Goal: Task Accomplishment & Management: Use online tool/utility

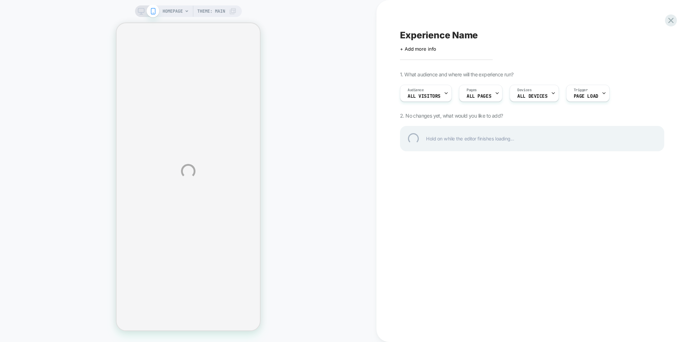
click at [143, 12] on div "HOMEPAGE Theme: MAIN Experience Name Click to edit experience details + Add mor…" at bounding box center [347, 171] width 695 height 342
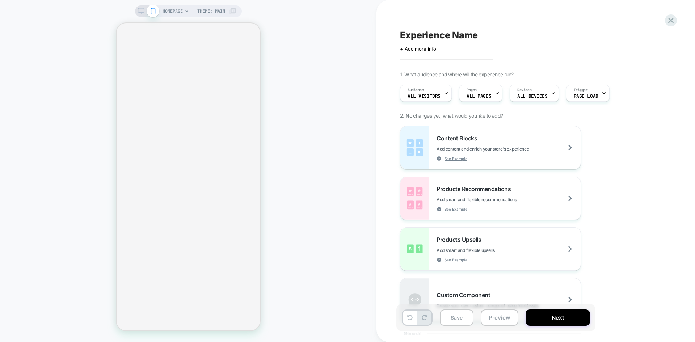
click at [135, 12] on div "HOMEPAGE Theme: MAIN" at bounding box center [188, 11] width 107 height 12
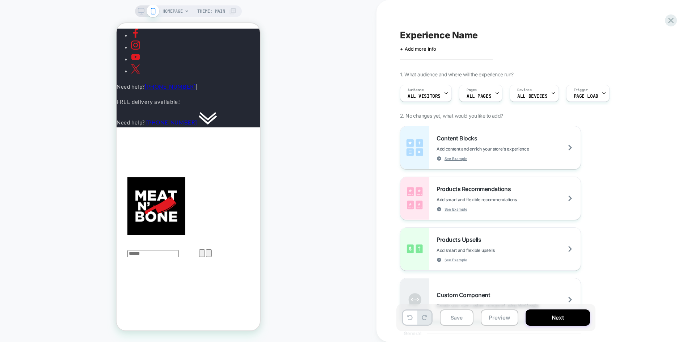
click at [139, 13] on icon at bounding box center [141, 11] width 7 height 7
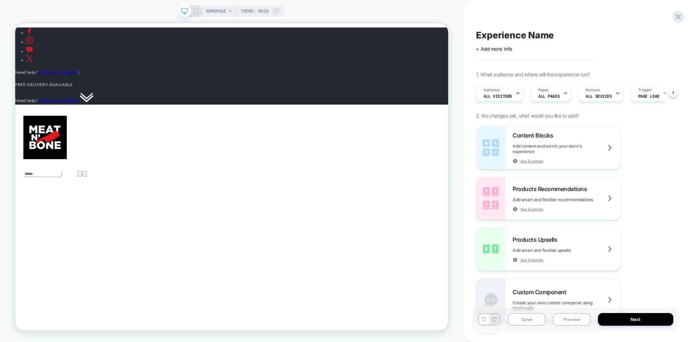
scroll to position [0, 0]
click at [564, 95] on icon at bounding box center [565, 93] width 5 height 5
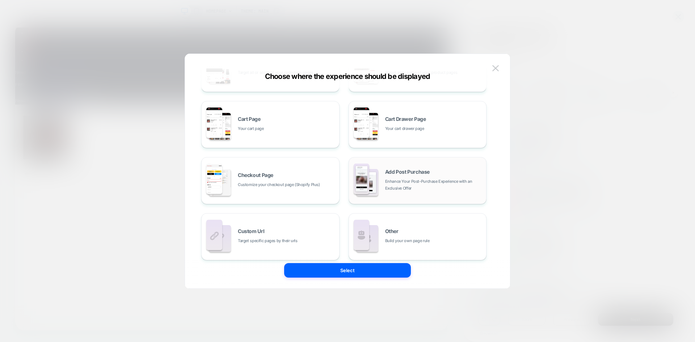
scroll to position [109, 0]
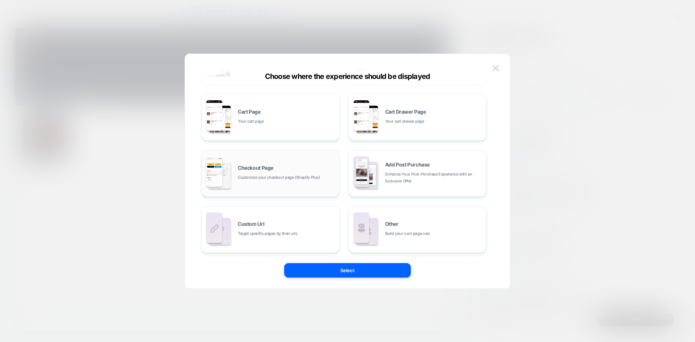
click at [278, 190] on div "Checkout Page Customize your checkout page (Shopify Plus)" at bounding box center [270, 173] width 130 height 40
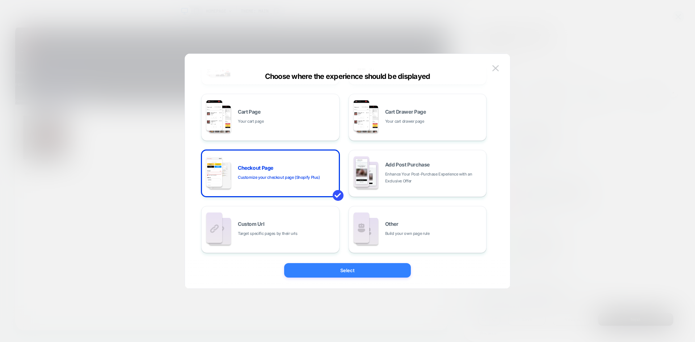
click at [374, 271] on button "Select" at bounding box center [347, 270] width 127 height 14
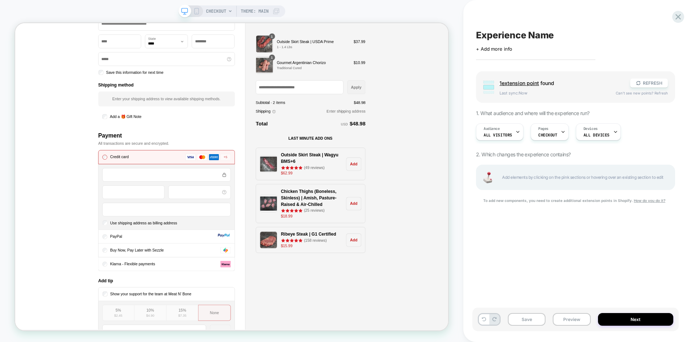
scroll to position [326, 0]
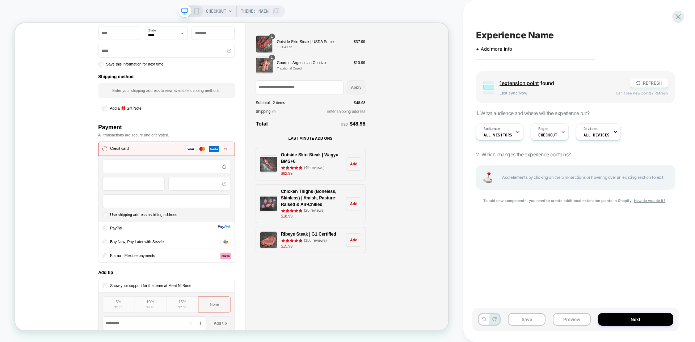
drag, startPoint x: 150, startPoint y: 317, endPoint x: 95, endPoint y: 327, distance: 55.9
click at [95, 327] on div "**********" at bounding box center [168, 138] width 307 height 792
click at [163, 315] on span "Buy Now, Pay Later with Sezzle" at bounding box center [178, 314] width 72 height 6
click at [172, 317] on span "Buy Now, Pay Later with Sezzle" at bounding box center [178, 314] width 72 height 6
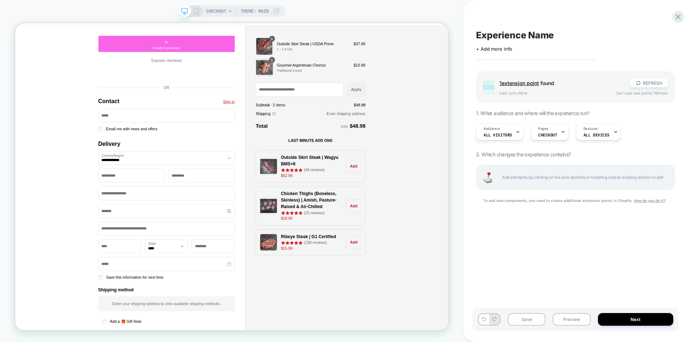
scroll to position [0, 0]
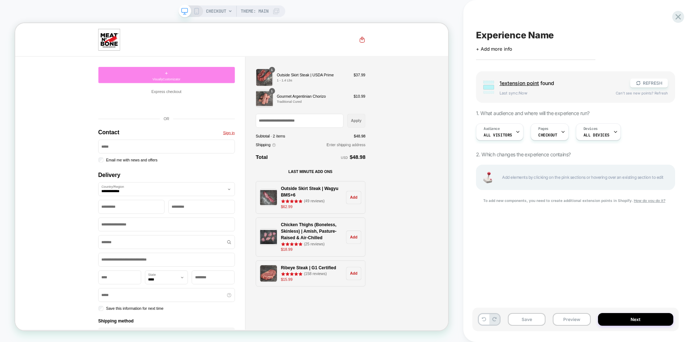
click at [217, 90] on div "+ VisuallyCustomizator" at bounding box center [217, 92] width 182 height 22
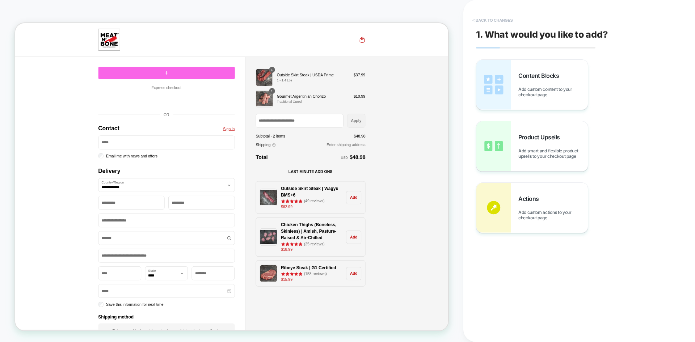
click at [478, 17] on button "< Back to changes" at bounding box center [493, 20] width 48 height 12
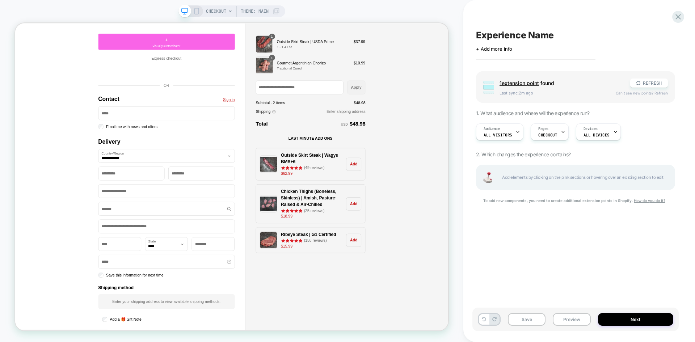
scroll to position [217, 0]
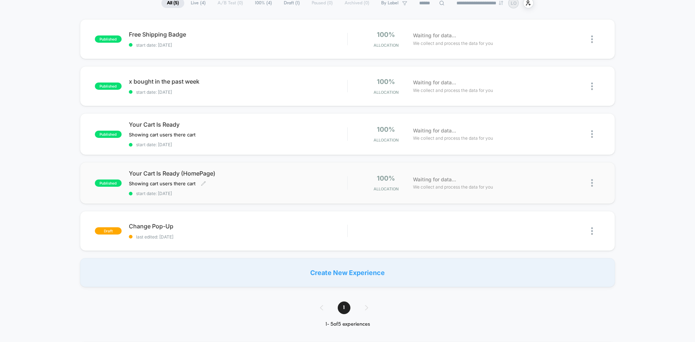
scroll to position [72, 0]
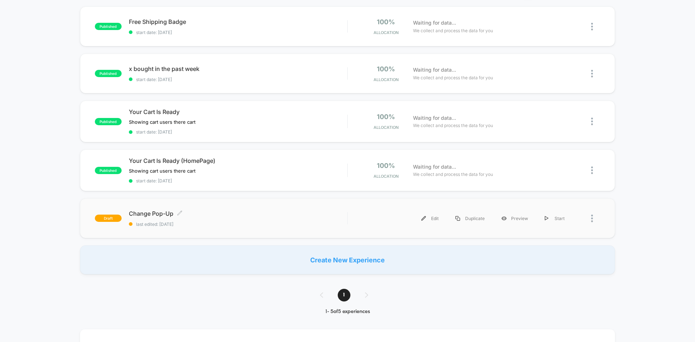
click at [241, 215] on span "Change Pop-Up Click to edit experience details" at bounding box center [238, 213] width 218 height 7
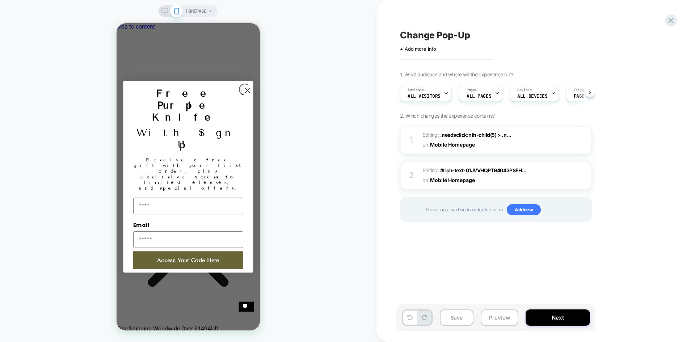
scroll to position [0, 0]
click at [246, 96] on circle "Close dialog" at bounding box center [247, 90] width 11 height 11
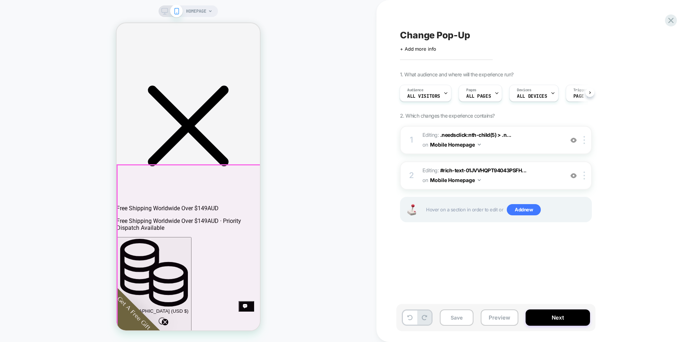
scroll to position [253, 0]
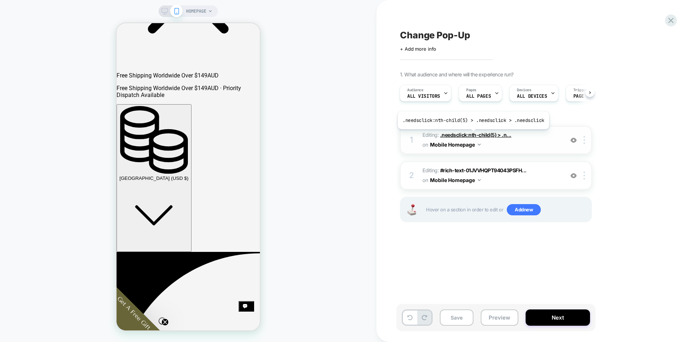
click at [471, 135] on span ".needsclick:nth-child(5) > .n..." at bounding box center [475, 135] width 71 height 6
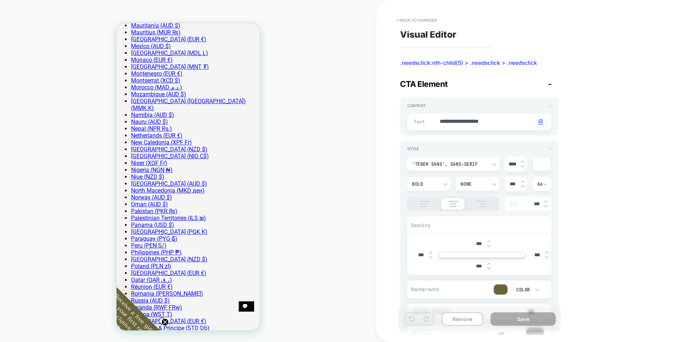
scroll to position [1666, 0]
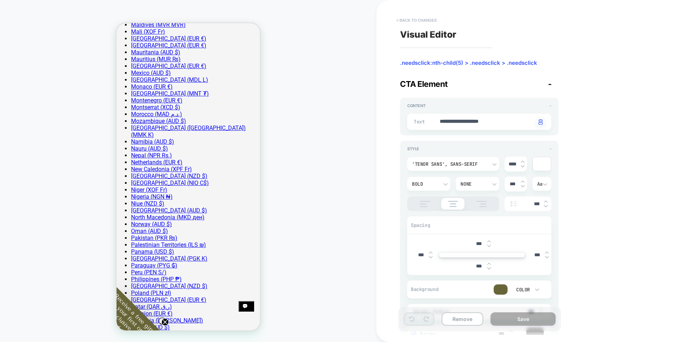
click at [399, 22] on button "< Back to changes" at bounding box center [417, 20] width 48 height 12
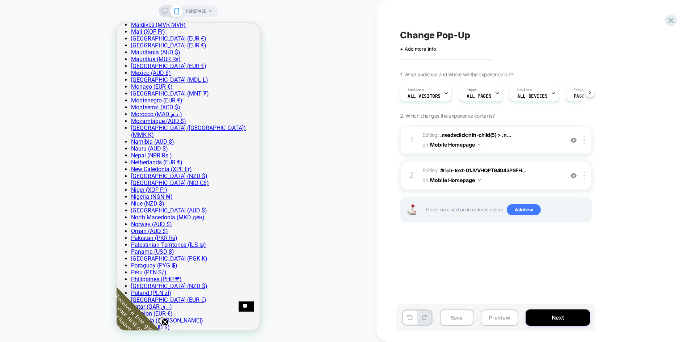
scroll to position [0, 0]
click at [674, 19] on icon at bounding box center [671, 21] width 10 height 10
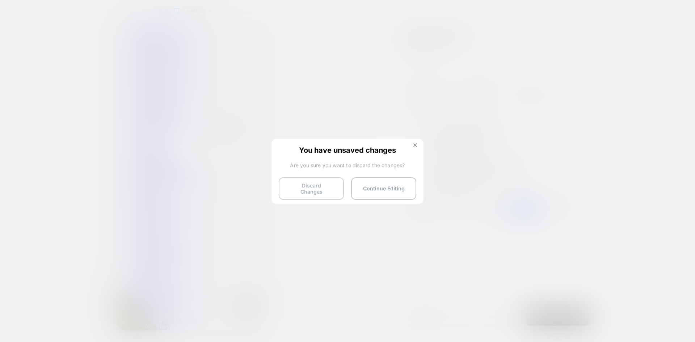
click at [306, 189] on button "Discard Changes" at bounding box center [311, 188] width 65 height 22
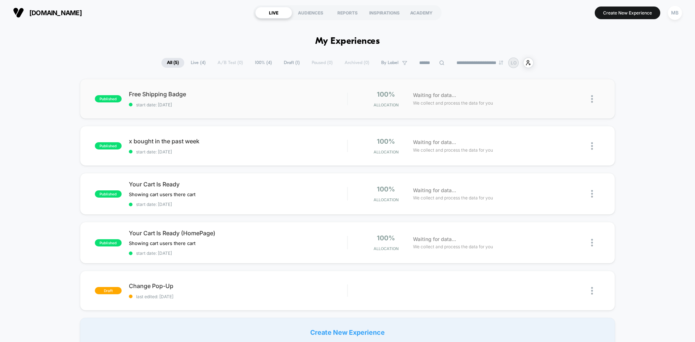
click at [219, 107] on div "published Free Shipping Badge start date: 9/9/2025 100% Allocation Waiting for …" at bounding box center [347, 99] width 535 height 40
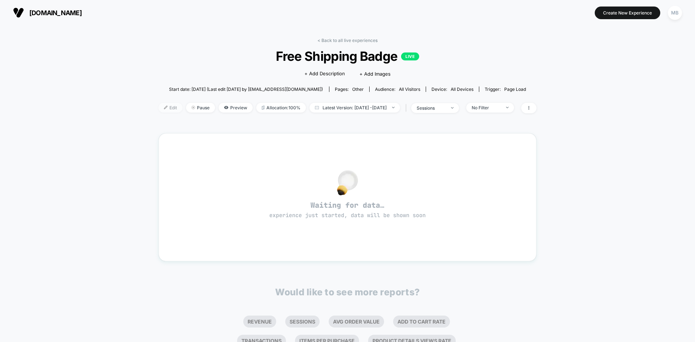
click at [162, 109] on span "Edit" at bounding box center [170, 108] width 24 height 10
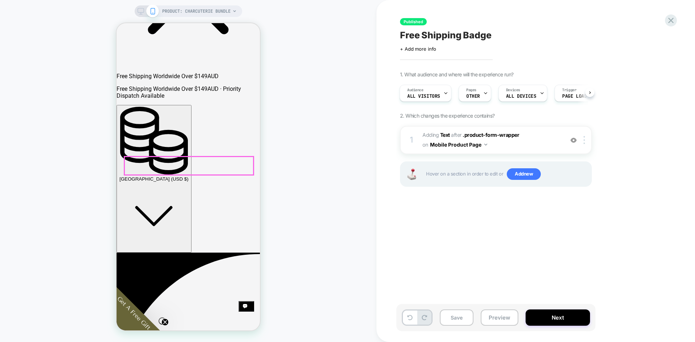
scroll to position [326, 0]
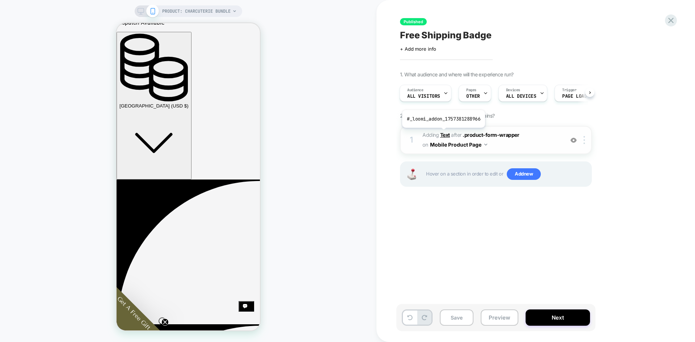
click at [442, 133] on b "Text" at bounding box center [445, 135] width 10 height 6
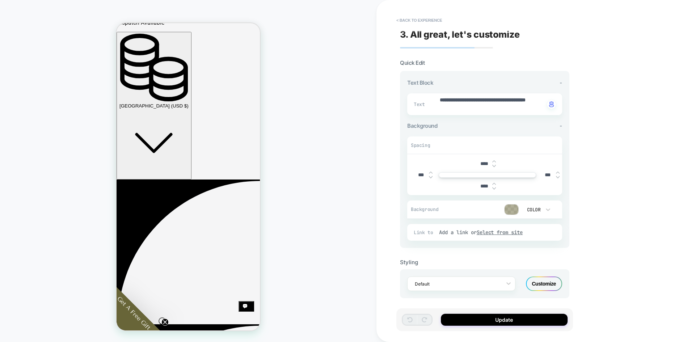
scroll to position [270, 0]
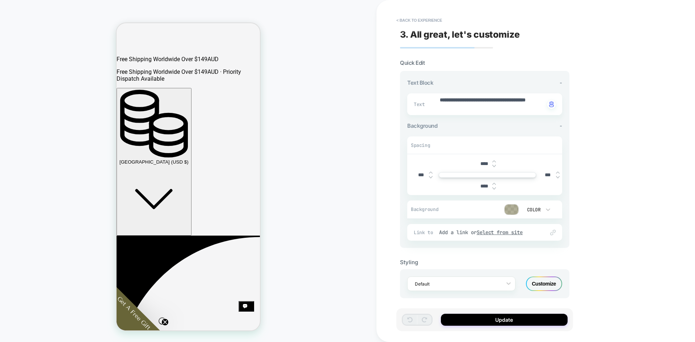
type textarea "*"
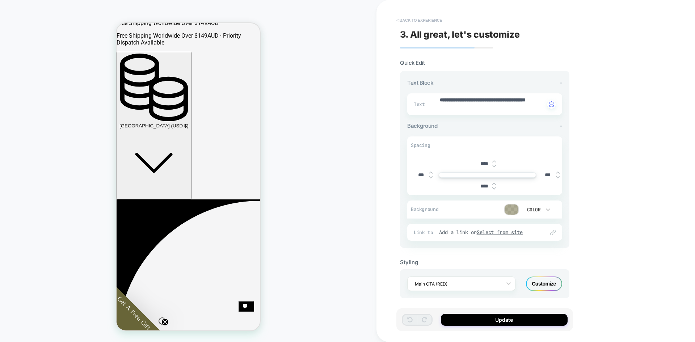
click at [408, 21] on button "< Back to experience" at bounding box center [419, 20] width 53 height 12
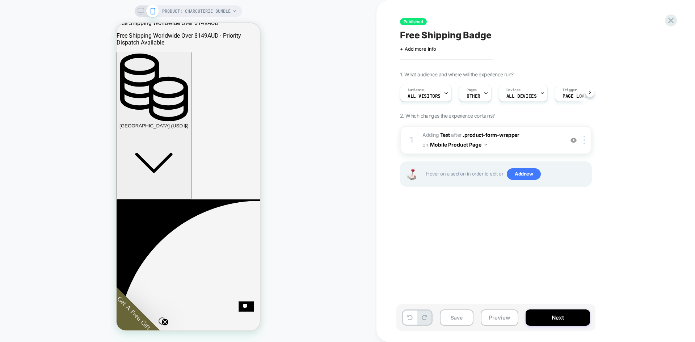
scroll to position [0, 0]
click at [667, 21] on icon at bounding box center [671, 21] width 10 height 10
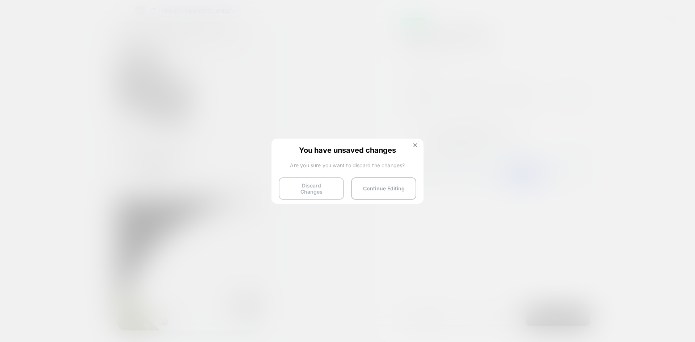
click at [325, 187] on button "Discard Changes" at bounding box center [311, 188] width 65 height 22
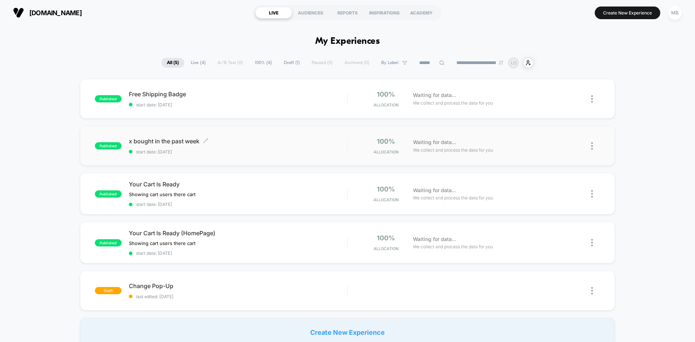
click at [263, 151] on span "start date: 9/9/2025" at bounding box center [238, 151] width 218 height 5
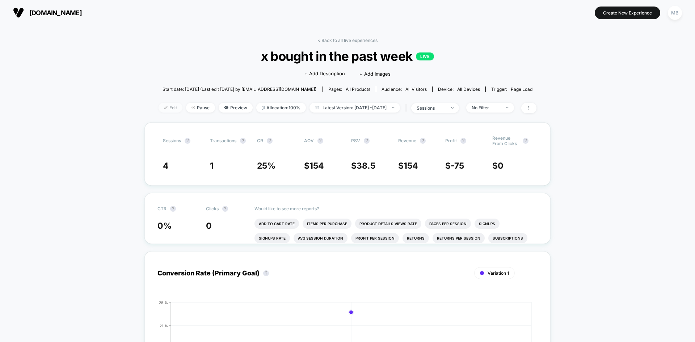
click at [158, 105] on span "Edit" at bounding box center [170, 108] width 24 height 10
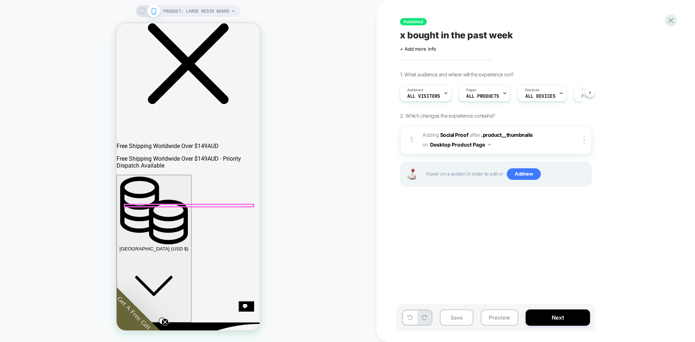
scroll to position [253, 0]
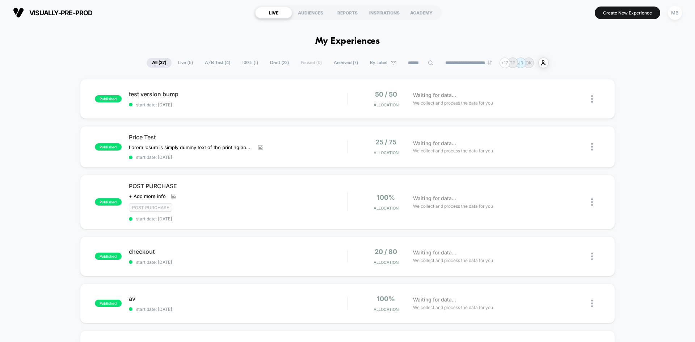
click at [416, 64] on input at bounding box center [420, 63] width 36 height 9
type input "********"
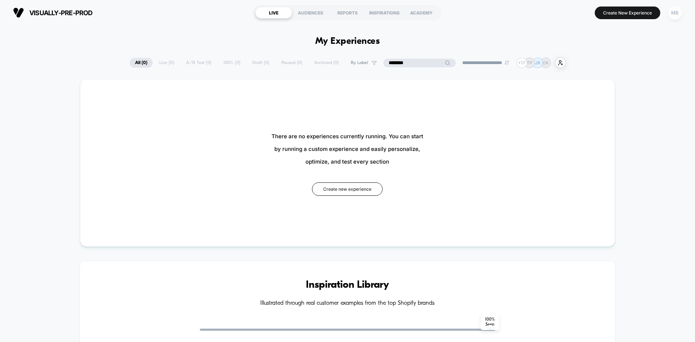
click at [676, 9] on div "MB" at bounding box center [674, 13] width 14 height 14
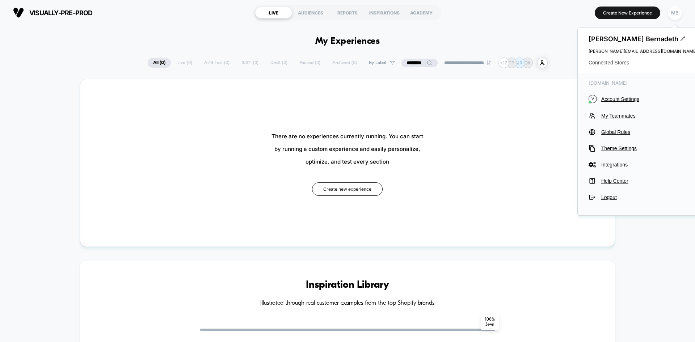
click at [609, 65] on span "Connected Stores" at bounding box center [642, 63] width 109 height 6
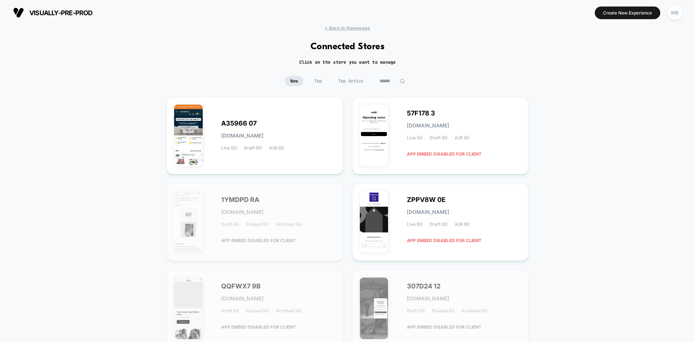
click at [395, 79] on input at bounding box center [392, 81] width 36 height 10
paste input "**********"
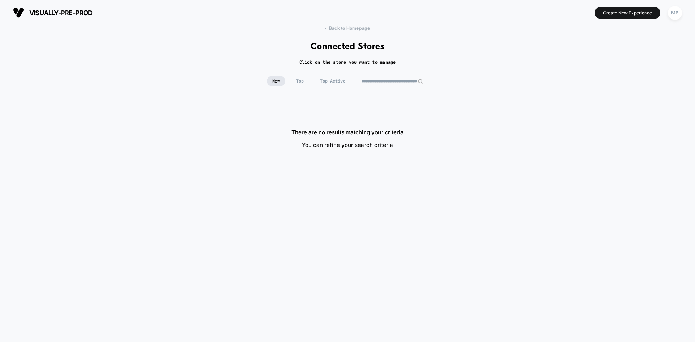
click at [398, 82] on input "**********" at bounding box center [392, 81] width 72 height 10
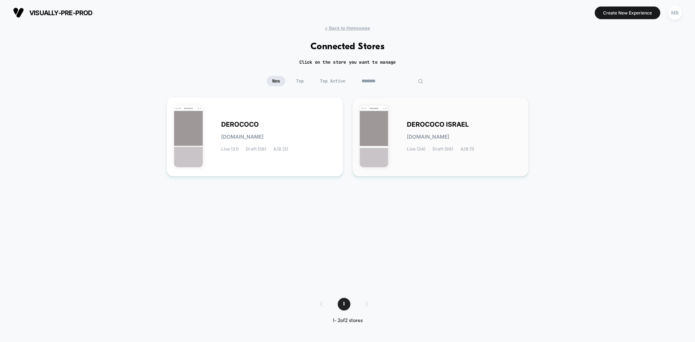
type input "********"
click at [504, 124] on div "DEROCOCO ISRAEL [DOMAIN_NAME] Live (34) Draft (98) A/B (1)" at bounding box center [464, 137] width 114 height 30
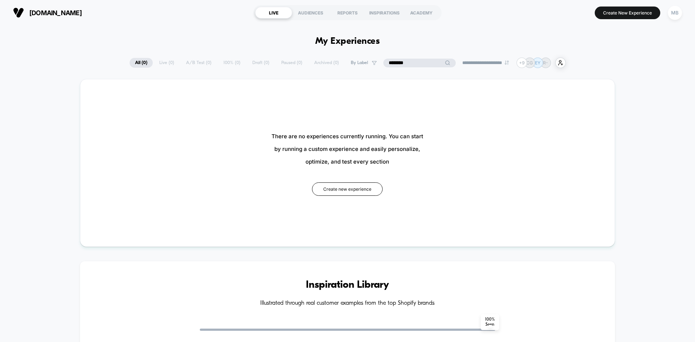
click at [407, 63] on input "********" at bounding box center [419, 63] width 72 height 9
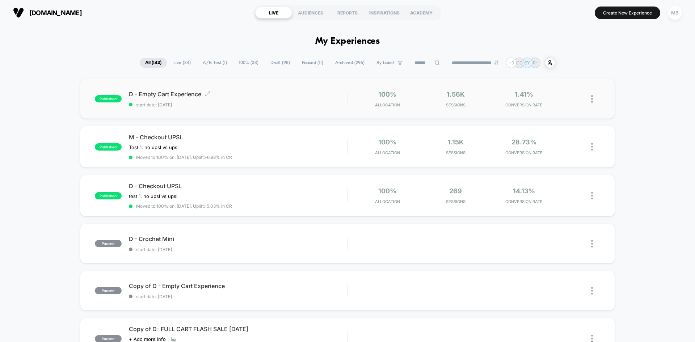
click at [241, 105] on span "start date: [DATE]" at bounding box center [238, 104] width 218 height 5
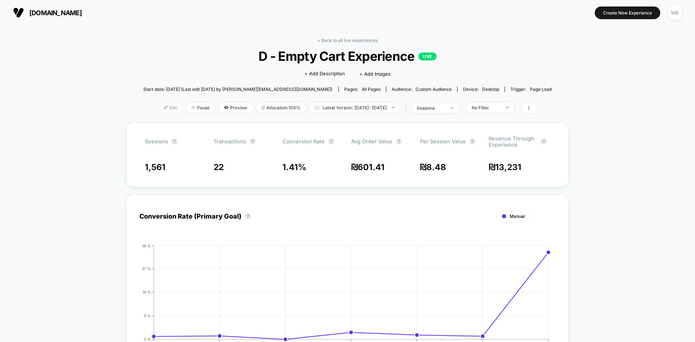
click at [158, 110] on span "Edit" at bounding box center [170, 108] width 24 height 10
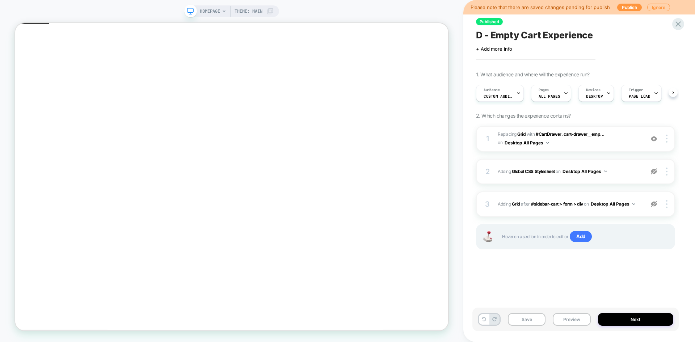
scroll to position [0, 0]
click at [571, 320] on button "Preview" at bounding box center [571, 319] width 38 height 13
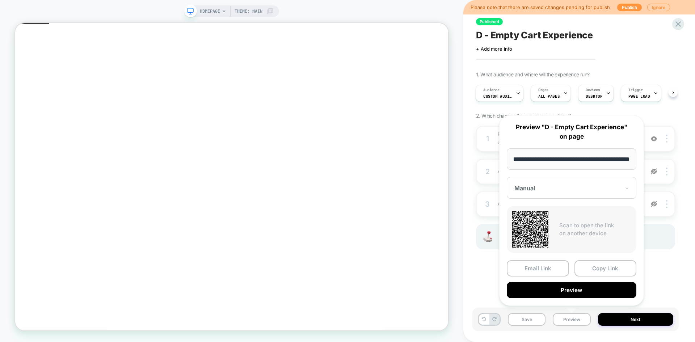
scroll to position [0, 0]
click at [585, 288] on button "Preview" at bounding box center [571, 290] width 130 height 16
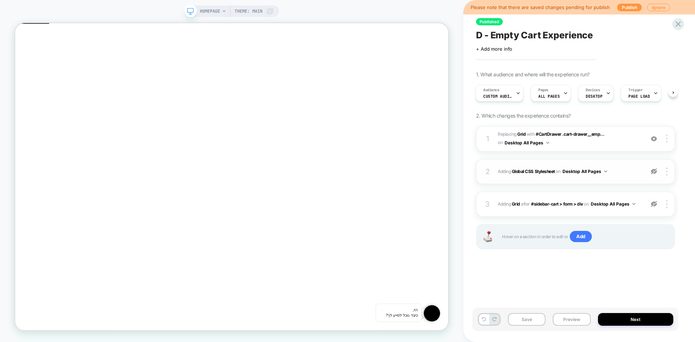
click at [655, 172] on img at bounding box center [653, 171] width 6 height 6
click at [570, 321] on button "Preview" at bounding box center [571, 319] width 38 height 13
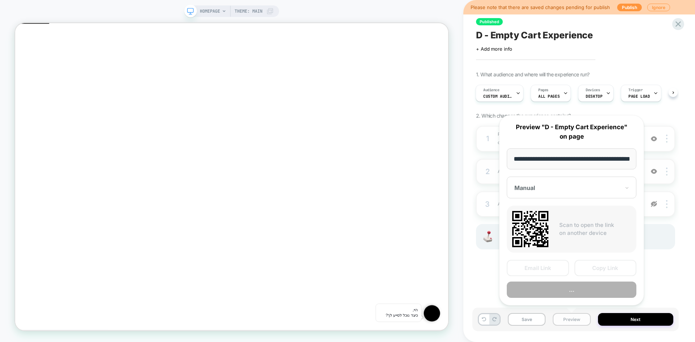
scroll to position [0, 24]
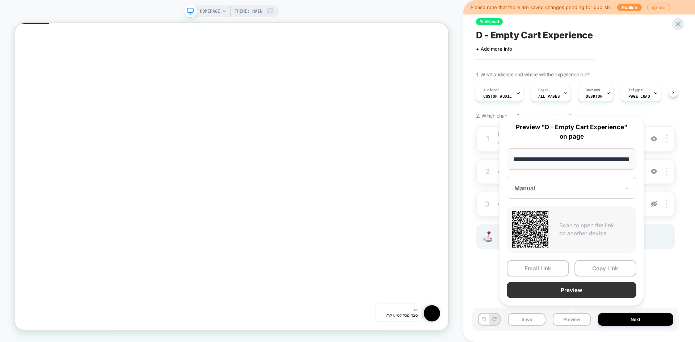
click at [574, 285] on button "Preview" at bounding box center [571, 290] width 130 height 16
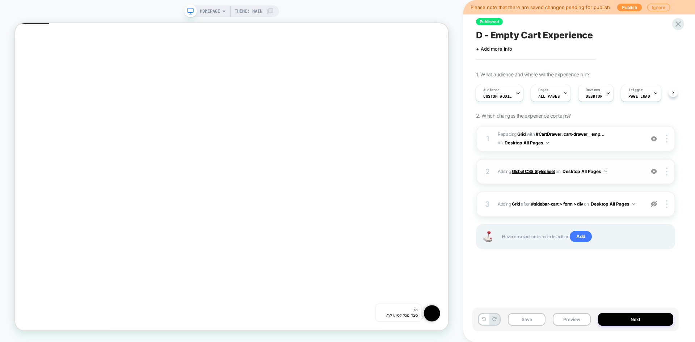
click at [537, 172] on b "Global CSS Stylesheet" at bounding box center [533, 171] width 43 height 5
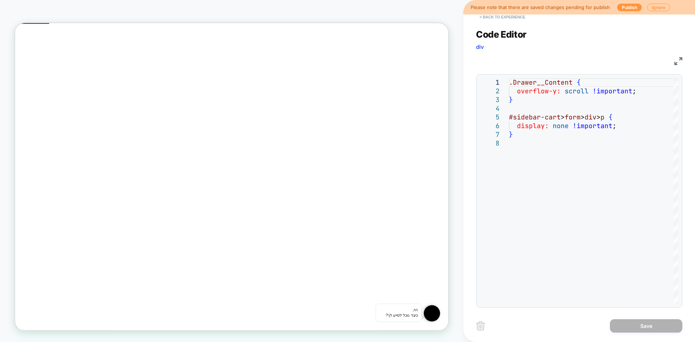
click at [488, 19] on button "< Back to experience" at bounding box center [502, 17] width 53 height 12
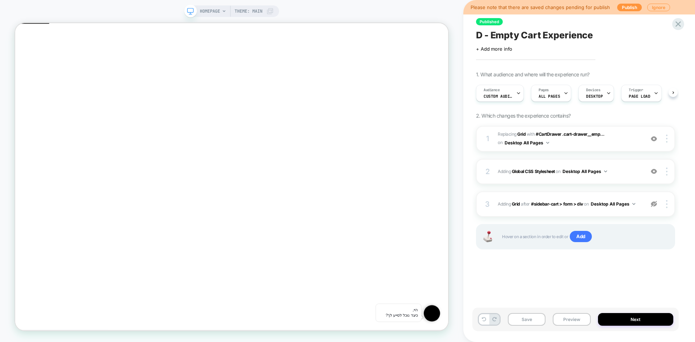
scroll to position [0, 0]
click at [679, 23] on icon at bounding box center [677, 23] width 5 height 5
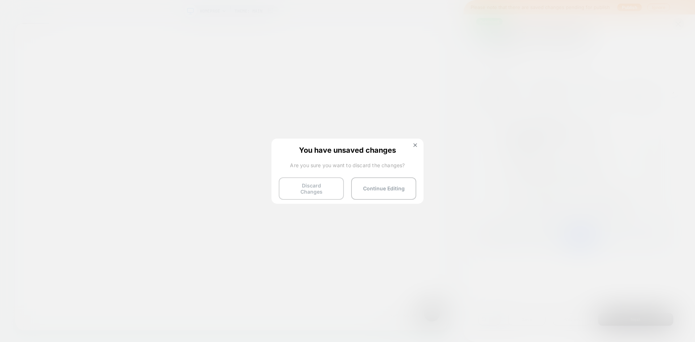
click at [300, 189] on button "Discard Changes" at bounding box center [311, 188] width 65 height 22
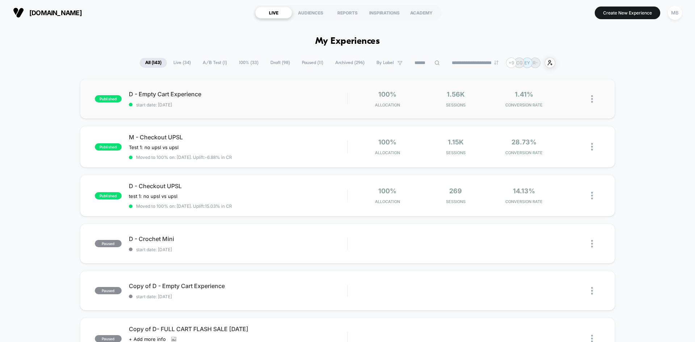
click at [177, 110] on div "published D - Empty Cart Experience start date: 9/3/2025 100% Allocation 1.56k …" at bounding box center [347, 99] width 535 height 40
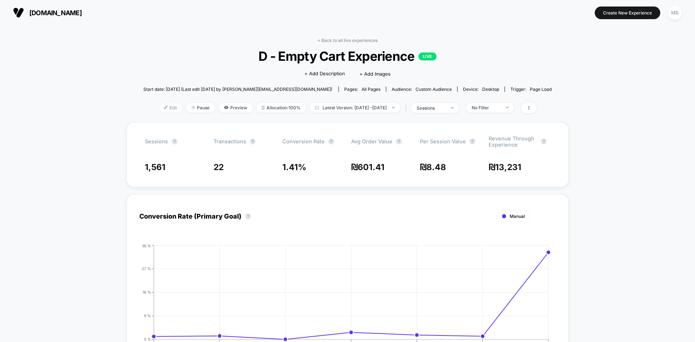
click at [158, 111] on span "Edit" at bounding box center [170, 108] width 24 height 10
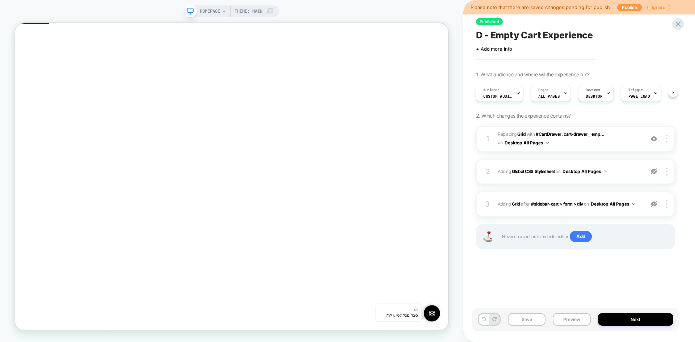
click at [568, 323] on button "Preview" at bounding box center [571, 319] width 38 height 13
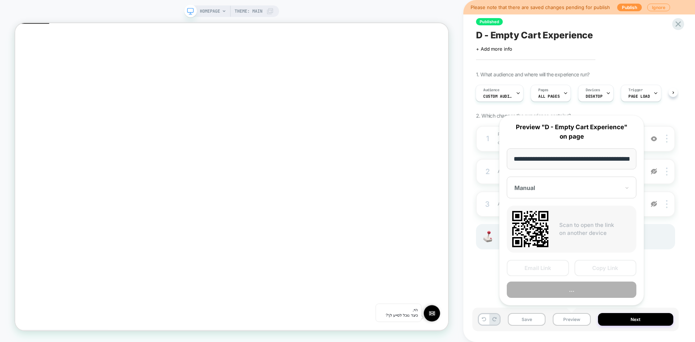
scroll to position [0, 24]
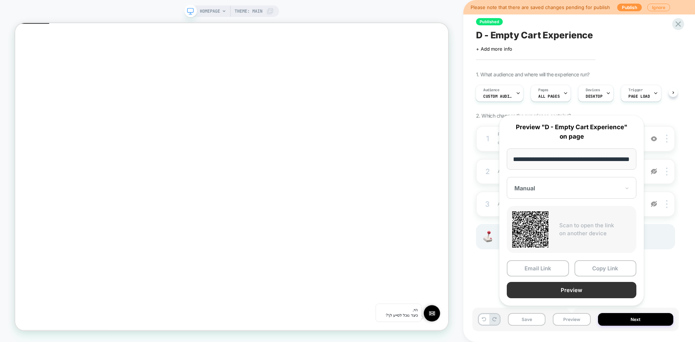
click at [586, 291] on button "Preview" at bounding box center [571, 290] width 130 height 16
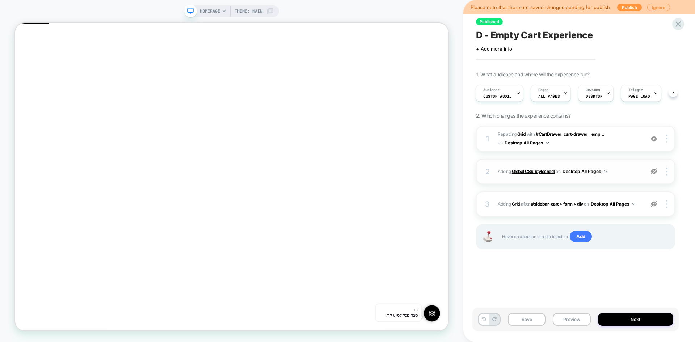
click at [525, 171] on b "Global CSS Stylesheet" at bounding box center [533, 171] width 43 height 5
click at [651, 171] on img at bounding box center [653, 171] width 6 height 6
click at [537, 173] on b "Global CSS Stylesheet" at bounding box center [533, 171] width 43 height 5
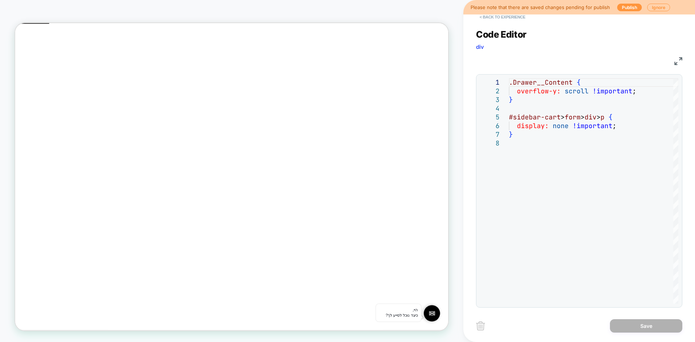
click at [501, 18] on button "< Back to experience" at bounding box center [502, 17] width 53 height 12
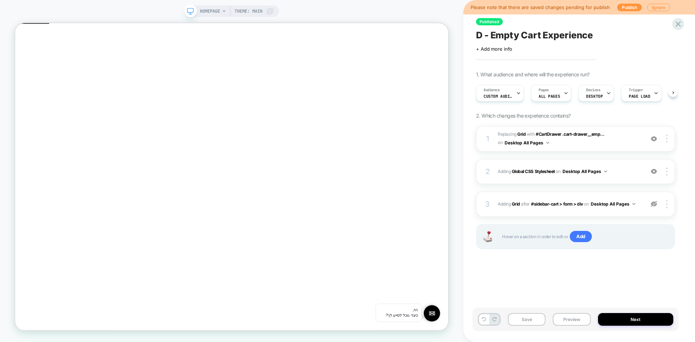
scroll to position [0, 0]
click at [526, 170] on b "Global CSS Stylesheet" at bounding box center [533, 171] width 43 height 5
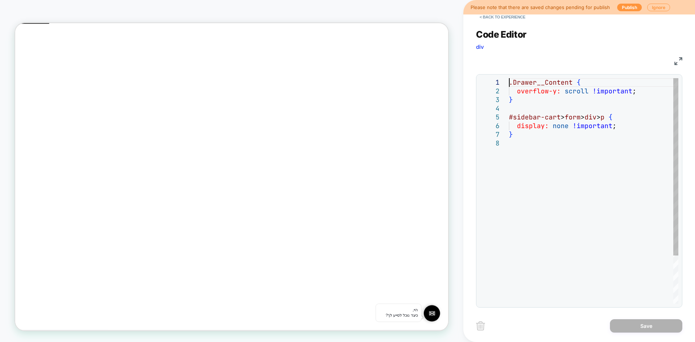
scroll to position [0, 0]
click at [509, 83] on div ".Drawer__Content { overflow-y: scroll !important ; } #sidebar-cart > form > div…" at bounding box center [593, 221] width 169 height 286
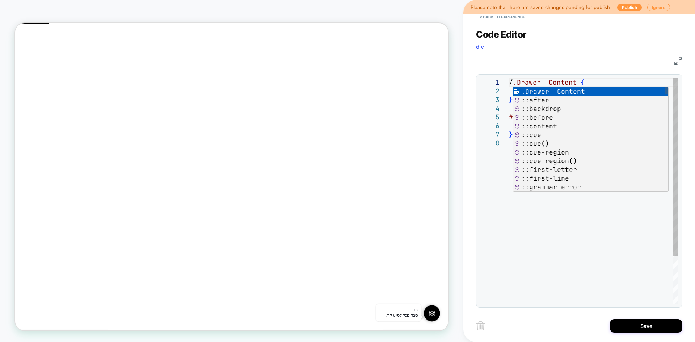
scroll to position [0, 8]
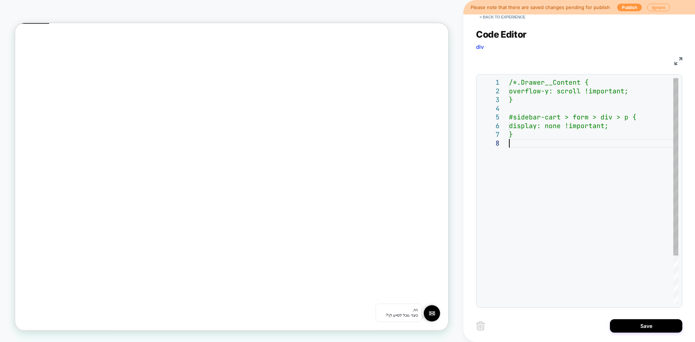
click at [534, 174] on div "/*.Drawer__Content { overflow-y: scroll !important; } #sidebar-cart > form > di…" at bounding box center [593, 221] width 169 height 286
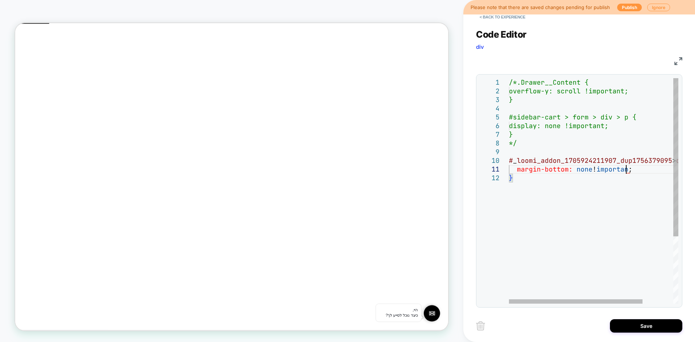
scroll to position [8, 121]
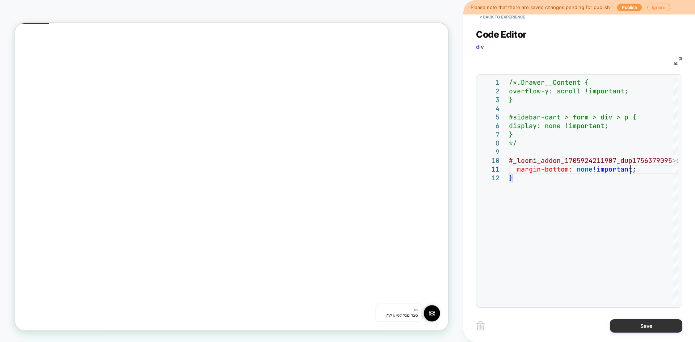
type textarea "**********"
click at [649, 326] on button "Save" at bounding box center [646, 325] width 72 height 13
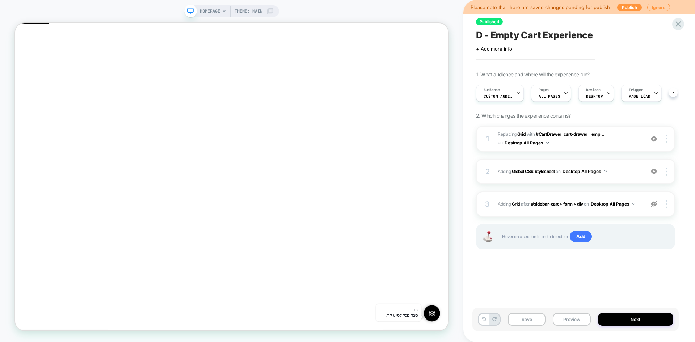
scroll to position [0, 0]
click at [565, 322] on button "Preview" at bounding box center [571, 319] width 38 height 13
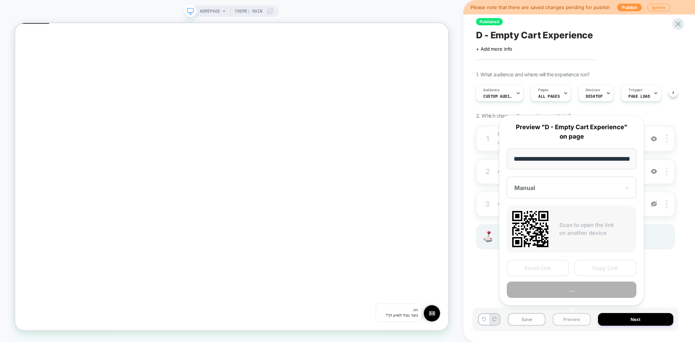
scroll to position [0, 24]
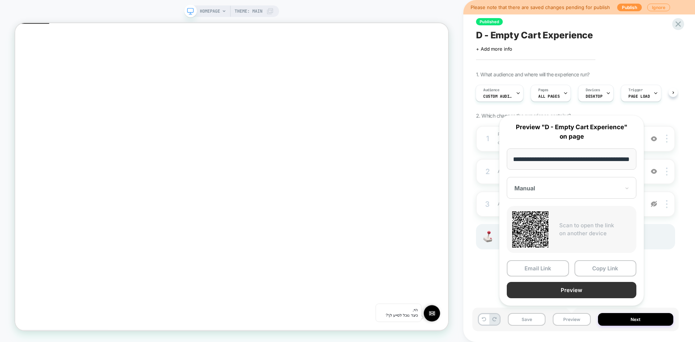
click at [576, 289] on button "Preview" at bounding box center [571, 290] width 130 height 16
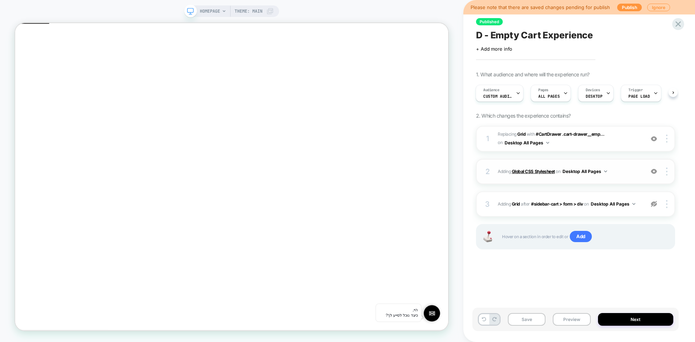
click at [521, 170] on b "Global CSS Stylesheet" at bounding box center [533, 171] width 43 height 5
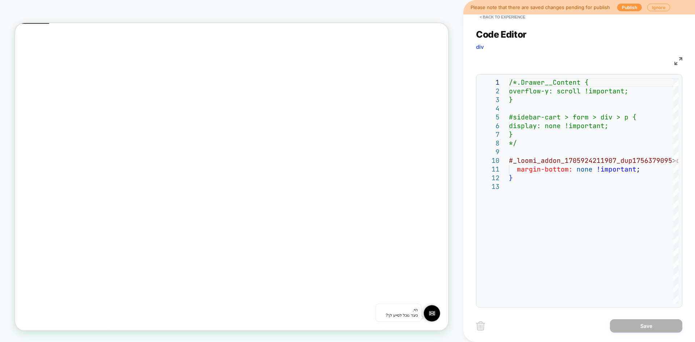
click at [674, 59] on div "CSS" at bounding box center [579, 60] width 206 height 12
click at [678, 64] on img at bounding box center [678, 61] width 8 height 8
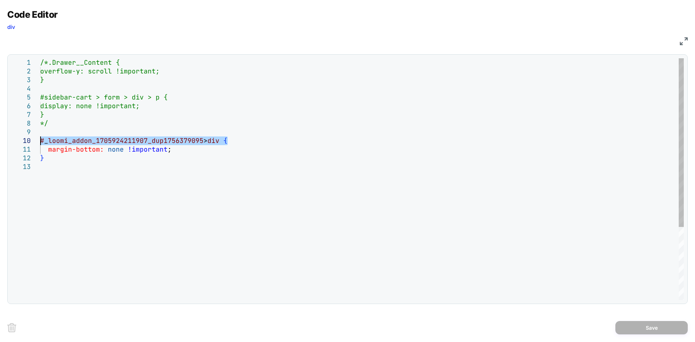
drag, startPoint x: 226, startPoint y: 140, endPoint x: 29, endPoint y: 144, distance: 197.9
click at [40, 144] on div "/*.Drawer__Content { overflow-y: scroll !important; } #sidebar-cart > form > di…" at bounding box center [361, 231] width 643 height 346
type textarea "**********"
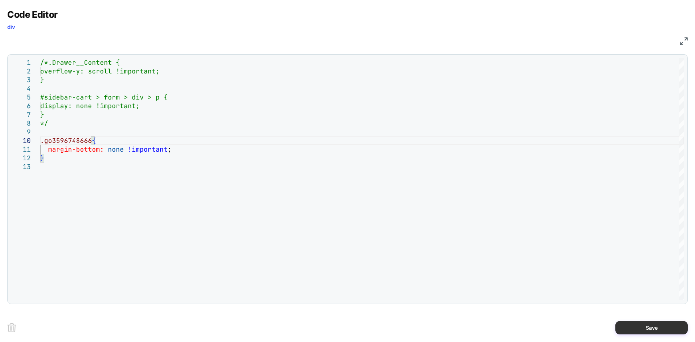
click at [653, 321] on button "Save" at bounding box center [651, 327] width 72 height 13
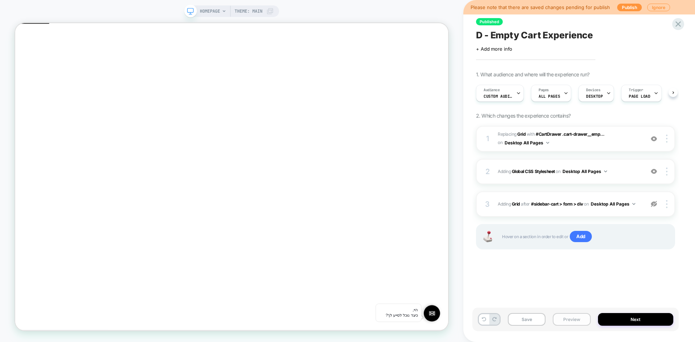
scroll to position [0, 0]
click at [563, 318] on button "Preview" at bounding box center [571, 319] width 38 height 13
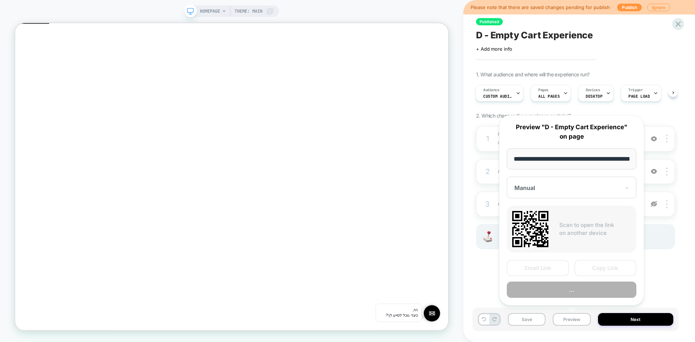
scroll to position [0, 24]
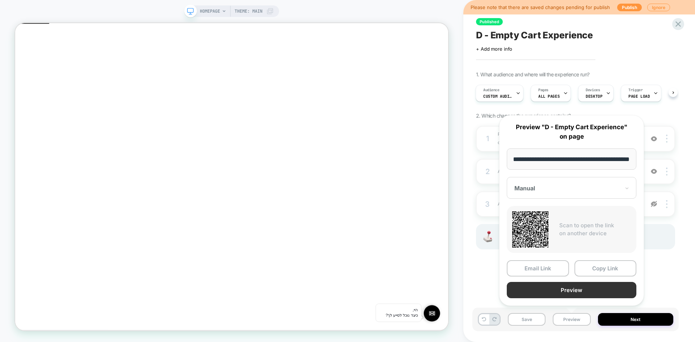
click at [566, 289] on button "Preview" at bounding box center [571, 290] width 130 height 16
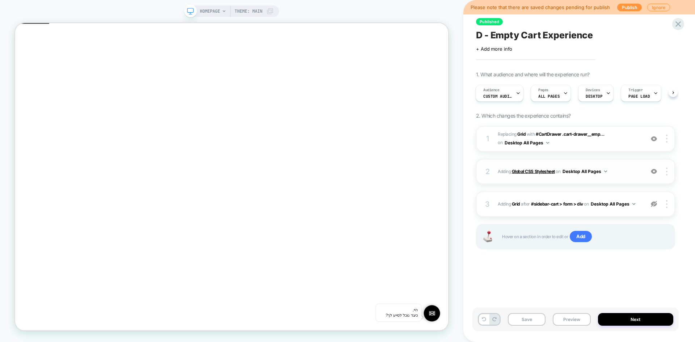
click at [539, 171] on b "Global CSS Stylesheet" at bounding box center [533, 171] width 43 height 5
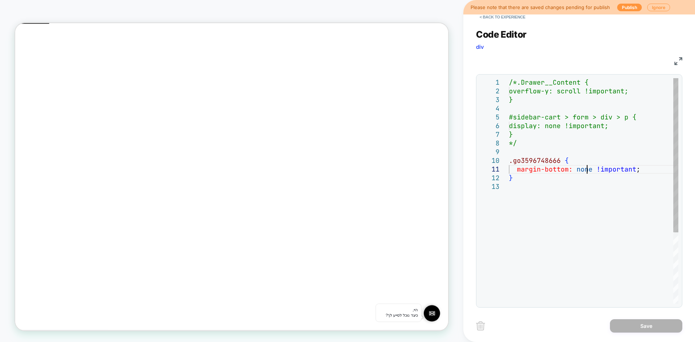
click at [585, 172] on div "/*.Drawer__Content { overflow-y: scroll !important; } #sidebar-cart > form > di…" at bounding box center [593, 243] width 169 height 330
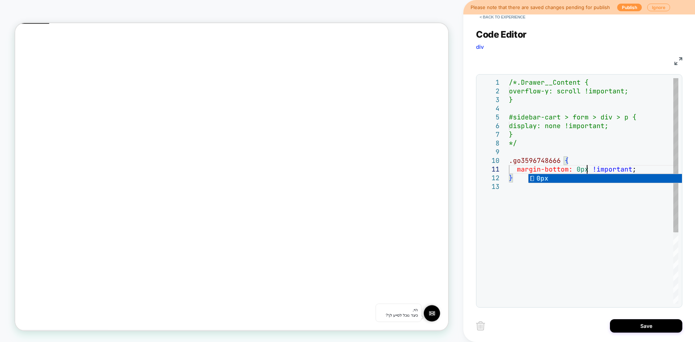
scroll to position [0, 78]
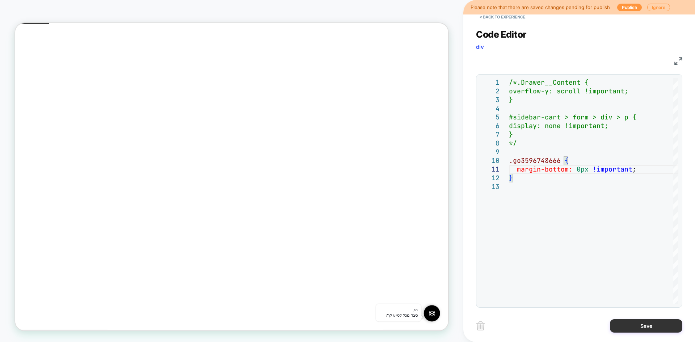
type textarea "**********"
click at [632, 332] on button "Save" at bounding box center [646, 325] width 72 height 13
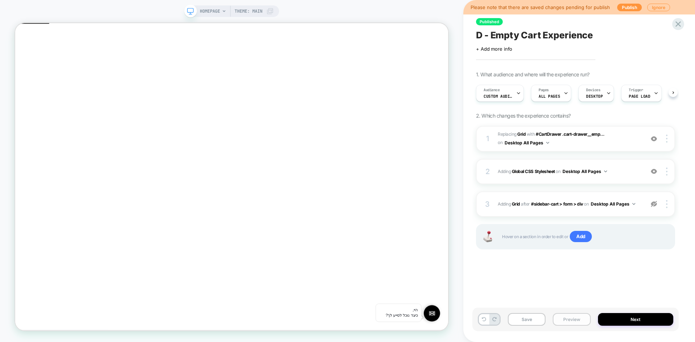
scroll to position [0, 0]
click at [572, 324] on button "Preview" at bounding box center [571, 319] width 38 height 13
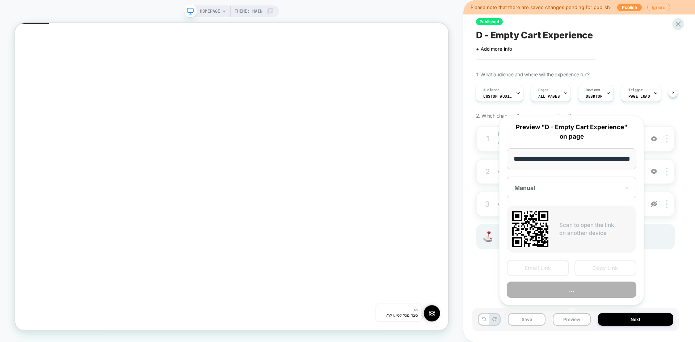
scroll to position [0, 24]
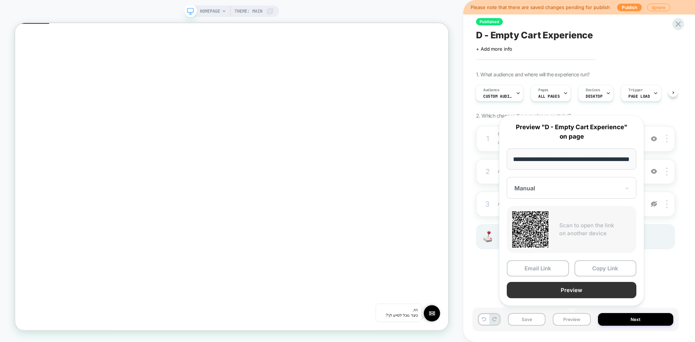
click at [581, 291] on button "Preview" at bounding box center [571, 290] width 130 height 16
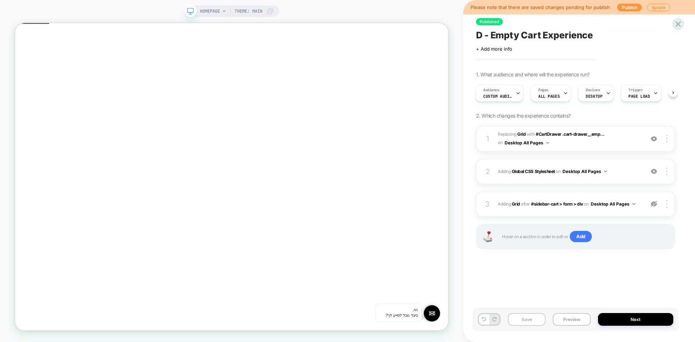
click at [523, 322] on button "Save" at bounding box center [527, 319] width 38 height 13
click at [535, 174] on b "Global CSS Stylesheet" at bounding box center [533, 171] width 43 height 5
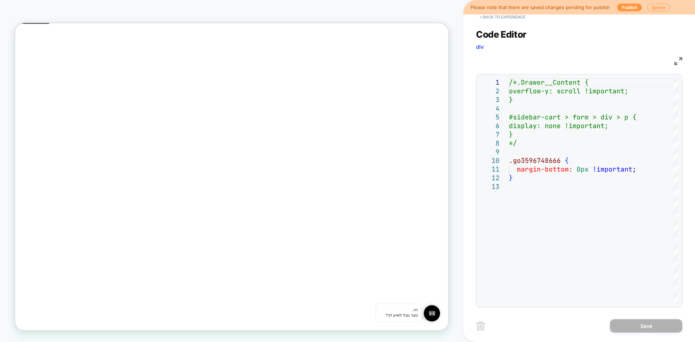
click at [492, 19] on button "< Back to experience" at bounding box center [502, 17] width 53 height 12
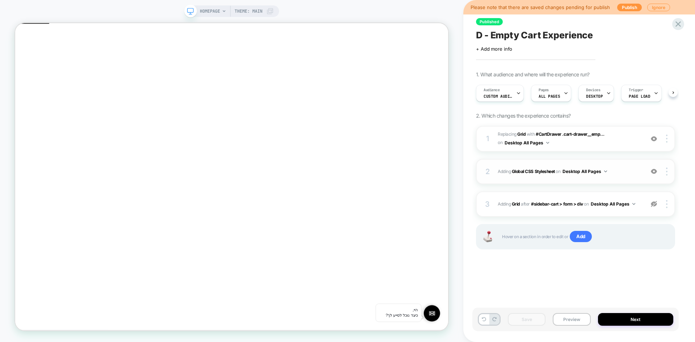
scroll to position [0, 0]
click at [539, 40] on span "D - Empty Cart Experience" at bounding box center [534, 35] width 117 height 11
click at [539, 40] on textarea "**********" at bounding box center [557, 35] width 163 height 11
click at [537, 40] on textarea "**********" at bounding box center [557, 35] width 163 height 11
click at [505, 95] on span "Custom Audience" at bounding box center [497, 96] width 29 height 5
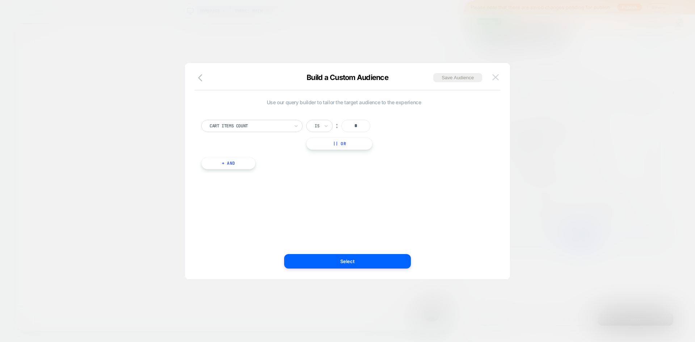
click at [495, 73] on button at bounding box center [495, 77] width 11 height 11
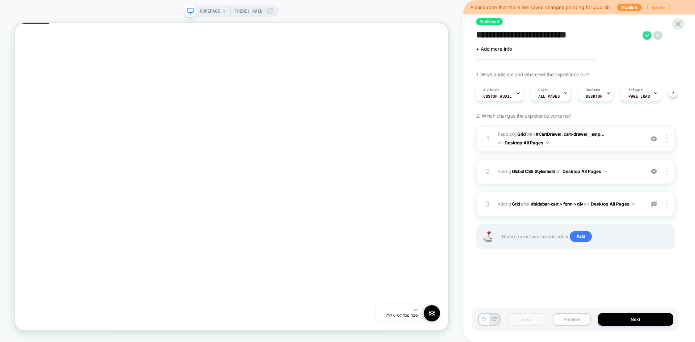
click at [576, 319] on button "Preview" at bounding box center [571, 319] width 38 height 13
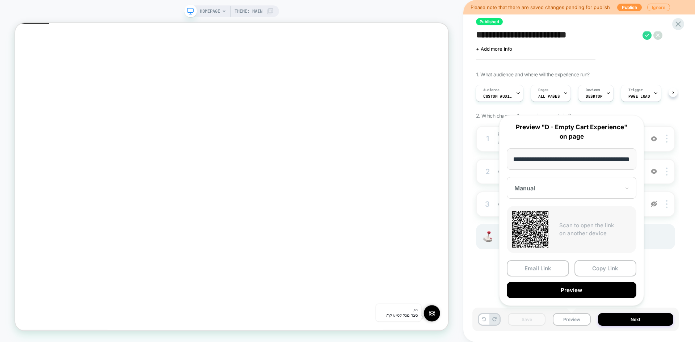
scroll to position [0, 0]
click at [588, 185] on div at bounding box center [567, 188] width 106 height 7
click at [599, 271] on button "Copy Link" at bounding box center [605, 268] width 62 height 16
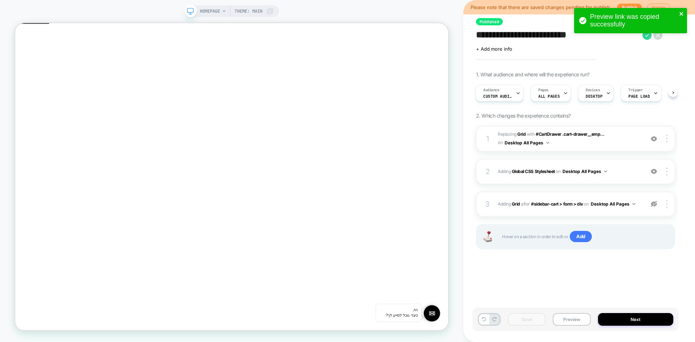
click at [682, 14] on icon "close" at bounding box center [681, 14] width 4 height 4
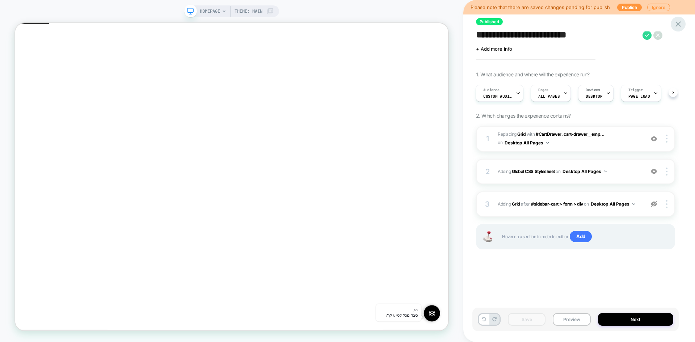
click at [677, 25] on icon at bounding box center [677, 23] width 5 height 5
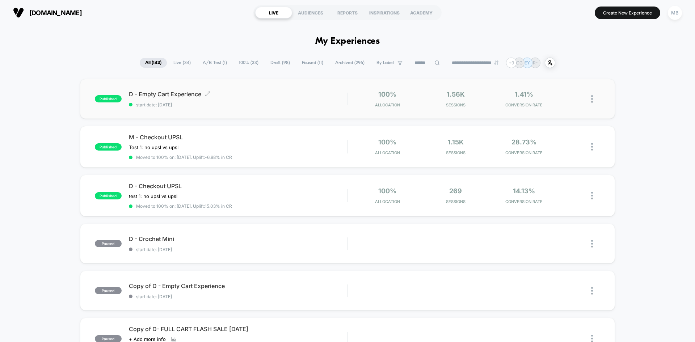
click at [219, 106] on span "start date: 9/3/2025" at bounding box center [238, 104] width 218 height 5
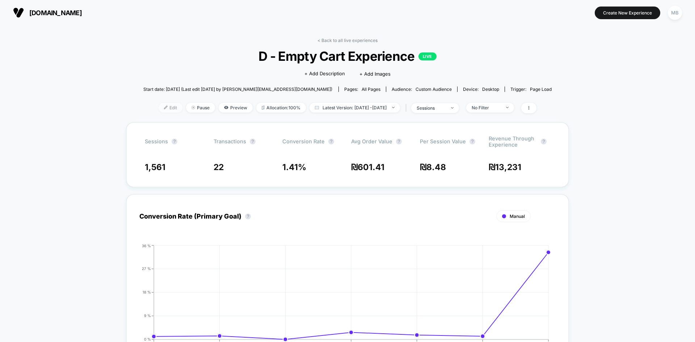
click at [165, 109] on span "Edit" at bounding box center [170, 108] width 24 height 10
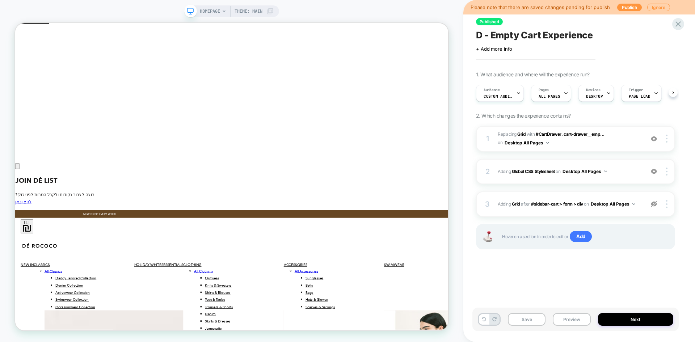
scroll to position [0, 0]
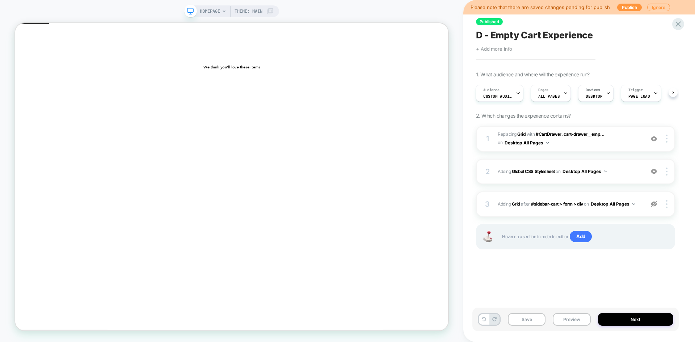
click at [499, 48] on span "+ Add more info" at bounding box center [494, 49] width 36 height 6
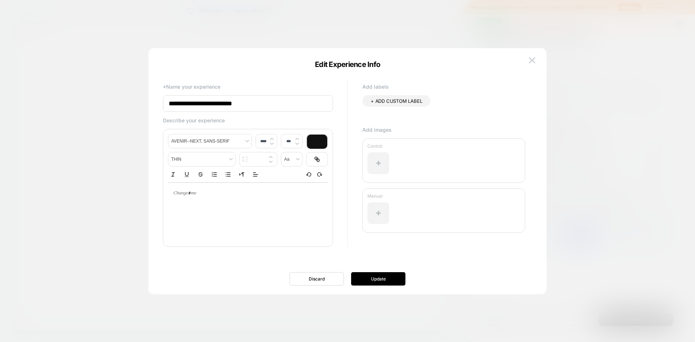
scroll to position [0, 0]
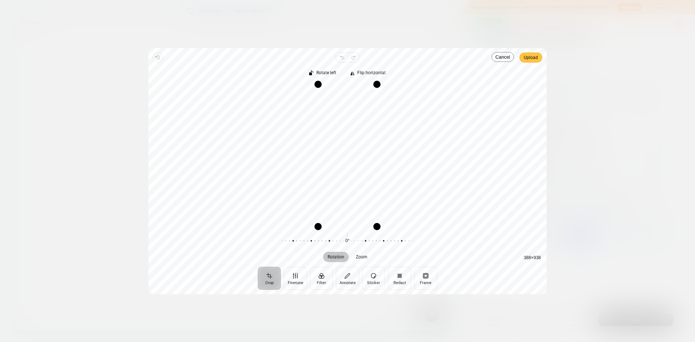
click at [531, 56] on span "Upload" at bounding box center [530, 57] width 14 height 9
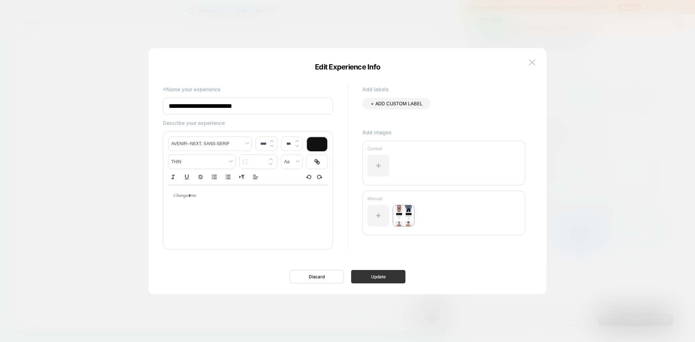
click at [378, 280] on button "Update" at bounding box center [378, 276] width 54 height 13
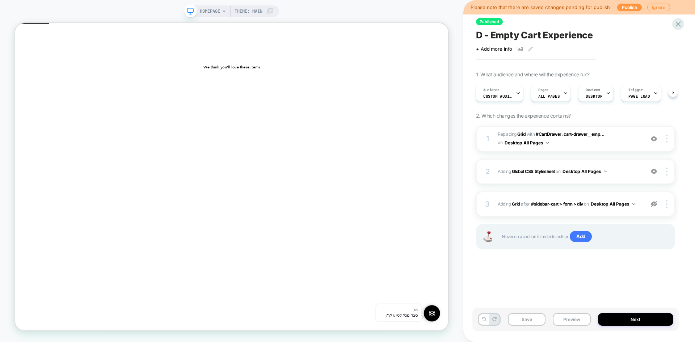
drag, startPoint x: 575, startPoint y: 319, endPoint x: 575, endPoint y: 262, distance: 57.2
click at [575, 319] on button "Preview" at bounding box center [571, 319] width 38 height 13
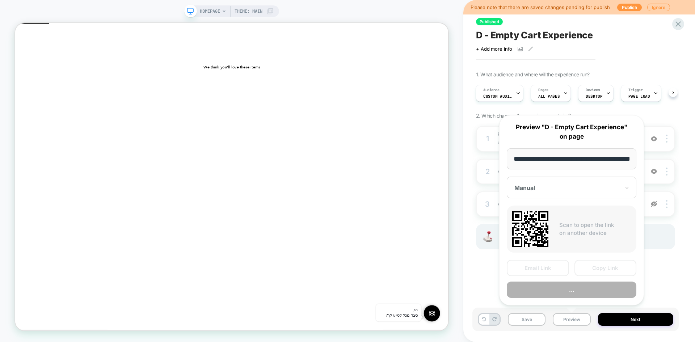
scroll to position [0, 24]
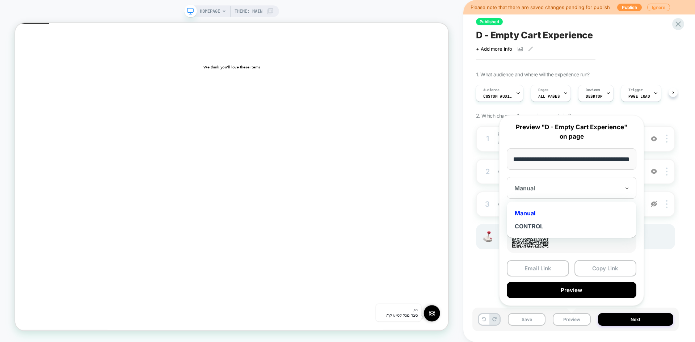
click at [561, 186] on div at bounding box center [567, 188] width 106 height 7
click at [535, 229] on div "CONTROL" at bounding box center [571, 226] width 122 height 13
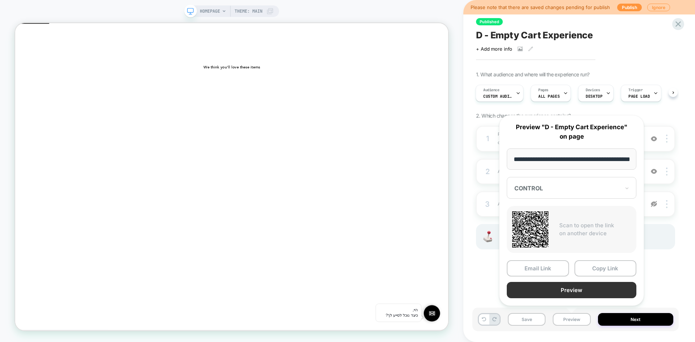
click at [573, 287] on button "Preview" at bounding box center [571, 290] width 130 height 16
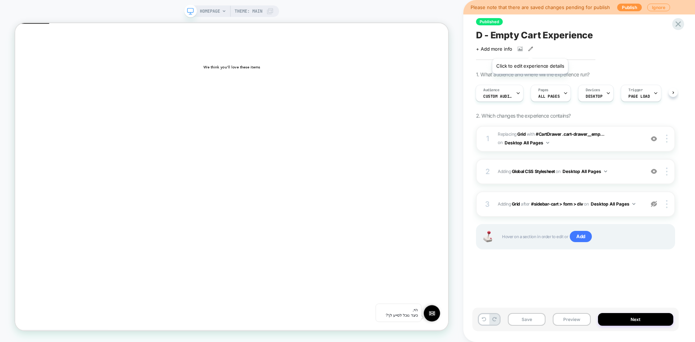
click at [529, 48] on icon at bounding box center [530, 48] width 5 height 5
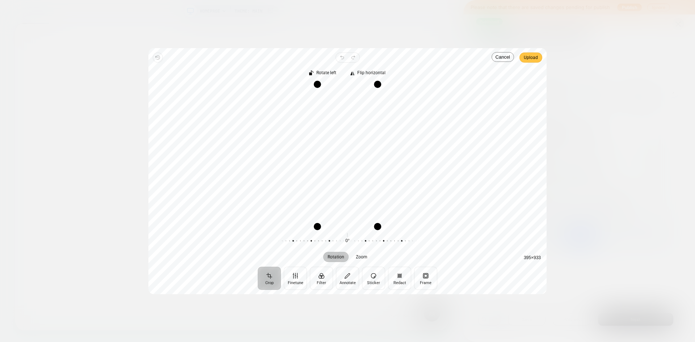
click at [531, 56] on span "Upload" at bounding box center [530, 57] width 14 height 9
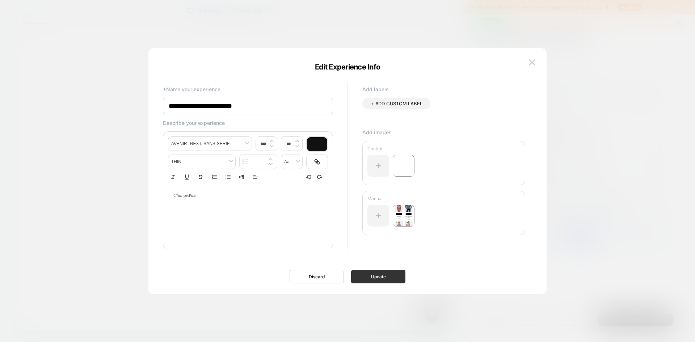
click at [382, 278] on button "Update" at bounding box center [378, 276] width 54 height 13
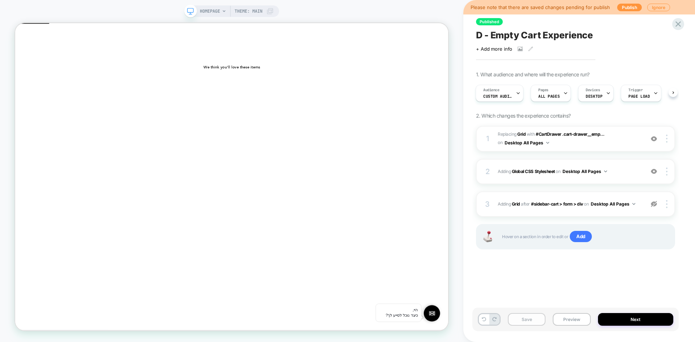
click at [518, 323] on button "Save" at bounding box center [527, 319] width 38 height 13
click at [676, 26] on icon at bounding box center [677, 23] width 5 height 5
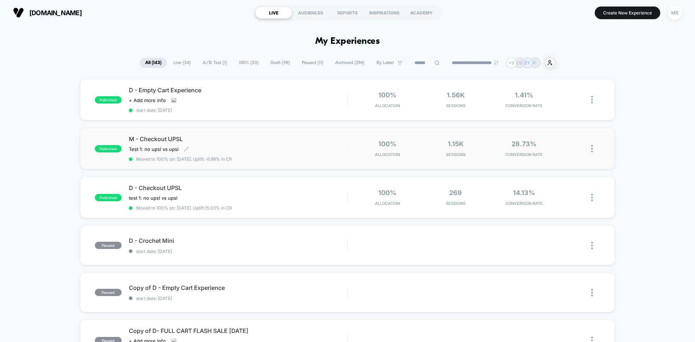
click at [226, 145] on div "M - Checkout UPSL Test 1: no upsl vs upsl Click to edit experience details Test…" at bounding box center [238, 148] width 218 height 26
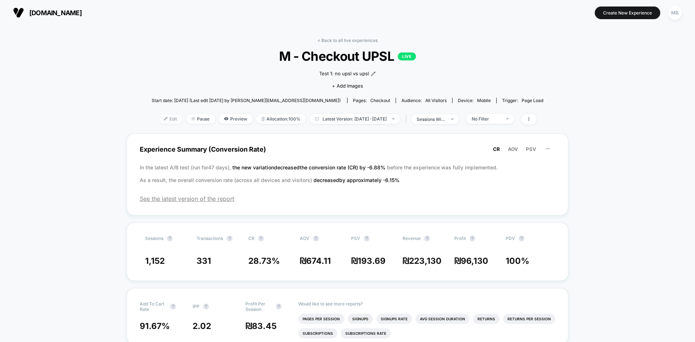
click at [158, 123] on span "Edit" at bounding box center [170, 119] width 24 height 10
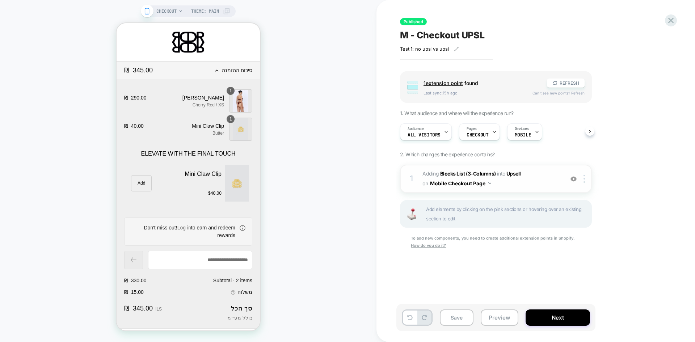
click at [572, 180] on img at bounding box center [573, 179] width 6 height 6
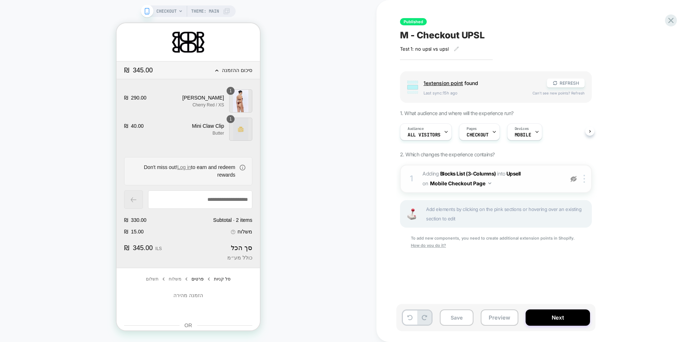
click at [572, 180] on img at bounding box center [573, 179] width 6 height 6
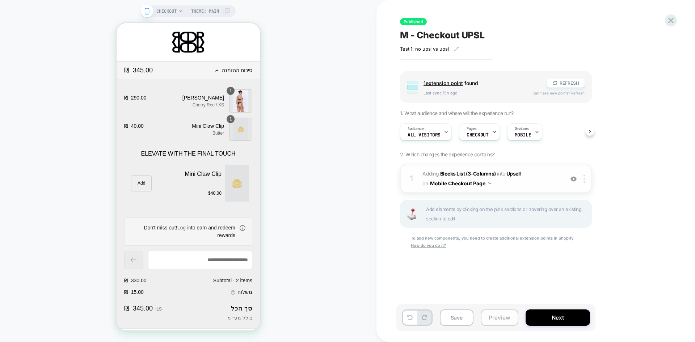
click at [497, 315] on button "Preview" at bounding box center [499, 317] width 38 height 16
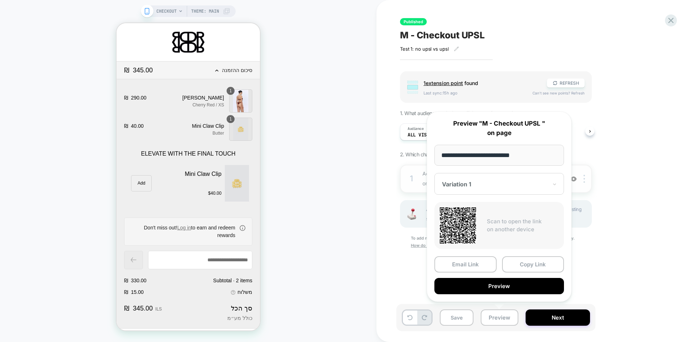
click at [646, 218] on div "Group 1 extension point found REFRESH Last sync: 15h ago Can't see new points? …" at bounding box center [532, 169] width 264 height 196
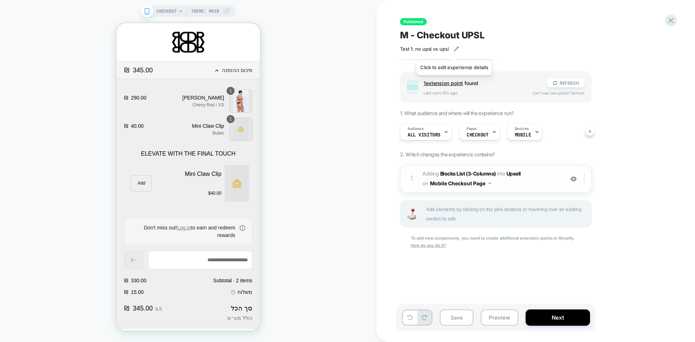
click at [455, 51] on icon at bounding box center [456, 48] width 5 height 5
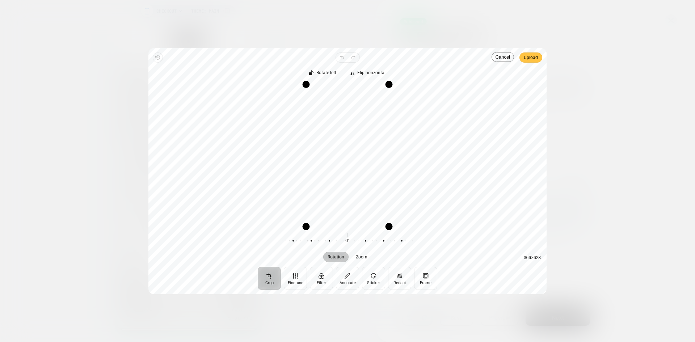
click at [529, 58] on span "Upload" at bounding box center [530, 57] width 14 height 9
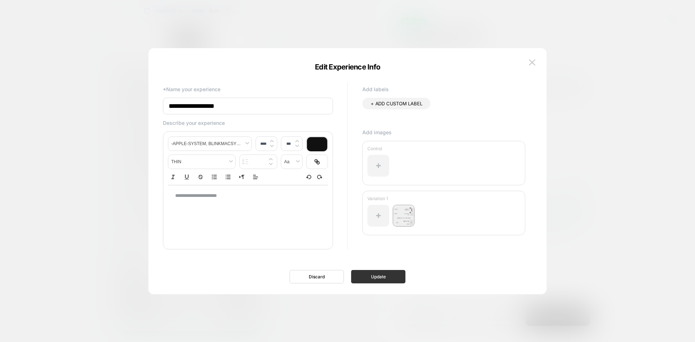
click at [378, 280] on button "Update" at bounding box center [378, 276] width 54 height 13
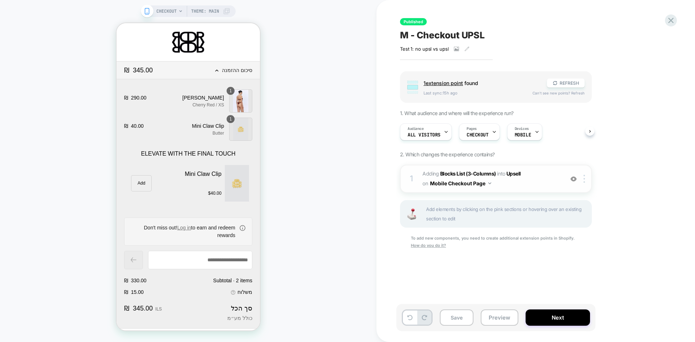
click at [573, 179] on img at bounding box center [573, 179] width 6 height 6
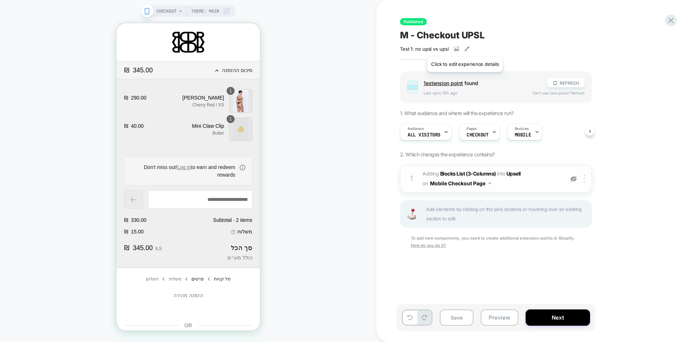
click at [465, 48] on icon at bounding box center [466, 48] width 5 height 5
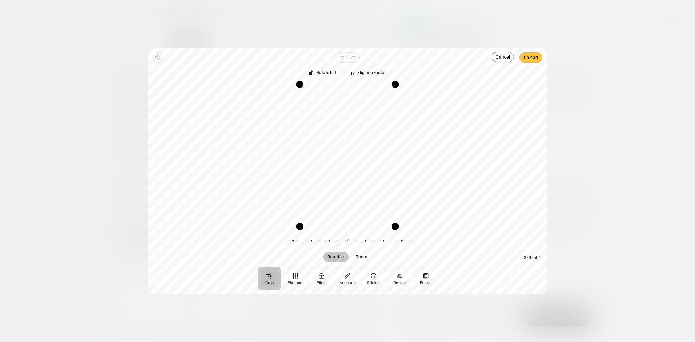
click at [535, 58] on span "Upload" at bounding box center [530, 57] width 14 height 9
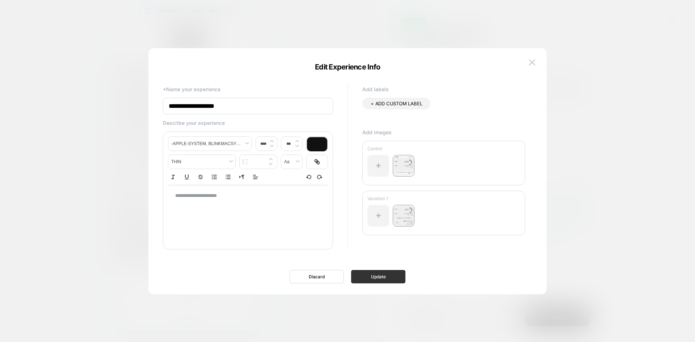
click at [376, 282] on button "Update" at bounding box center [378, 276] width 54 height 13
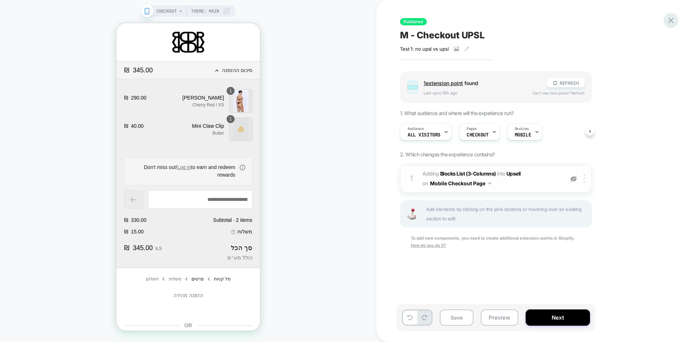
click at [669, 20] on icon at bounding box center [671, 21] width 10 height 10
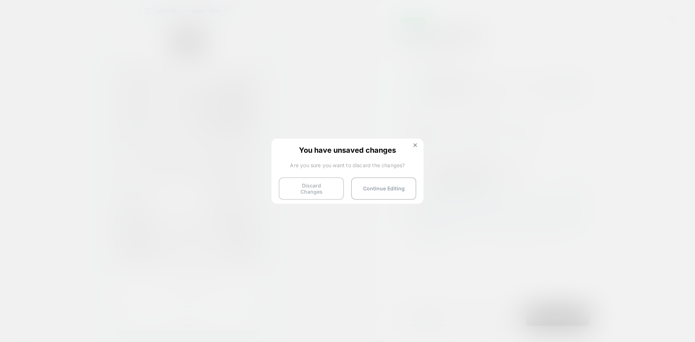
click at [306, 185] on button "Discard Changes" at bounding box center [311, 188] width 65 height 22
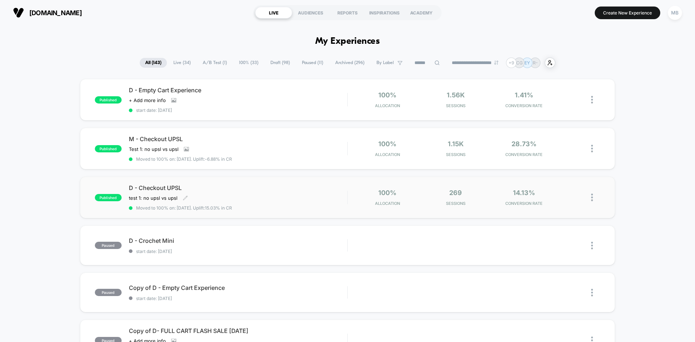
click at [200, 192] on div "D - Checkout UPSL test 1: no upsl vs upsl Click to edit experience details test…" at bounding box center [238, 197] width 218 height 26
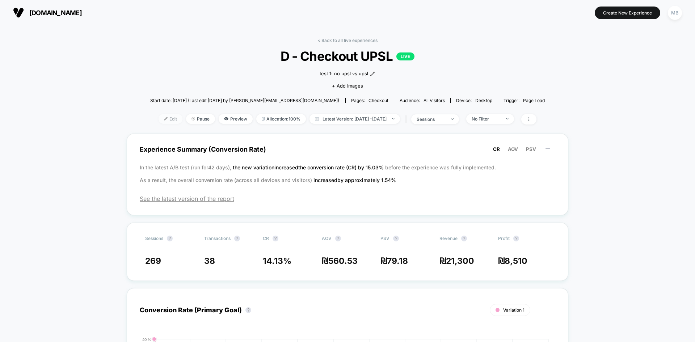
click at [158, 118] on span "Edit" at bounding box center [170, 119] width 24 height 10
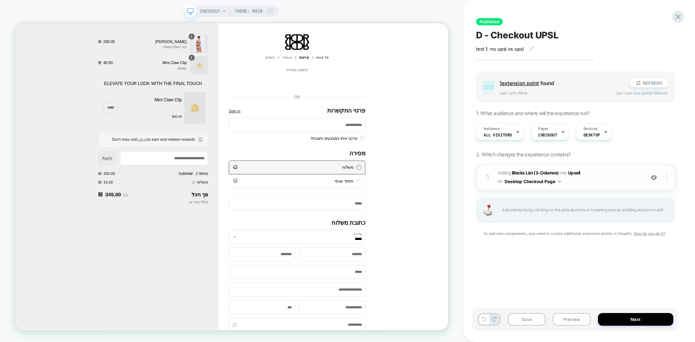
click at [653, 180] on img at bounding box center [653, 177] width 6 height 6
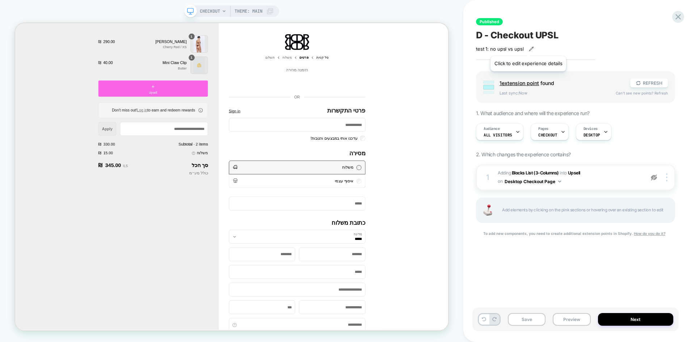
click at [529, 47] on icon at bounding box center [531, 48] width 5 height 5
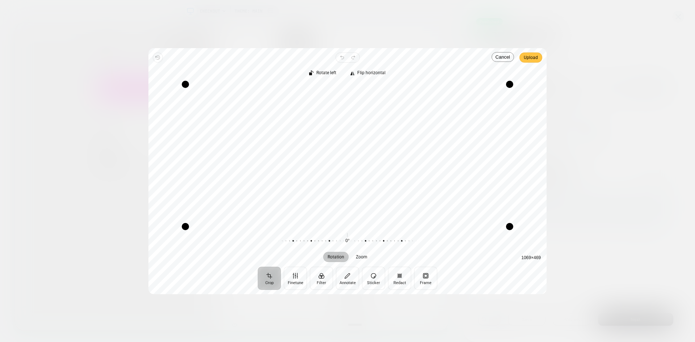
click at [529, 61] on span "Upload" at bounding box center [530, 57] width 14 height 9
click at [496, 56] on button "Cancel" at bounding box center [502, 57] width 22 height 10
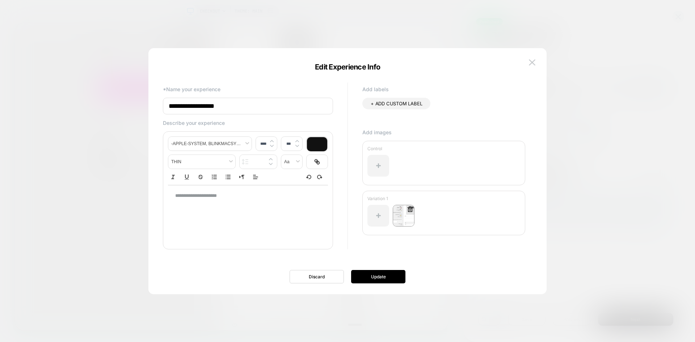
click at [402, 220] on img at bounding box center [404, 216] width 22 height 22
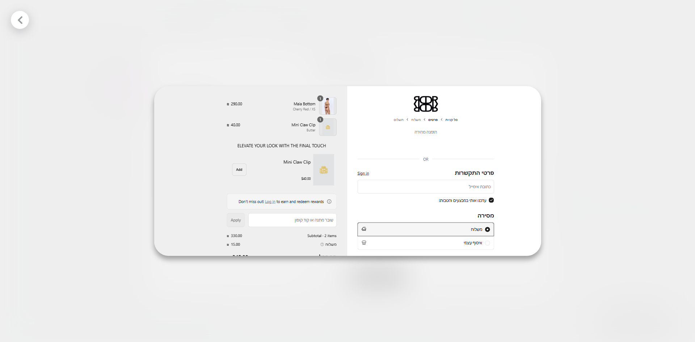
drag, startPoint x: 18, startPoint y: 22, endPoint x: 31, endPoint y: 33, distance: 16.4
click at [18, 22] on icon at bounding box center [20, 20] width 9 height 9
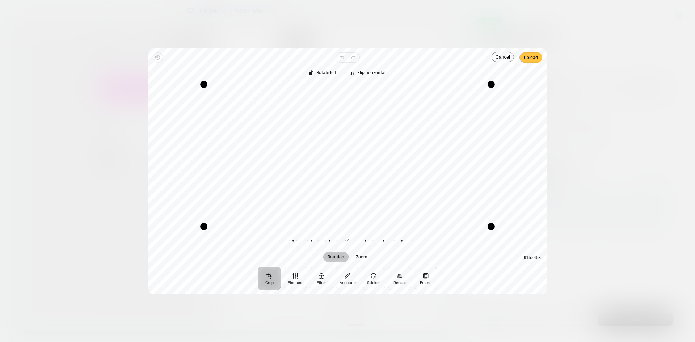
click at [537, 59] on span "Upload" at bounding box center [530, 57] width 14 height 9
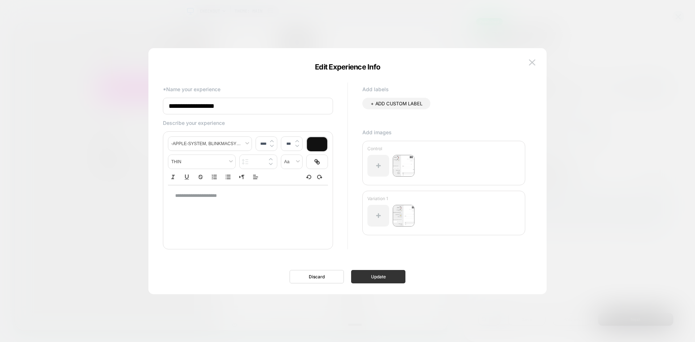
click at [389, 279] on button "Update" at bounding box center [378, 276] width 54 height 13
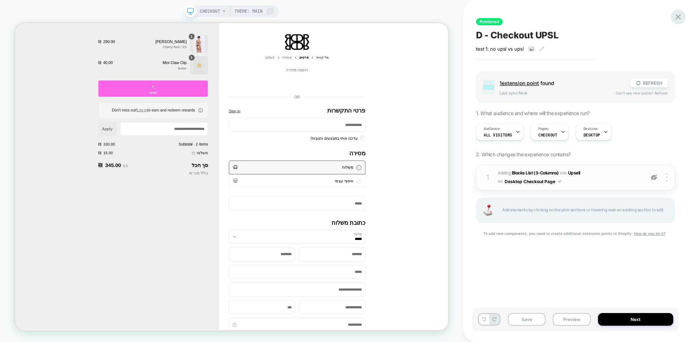
click at [676, 18] on icon at bounding box center [677, 16] width 5 height 5
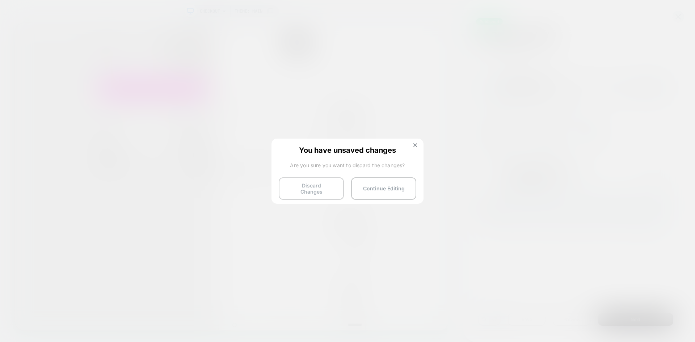
click at [320, 190] on button "Discard Changes" at bounding box center [311, 188] width 65 height 22
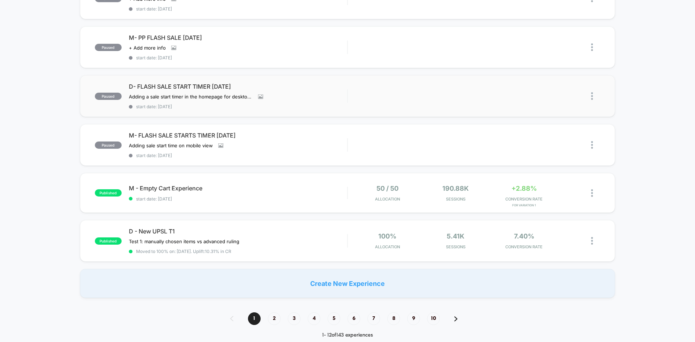
scroll to position [398, 0]
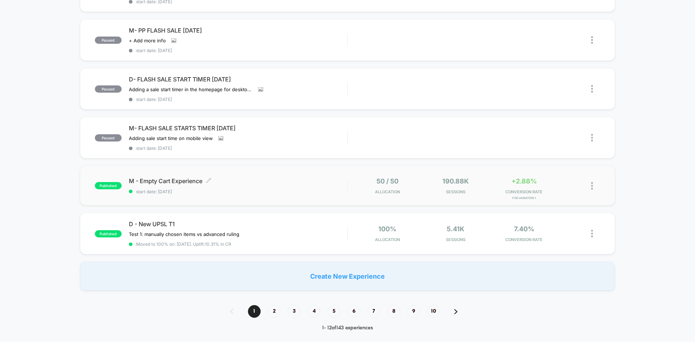
click at [237, 186] on div "M - Empty Cart Experience Click to edit experience details Click to edit experi…" at bounding box center [238, 185] width 218 height 17
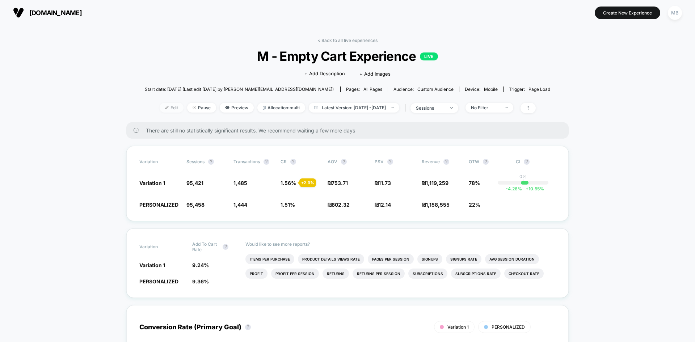
click at [161, 106] on span "Edit" at bounding box center [172, 108] width 24 height 10
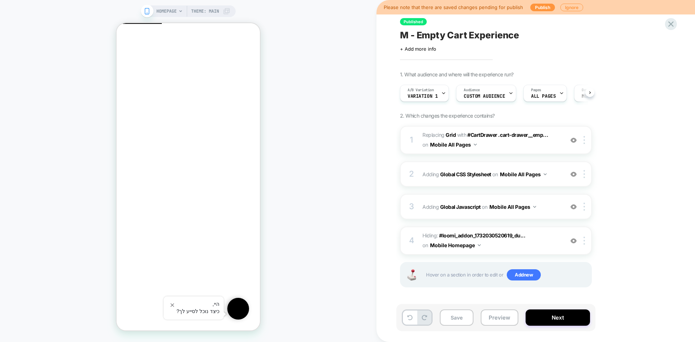
scroll to position [0, 0]
click at [493, 319] on button "Preview" at bounding box center [499, 317] width 38 height 16
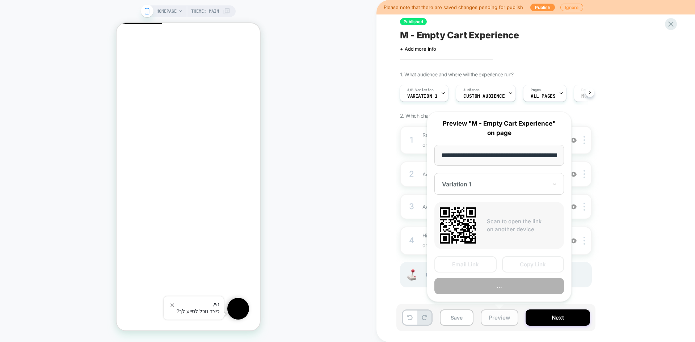
scroll to position [0, 24]
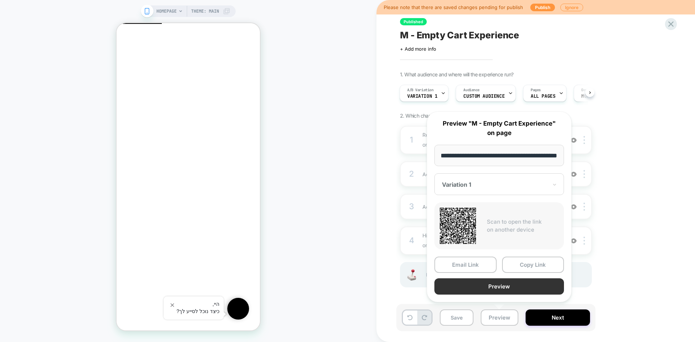
click at [496, 283] on button "Preview" at bounding box center [499, 286] width 130 height 16
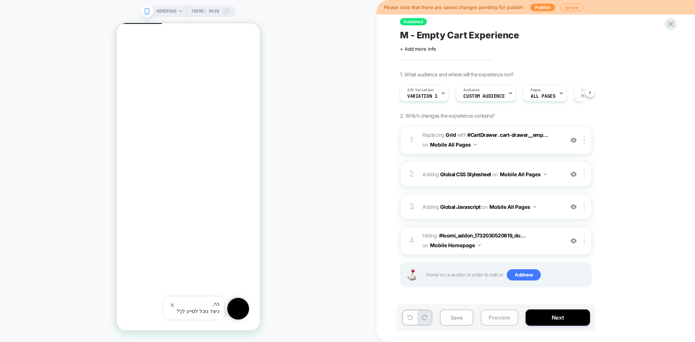
click at [500, 322] on button "Preview" at bounding box center [499, 317] width 38 height 16
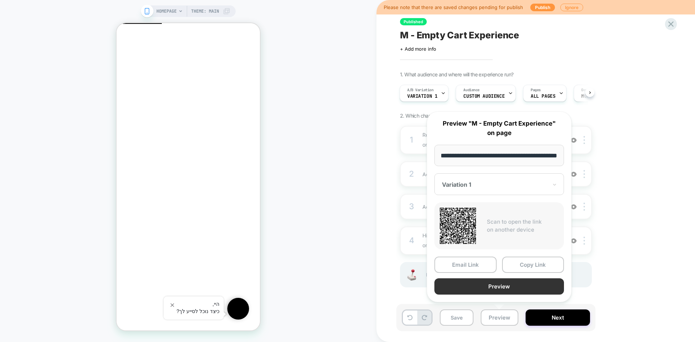
scroll to position [0, 0]
click at [503, 289] on button "Preview" at bounding box center [499, 286] width 130 height 16
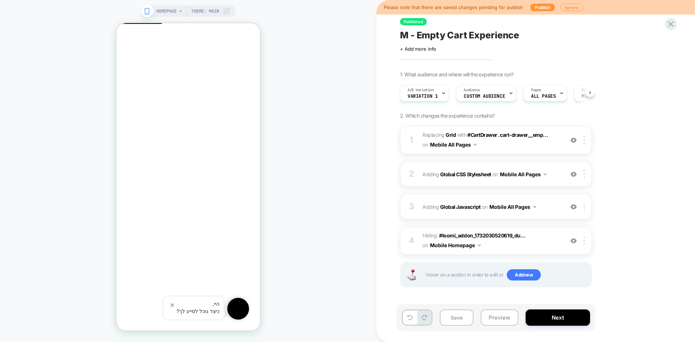
scroll to position [0, 0]
click at [495, 320] on button "Preview" at bounding box center [499, 317] width 38 height 16
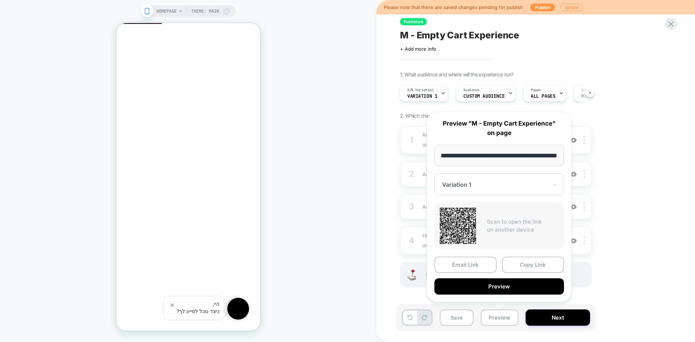
scroll to position [0, 0]
click at [526, 186] on div at bounding box center [495, 184] width 106 height 7
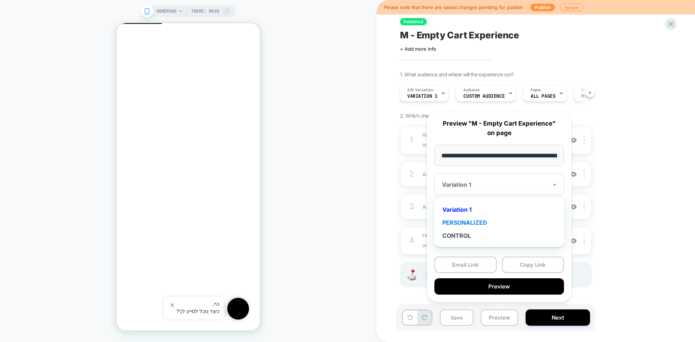
click at [470, 224] on div "PERSONALIZED" at bounding box center [499, 222] width 122 height 13
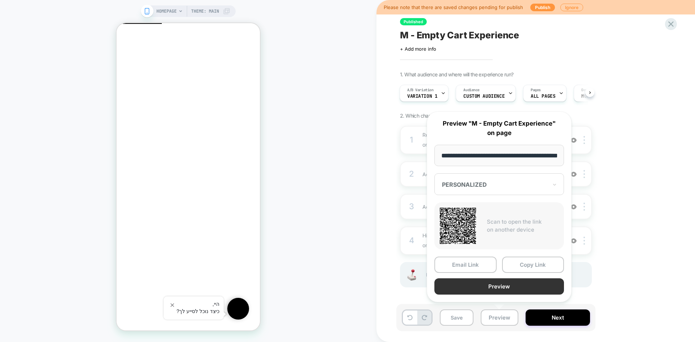
click at [497, 286] on button "Preview" at bounding box center [499, 286] width 130 height 16
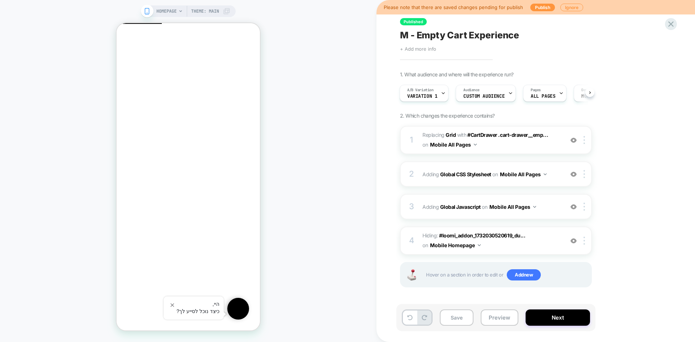
click at [424, 47] on span "+ Add more info" at bounding box center [418, 49] width 36 height 6
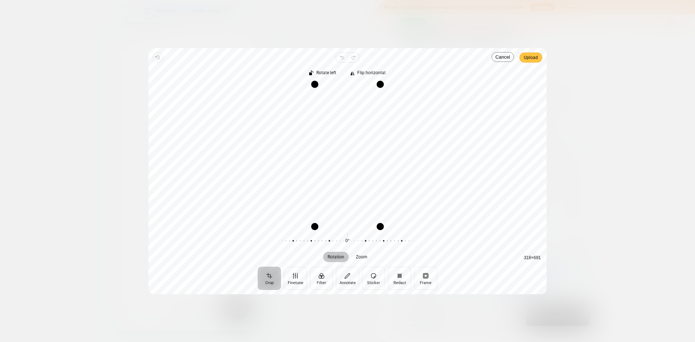
click at [533, 59] on span "Upload" at bounding box center [530, 57] width 14 height 9
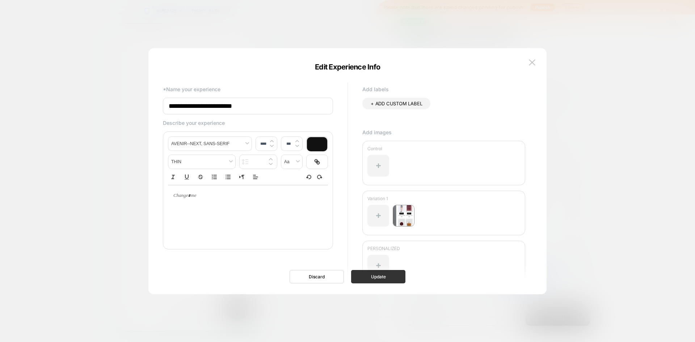
click at [369, 279] on button "Update" at bounding box center [378, 276] width 54 height 13
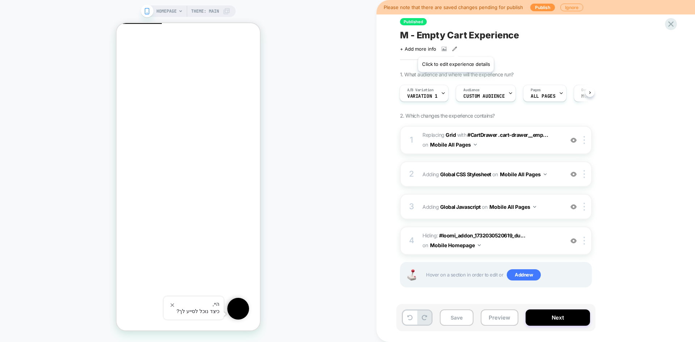
click at [455, 48] on icon at bounding box center [454, 48] width 5 height 5
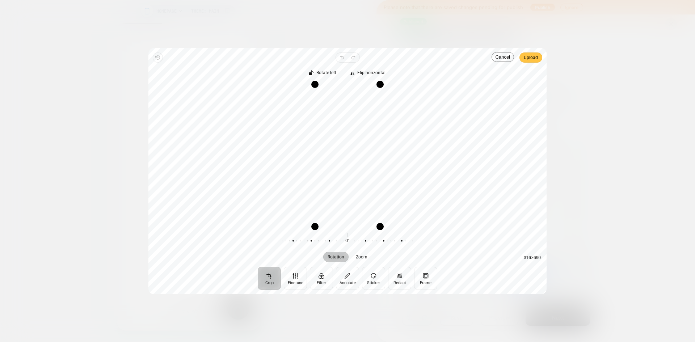
click at [533, 56] on span "Upload" at bounding box center [530, 57] width 14 height 9
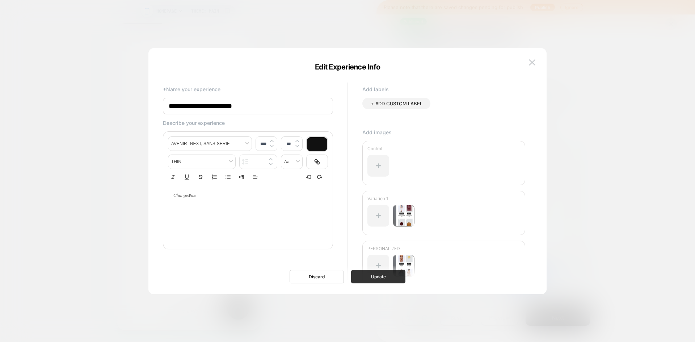
click at [377, 278] on button "Update" at bounding box center [378, 276] width 54 height 13
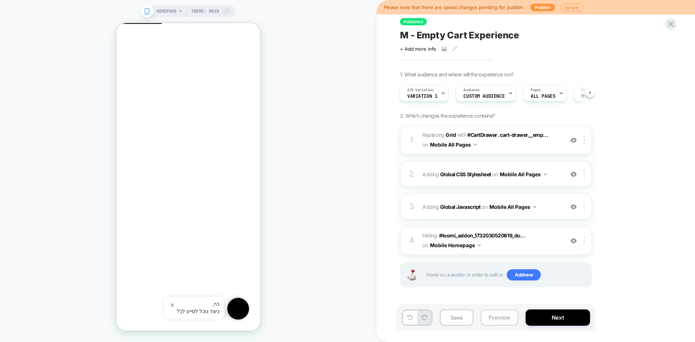
click at [497, 319] on button "Preview" at bounding box center [499, 317] width 38 height 16
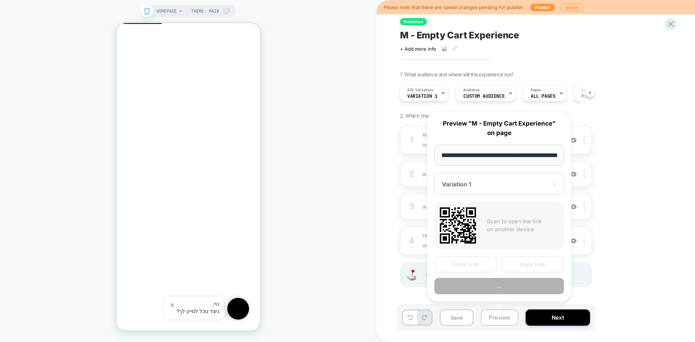
scroll to position [0, 24]
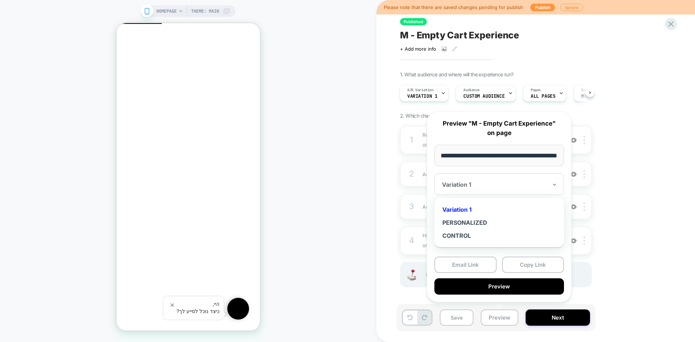
click at [465, 191] on div "Variation 1" at bounding box center [499, 184] width 130 height 22
click at [469, 234] on div "CONTROL" at bounding box center [499, 235] width 122 height 13
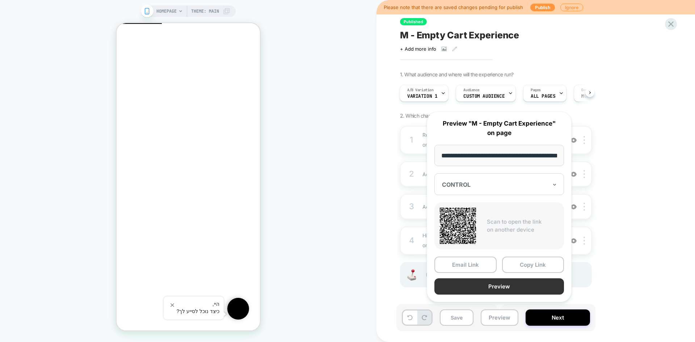
click at [510, 287] on button "Preview" at bounding box center [499, 286] width 130 height 16
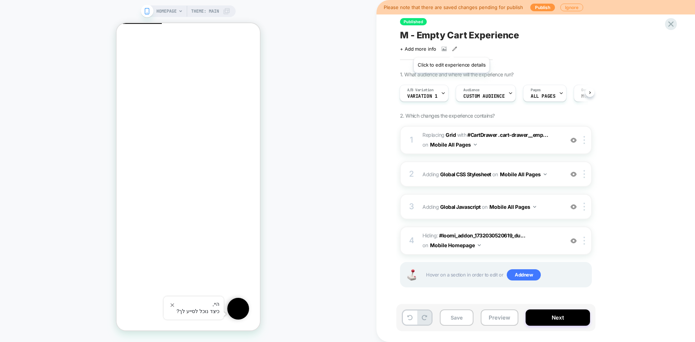
click at [452, 48] on icon at bounding box center [454, 48] width 5 height 5
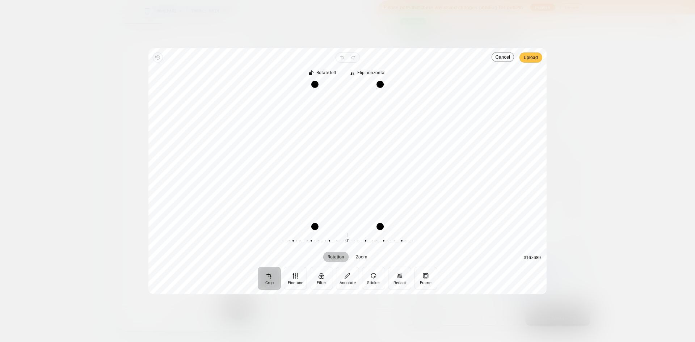
click at [530, 58] on span "Upload" at bounding box center [530, 57] width 14 height 9
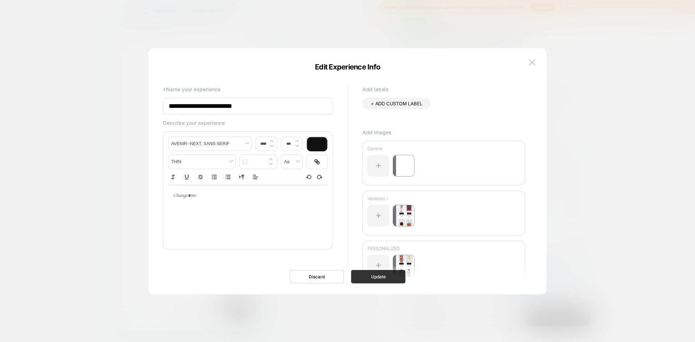
click at [377, 281] on button "Update" at bounding box center [378, 276] width 54 height 13
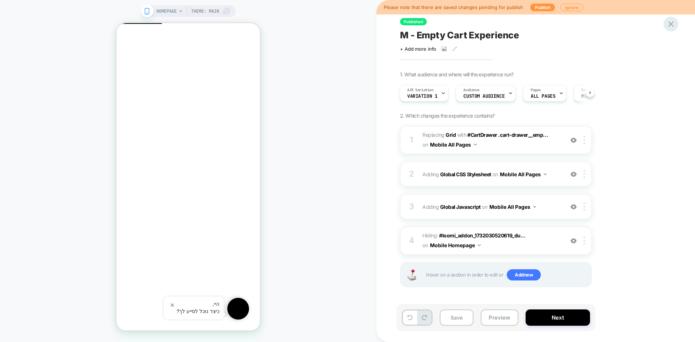
click at [674, 26] on icon at bounding box center [671, 24] width 10 height 10
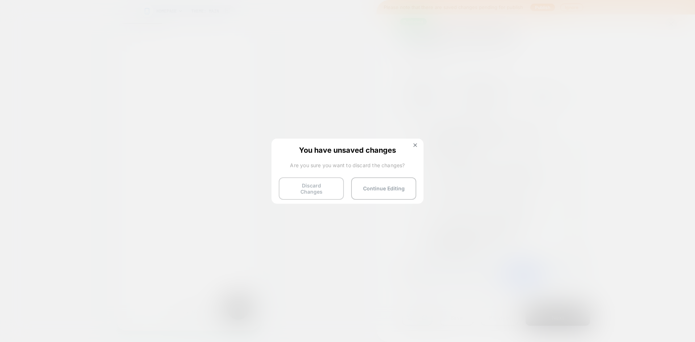
click at [309, 188] on button "Discard Changes" at bounding box center [311, 188] width 65 height 22
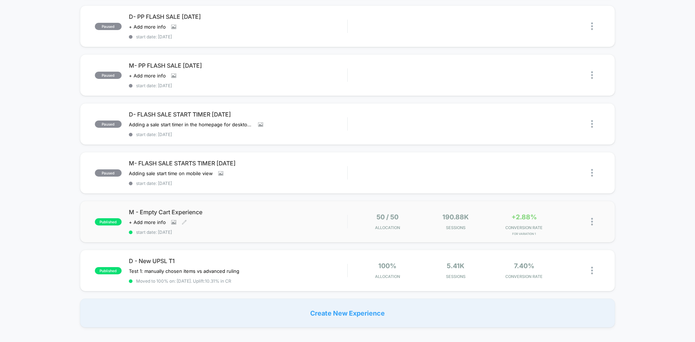
scroll to position [434, 0]
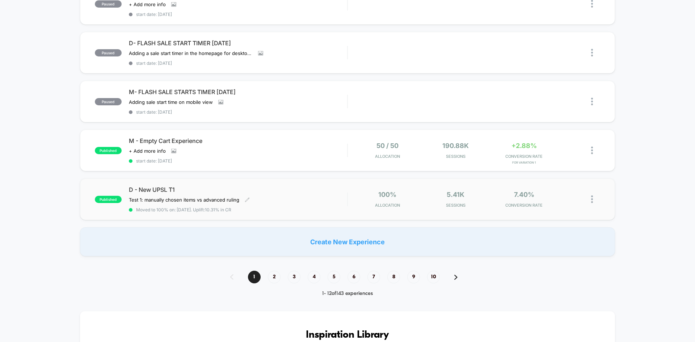
click at [280, 197] on div "Test 1: manually chosen items vs advanced ruling﻿ Click to edit experience deta…" at bounding box center [205, 200] width 153 height 6
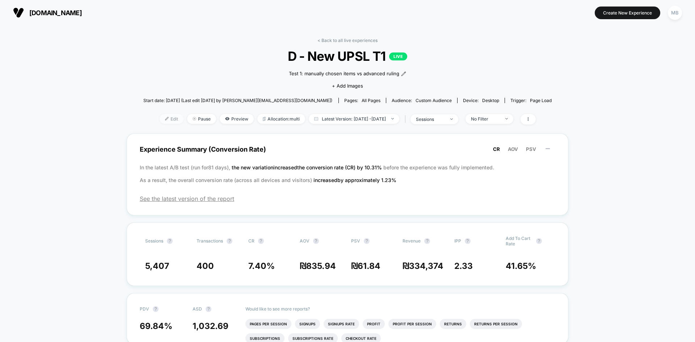
click at [160, 121] on span "Edit" at bounding box center [172, 119] width 24 height 10
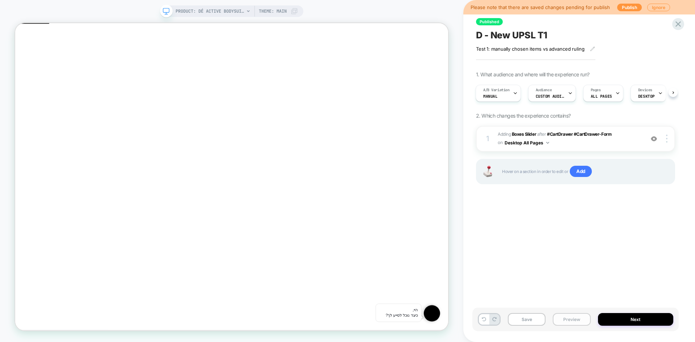
click at [555, 317] on button "Preview" at bounding box center [571, 319] width 38 height 13
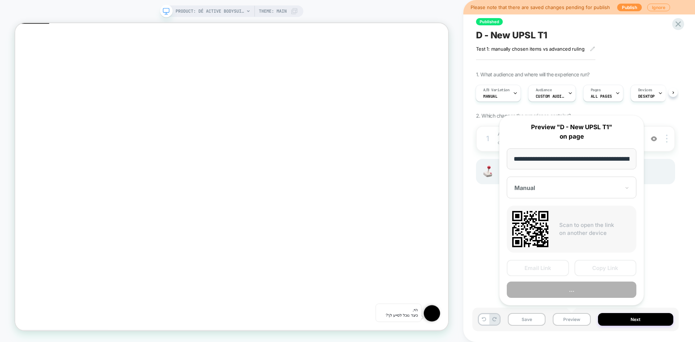
scroll to position [0, 115]
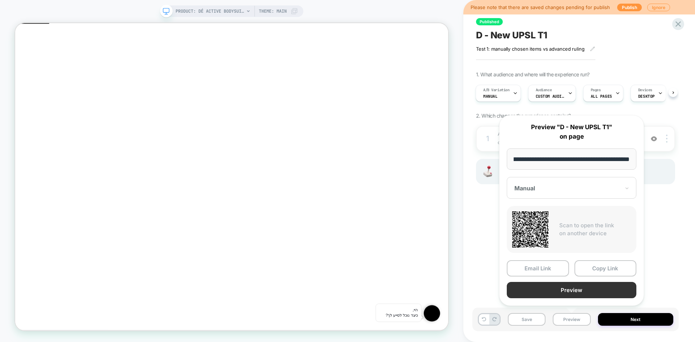
click at [577, 293] on button "Preview" at bounding box center [571, 290] width 130 height 16
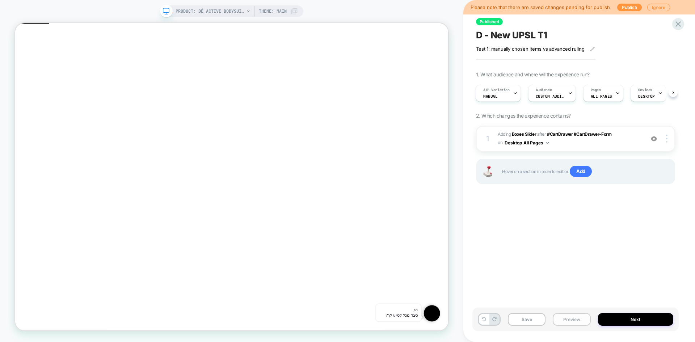
click at [563, 323] on button "Preview" at bounding box center [571, 319] width 38 height 13
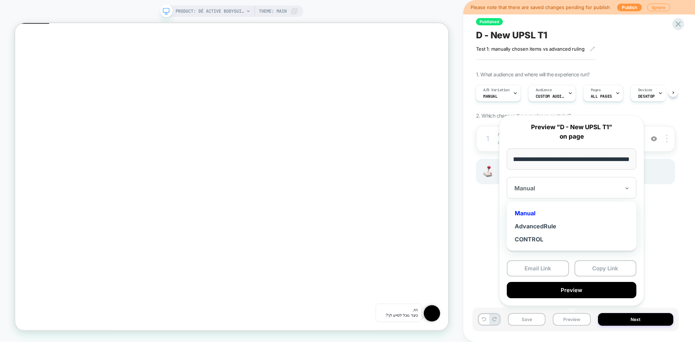
scroll to position [0, 0]
click at [573, 190] on div at bounding box center [567, 188] width 106 height 7
click at [548, 226] on div "AdvancedRule" at bounding box center [571, 226] width 122 height 13
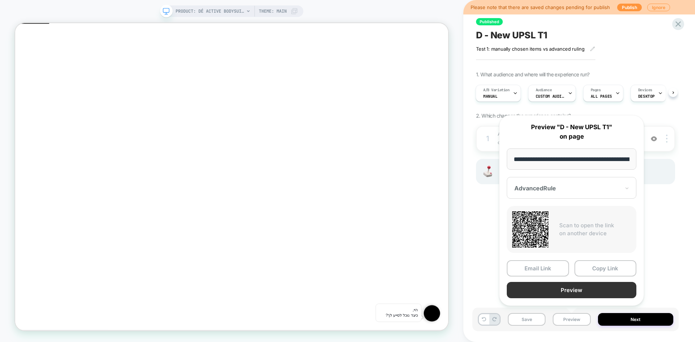
click at [579, 289] on button "Preview" at bounding box center [571, 290] width 130 height 16
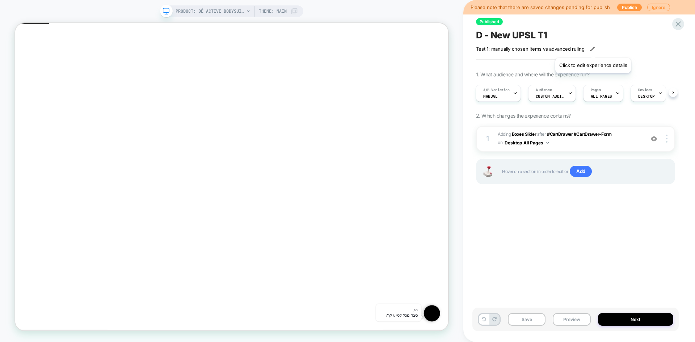
click at [593, 48] on icon at bounding box center [592, 48] width 5 height 5
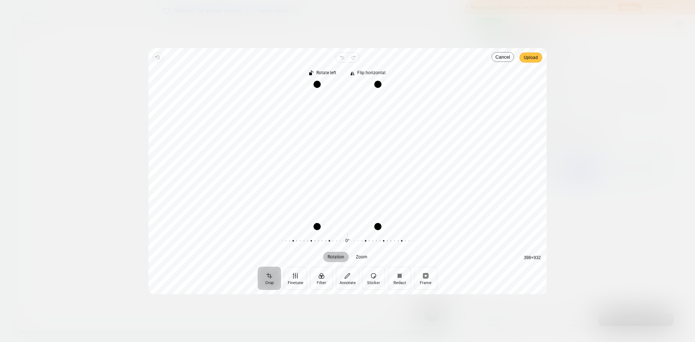
click at [533, 60] on span "Upload" at bounding box center [530, 57] width 14 height 9
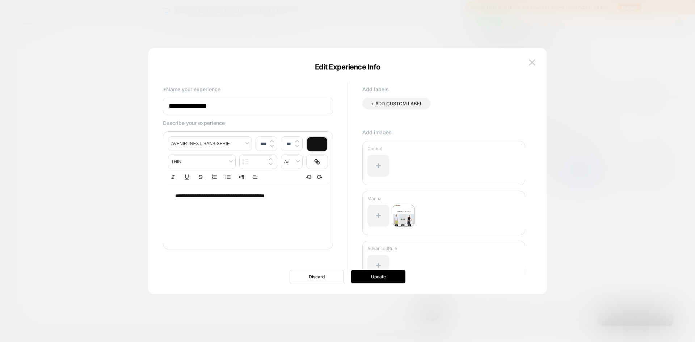
scroll to position [31, 0]
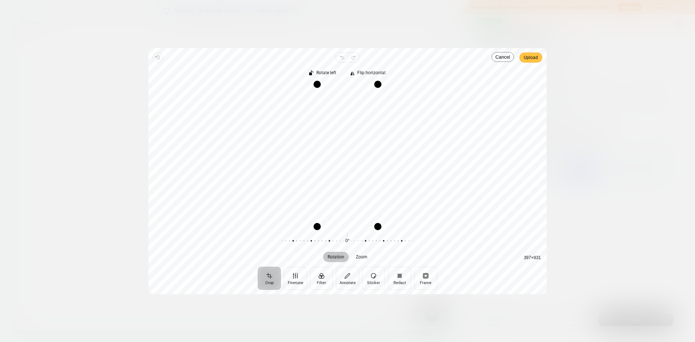
click at [534, 59] on span "Upload" at bounding box center [530, 57] width 14 height 9
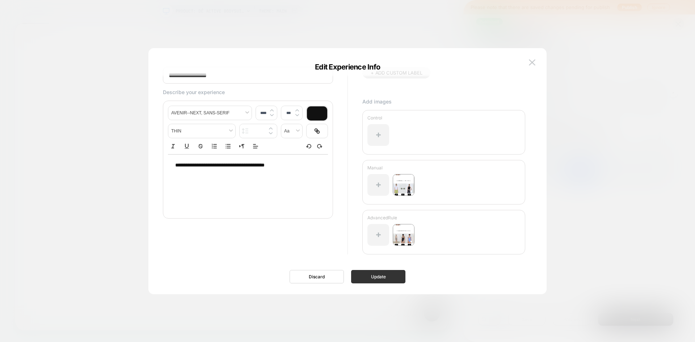
click at [381, 279] on button "Update" at bounding box center [378, 276] width 54 height 13
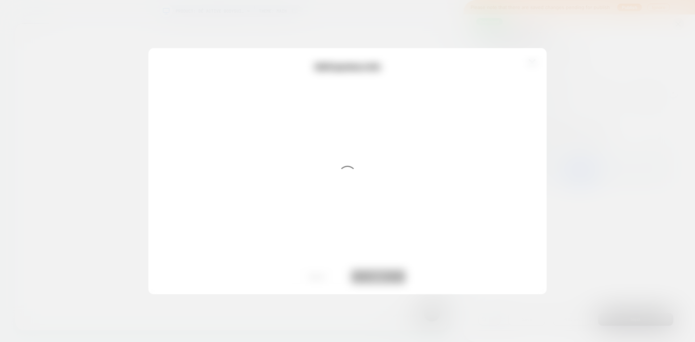
scroll to position [0, 0]
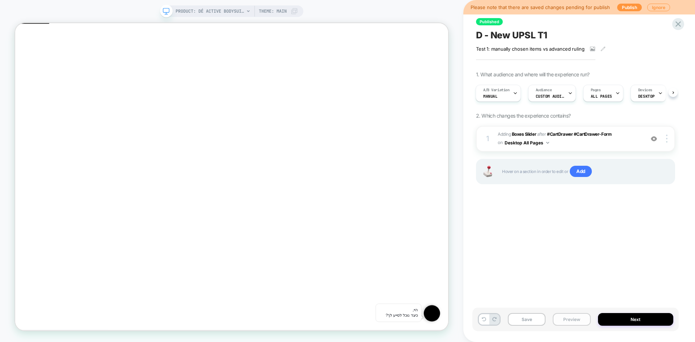
click at [570, 315] on button "Preview" at bounding box center [571, 319] width 38 height 13
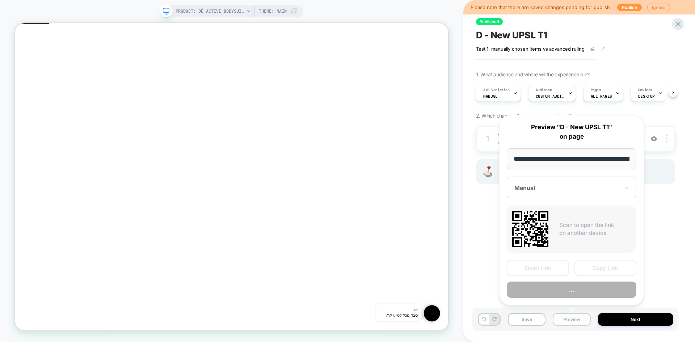
scroll to position [0, 115]
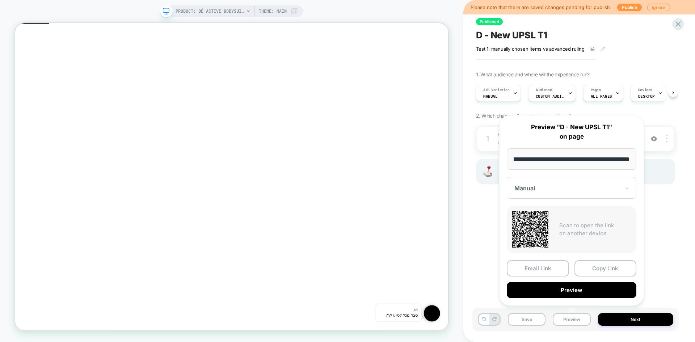
click at [555, 182] on div "Manual" at bounding box center [571, 188] width 130 height 22
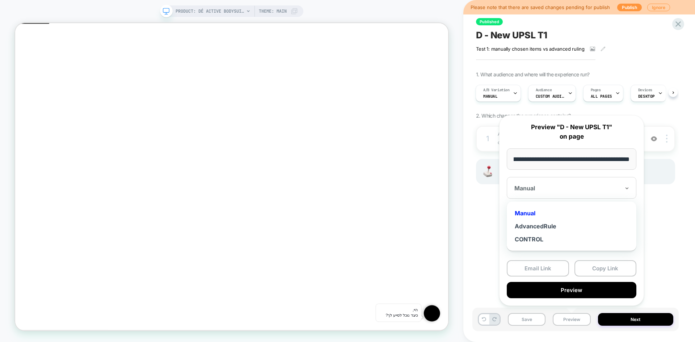
scroll to position [0, 0]
click at [542, 237] on div "CONTROL" at bounding box center [571, 239] width 122 height 13
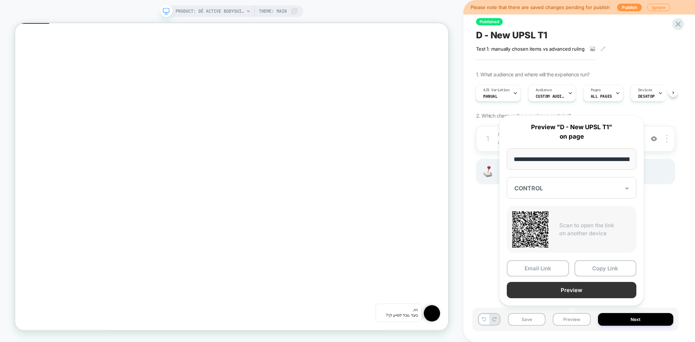
click at [575, 287] on button "Preview" at bounding box center [571, 290] width 130 height 16
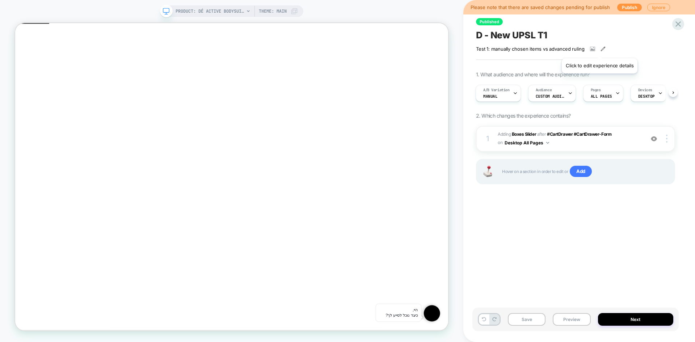
click at [600, 49] on icon at bounding box center [602, 48] width 5 height 5
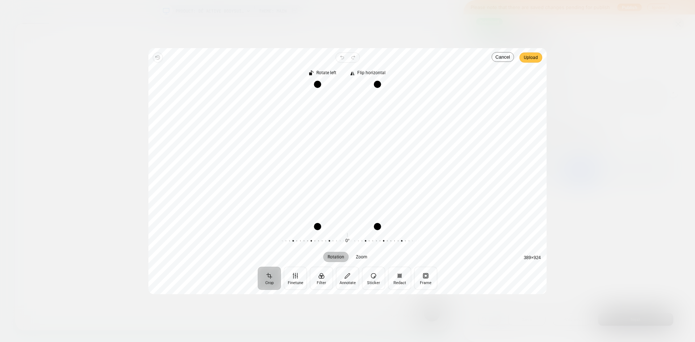
click at [534, 53] on span "Upload" at bounding box center [530, 57] width 14 height 10
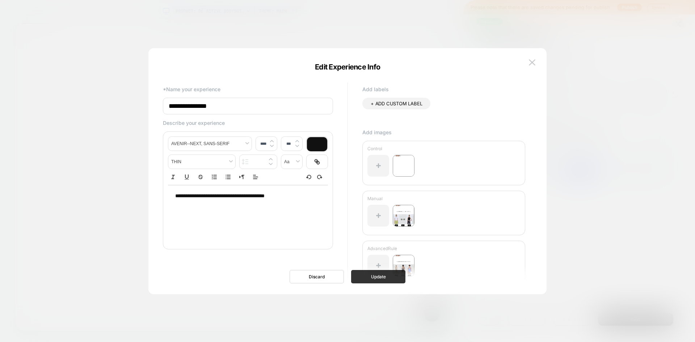
click at [372, 281] on button "Update" at bounding box center [378, 276] width 54 height 13
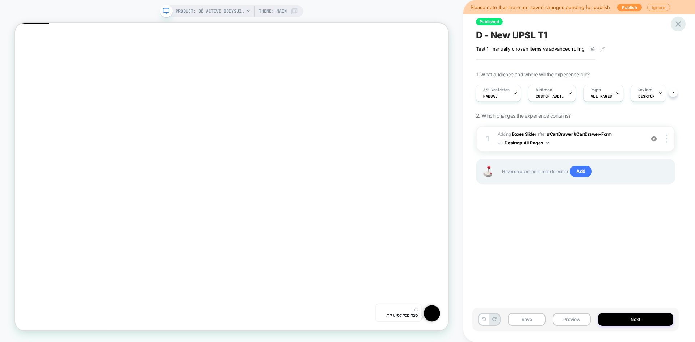
click at [680, 25] on icon at bounding box center [678, 24] width 10 height 10
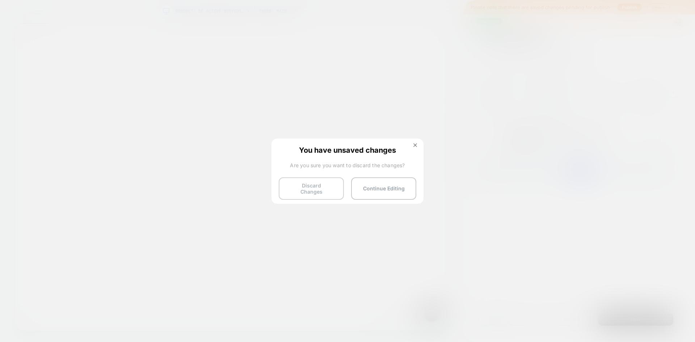
click at [301, 192] on button "Discard Changes" at bounding box center [311, 188] width 65 height 22
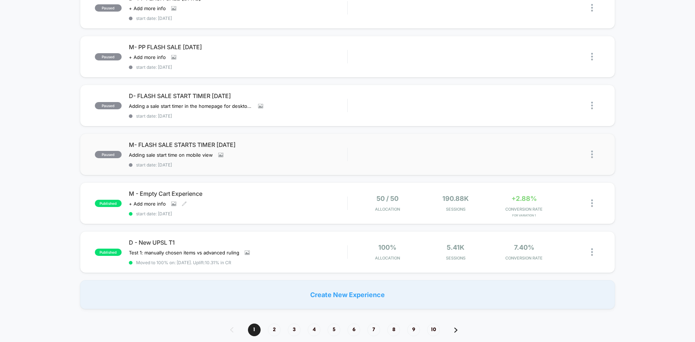
scroll to position [506, 0]
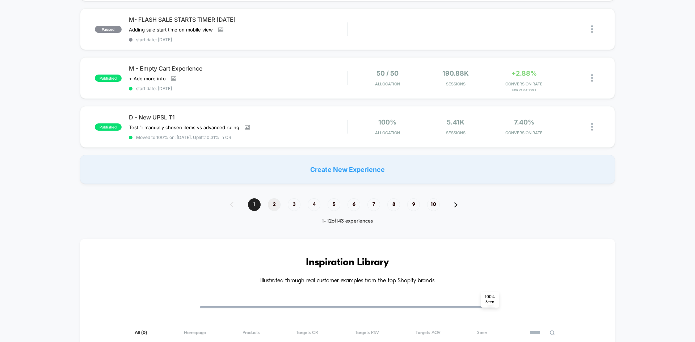
click at [270, 204] on span "2" at bounding box center [274, 204] width 13 height 13
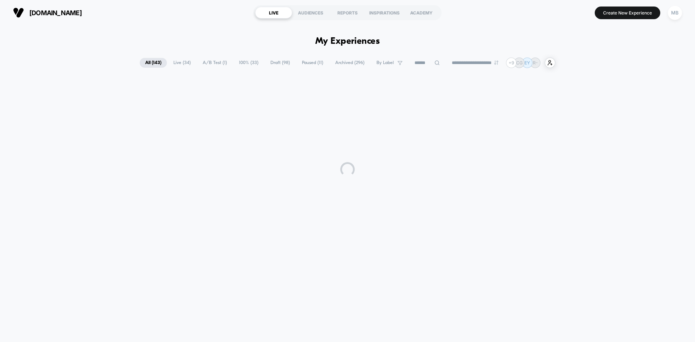
scroll to position [0, 0]
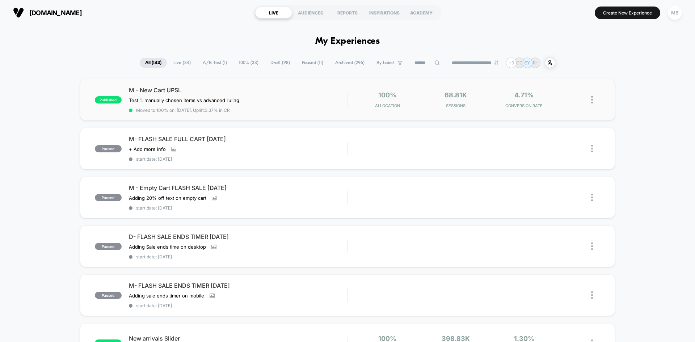
click at [267, 107] on div "M - New Cart UPSL Test 1: manually chosen items vs advanced ruling﻿ Click to ed…" at bounding box center [238, 99] width 218 height 26
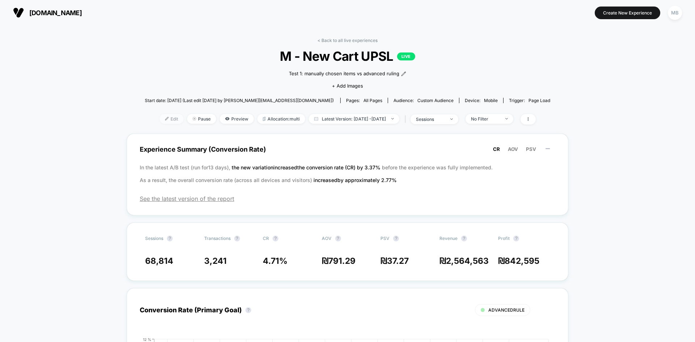
click at [165, 117] on img at bounding box center [167, 119] width 4 height 4
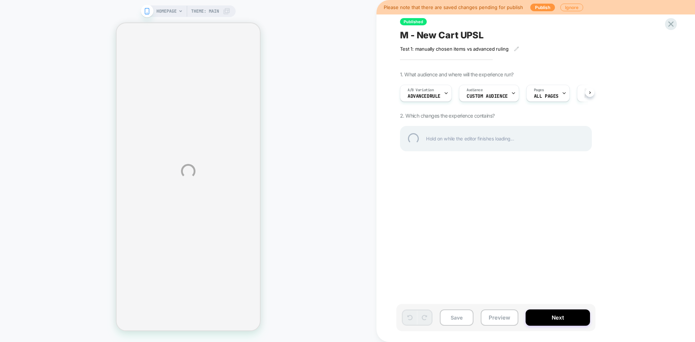
click at [504, 321] on div "HOMEPAGE Theme: MAIN Please note that there are saved changes pending for publi…" at bounding box center [347, 171] width 695 height 342
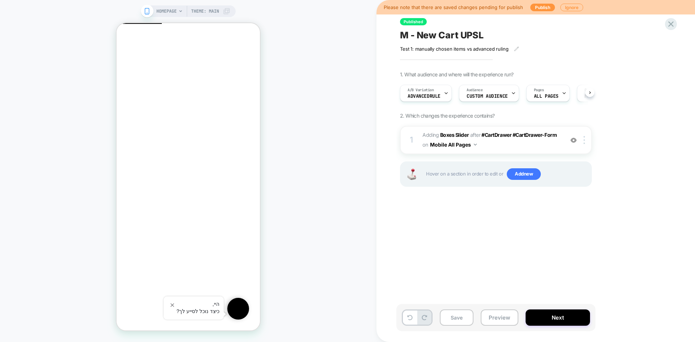
scroll to position [0, 0]
click at [507, 322] on button "Preview" at bounding box center [499, 317] width 38 height 16
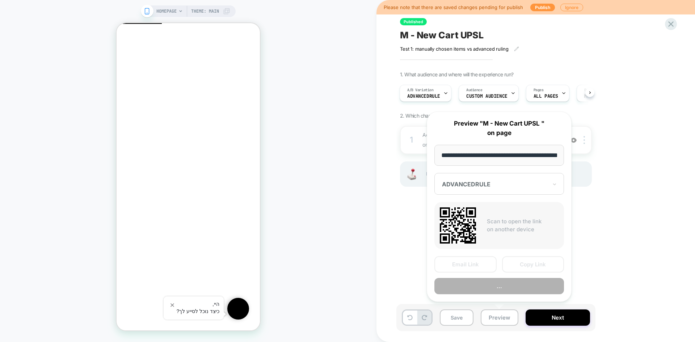
scroll to position [0, 24]
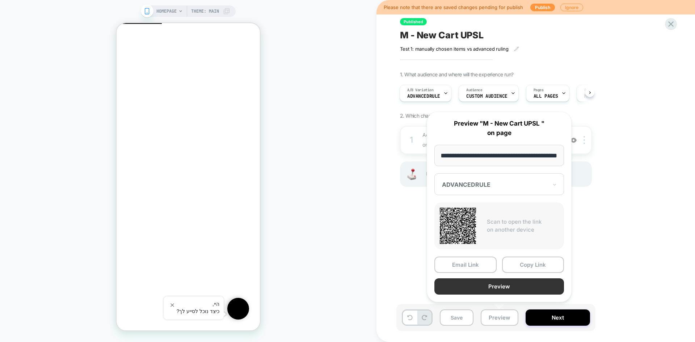
click at [522, 284] on button "Preview" at bounding box center [499, 286] width 130 height 16
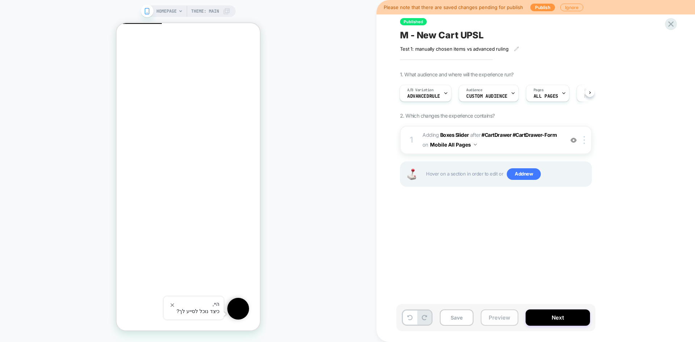
click at [489, 316] on button "Preview" at bounding box center [499, 317] width 38 height 16
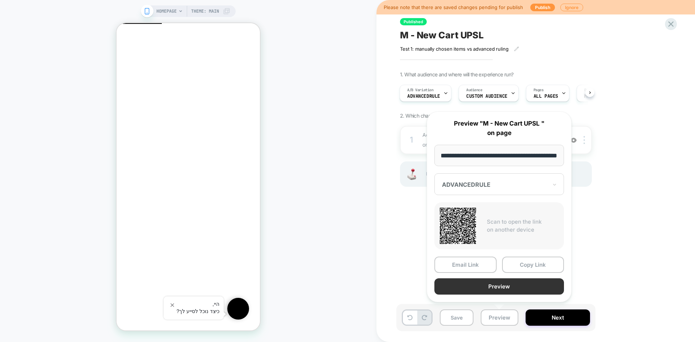
click at [505, 287] on button "Preview" at bounding box center [499, 286] width 130 height 16
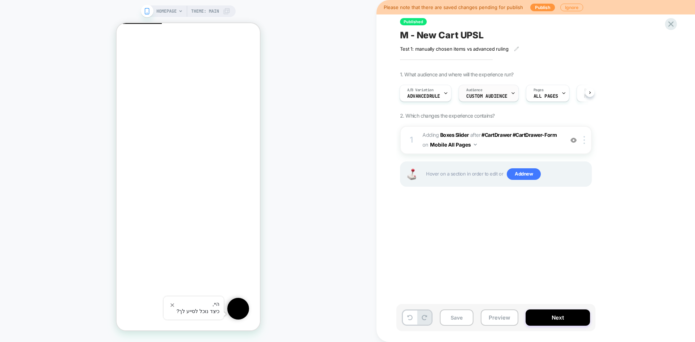
click at [489, 98] on span "Custom Audience" at bounding box center [486, 96] width 41 height 5
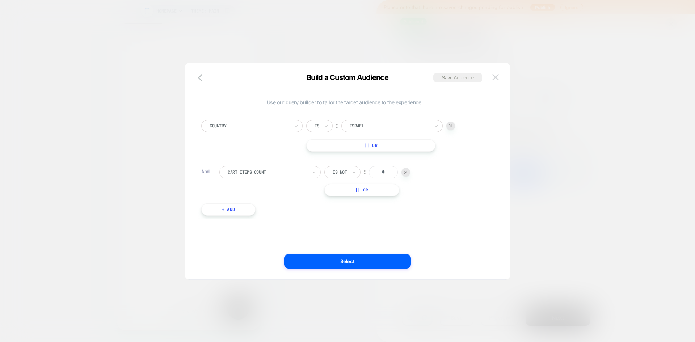
click at [494, 79] on img at bounding box center [495, 77] width 7 height 6
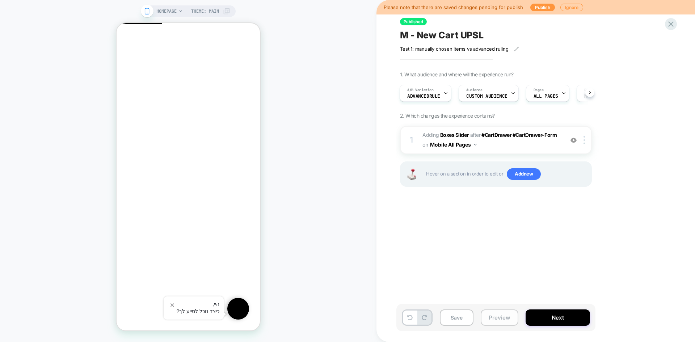
click at [506, 319] on button "Preview" at bounding box center [499, 317] width 38 height 16
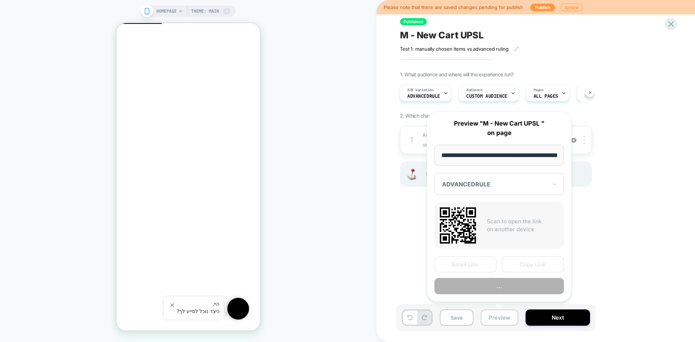
scroll to position [0, 24]
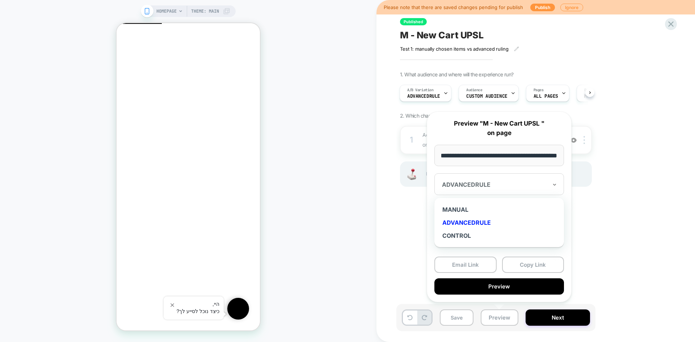
click at [493, 182] on div at bounding box center [495, 184] width 106 height 7
click at [472, 207] on div "MANUAL" at bounding box center [499, 209] width 122 height 13
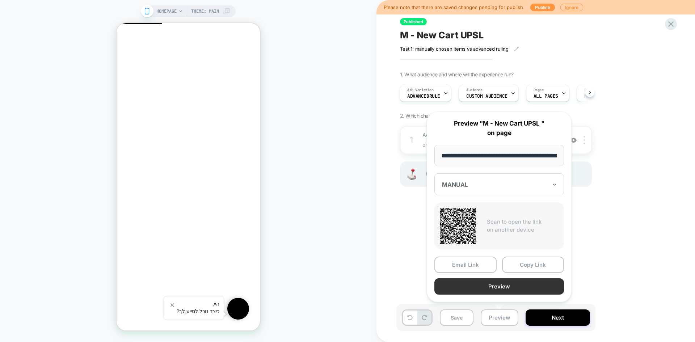
click at [506, 290] on button "Preview" at bounding box center [499, 286] width 130 height 16
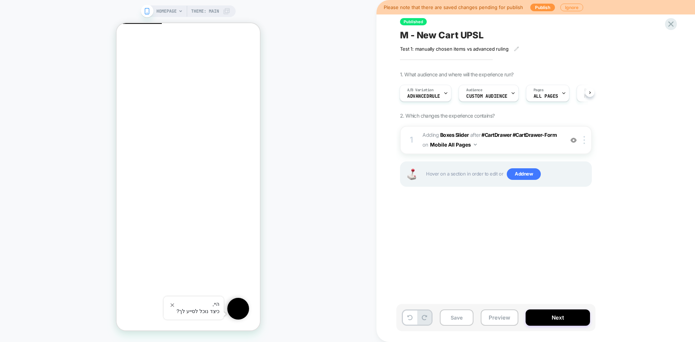
click at [518, 49] on div "Test 1: manually chosen items vs advanced ruling﻿" at bounding box center [472, 49] width 145 height 6
click at [514, 48] on icon at bounding box center [516, 48] width 5 height 5
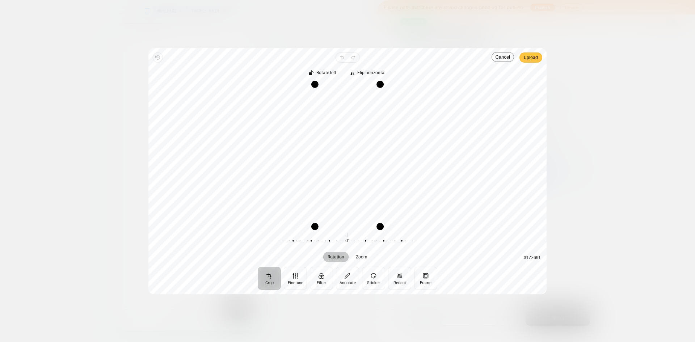
click at [538, 56] on button "Upload" at bounding box center [530, 57] width 23 height 10
click at [531, 60] on span "Upload" at bounding box center [530, 57] width 14 height 9
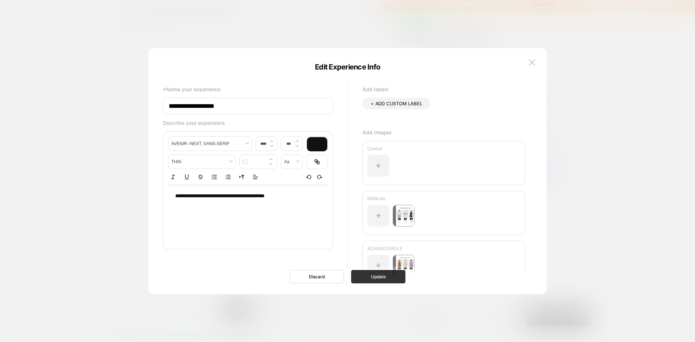
click at [376, 275] on button "Update" at bounding box center [378, 276] width 54 height 13
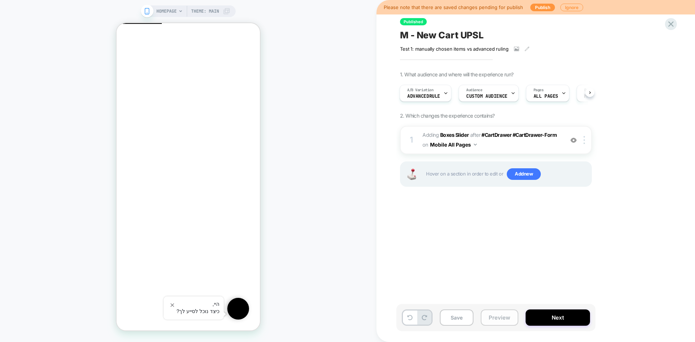
click at [497, 319] on button "Preview" at bounding box center [499, 317] width 38 height 16
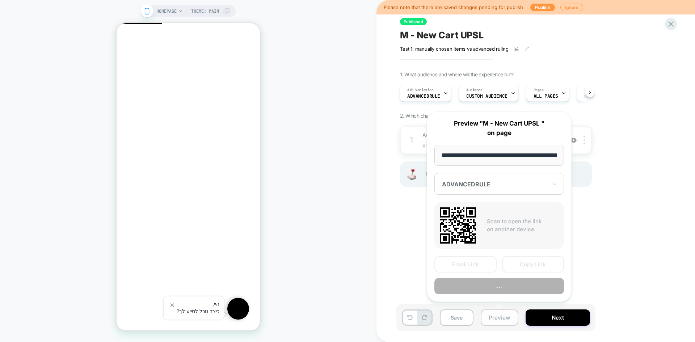
scroll to position [0, 24]
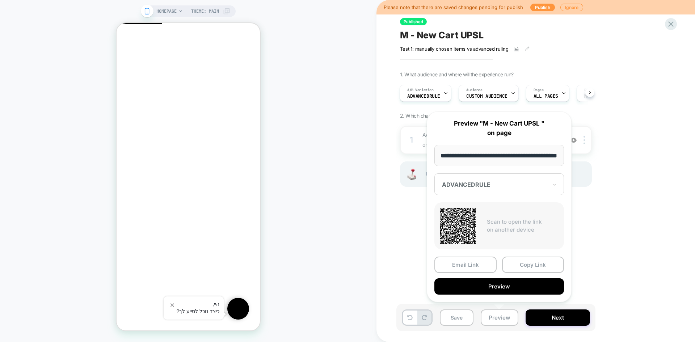
click at [477, 186] on div at bounding box center [495, 184] width 106 height 7
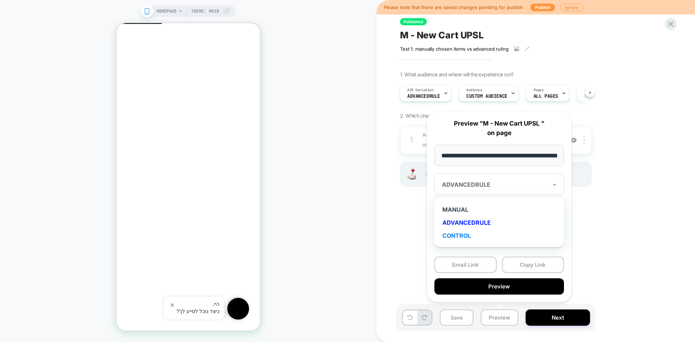
click at [463, 236] on div "CONTROL" at bounding box center [499, 235] width 122 height 13
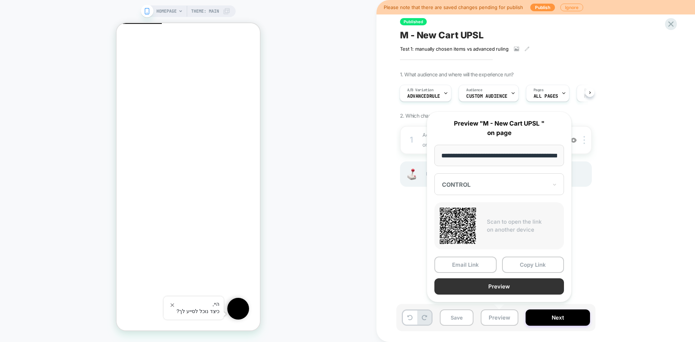
click at [506, 287] on button "Preview" at bounding box center [499, 286] width 130 height 16
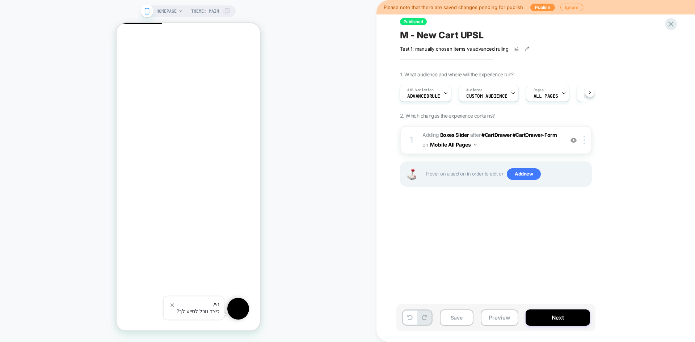
click at [524, 50] on icon at bounding box center [526, 48] width 5 height 5
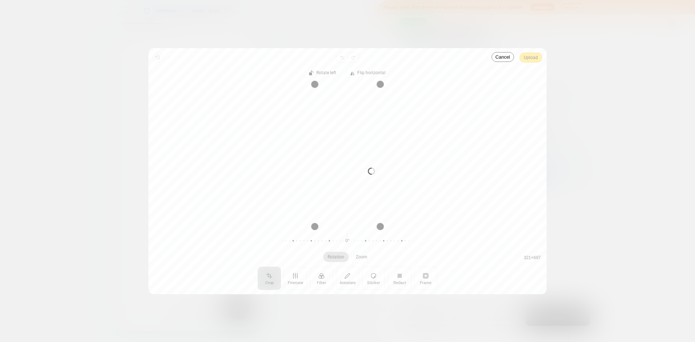
click at [538, 59] on div "Processing image… Busy" at bounding box center [347, 171] width 398 height 246
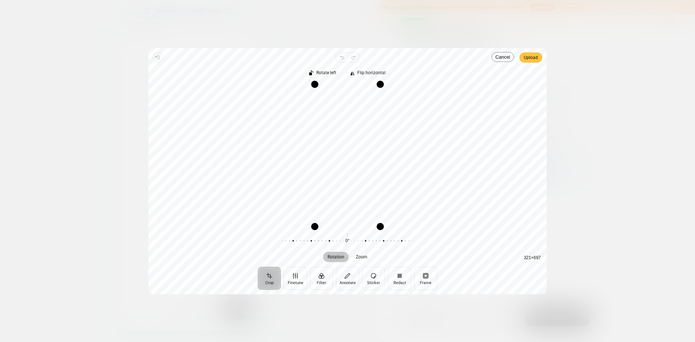
click at [535, 58] on span "Upload" at bounding box center [530, 57] width 14 height 9
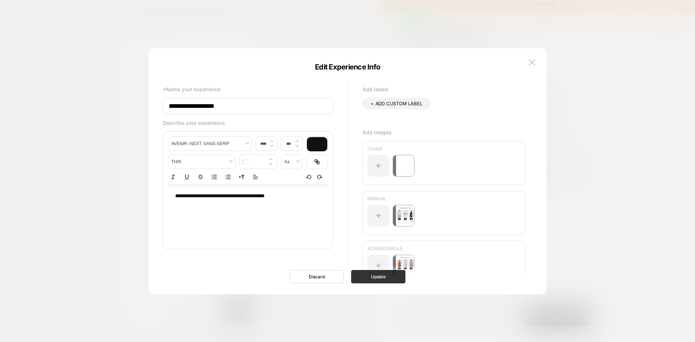
click at [373, 281] on button "Update" at bounding box center [378, 276] width 54 height 13
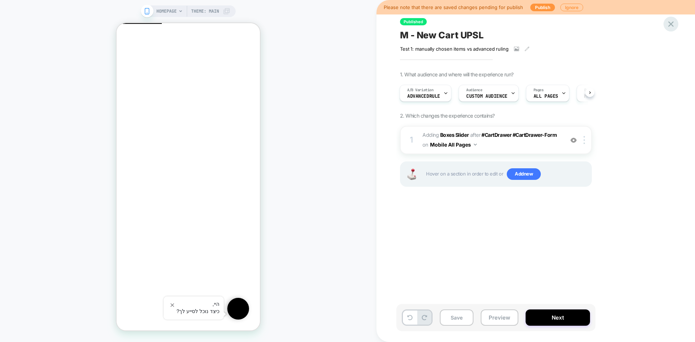
click at [670, 25] on icon at bounding box center [670, 23] width 5 height 5
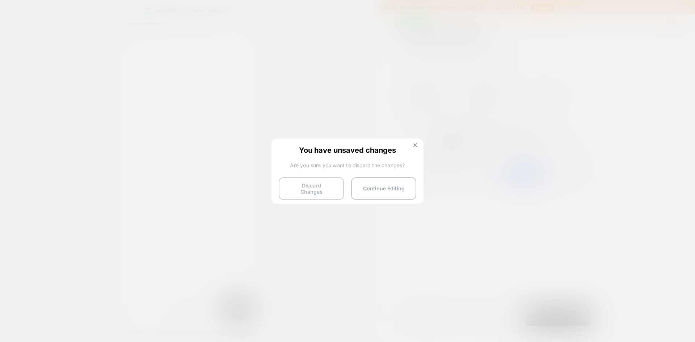
click at [306, 189] on button "Discard Changes" at bounding box center [311, 188] width 65 height 22
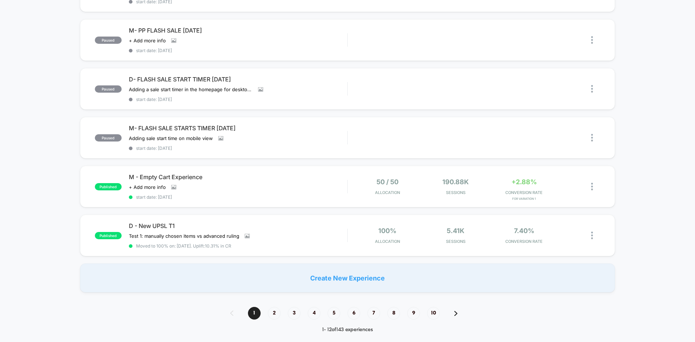
scroll to position [579, 0]
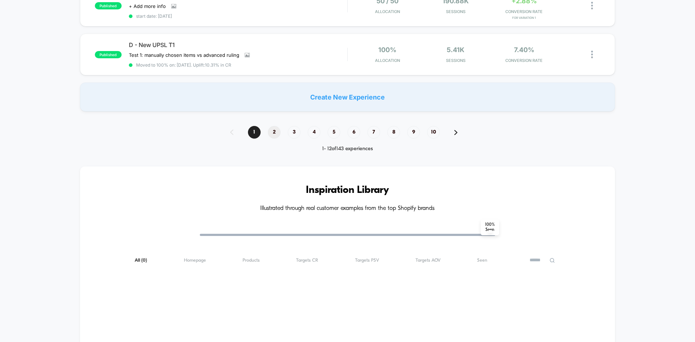
click at [275, 130] on span "2" at bounding box center [274, 132] width 13 height 13
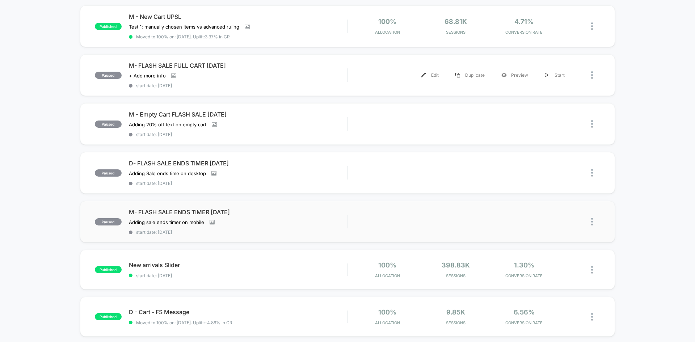
scroll to position [181, 0]
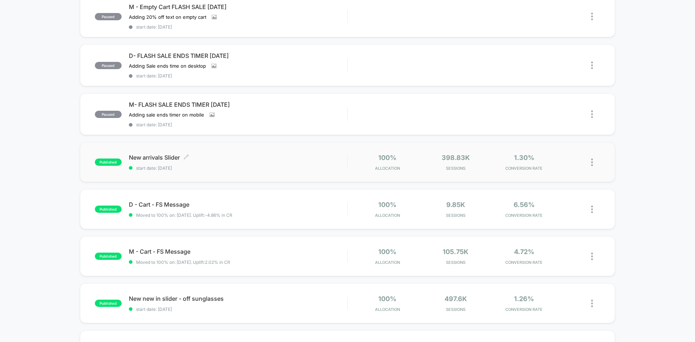
click at [213, 165] on div "New arrivals Slider Click to edit experience details Click to edit experience d…" at bounding box center [238, 162] width 218 height 17
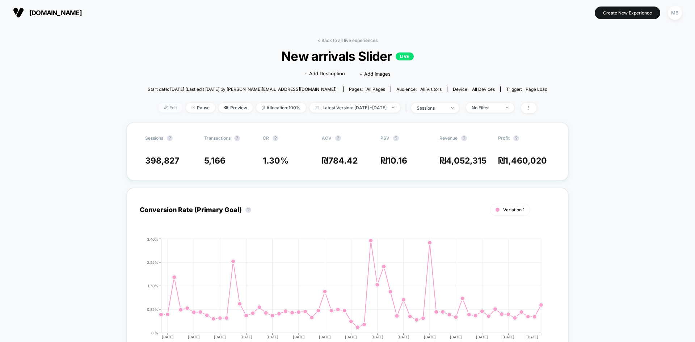
click at [161, 107] on span "Edit" at bounding box center [170, 108] width 24 height 10
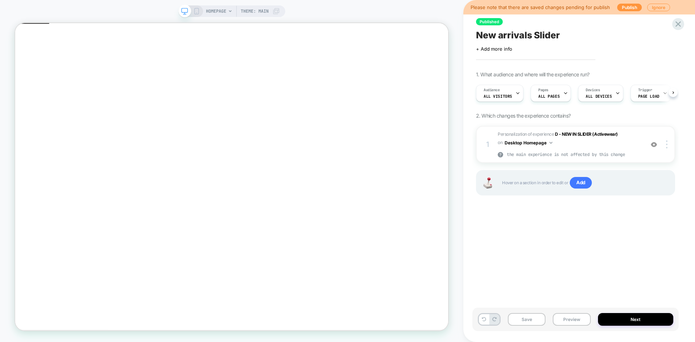
scroll to position [0, 0]
click at [574, 321] on button "Preview" at bounding box center [571, 319] width 38 height 13
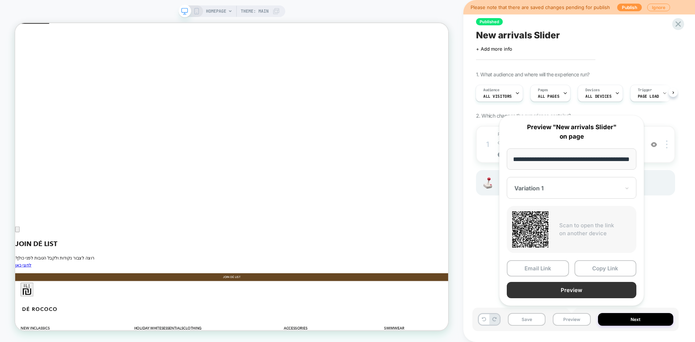
scroll to position [0, 0]
click at [577, 288] on button "Preview" at bounding box center [571, 290] width 130 height 16
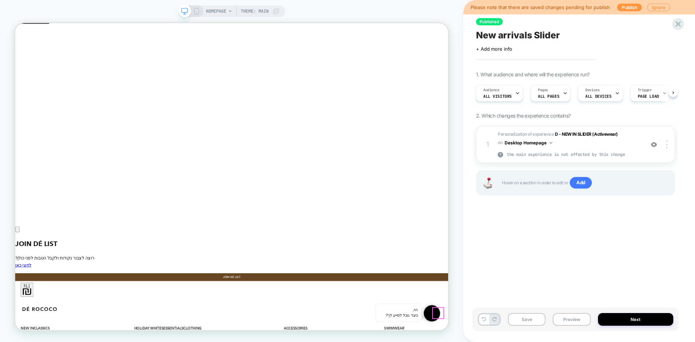
click at [21, 183] on button "Close" at bounding box center [18, 179] width 6 height 8
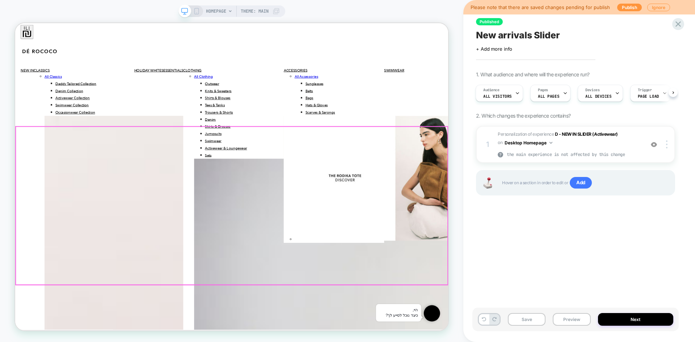
scroll to position [2199, 0]
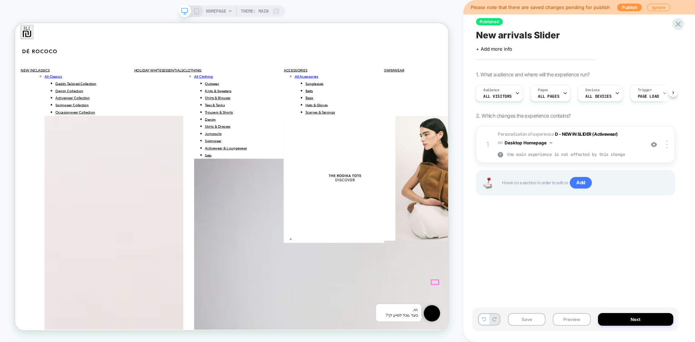
click at [683, 27] on div at bounding box center [677, 24] width 15 height 15
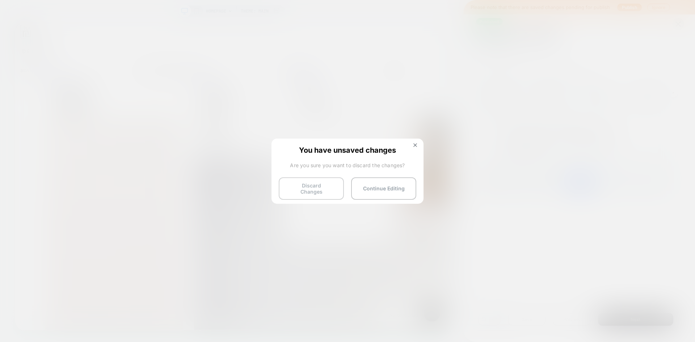
click at [298, 191] on button "Discard Changes" at bounding box center [311, 188] width 65 height 22
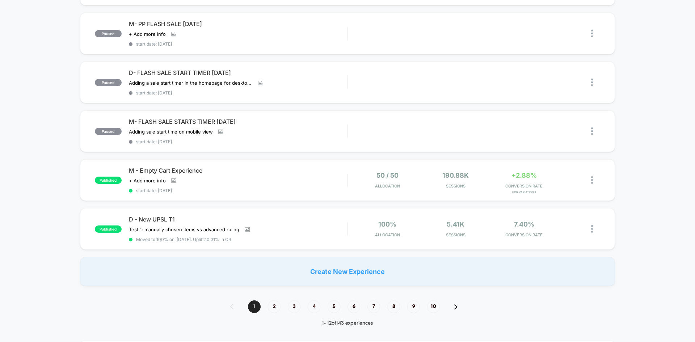
scroll to position [470, 0]
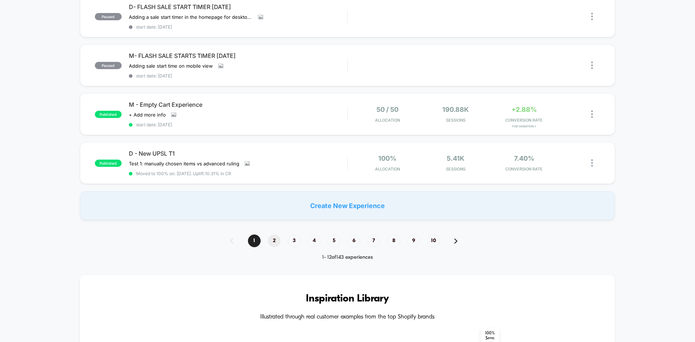
click at [271, 243] on span "2" at bounding box center [274, 240] width 13 height 13
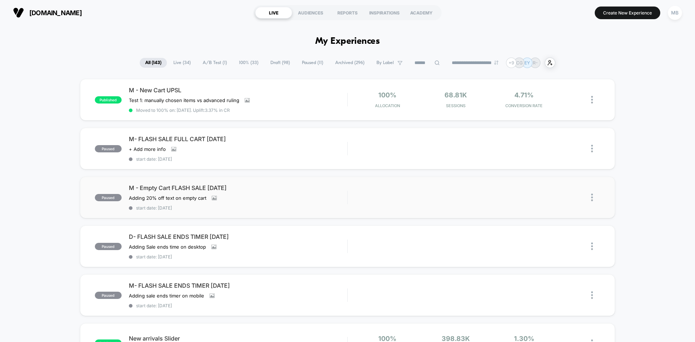
scroll to position [181, 0]
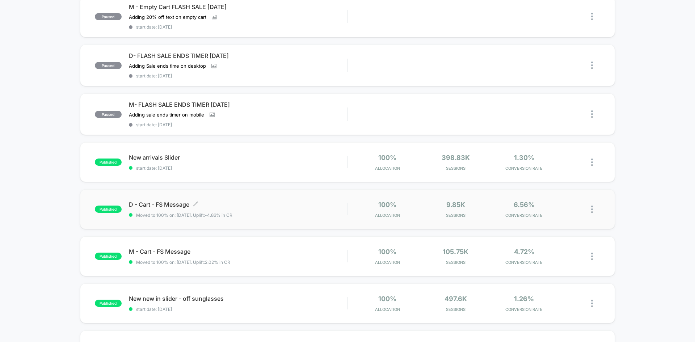
click at [278, 210] on div "D - Cart - FS Message Click to edit experience details Click to edit experience…" at bounding box center [238, 209] width 218 height 17
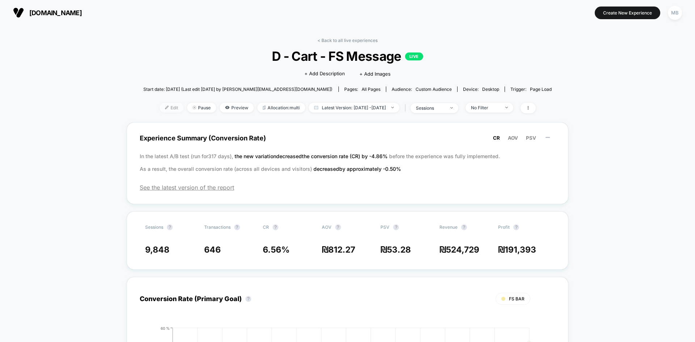
click at [160, 106] on span "Edit" at bounding box center [172, 108] width 24 height 10
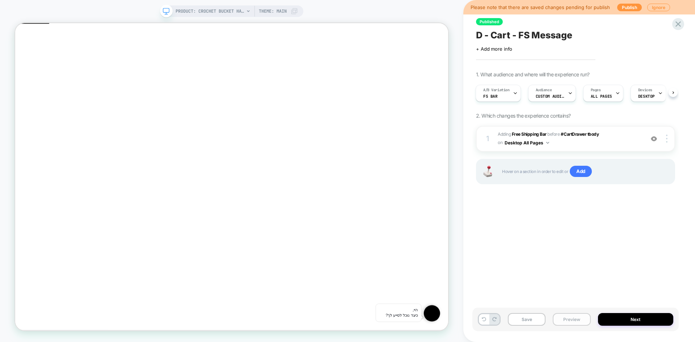
click at [571, 320] on button "Preview" at bounding box center [571, 319] width 38 height 13
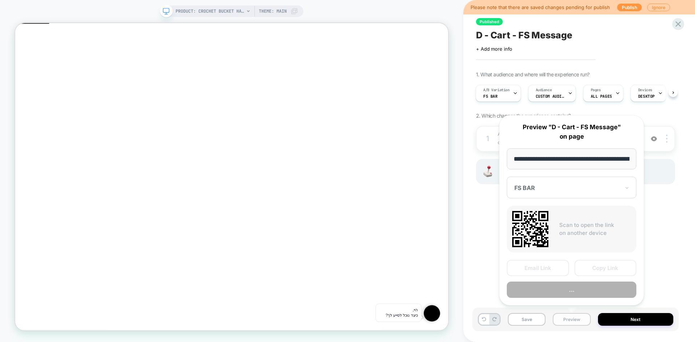
scroll to position [0, 116]
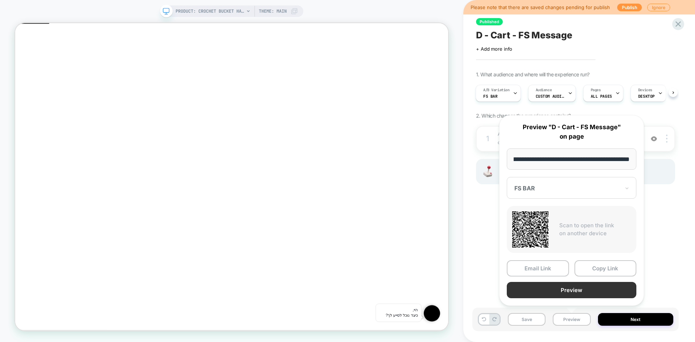
click at [561, 292] on button "Preview" at bounding box center [571, 290] width 130 height 16
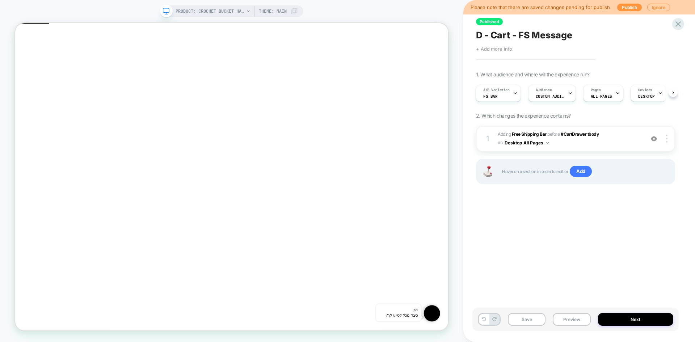
click at [494, 50] on span "+ Add more info" at bounding box center [494, 49] width 36 height 6
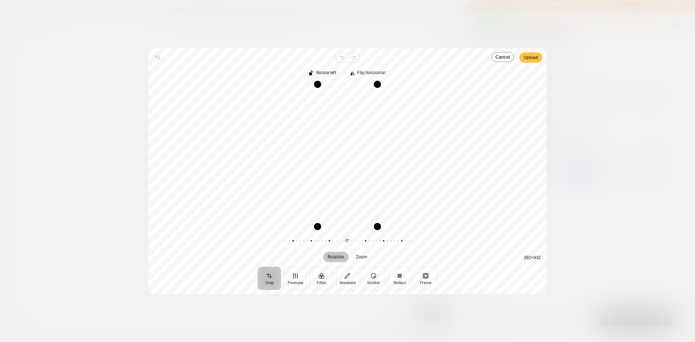
click at [533, 56] on span "Upload" at bounding box center [530, 57] width 14 height 9
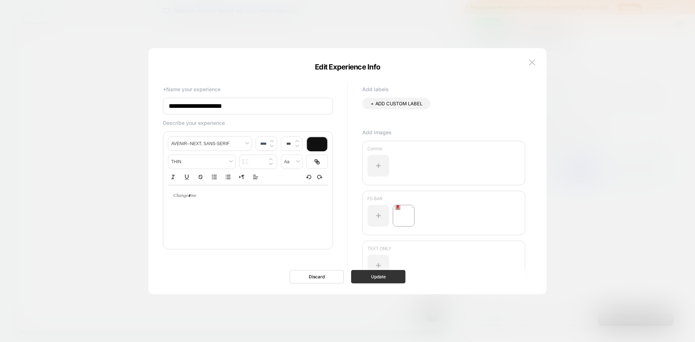
click at [386, 281] on button "Update" at bounding box center [378, 276] width 54 height 13
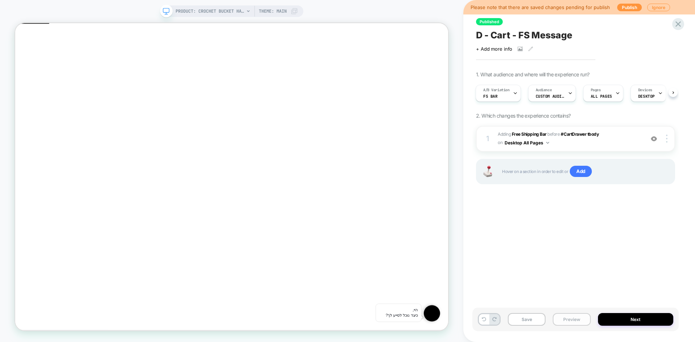
click at [567, 313] on button "Preview" at bounding box center [571, 319] width 38 height 13
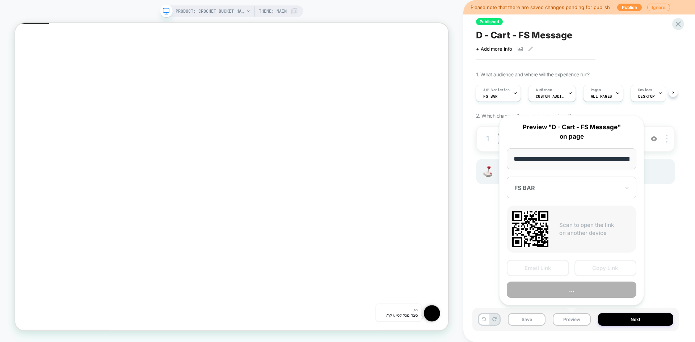
scroll to position [0, 116]
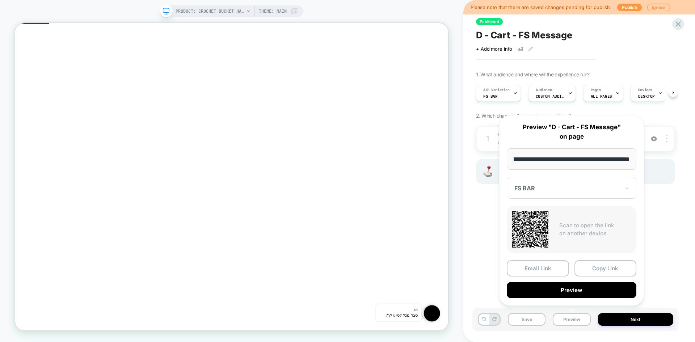
click at [544, 185] on div at bounding box center [567, 188] width 106 height 7
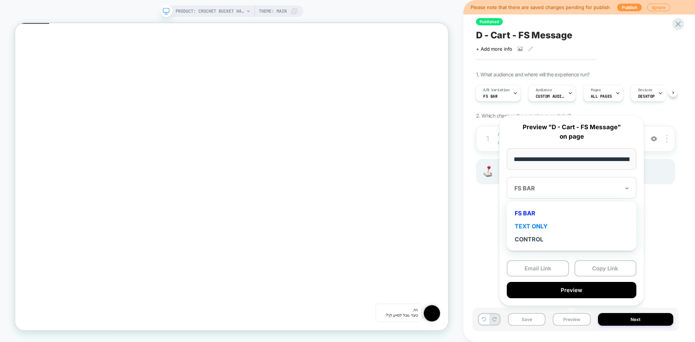
click at [533, 226] on div "TEXT ONLY" at bounding box center [571, 226] width 122 height 13
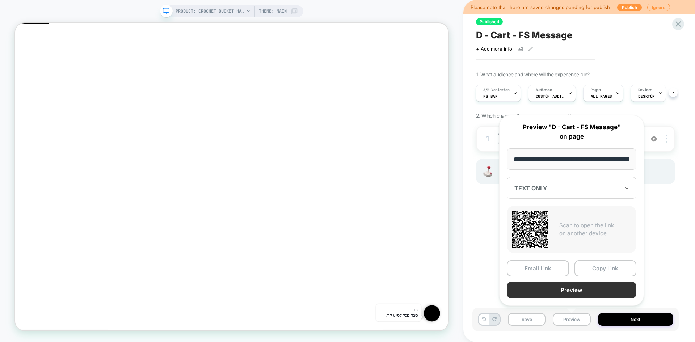
click at [587, 289] on button "Preview" at bounding box center [571, 290] width 130 height 16
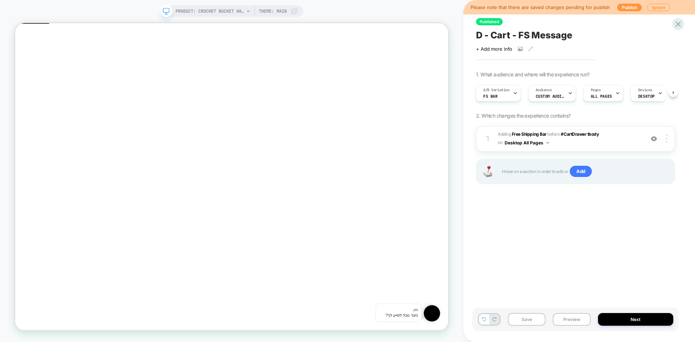
click at [581, 326] on div "Save Preview Next" at bounding box center [575, 320] width 206 height 24
click at [579, 321] on button "Preview" at bounding box center [571, 319] width 38 height 13
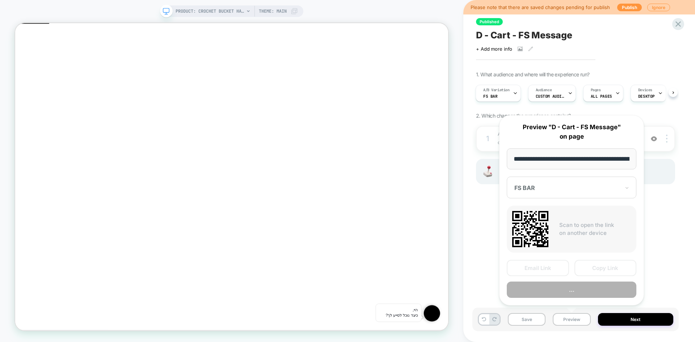
scroll to position [0, 116]
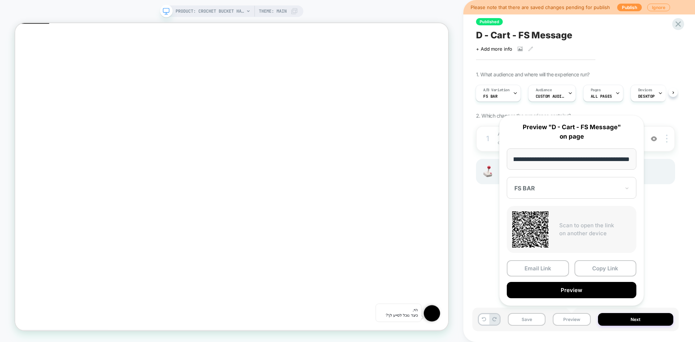
click at [542, 182] on div "FS BAR" at bounding box center [571, 188] width 130 height 22
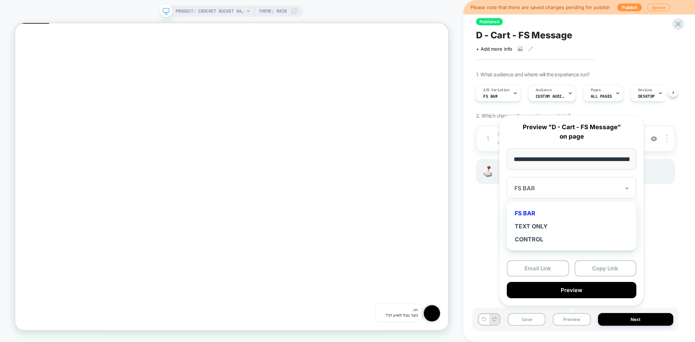
click at [534, 240] on div "CONTROL" at bounding box center [571, 239] width 122 height 13
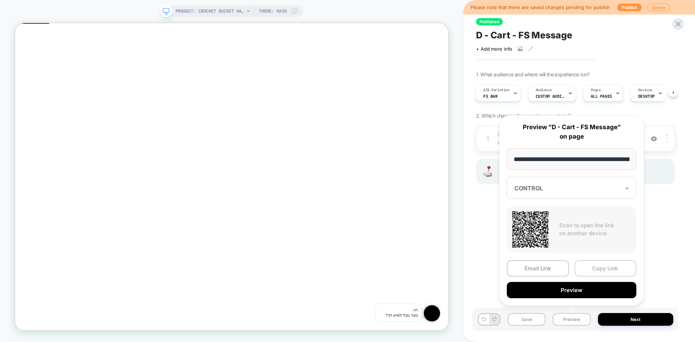
click at [601, 271] on button "Copy Link" at bounding box center [605, 268] width 62 height 16
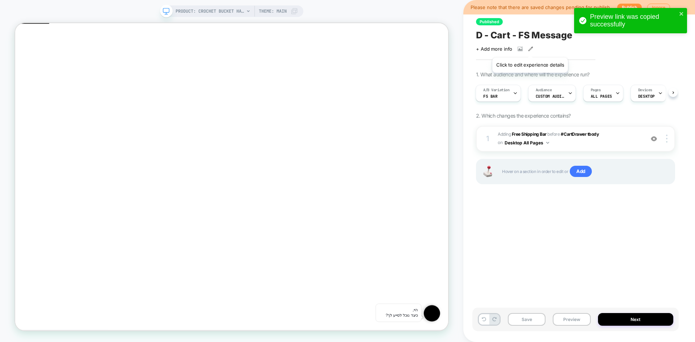
click at [530, 48] on icon at bounding box center [530, 48] width 5 height 5
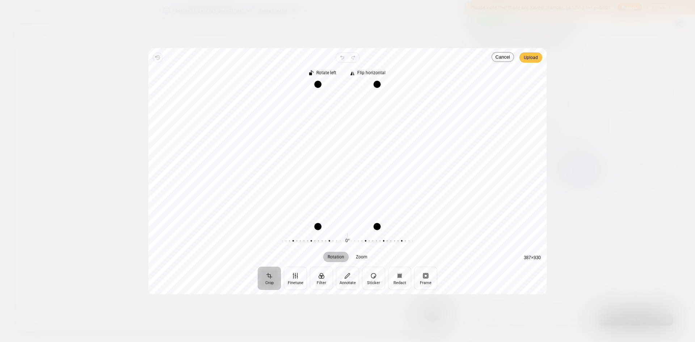
click at [538, 55] on button "Upload" at bounding box center [530, 57] width 23 height 10
click at [533, 59] on span "Upload" at bounding box center [530, 57] width 14 height 9
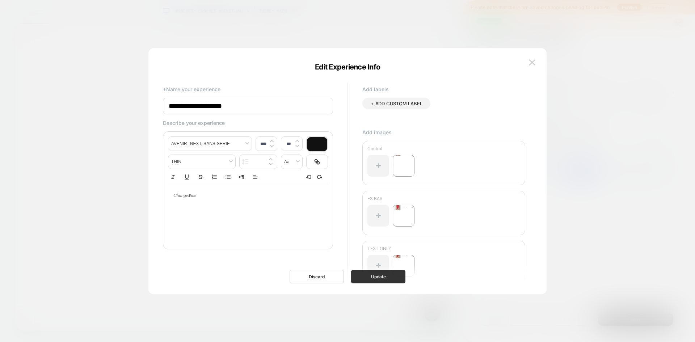
click at [383, 278] on button "Update" at bounding box center [378, 276] width 54 height 13
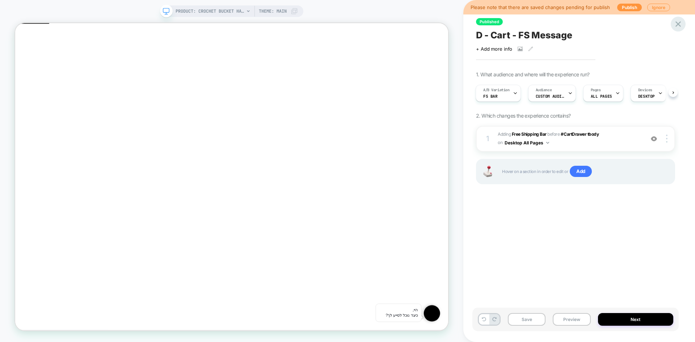
click at [677, 25] on icon at bounding box center [678, 24] width 10 height 10
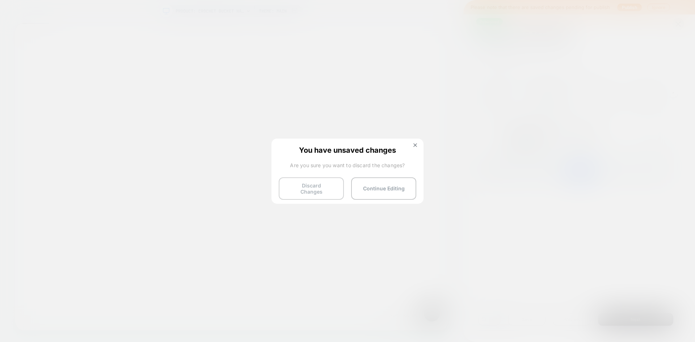
click at [304, 190] on button "Discard Changes" at bounding box center [311, 188] width 65 height 22
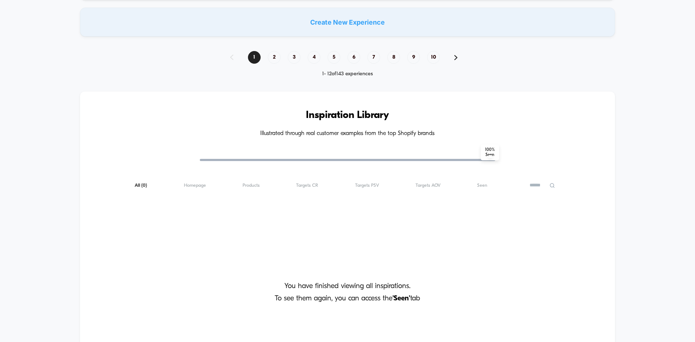
scroll to position [651, 0]
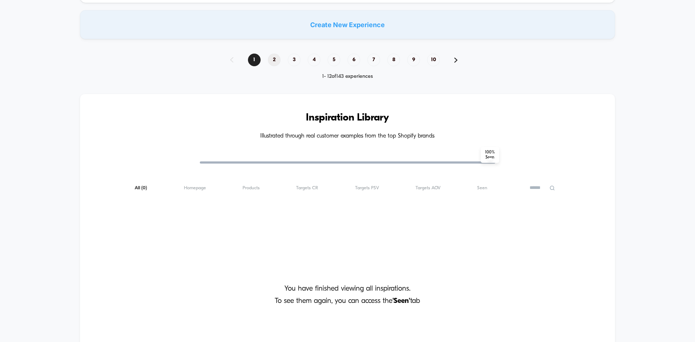
click at [271, 58] on span "2" at bounding box center [274, 60] width 13 height 13
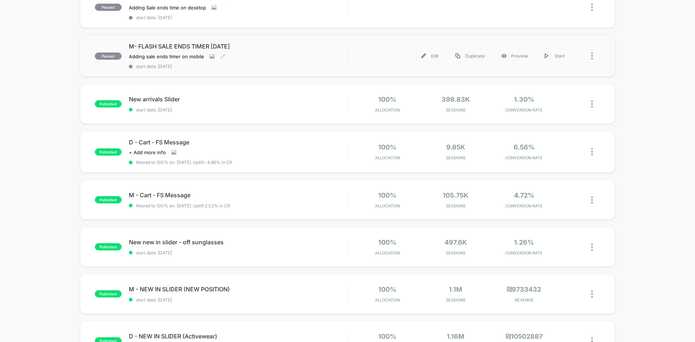
scroll to position [253, 0]
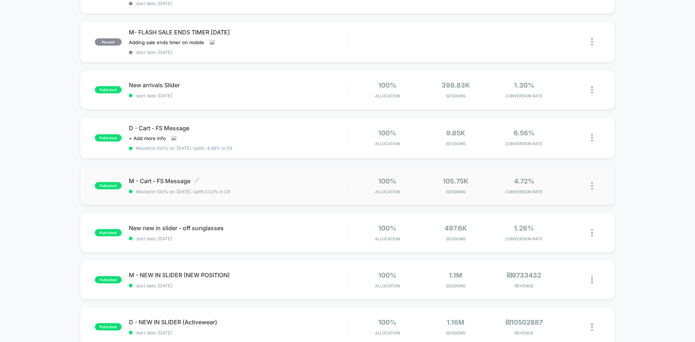
click at [272, 190] on span "Moved to 100% on: 6/29/2025 . Uplift: 2.02% in CR" at bounding box center [238, 191] width 218 height 5
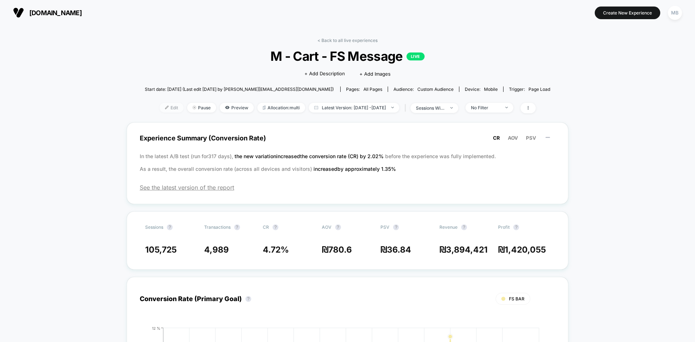
click at [165, 109] on img at bounding box center [167, 108] width 4 height 4
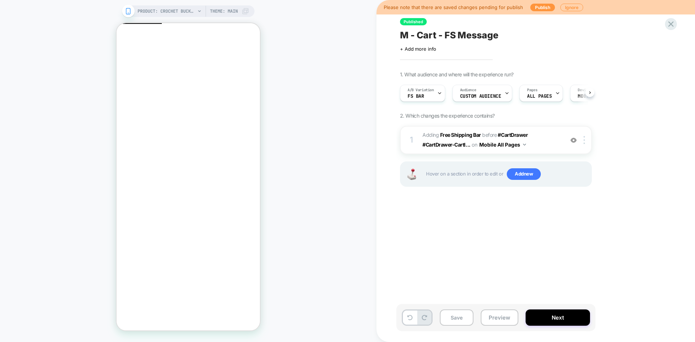
scroll to position [0, 0]
click at [504, 317] on button "Preview" at bounding box center [499, 317] width 38 height 16
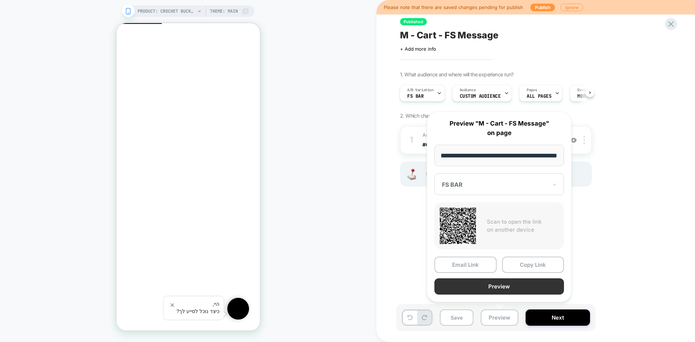
scroll to position [0, 0]
click at [521, 288] on button "Preview" at bounding box center [499, 286] width 130 height 16
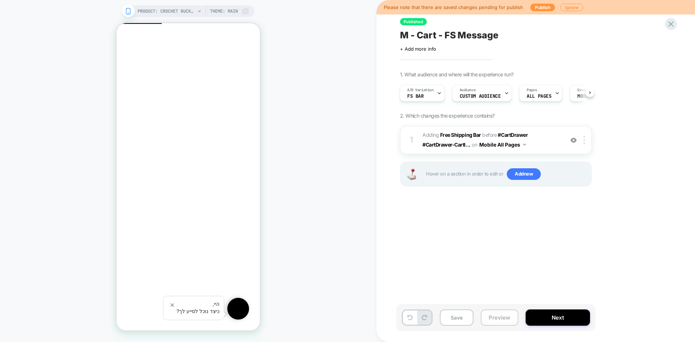
click at [483, 318] on button "Preview" at bounding box center [499, 317] width 38 height 16
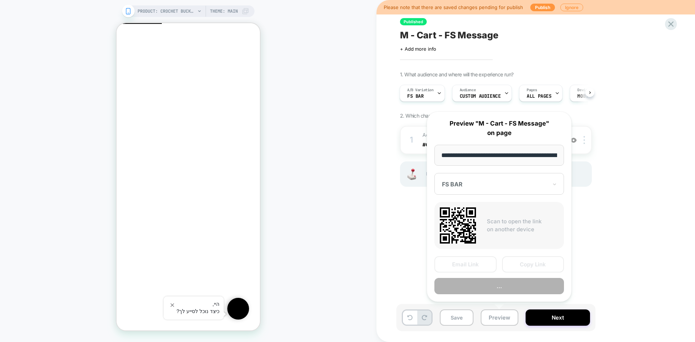
scroll to position [0, 116]
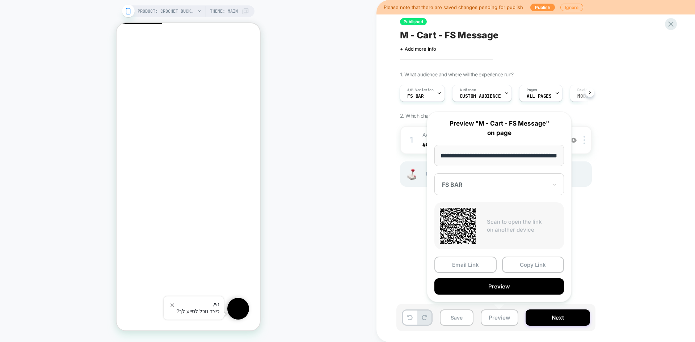
click at [467, 177] on div "FS BAR" at bounding box center [499, 184] width 130 height 22
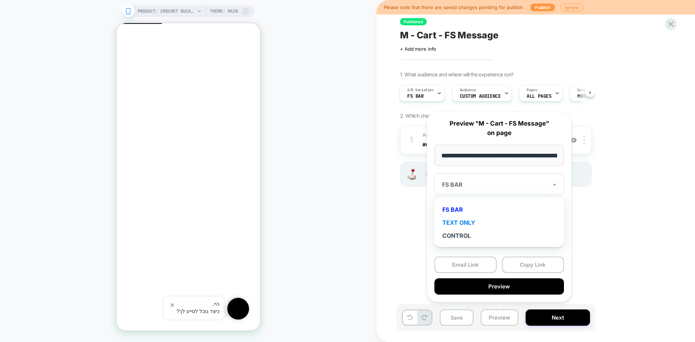
click at [450, 221] on div "TEXT ONLY" at bounding box center [499, 222] width 122 height 13
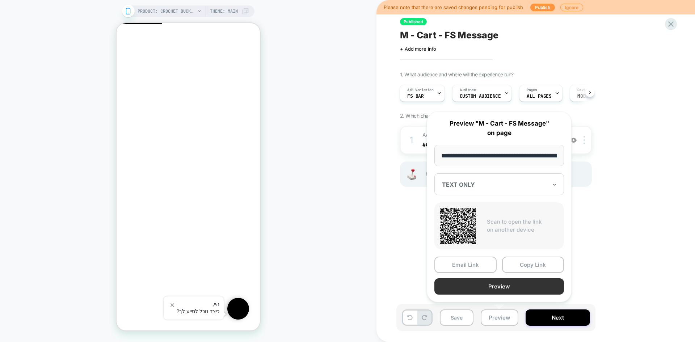
click at [516, 287] on button "Preview" at bounding box center [499, 286] width 130 height 16
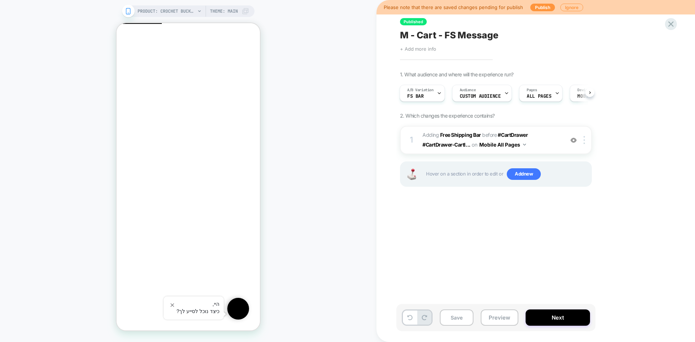
click at [414, 49] on span "+ Add more info" at bounding box center [418, 49] width 36 height 6
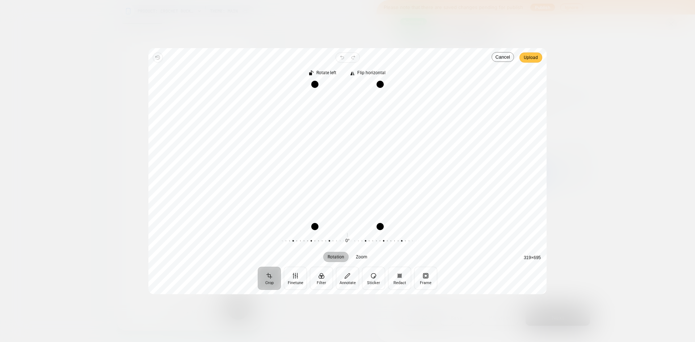
click at [529, 58] on span "Upload" at bounding box center [530, 57] width 14 height 9
click at [529, 60] on span "Upload" at bounding box center [530, 57] width 14 height 9
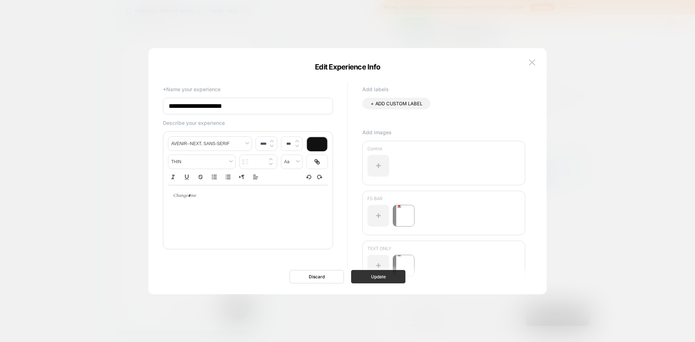
click at [389, 276] on button "Update" at bounding box center [378, 276] width 54 height 13
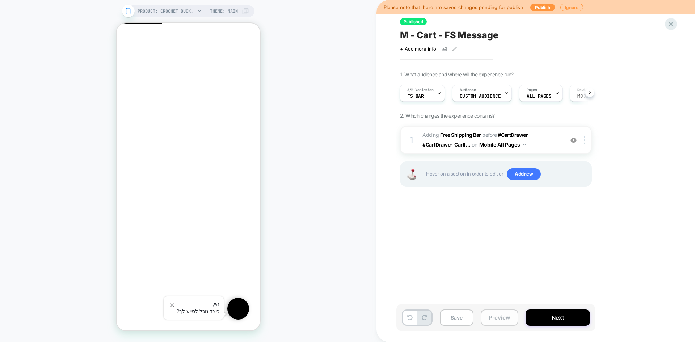
click at [501, 319] on button "Preview" at bounding box center [499, 317] width 38 height 16
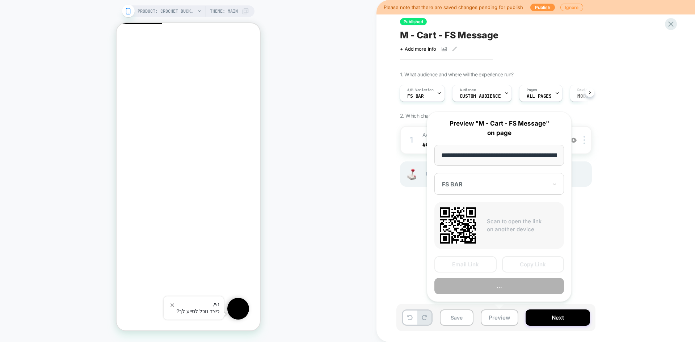
scroll to position [0, 116]
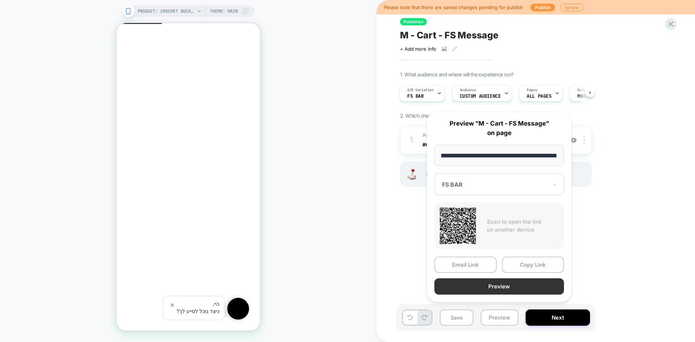
click at [534, 292] on button "Preview" at bounding box center [499, 286] width 130 height 16
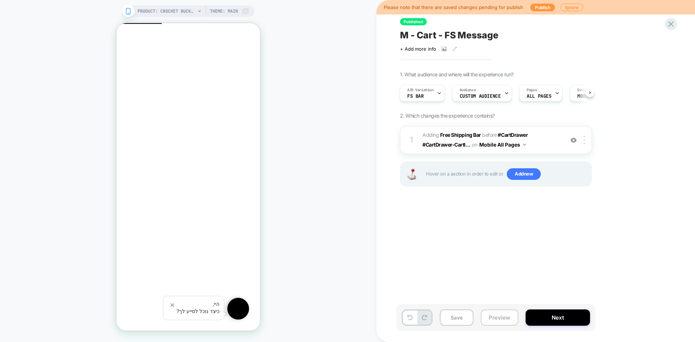
click at [497, 321] on button "Preview" at bounding box center [499, 317] width 38 height 16
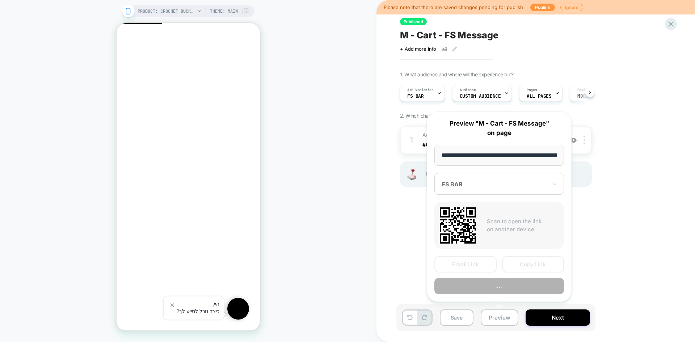
scroll to position [0, 116]
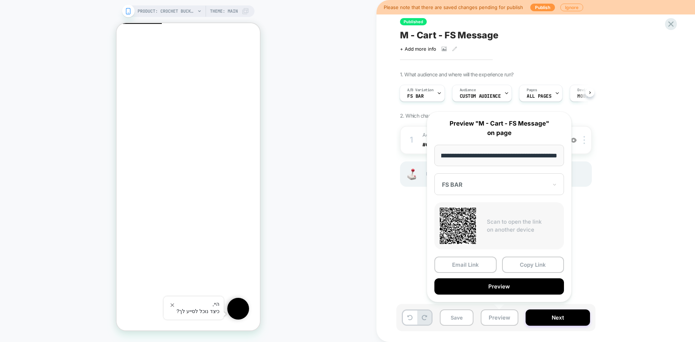
click at [478, 174] on div "FS BAR" at bounding box center [499, 184] width 130 height 22
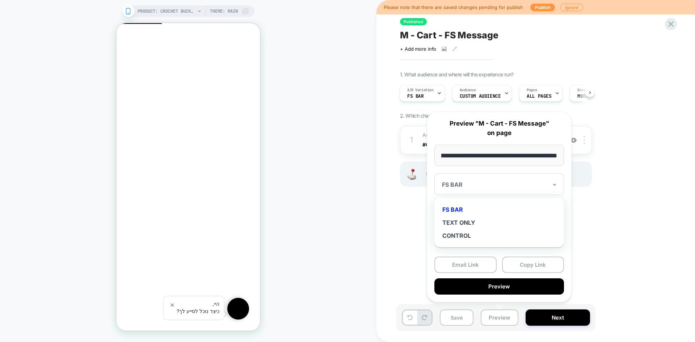
scroll to position [0, 0]
click at [459, 235] on div "CONTROL" at bounding box center [499, 235] width 122 height 13
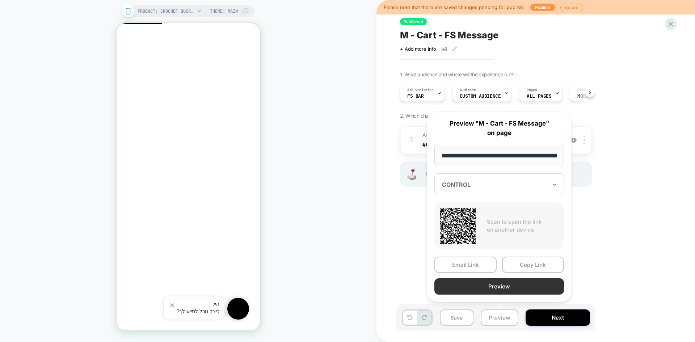
click at [493, 290] on button "Preview" at bounding box center [499, 286] width 130 height 16
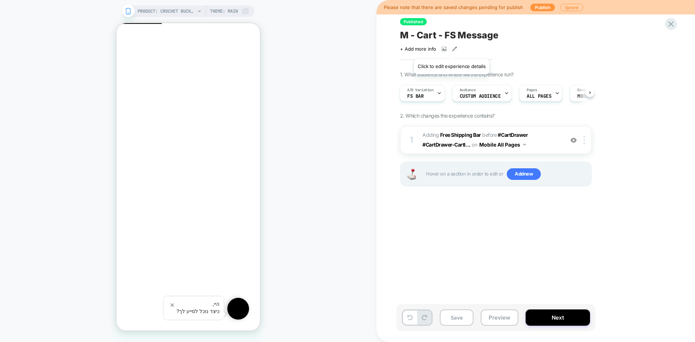
click at [452, 50] on icon at bounding box center [454, 48] width 5 height 5
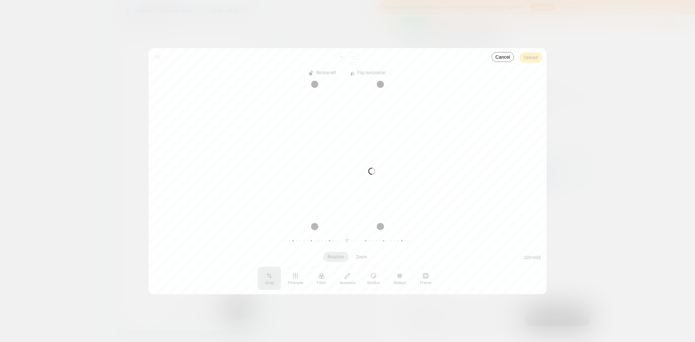
click at [530, 59] on div "Processing image… Busy" at bounding box center [347, 171] width 398 height 246
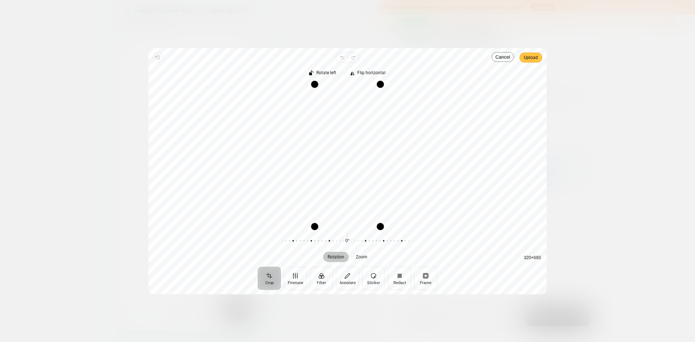
click at [534, 59] on span "Upload" at bounding box center [530, 57] width 14 height 9
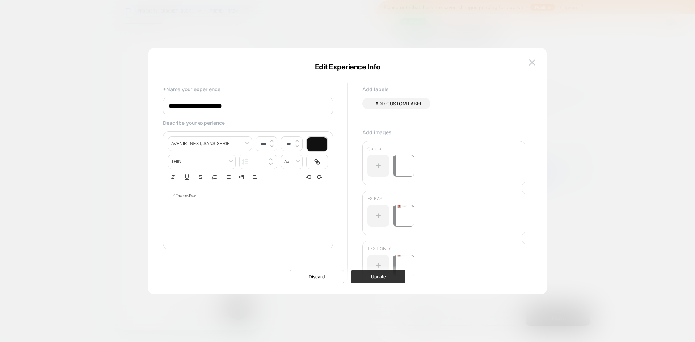
click at [382, 281] on button "Update" at bounding box center [378, 276] width 54 height 13
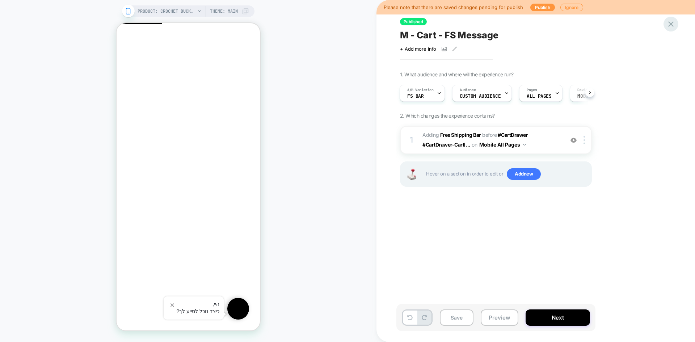
click at [669, 25] on icon at bounding box center [671, 24] width 10 height 10
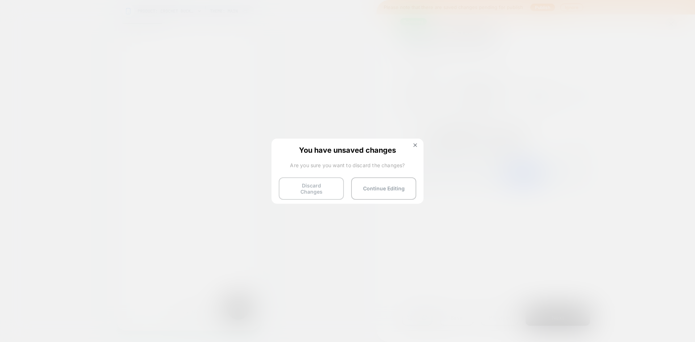
click at [304, 190] on button "Discard Changes" at bounding box center [311, 188] width 65 height 22
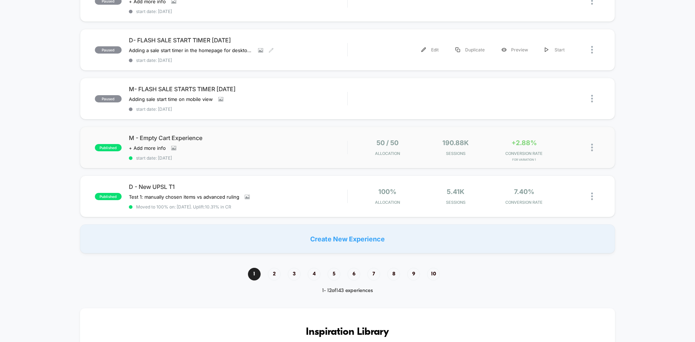
scroll to position [470, 0]
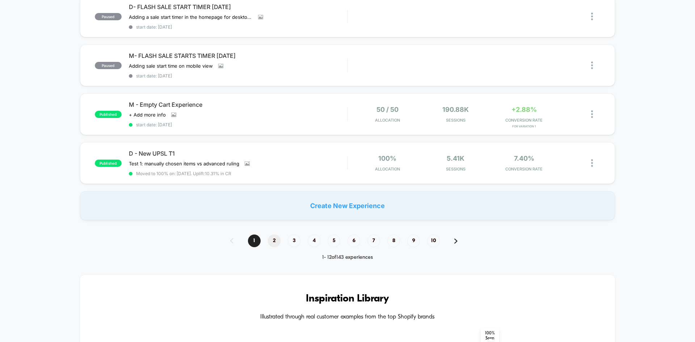
click at [275, 245] on span "2" at bounding box center [274, 240] width 13 height 13
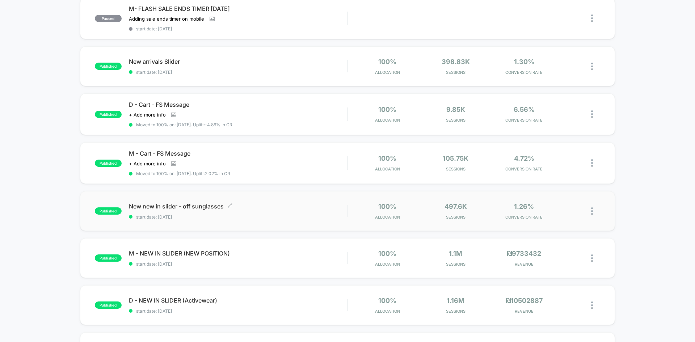
scroll to position [289, 0]
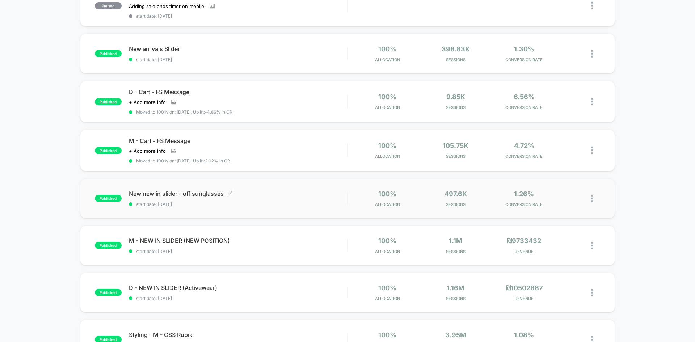
click at [196, 207] on span "start date: [DATE]" at bounding box center [238, 204] width 218 height 5
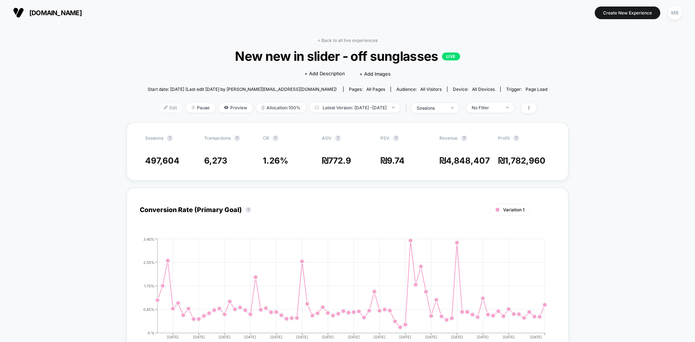
click at [158, 109] on span "Edit" at bounding box center [170, 108] width 24 height 10
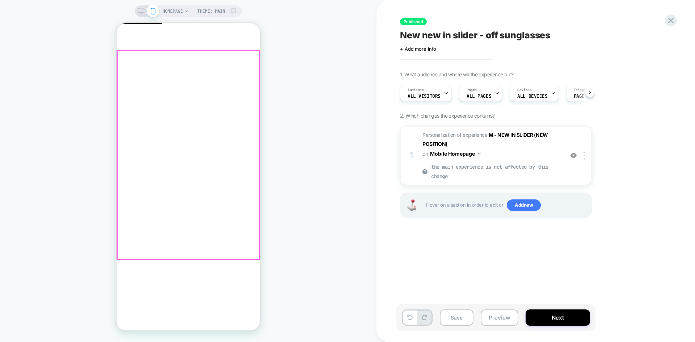
scroll to position [0, 0]
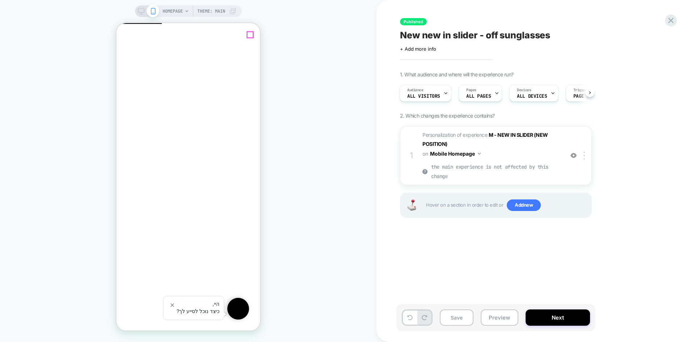
click at [119, 54] on span "Close" at bounding box center [119, 56] width 0 height 5
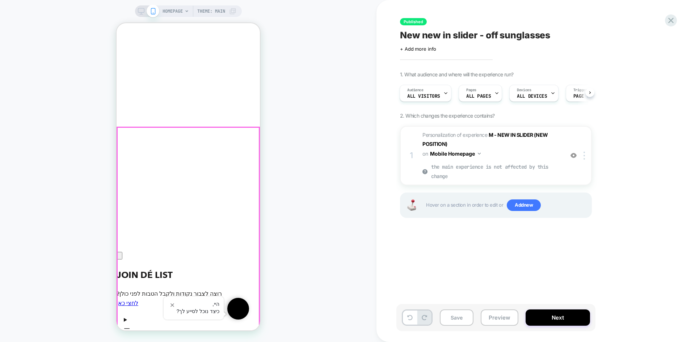
scroll to position [173, 0]
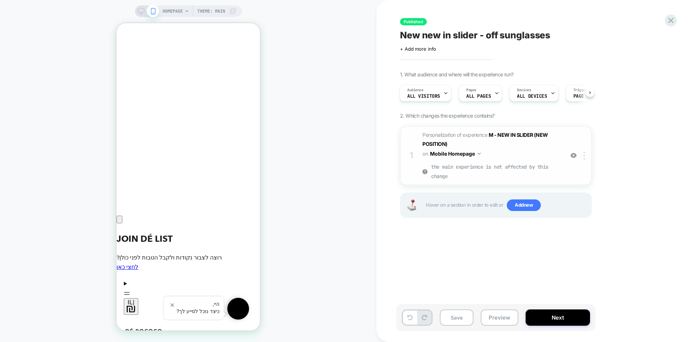
click at [573, 155] on img at bounding box center [573, 155] width 6 height 6
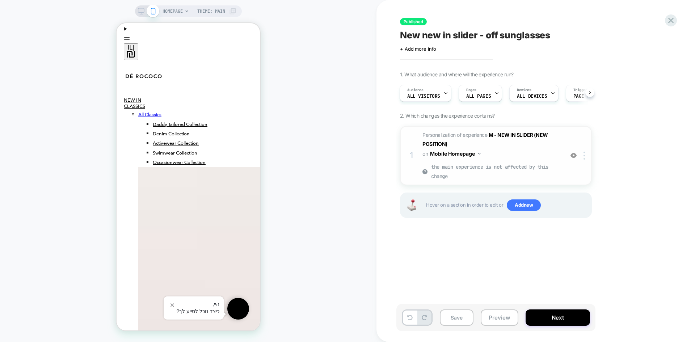
scroll to position [1078, 0]
click at [572, 152] on div at bounding box center [573, 156] width 12 height 8
click at [573, 156] on img at bounding box center [573, 155] width 6 height 6
click at [671, 20] on icon at bounding box center [670, 20] width 5 height 5
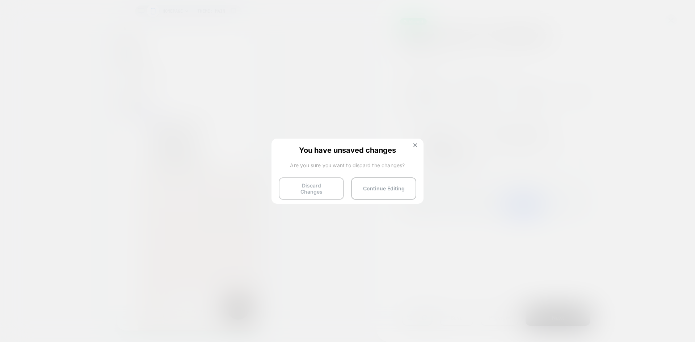
click at [311, 180] on button "Discard Changes" at bounding box center [311, 188] width 65 height 22
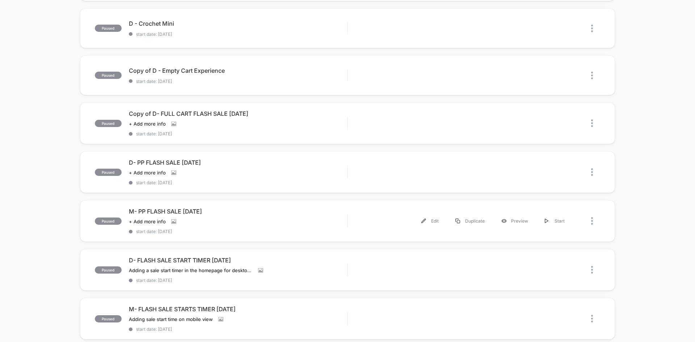
scroll to position [470, 0]
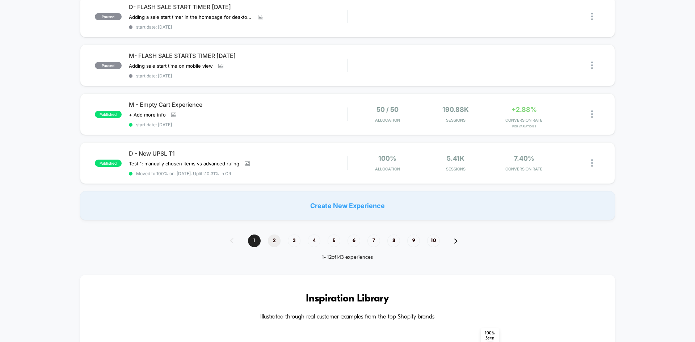
click at [270, 239] on span "2" at bounding box center [274, 240] width 13 height 13
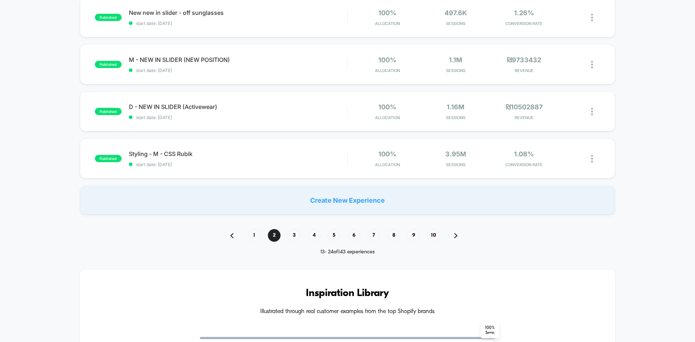
scroll to position [362, 0]
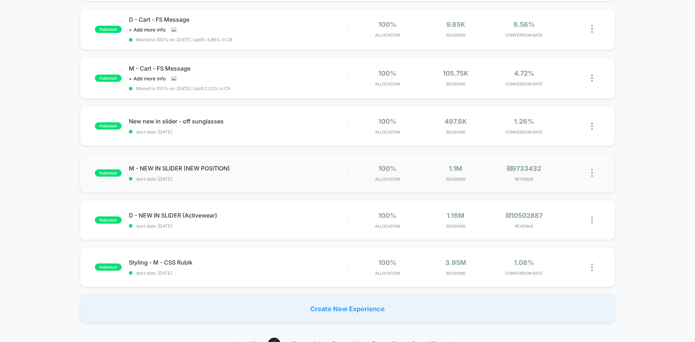
click at [221, 183] on div "published M - NEW IN SLIDER (NEW POSITION) start date: 3/25/2025 100% Allocatio…" at bounding box center [347, 173] width 535 height 40
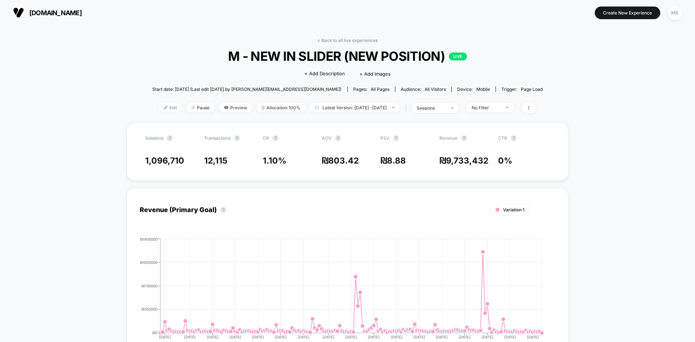
click at [164, 108] on img at bounding box center [166, 108] width 4 height 4
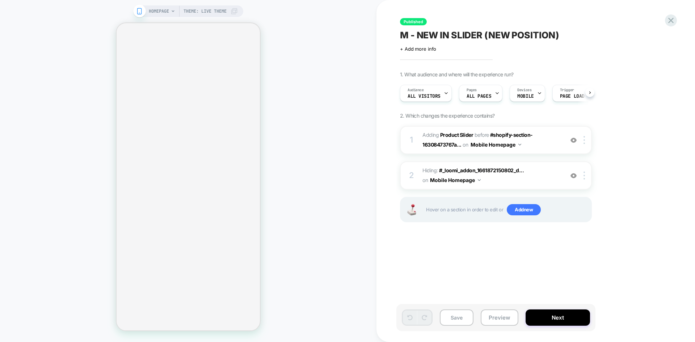
scroll to position [0, 0]
click at [297, 108] on div "HOMEPAGE Theme: Live theme" at bounding box center [188, 170] width 376 height 327
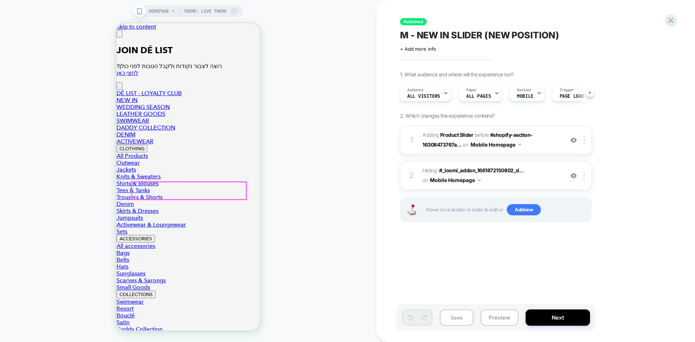
scroll to position [0, 0]
click at [186, 190] on div at bounding box center [189, 190] width 114 height 17
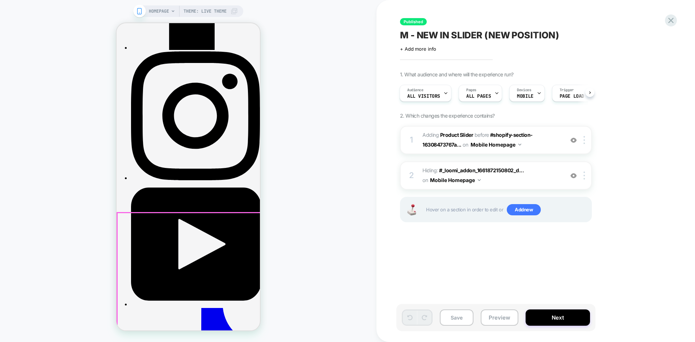
scroll to position [941, 0]
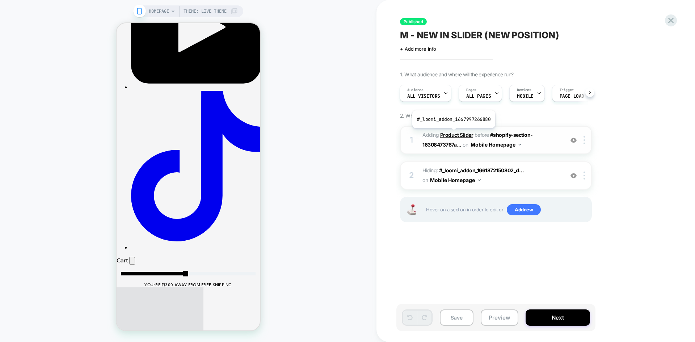
click at [453, 133] on b "Product Slider" at bounding box center [456, 135] width 33 height 6
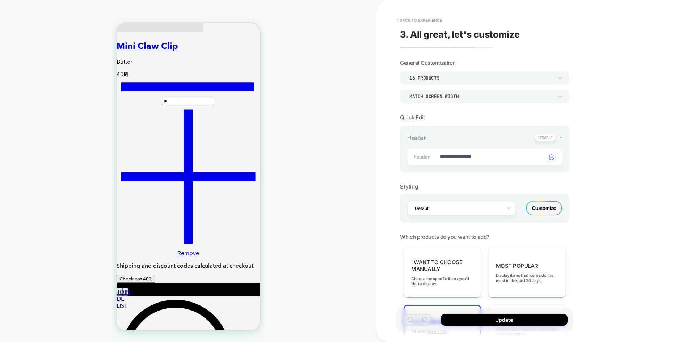
scroll to position [1336, 0]
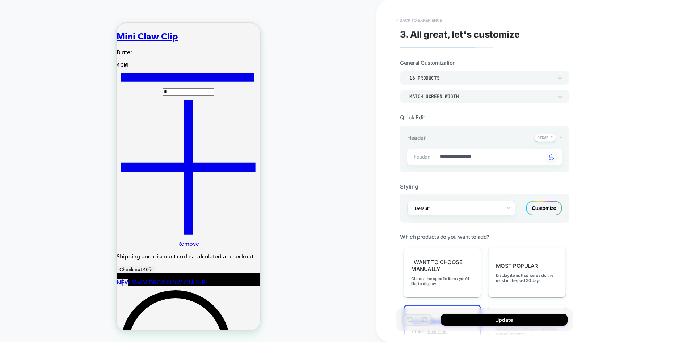
click at [410, 20] on button "< Back to experience" at bounding box center [419, 20] width 53 height 12
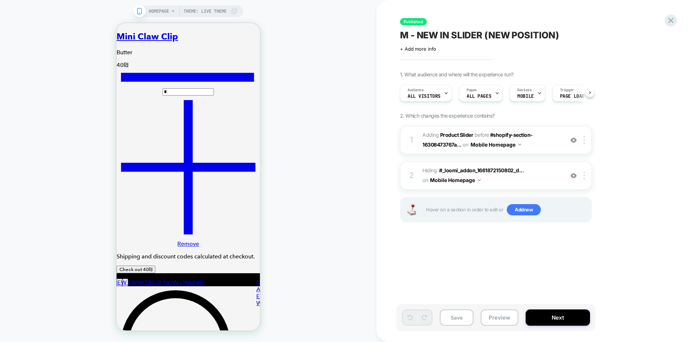
scroll to position [0, 0]
click at [670, 18] on icon at bounding box center [671, 21] width 10 height 10
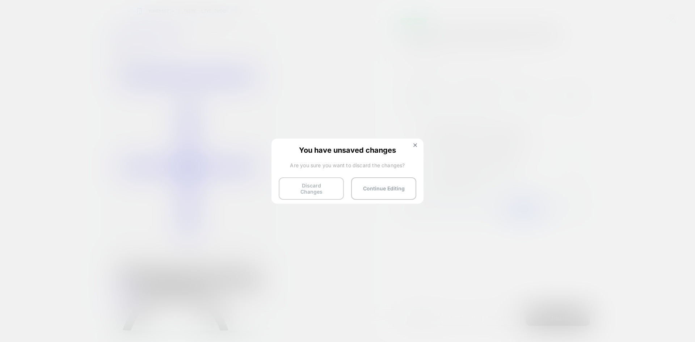
click at [300, 186] on button "Discard Changes" at bounding box center [311, 188] width 65 height 22
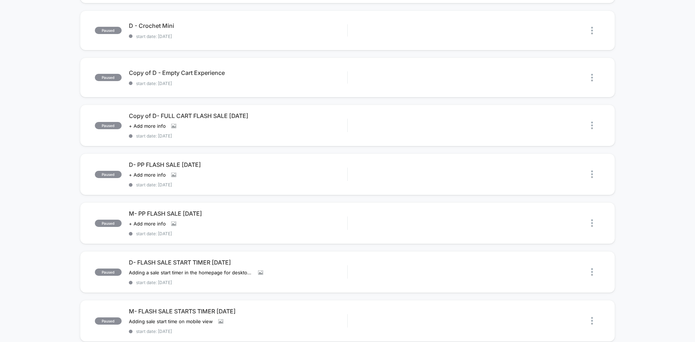
scroll to position [470, 0]
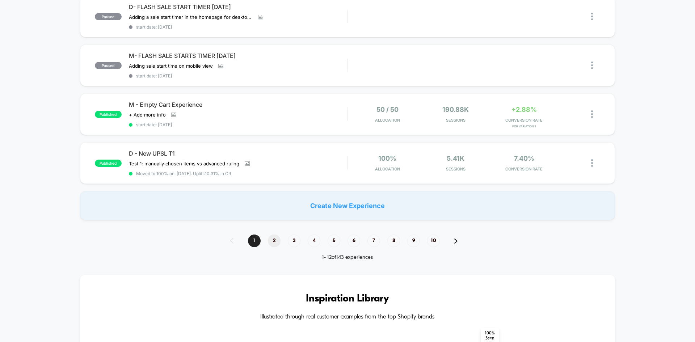
click at [271, 241] on span "2" at bounding box center [274, 240] width 13 height 13
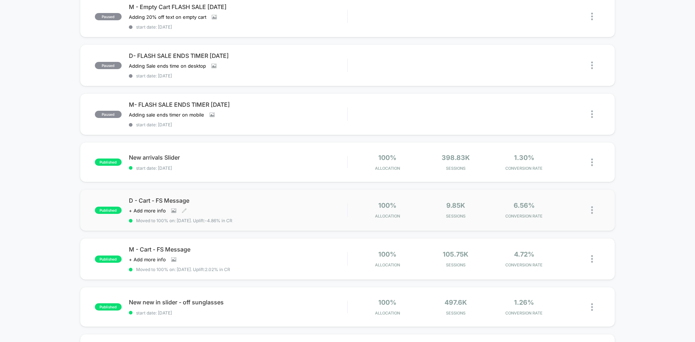
scroll to position [362, 0]
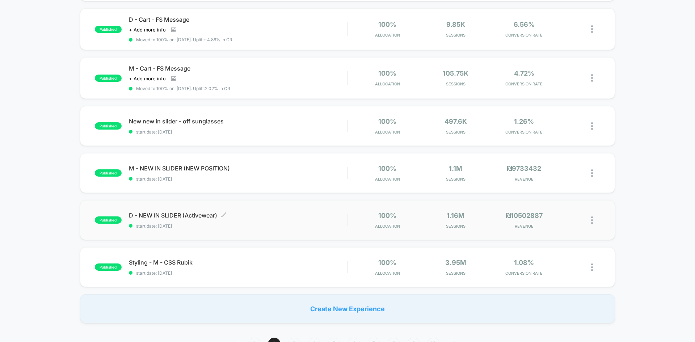
click at [196, 228] on span "start date: 3/25/2025" at bounding box center [238, 225] width 218 height 5
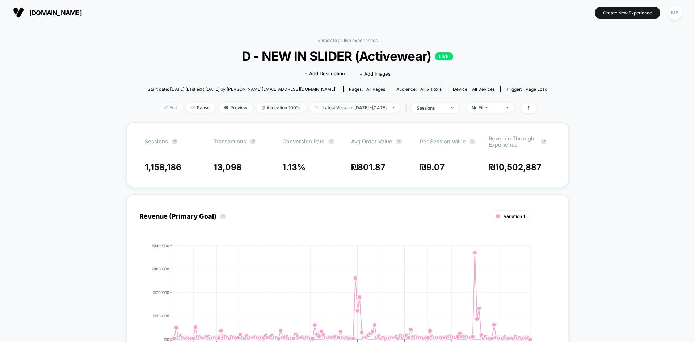
click at [158, 107] on span "Edit" at bounding box center [170, 108] width 24 height 10
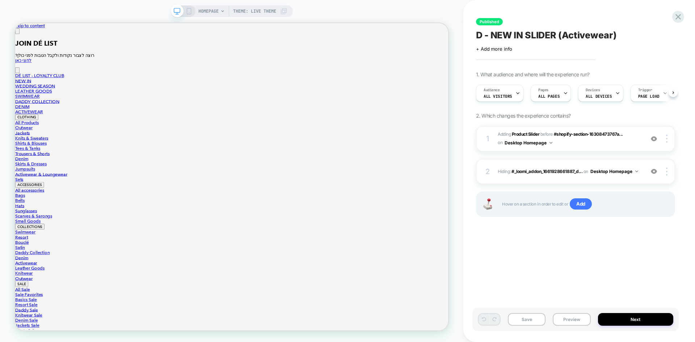
scroll to position [0, 0]
click at [527, 132] on b "Product Slider" at bounding box center [525, 133] width 27 height 5
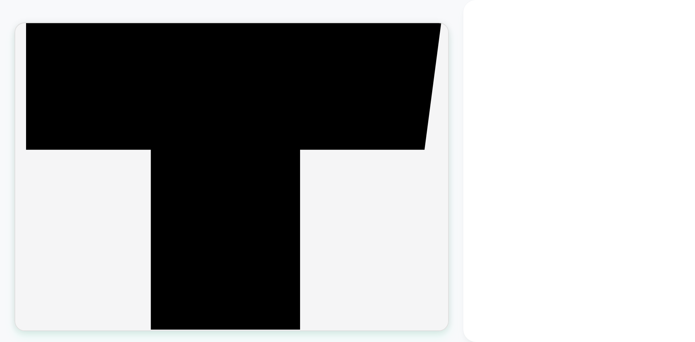
type textarea "*"
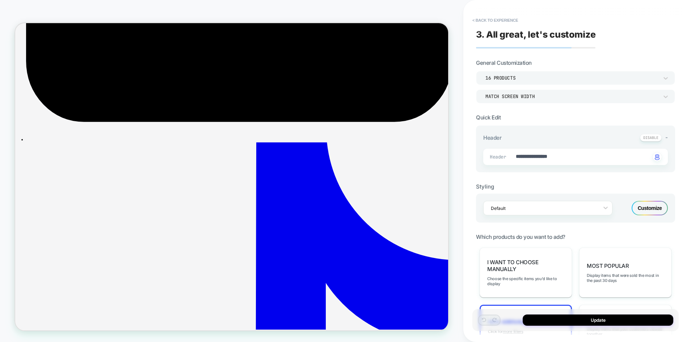
scroll to position [2536, 0]
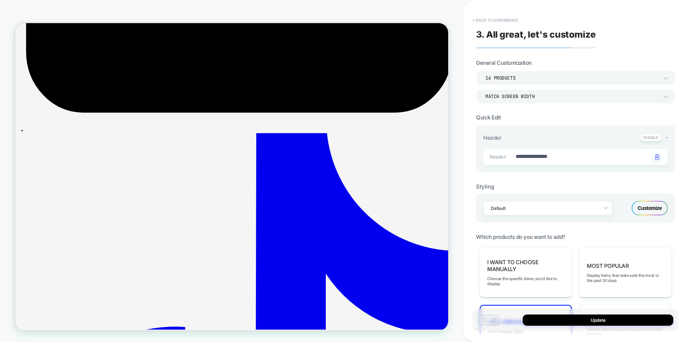
click at [502, 21] on button "< Back to experience" at bounding box center [495, 20] width 53 height 12
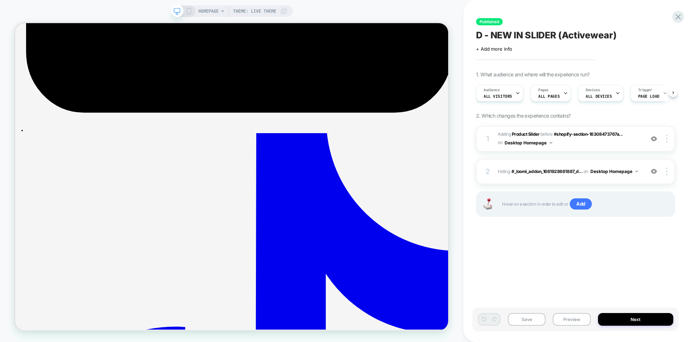
scroll to position [0, 0]
click at [677, 16] on icon at bounding box center [678, 17] width 10 height 10
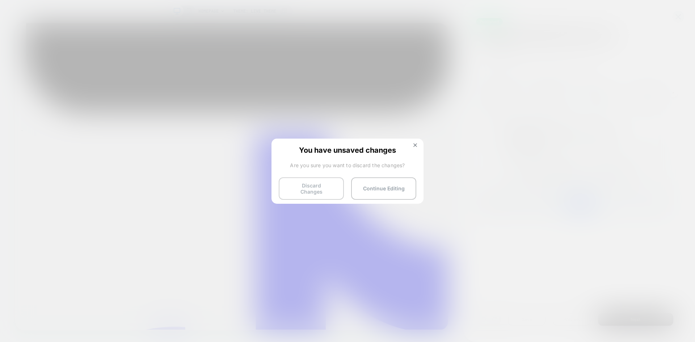
click at [316, 189] on button "Discard Changes" at bounding box center [311, 188] width 65 height 22
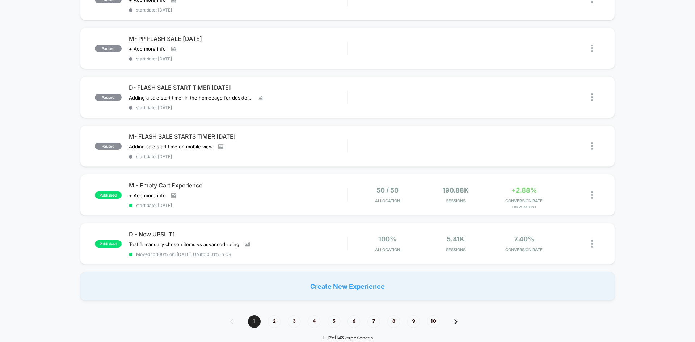
scroll to position [398, 0]
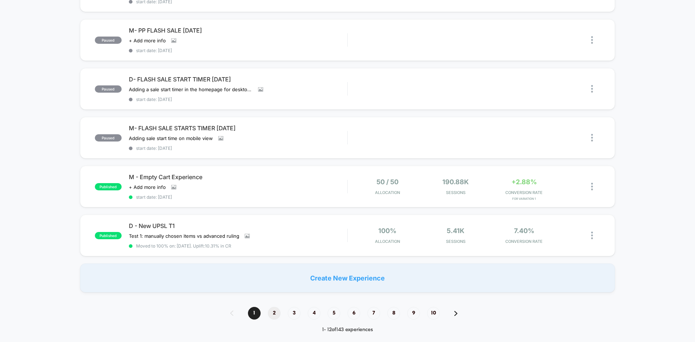
click at [276, 313] on span "2" at bounding box center [274, 313] width 13 height 13
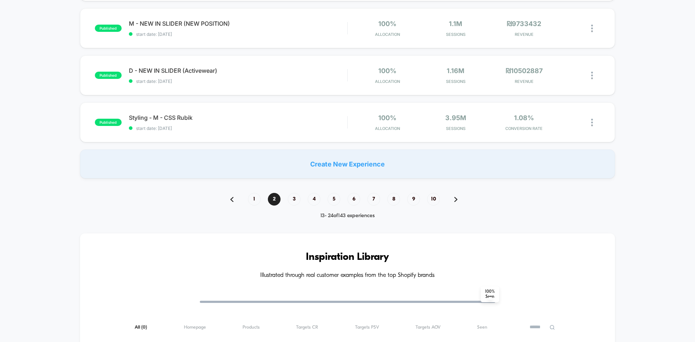
scroll to position [470, 0]
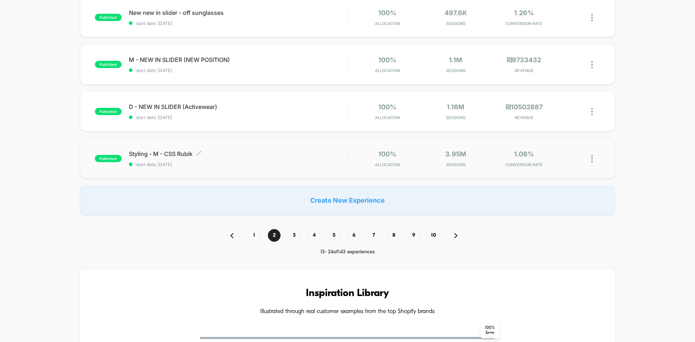
click at [263, 164] on span "start date: 5/31/2023" at bounding box center [238, 164] width 218 height 5
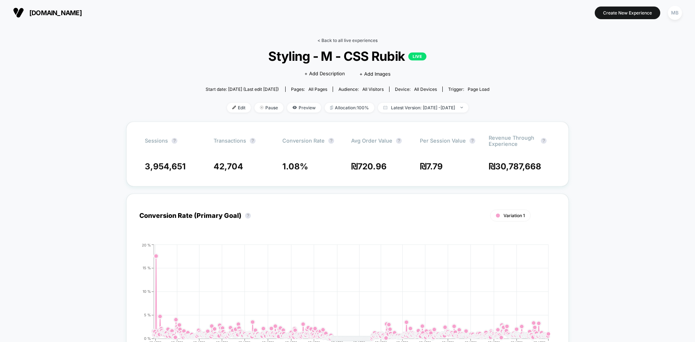
click at [359, 41] on link "< Back to all live experiences" at bounding box center [347, 40] width 60 height 5
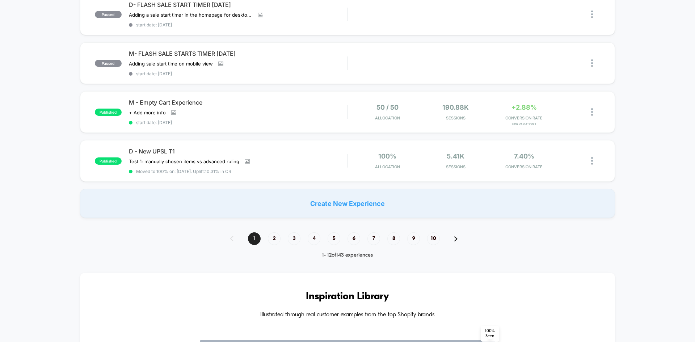
scroll to position [579, 0]
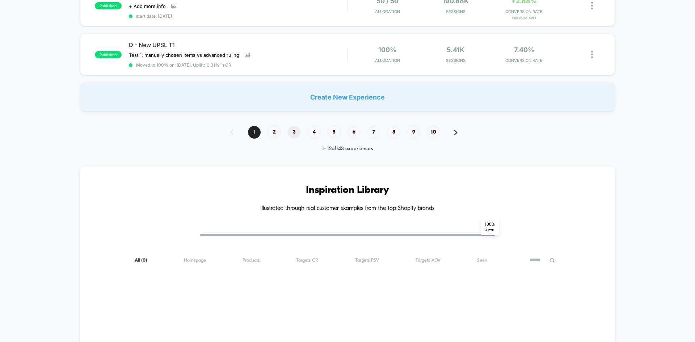
click at [294, 131] on span "3" at bounding box center [294, 132] width 13 height 13
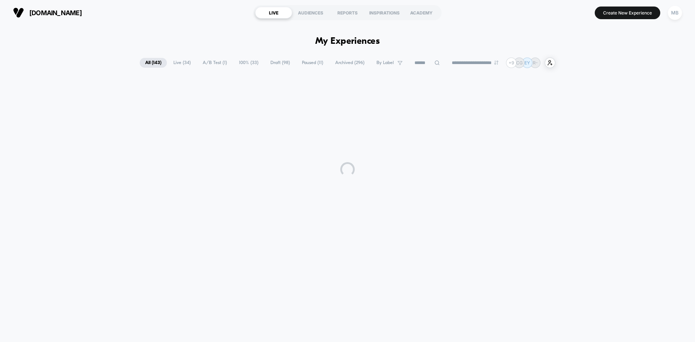
scroll to position [0, 0]
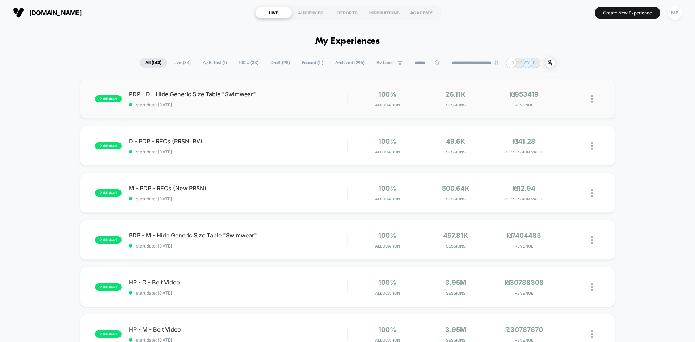
click at [249, 106] on span "start date: 4/24/2023" at bounding box center [238, 104] width 218 height 5
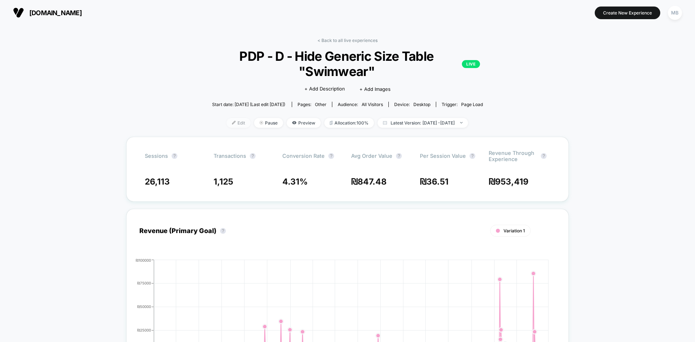
click at [226, 122] on span "Edit" at bounding box center [238, 123] width 24 height 10
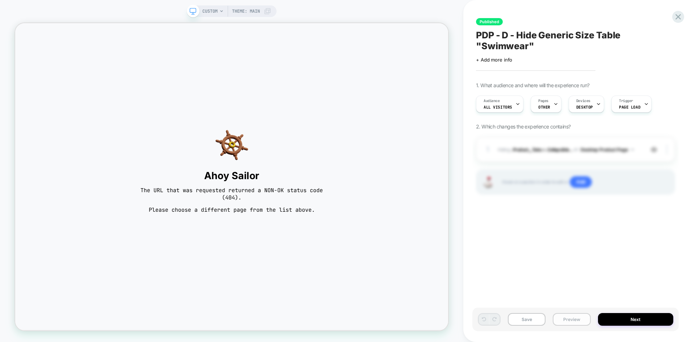
scroll to position [0, 0]
click at [679, 15] on icon at bounding box center [678, 17] width 10 height 10
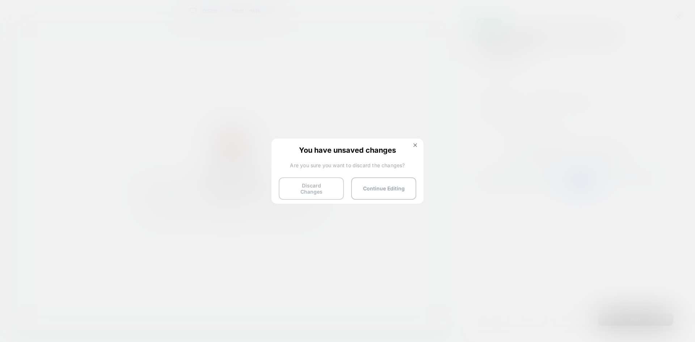
click at [304, 186] on button "Discard Changes" at bounding box center [311, 188] width 65 height 22
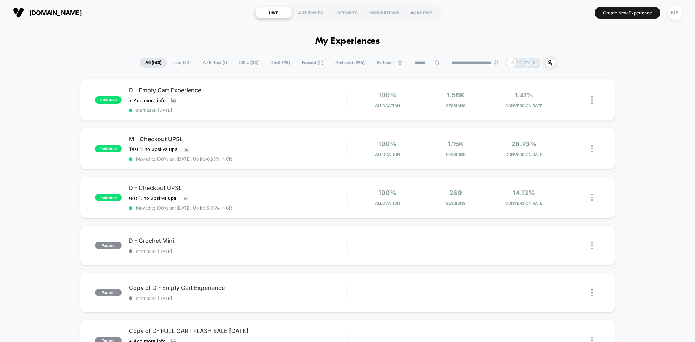
click at [182, 64] on span "Live ( 34 )" at bounding box center [182, 63] width 28 height 10
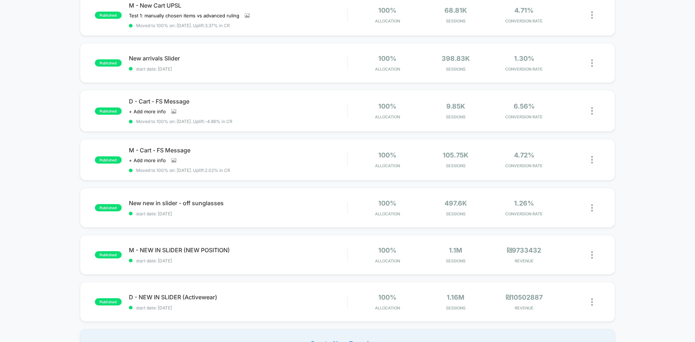
scroll to position [398, 0]
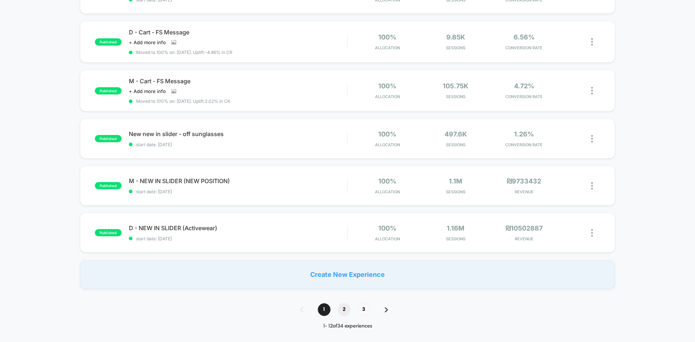
click at [342, 311] on span "2" at bounding box center [344, 309] width 13 height 13
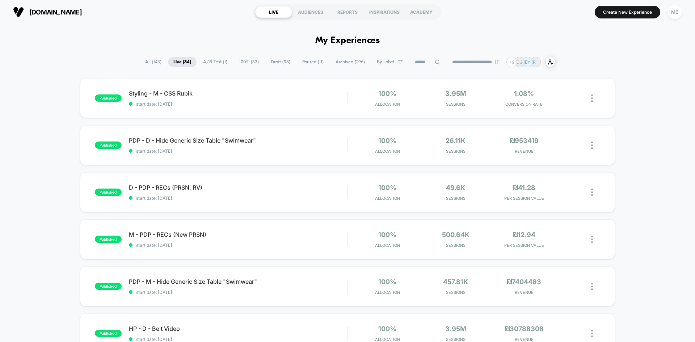
scroll to position [0, 0]
click at [279, 105] on span "start date: 5/31/2023" at bounding box center [238, 104] width 218 height 5
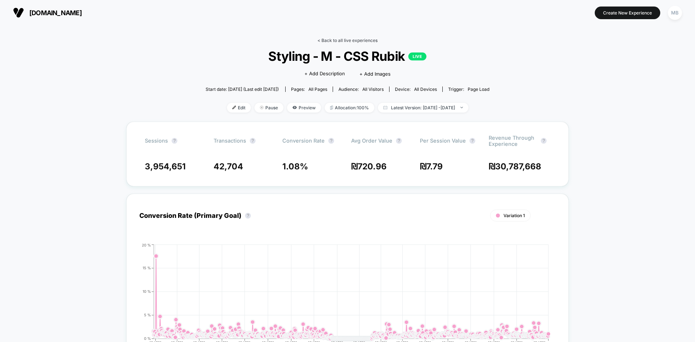
click at [359, 40] on link "< Back to all live experiences" at bounding box center [347, 40] width 60 height 5
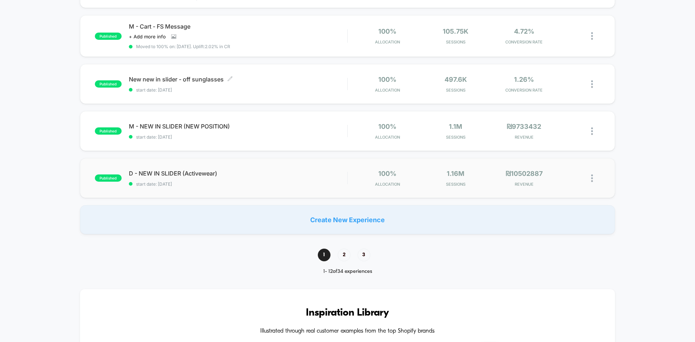
scroll to position [470, 0]
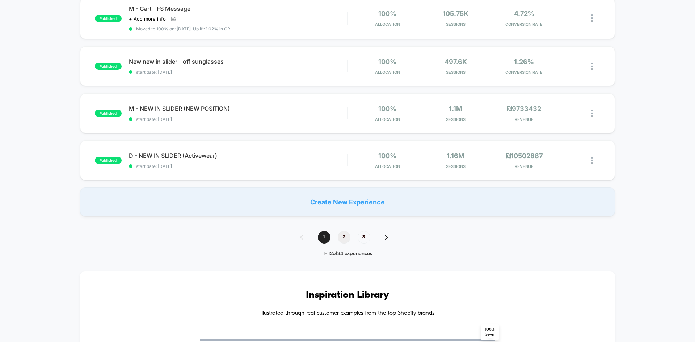
click at [344, 235] on span "2" at bounding box center [344, 237] width 13 height 13
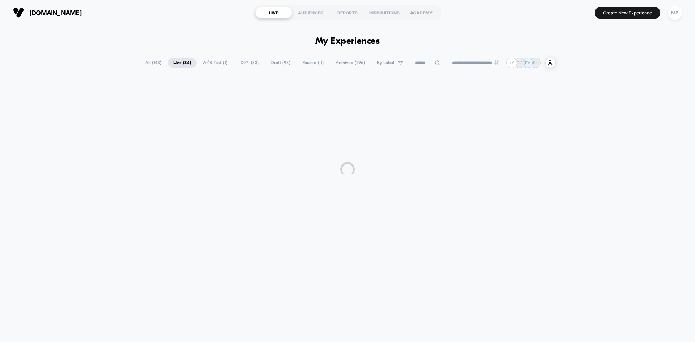
scroll to position [0, 0]
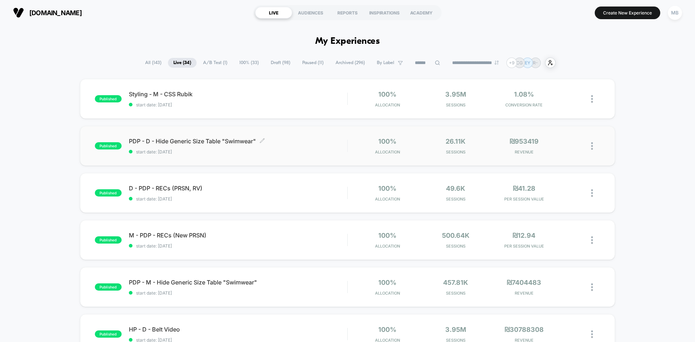
click at [198, 154] on span "start date: 4/24/2023" at bounding box center [238, 151] width 218 height 5
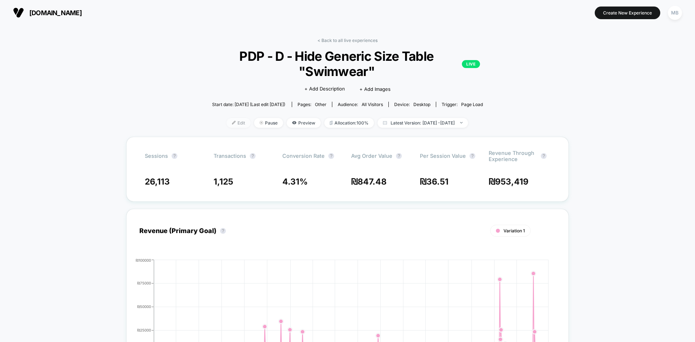
click at [232, 124] on img at bounding box center [234, 123] width 4 height 4
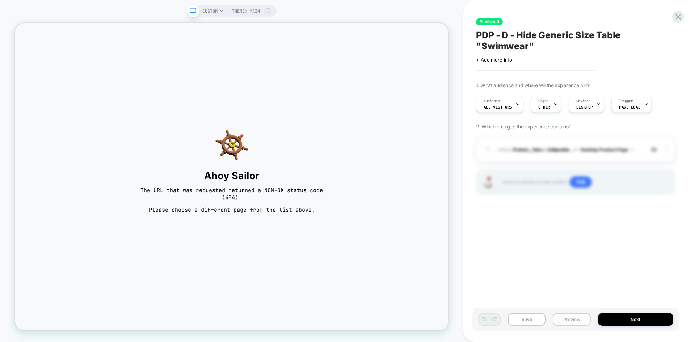
scroll to position [0, 0]
click at [569, 320] on button "Preview" at bounding box center [571, 319] width 38 height 13
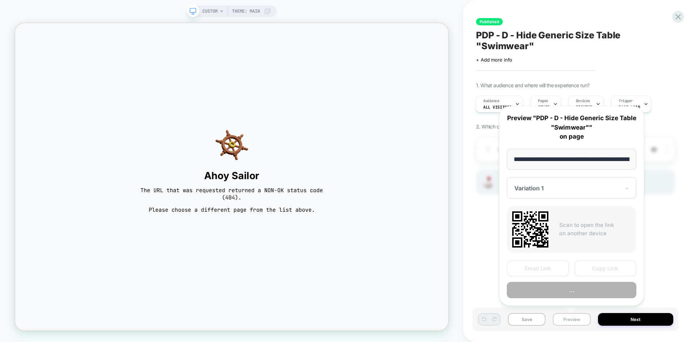
scroll to position [0, 146]
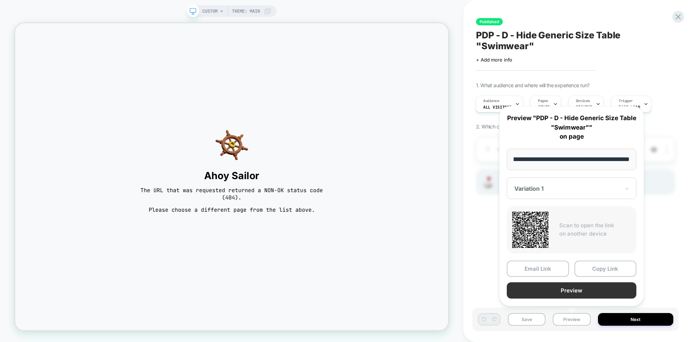
click at [581, 294] on button "Preview" at bounding box center [571, 290] width 130 height 16
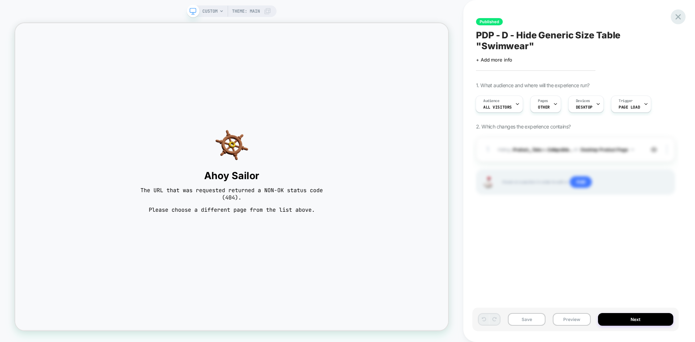
click at [679, 15] on icon at bounding box center [677, 16] width 5 height 5
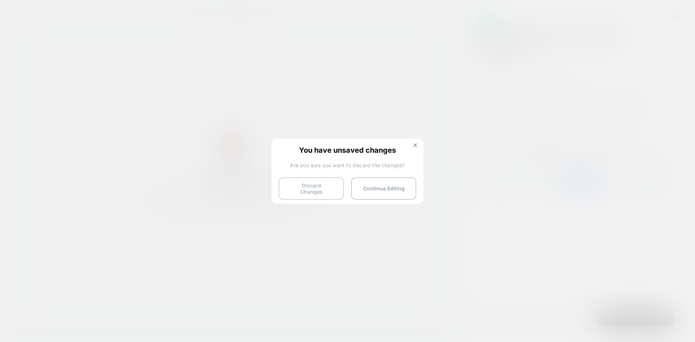
click at [318, 185] on button "Discard Changes" at bounding box center [311, 188] width 65 height 22
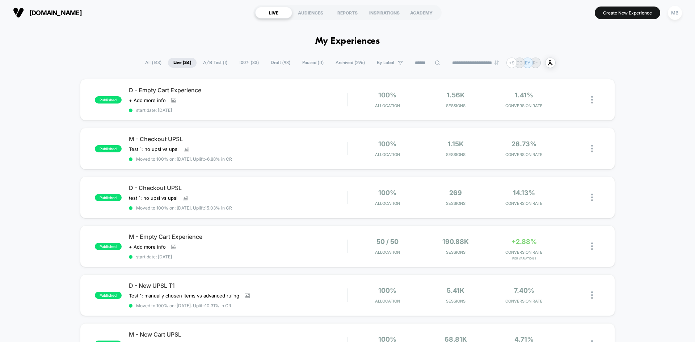
scroll to position [434, 0]
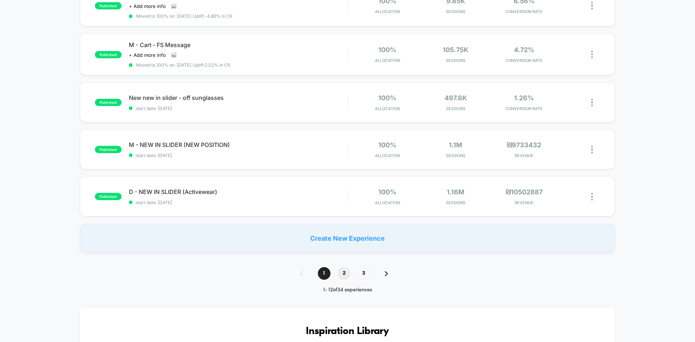
click at [345, 270] on span "2" at bounding box center [344, 273] width 13 height 13
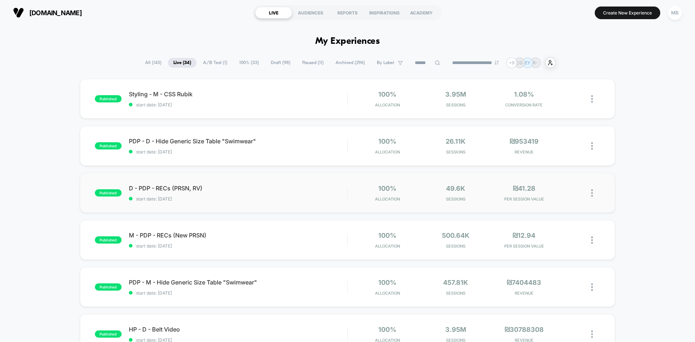
scroll to position [36, 0]
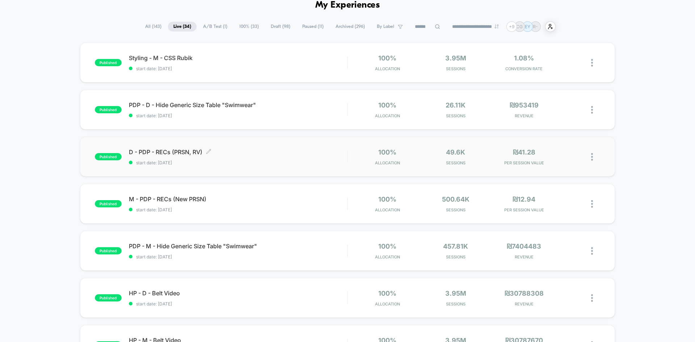
click at [246, 160] on span "start date: 4/21/2023" at bounding box center [238, 162] width 218 height 5
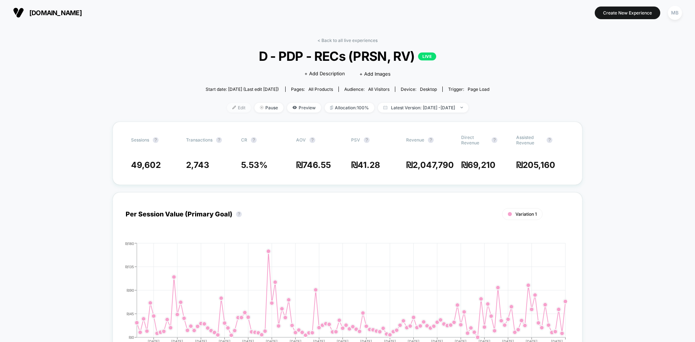
click at [232, 108] on img at bounding box center [234, 108] width 4 height 4
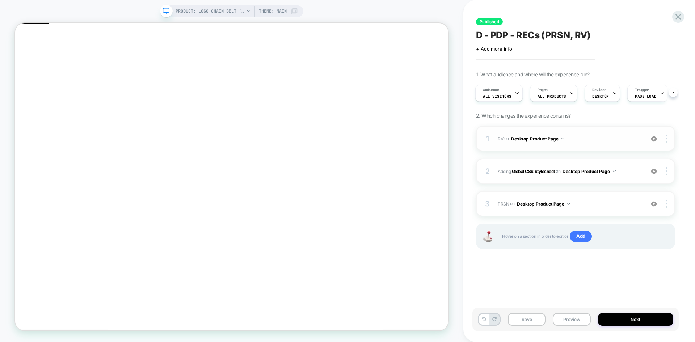
click at [522, 139] on button "Desktop Product Page" at bounding box center [537, 138] width 53 height 9
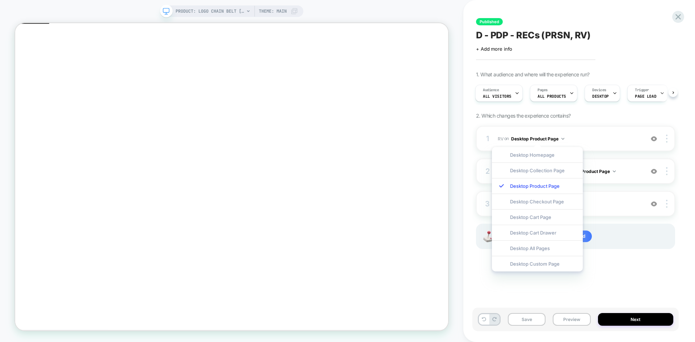
click at [650, 265] on div "1 RV Adding Product Slider AFTER #_loomi_addon_1665658884278_dup1665659039 on D…" at bounding box center [575, 196] width 199 height 141
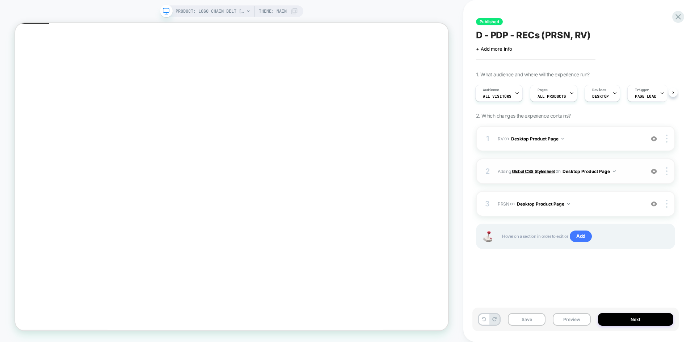
click at [538, 173] on b "Global CSS Stylesheet" at bounding box center [533, 170] width 43 height 5
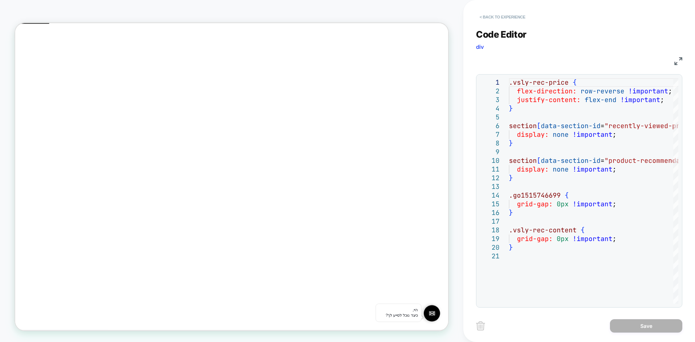
click at [494, 21] on button "< Back to experience" at bounding box center [502, 17] width 53 height 12
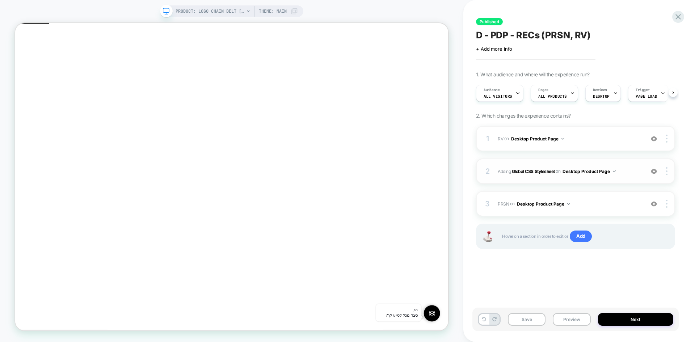
scroll to position [0, 0]
click at [534, 203] on button "Desktop Product Page" at bounding box center [543, 203] width 53 height 9
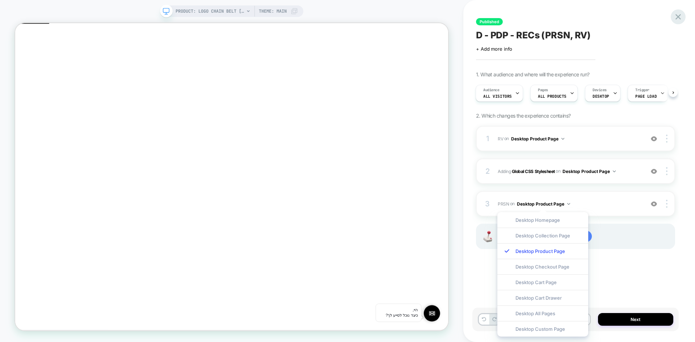
click at [675, 18] on icon at bounding box center [678, 17] width 10 height 10
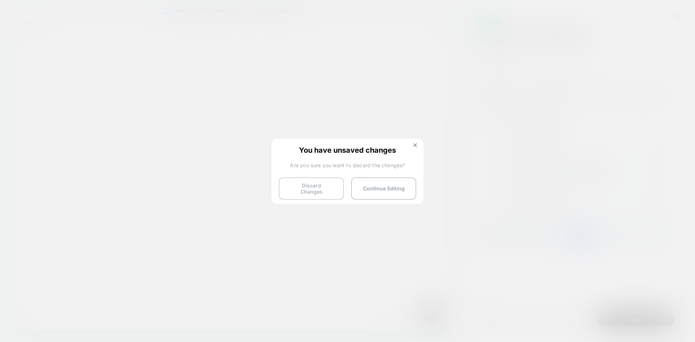
click at [300, 187] on button "Discard Changes" at bounding box center [311, 188] width 65 height 22
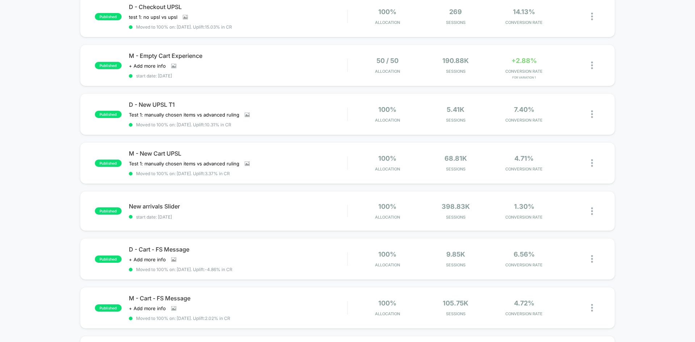
scroll to position [398, 0]
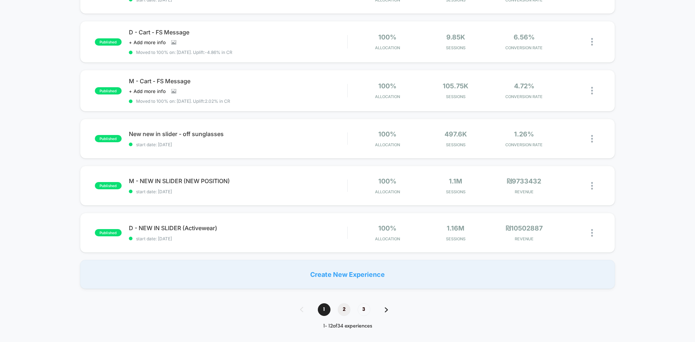
click at [348, 311] on span "2" at bounding box center [344, 309] width 13 height 13
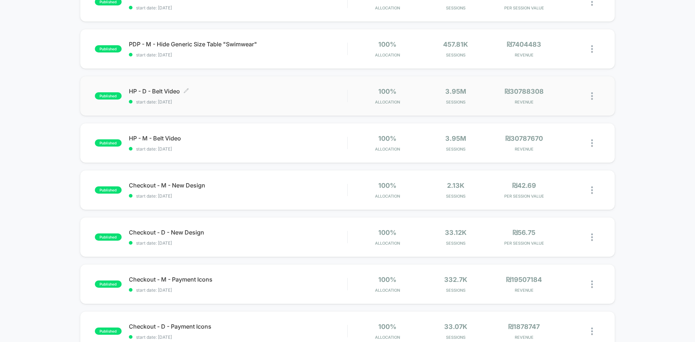
scroll to position [253, 0]
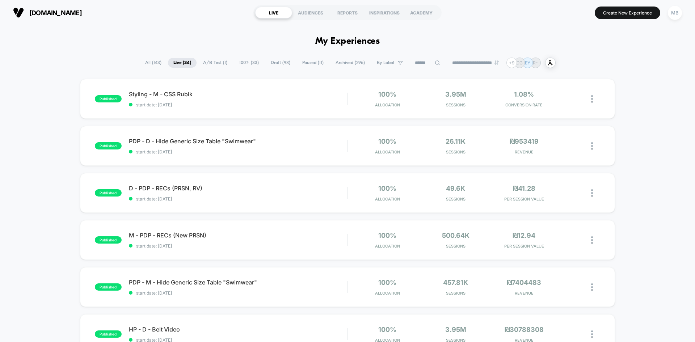
scroll to position [253, 0]
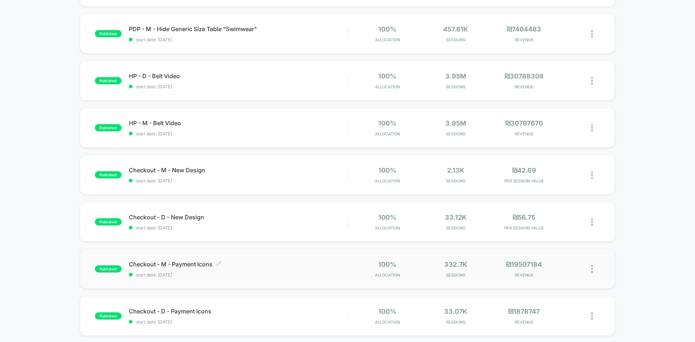
click at [241, 264] on span "Checkout - M - Payment Icons Click to edit experience details" at bounding box center [238, 263] width 218 height 7
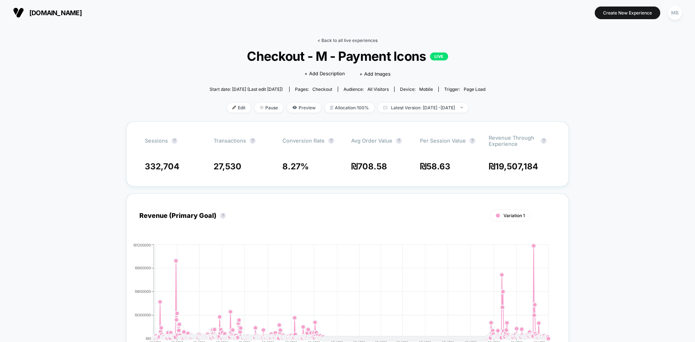
click at [341, 39] on link "< Back to all live experiences" at bounding box center [347, 40] width 60 height 5
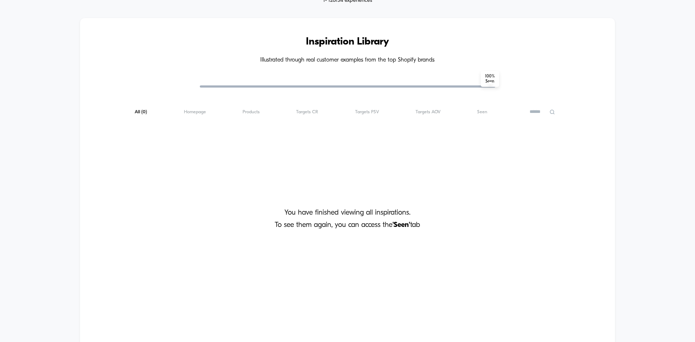
scroll to position [579, 0]
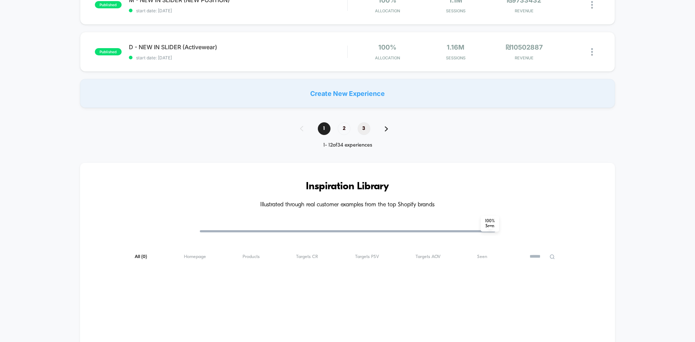
click at [366, 128] on span "3" at bounding box center [363, 128] width 13 height 13
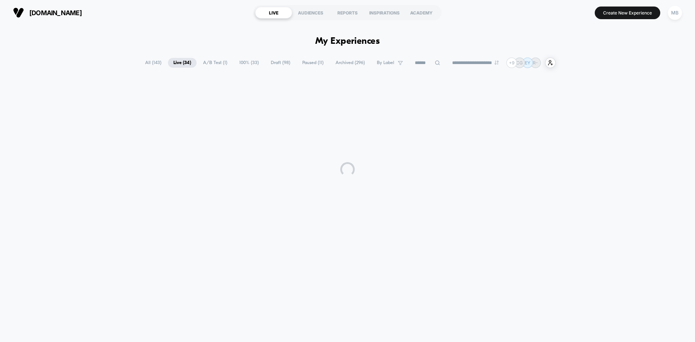
scroll to position [0, 0]
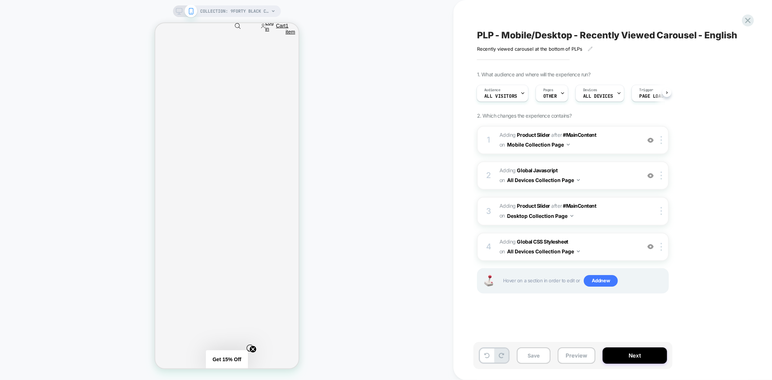
scroll to position [522, 0]
click at [574, 363] on button "Preview" at bounding box center [577, 355] width 38 height 16
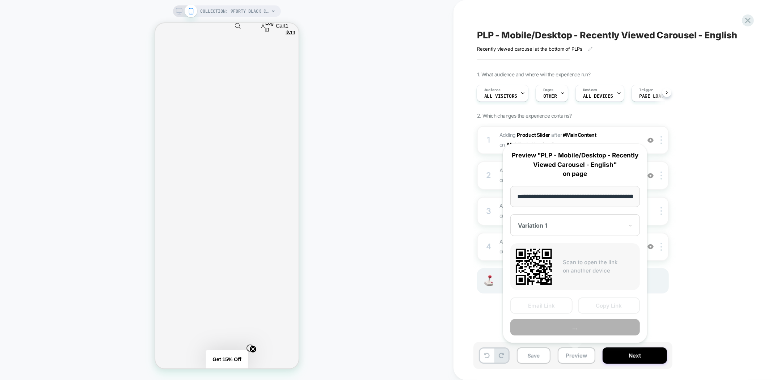
scroll to position [0, 104]
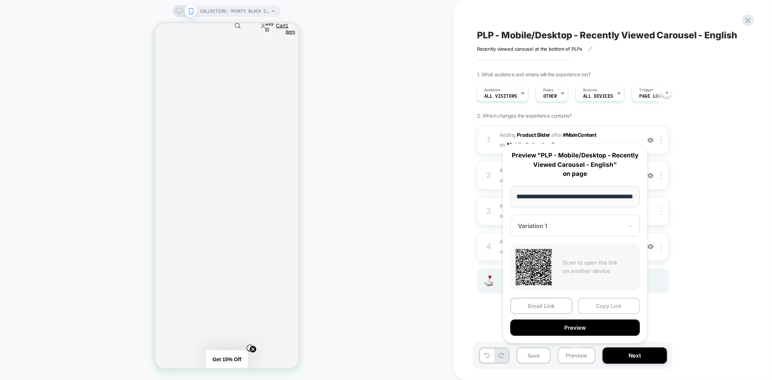
click at [597, 305] on button "Copy Link" at bounding box center [609, 306] width 62 height 16
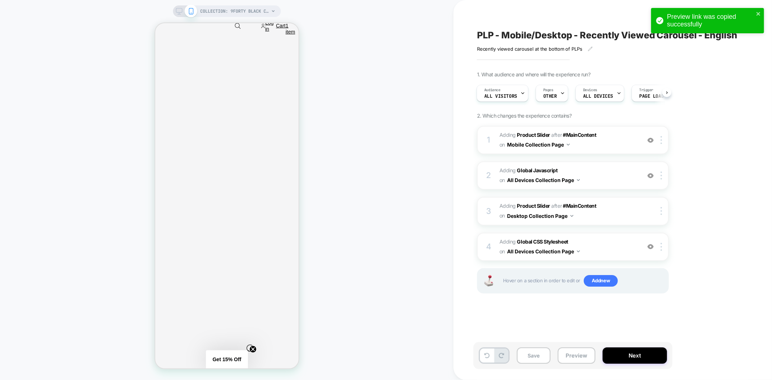
click at [581, 366] on div "Save Preview Next" at bounding box center [572, 355] width 199 height 27
click at [577, 352] on button "Preview" at bounding box center [577, 355] width 38 height 16
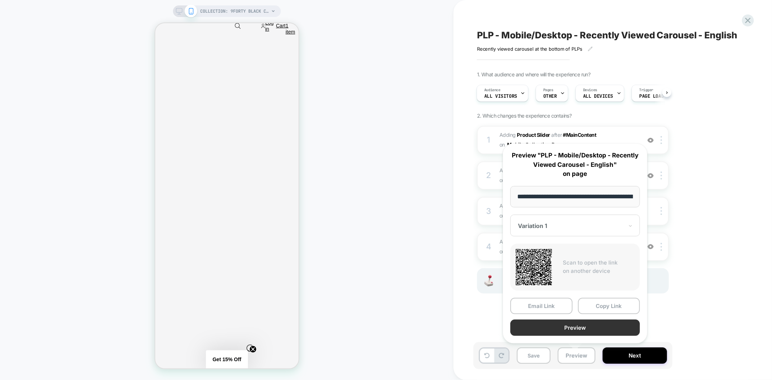
click at [599, 327] on button "Preview" at bounding box center [575, 327] width 130 height 16
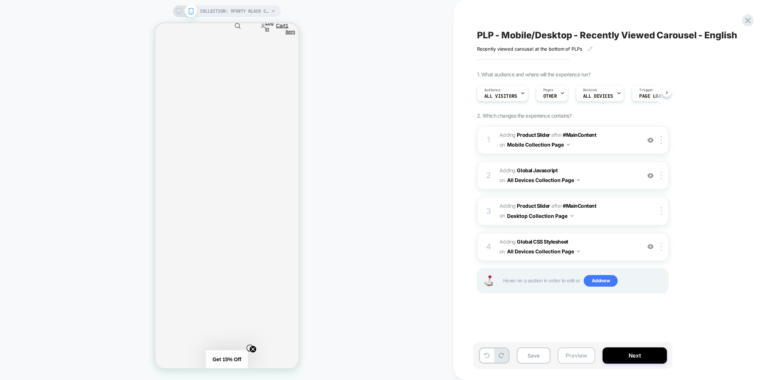
click at [566, 355] on button "Preview" at bounding box center [577, 355] width 38 height 16
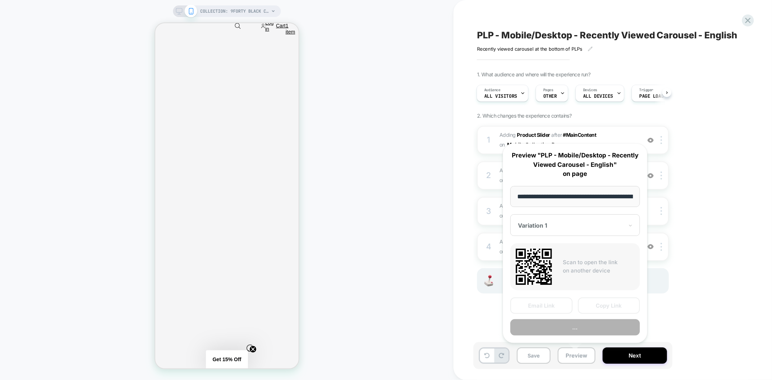
scroll to position [0, 104]
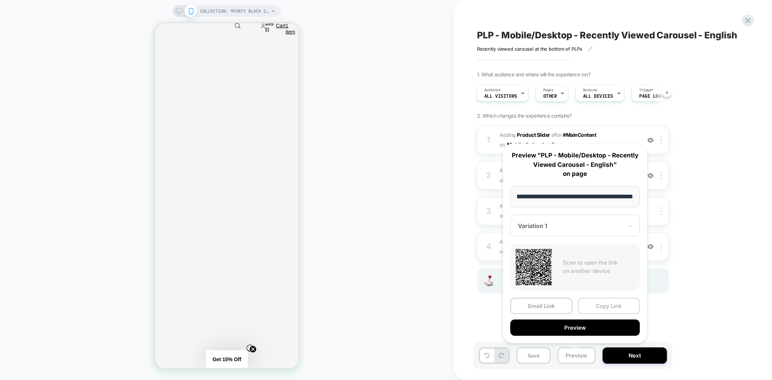
click at [609, 306] on button "Copy Link" at bounding box center [609, 306] width 62 height 16
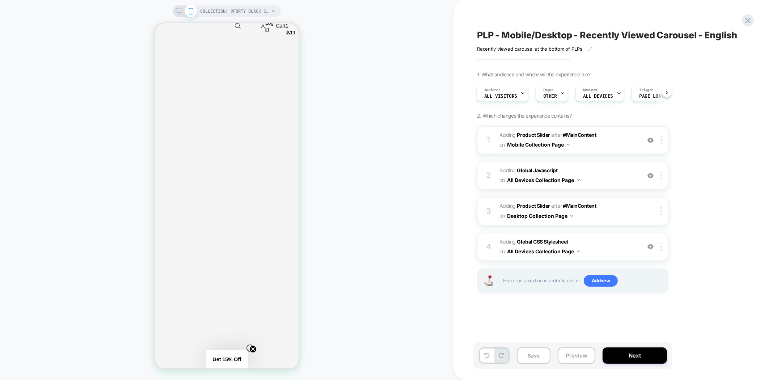
click at [413, 150] on div "COLLECTION: 9FORTY BLACK CAPS (Category) COLLECTION: 9FORTY BLACK CAPS (Categor…" at bounding box center [226, 189] width 453 height 365
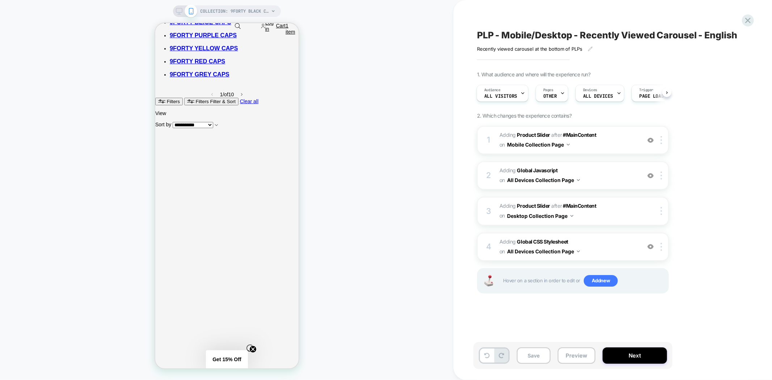
scroll to position [563, 0]
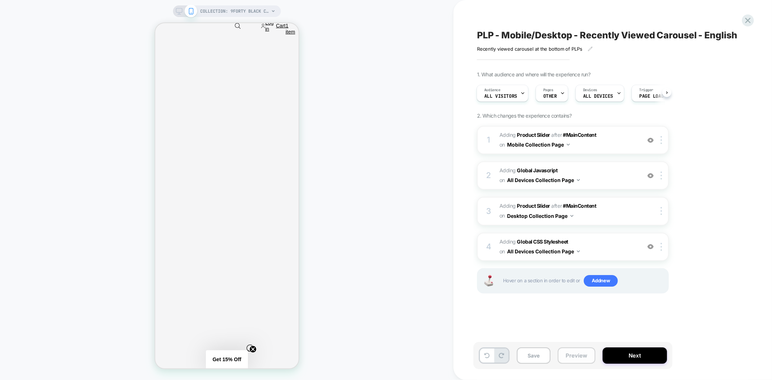
click at [584, 359] on button "Preview" at bounding box center [577, 355] width 38 height 16
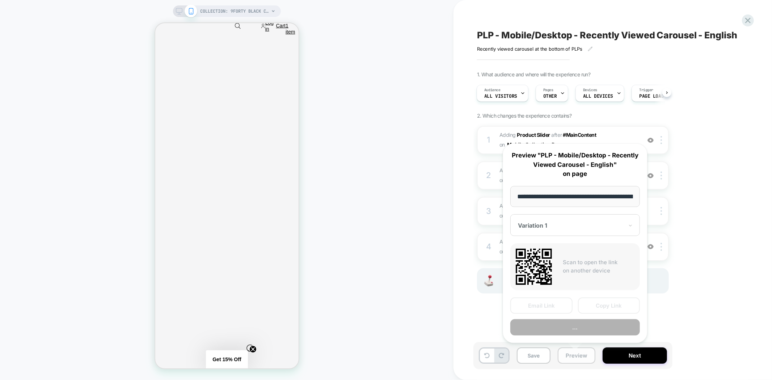
scroll to position [0, 104]
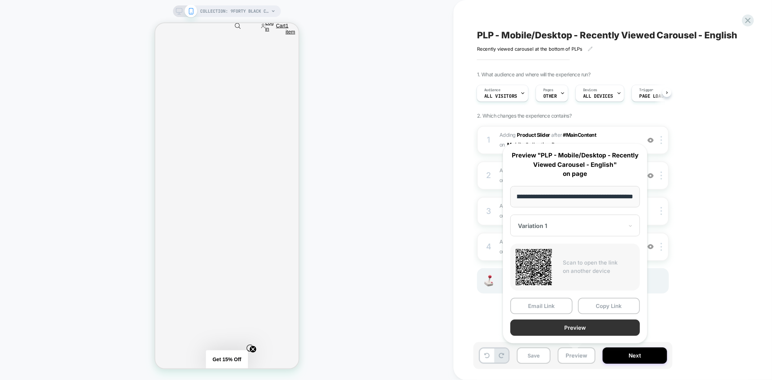
click at [584, 326] on button "Preview" at bounding box center [575, 327] width 130 height 16
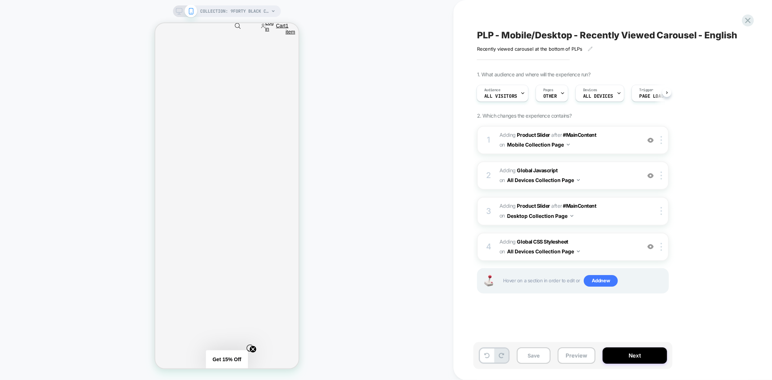
click at [530, 34] on span "PLP - Mobile/Desktop - Recently Viewed Carousel - English" at bounding box center [607, 35] width 260 height 11
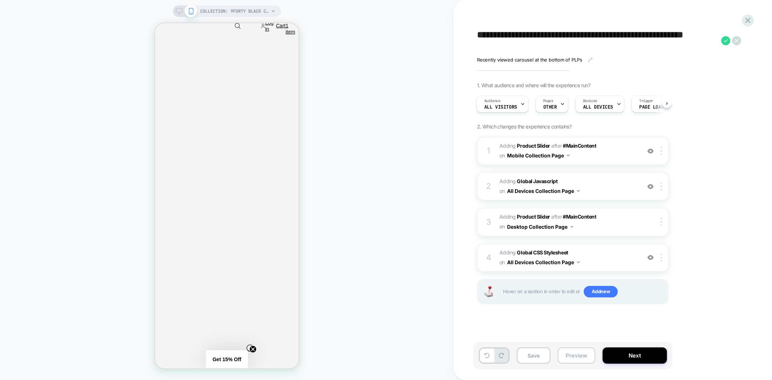
click at [576, 356] on button "Preview" at bounding box center [577, 355] width 38 height 16
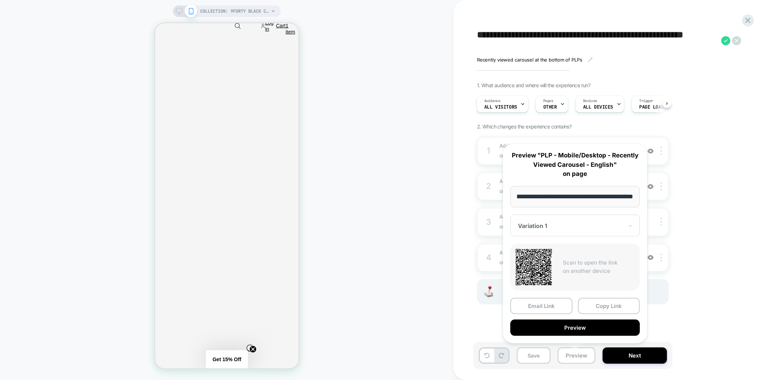
scroll to position [0, 0]
click at [731, 147] on div "1. What audience and where will the experience run? Audience All Visitors Pages…" at bounding box center [609, 202] width 264 height 240
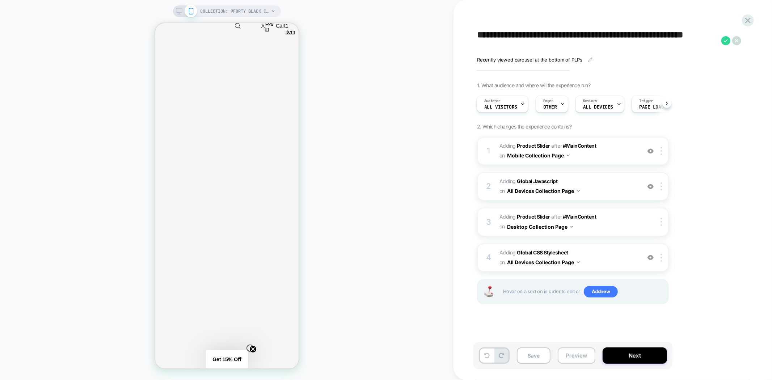
click at [584, 359] on button "Preview" at bounding box center [577, 355] width 38 height 16
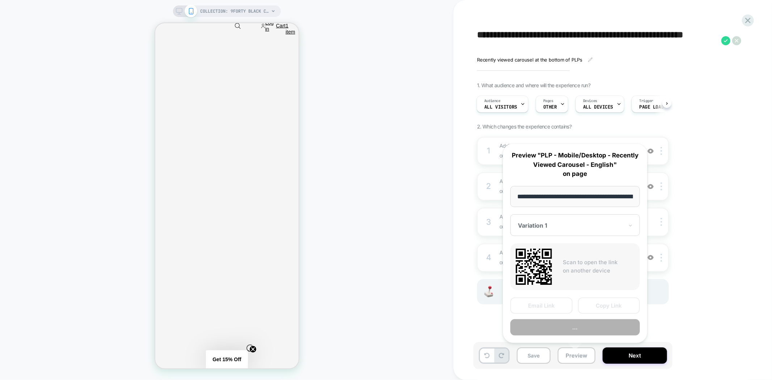
scroll to position [0, 104]
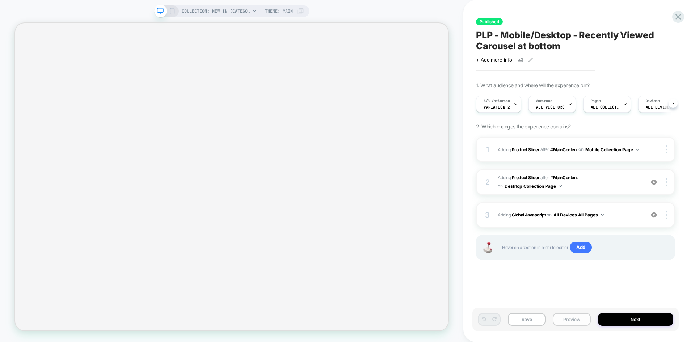
click at [565, 322] on button "Preview" at bounding box center [571, 319] width 38 height 13
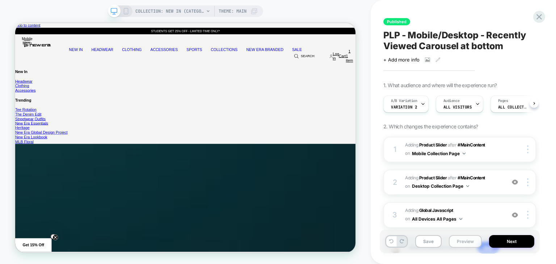
click at [465, 244] on button "Preview" at bounding box center [465, 241] width 33 height 13
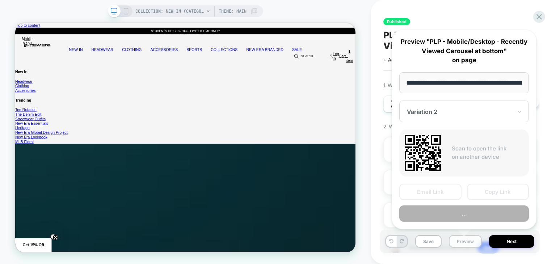
scroll to position [0, 81]
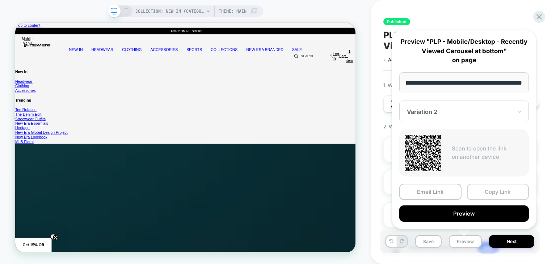
click at [490, 191] on button "Copy Link" at bounding box center [498, 192] width 62 height 16
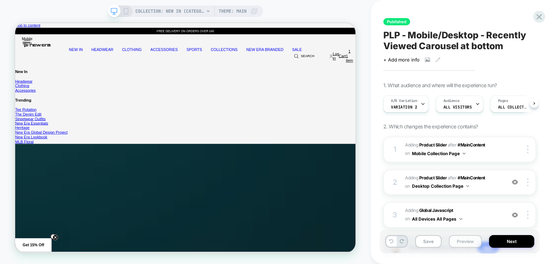
click at [460, 240] on button "Preview" at bounding box center [465, 241] width 33 height 13
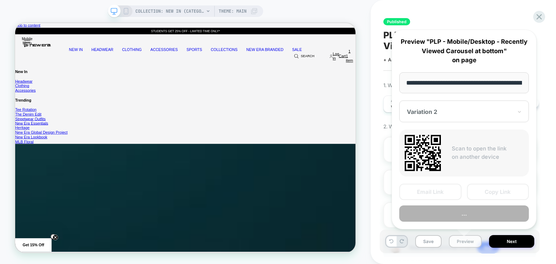
scroll to position [0, 81]
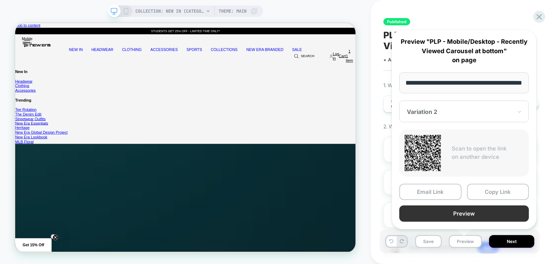
click at [432, 215] on button "Preview" at bounding box center [464, 213] width 130 height 16
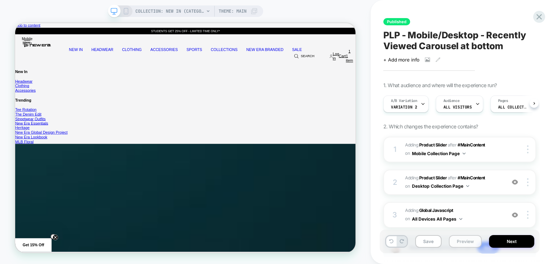
click at [467, 239] on button "Preview" at bounding box center [465, 241] width 33 height 13
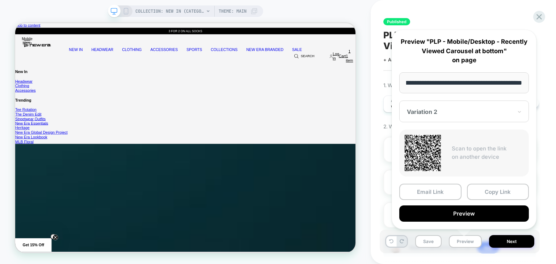
scroll to position [0, 0]
click at [485, 192] on button "Copy Link" at bounding box center [498, 192] width 62 height 16
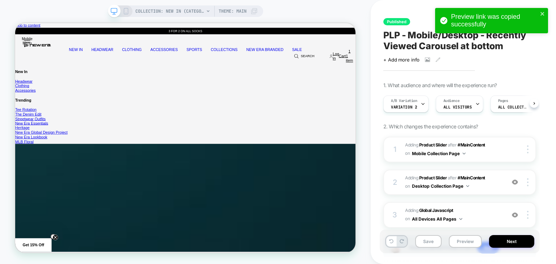
click at [425, 45] on span "PLP - Mobile/Desktop - Recently Viewed Carousel at bottom" at bounding box center [459, 41] width 153 height 22
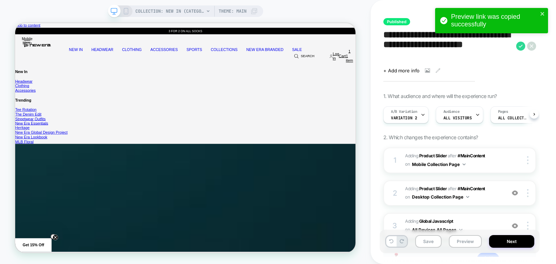
click at [425, 45] on textarea "**********" at bounding box center [447, 46] width 129 height 33
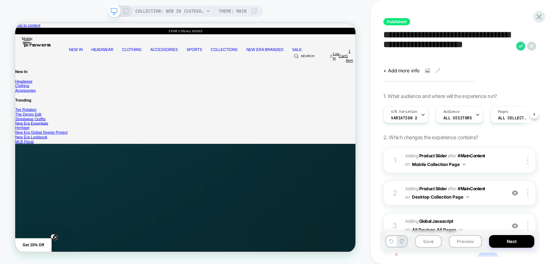
click at [426, 45] on textarea "**********" at bounding box center [447, 46] width 129 height 33
click at [540, 16] on icon at bounding box center [539, 17] width 10 height 10
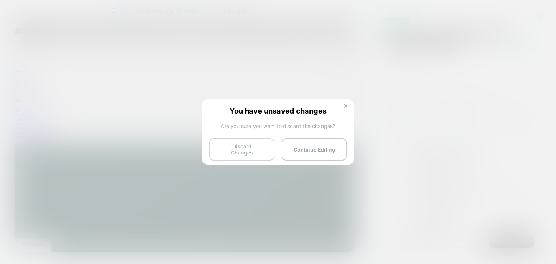
click at [251, 147] on button "Discard Changes" at bounding box center [241, 149] width 65 height 22
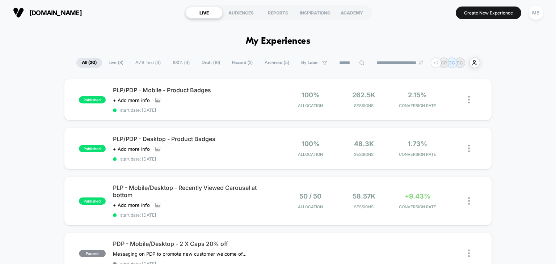
click at [350, 64] on input at bounding box center [352, 63] width 36 height 9
paste input "**********"
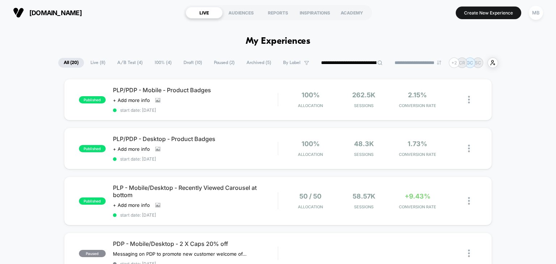
scroll to position [0, 67]
type input "**********"
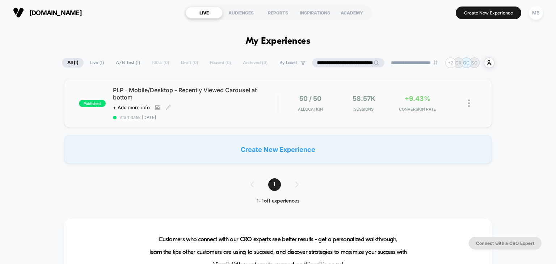
scroll to position [0, 0]
click at [196, 110] on div "PLP - Mobile/Desktop - Recently Viewed Carousel at bottom Click to view images …" at bounding box center [195, 103] width 165 height 34
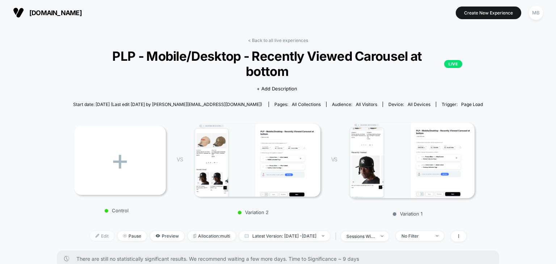
click at [92, 233] on span "Edit" at bounding box center [102, 236] width 24 height 10
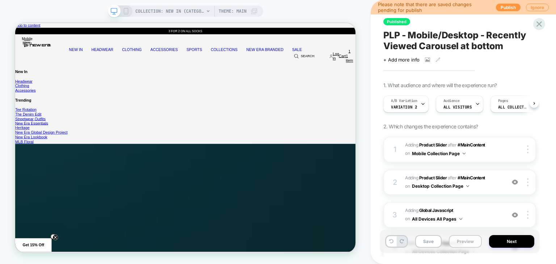
click at [459, 240] on button "Preview" at bounding box center [465, 241] width 33 height 13
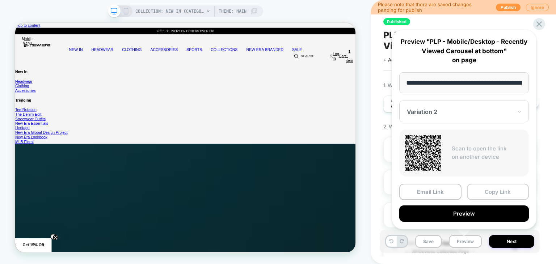
click at [486, 194] on button "Copy Link" at bounding box center [498, 192] width 62 height 16
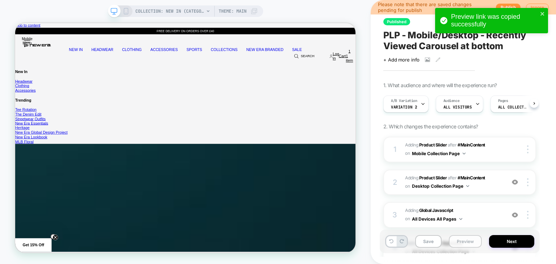
click at [461, 244] on button "Preview" at bounding box center [465, 241] width 33 height 13
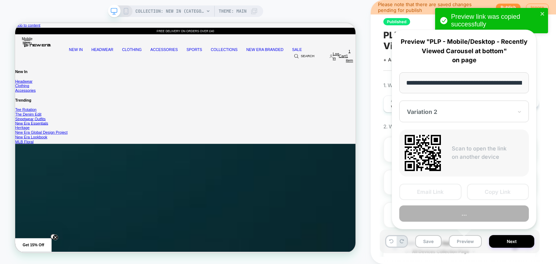
scroll to position [0, 81]
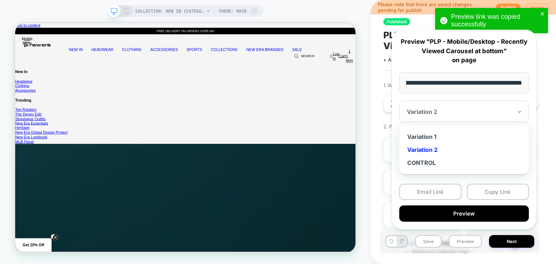
click at [431, 110] on div at bounding box center [460, 111] width 106 height 7
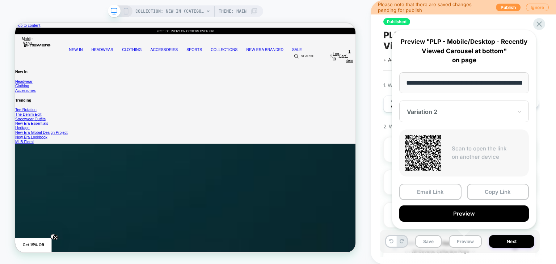
click at [369, 120] on div "COLLECTION: New in (Category) COLLECTION: New in (Category) Theme: MAIN" at bounding box center [185, 132] width 370 height 250
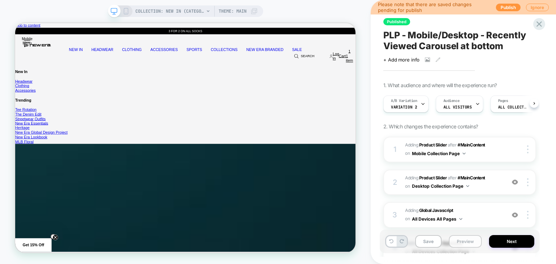
click at [463, 242] on button "Preview" at bounding box center [465, 241] width 33 height 13
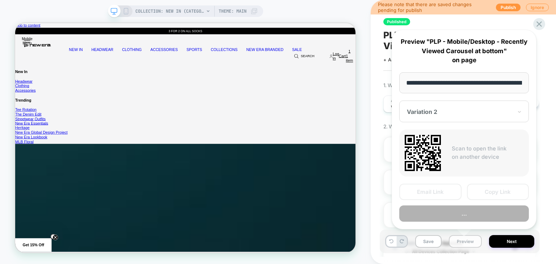
scroll to position [0, 81]
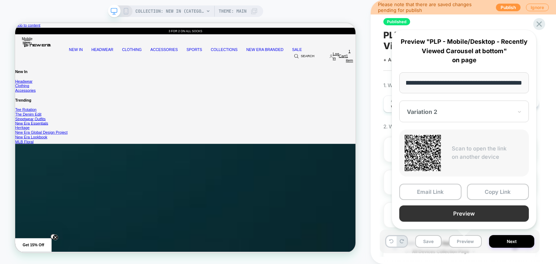
click at [447, 212] on button "Preview" at bounding box center [464, 213] width 130 height 16
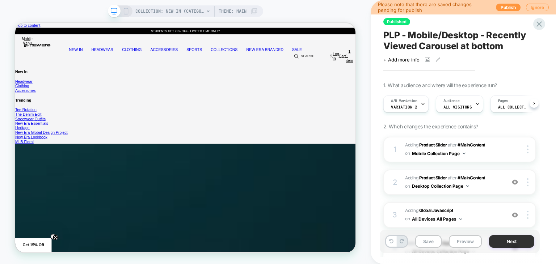
click at [505, 245] on button "Next" at bounding box center [511, 241] width 45 height 13
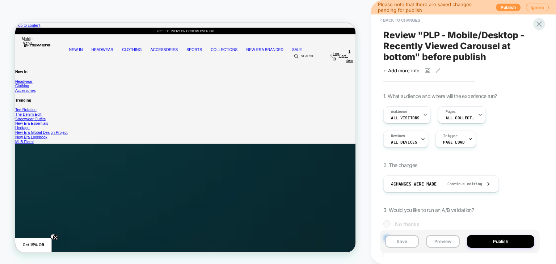
click at [414, 54] on span "Review " PLP - Mobile/Desktop - Recently Viewed Carousel at bottom " before pub…" at bounding box center [459, 46] width 153 height 33
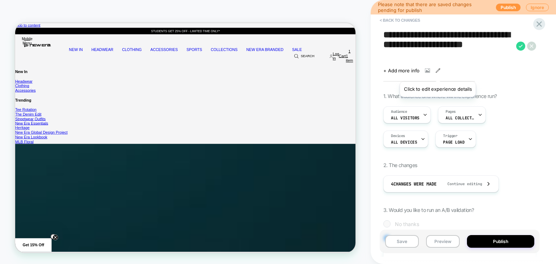
click at [437, 73] on icon at bounding box center [437, 70] width 5 height 5
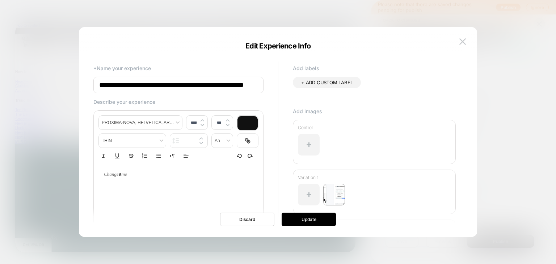
scroll to position [0, 24]
click at [465, 43] on img at bounding box center [462, 41] width 7 height 6
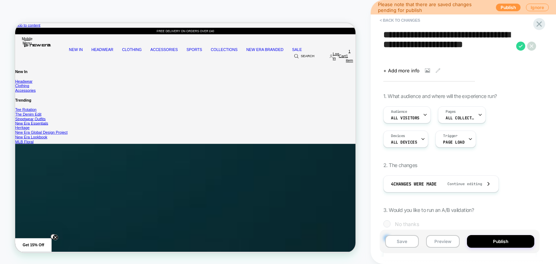
drag, startPoint x: 436, startPoint y: 245, endPoint x: 472, endPoint y: 211, distance: 49.7
click at [436, 245] on button "Preview" at bounding box center [443, 241] width 34 height 13
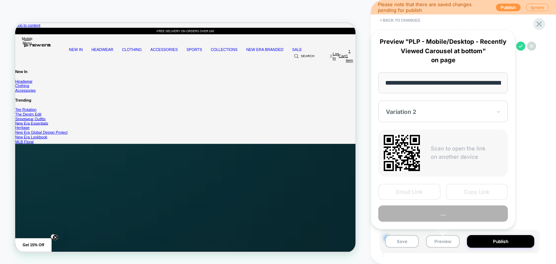
scroll to position [0, 81]
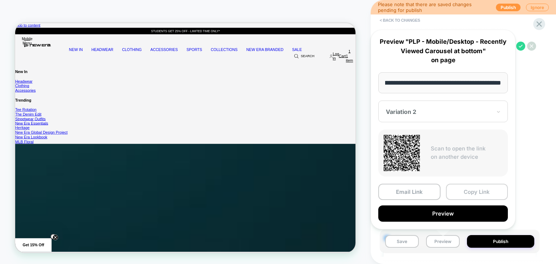
click at [462, 191] on button "Copy Link" at bounding box center [477, 192] width 62 height 16
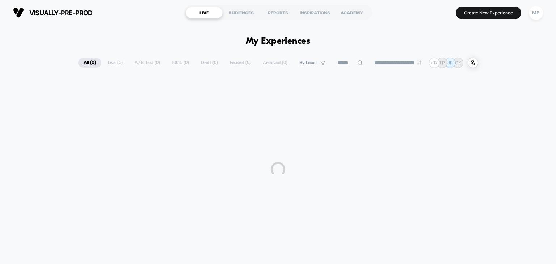
click at [542, 13] on div "MB" at bounding box center [536, 13] width 14 height 14
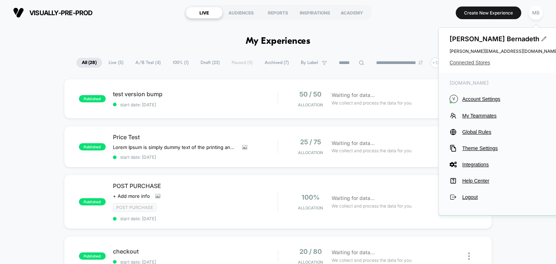
click at [471, 63] on span "Connected Stores" at bounding box center [503, 63] width 109 height 6
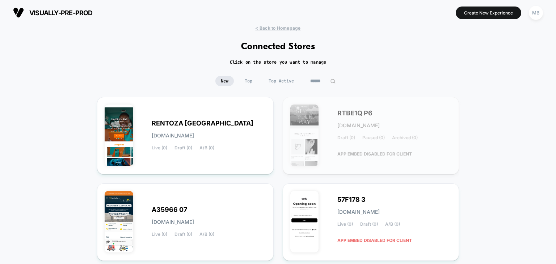
click at [318, 82] on input at bounding box center [323, 81] width 36 height 10
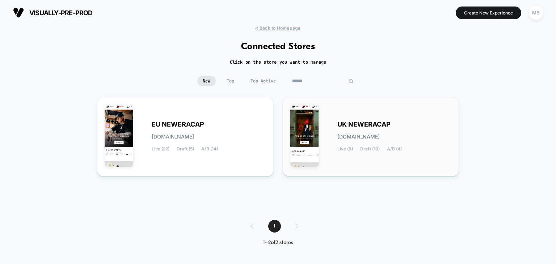
type input "******"
click at [434, 132] on div "UK NEWERACAP [DOMAIN_NAME] Live (8) Draft (10) A/B (4)" at bounding box center [394, 137] width 114 height 30
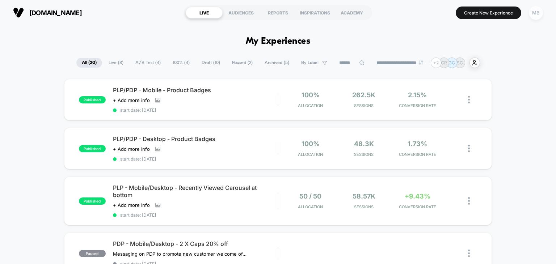
click at [534, 16] on div "MB" at bounding box center [536, 13] width 14 height 14
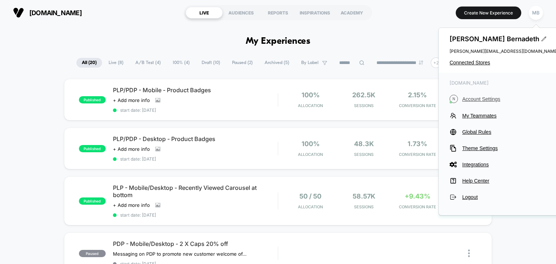
click at [480, 99] on span "Account Settings" at bounding box center [510, 99] width 96 height 6
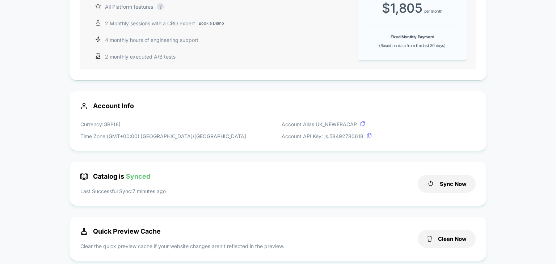
scroll to position [217, 0]
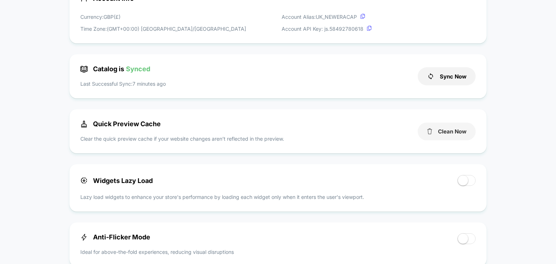
click at [449, 136] on button "Clean Now" at bounding box center [446, 132] width 58 height 18
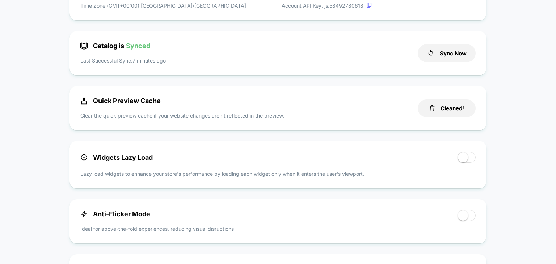
scroll to position [253, 0]
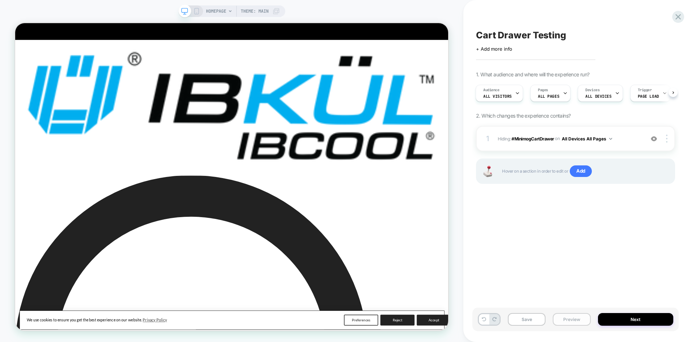
click at [571, 321] on button "Preview" at bounding box center [571, 319] width 38 height 13
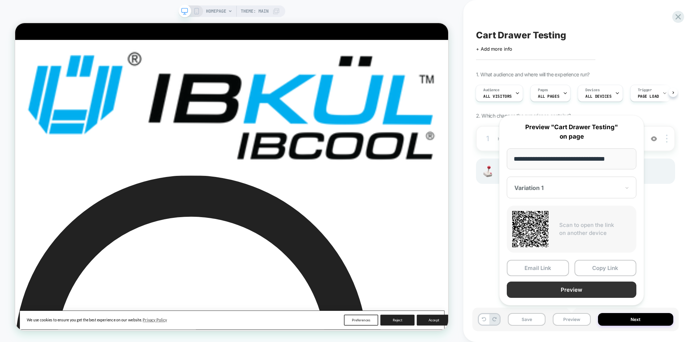
click at [583, 294] on button "Preview" at bounding box center [571, 289] width 130 height 16
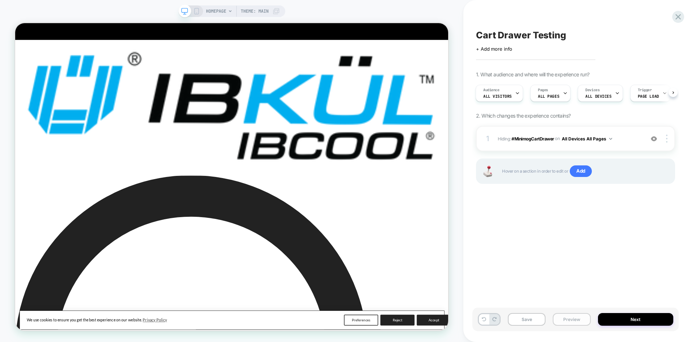
click at [572, 321] on button "Preview" at bounding box center [571, 319] width 38 height 13
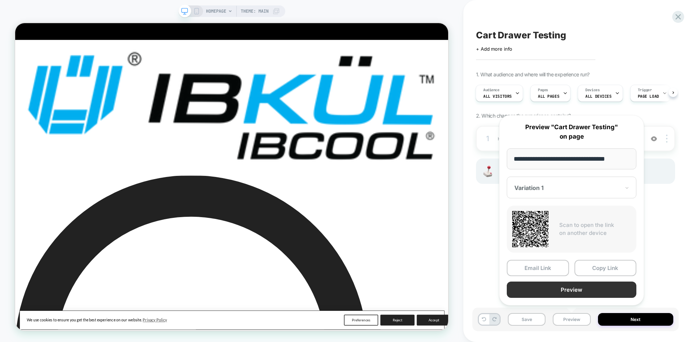
click at [578, 289] on button "Preview" at bounding box center [571, 289] width 130 height 16
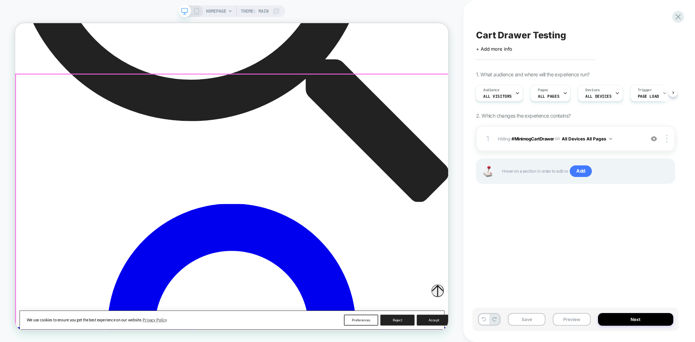
scroll to position [543, 0]
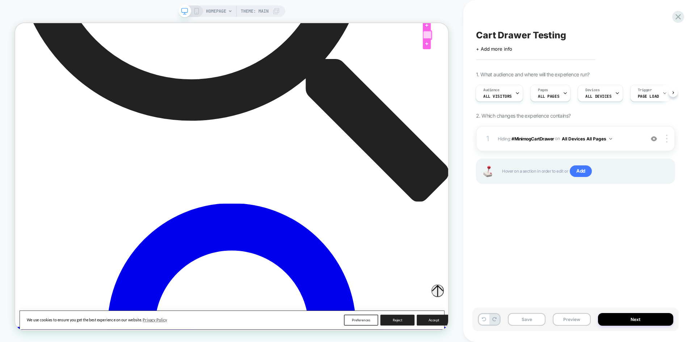
click at [562, 38] on div at bounding box center [564, 39] width 11 height 11
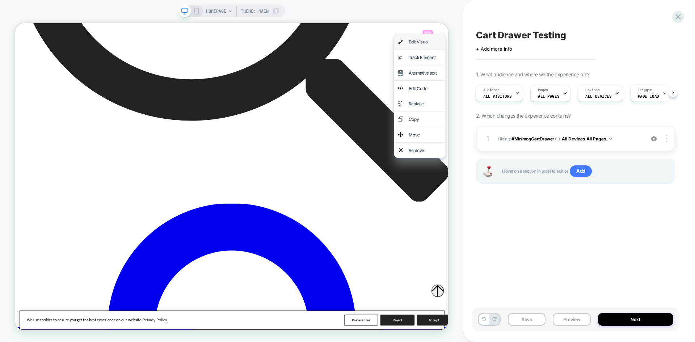
click at [559, 48] on div "Edit Visual" at bounding box center [561, 48] width 44 height 10
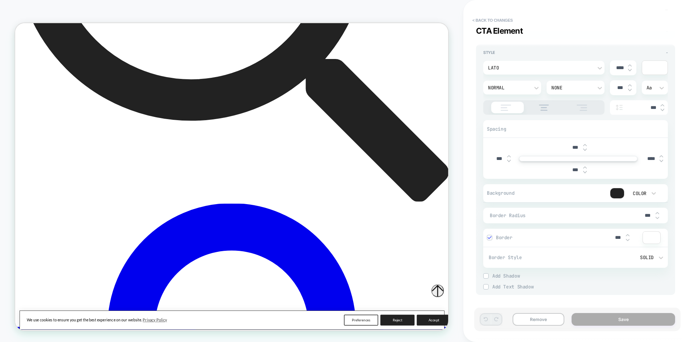
scroll to position [0, 0]
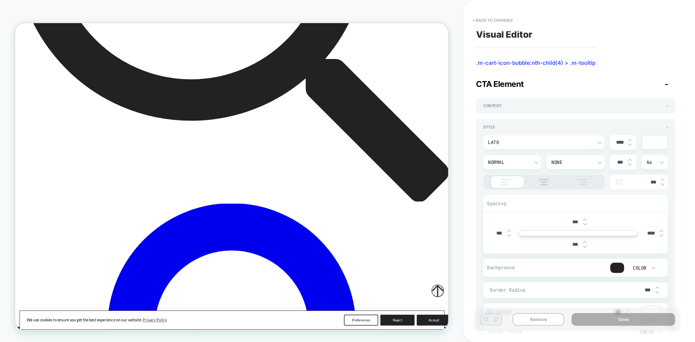
click at [578, 98] on div "Content -" at bounding box center [575, 106] width 199 height 16
click at [577, 103] on div "Content -" at bounding box center [575, 105] width 185 height 5
click at [661, 106] on div "Content +" at bounding box center [575, 105] width 185 height 5
click at [525, 111] on div "Content -" at bounding box center [575, 106] width 199 height 16
click at [527, 104] on div "Content -" at bounding box center [575, 105] width 185 height 5
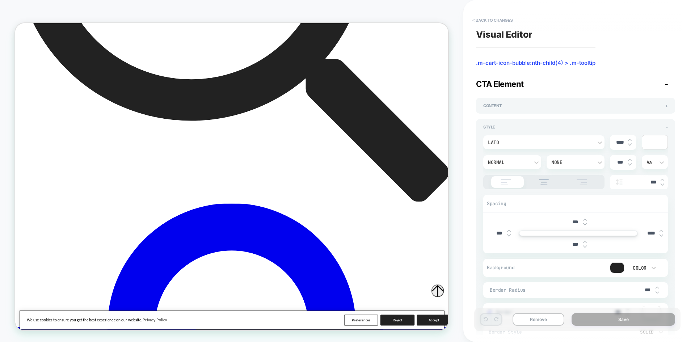
click at [669, 101] on div "Content +" at bounding box center [575, 106] width 199 height 16
click at [483, 22] on button "< Back to changes" at bounding box center [493, 20] width 48 height 12
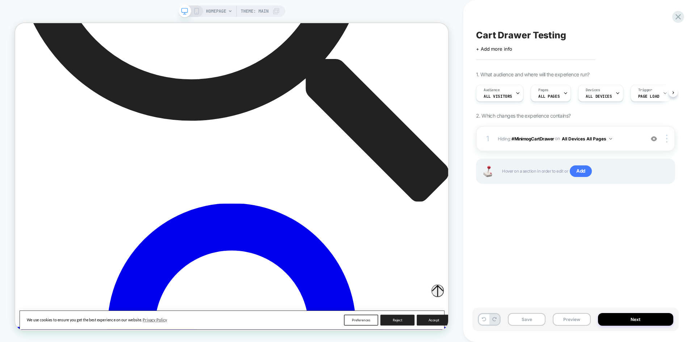
scroll to position [0, 0]
click at [652, 139] on img at bounding box center [653, 139] width 6 height 6
click at [564, 40] on div at bounding box center [564, 39] width 11 height 11
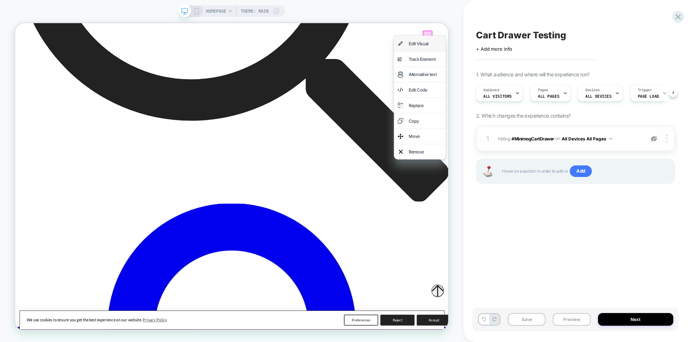
click at [564, 48] on div "Edit Visual" at bounding box center [561, 50] width 44 height 10
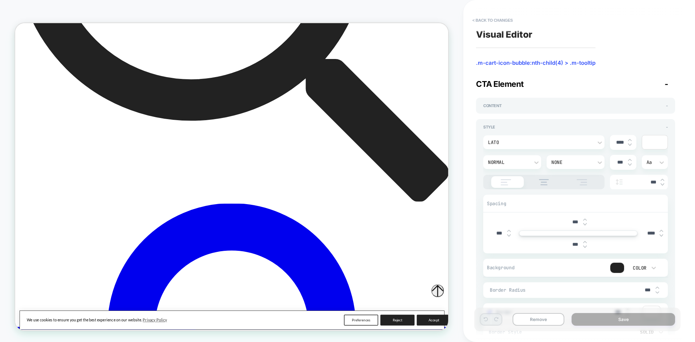
click at [662, 98] on div "Content -" at bounding box center [575, 106] width 199 height 16
click at [667, 106] on span "-" at bounding box center [667, 105] width 2 height 5
click at [667, 106] on span "+" at bounding box center [666, 105] width 3 height 5
click at [547, 107] on div "Content -" at bounding box center [575, 105] width 185 height 5
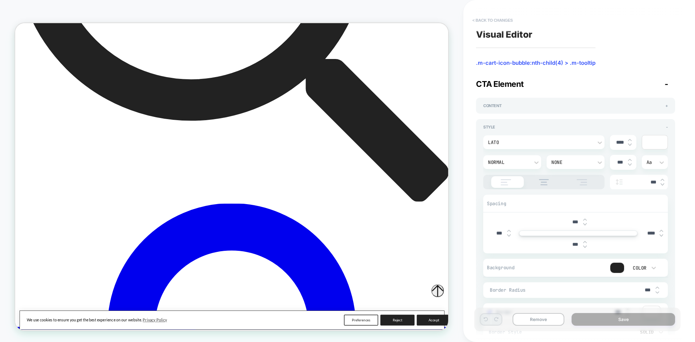
click at [490, 18] on button "< Back to changes" at bounding box center [493, 20] width 48 height 12
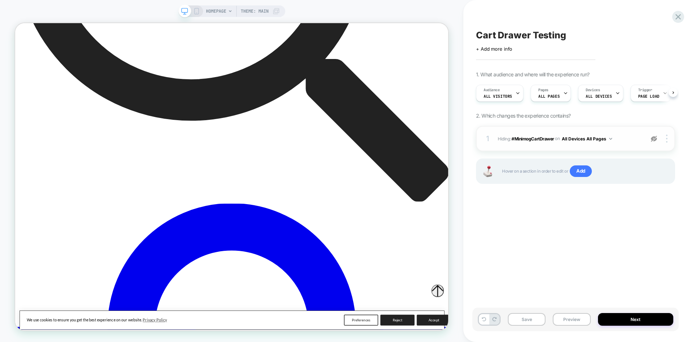
scroll to position [0, 0]
click at [564, 39] on div at bounding box center [564, 39] width 11 height 11
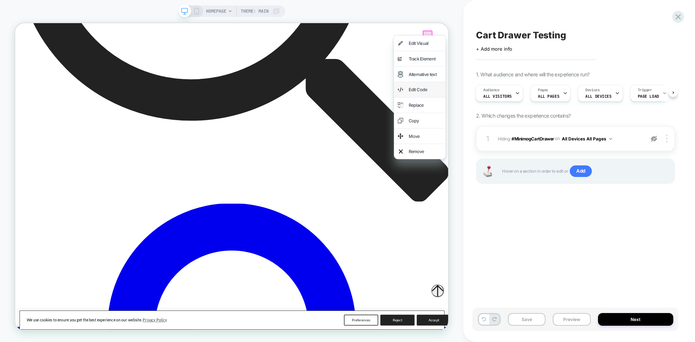
click at [560, 107] on div "Edit Code" at bounding box center [561, 112] width 44 height 10
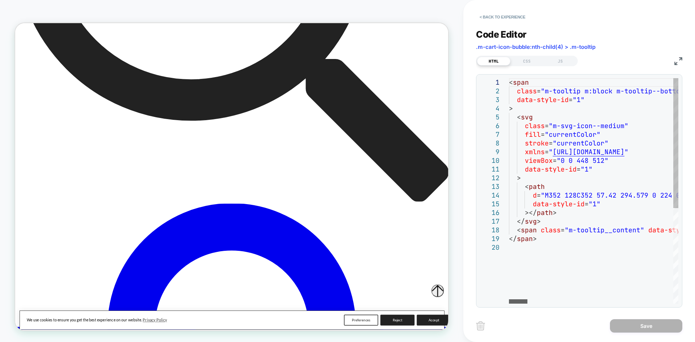
click at [509, 300] on div at bounding box center [518, 301] width 18 height 4
click at [506, 19] on button "< Back to experience" at bounding box center [502, 17] width 53 height 12
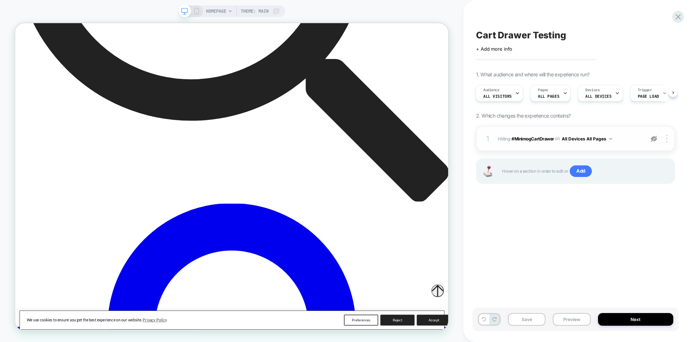
click at [656, 140] on img at bounding box center [653, 139] width 6 height 6
click at [537, 137] on span "#MinimogCartDrawer" at bounding box center [532, 138] width 43 height 5
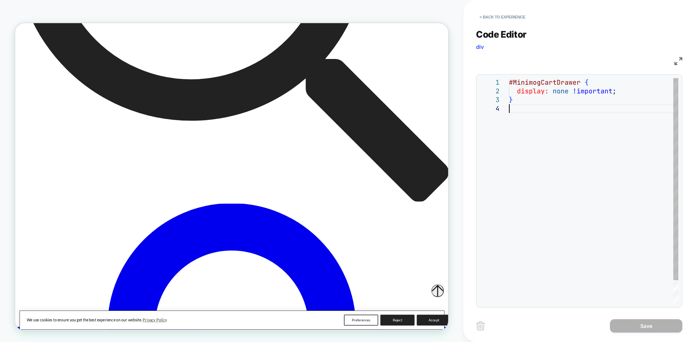
scroll to position [0, 0]
click at [552, 111] on div "#MinimogCartDrawer { display: none !important ; }" at bounding box center [593, 203] width 169 height 251
click at [511, 84] on div "#MinimogCartDrawer { display: none !important ; }" at bounding box center [593, 203] width 169 height 251
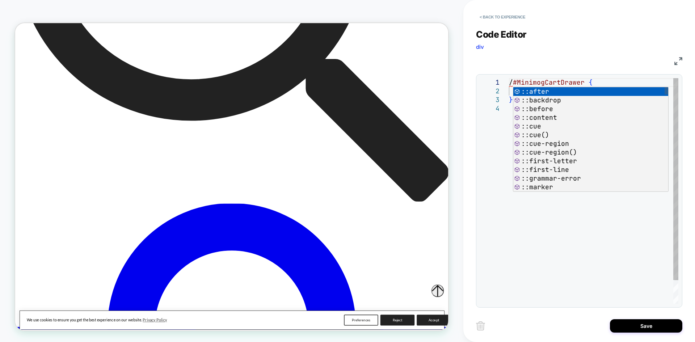
scroll to position [0, 8]
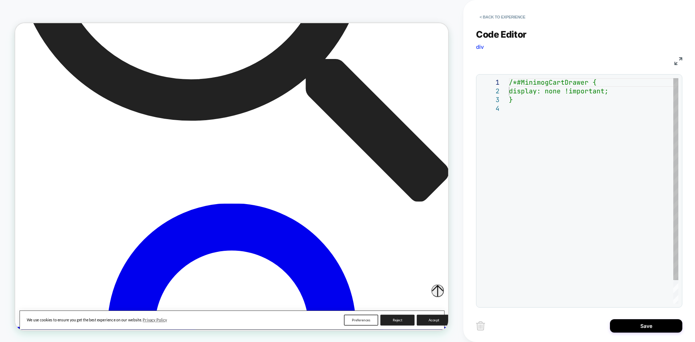
click at [535, 101] on div "/*#MinimogCartDrawer { display: none !important; }" at bounding box center [593, 203] width 169 height 251
type textarea "**********"
click at [654, 326] on button "Save" at bounding box center [646, 325] width 72 height 13
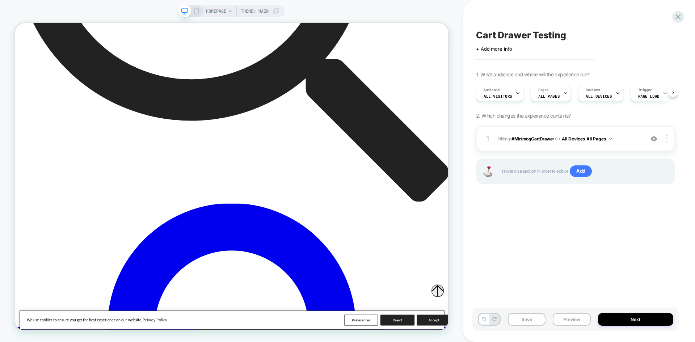
scroll to position [0, 0]
click at [569, 39] on div at bounding box center [564, 39] width 17 height 17
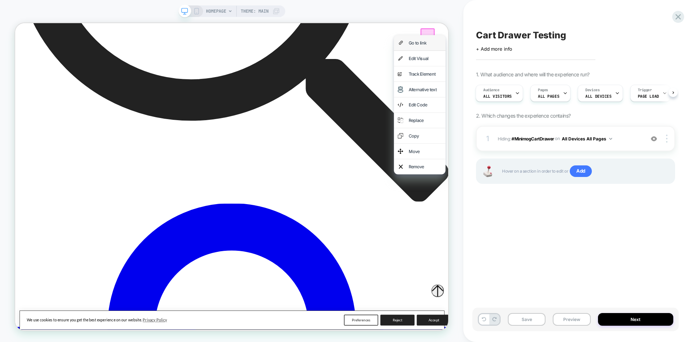
click at [564, 50] on div "Go to link" at bounding box center [561, 49] width 44 height 10
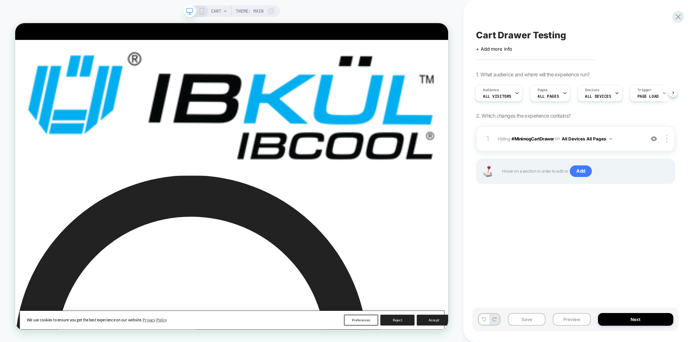
click at [667, 22] on div "Cart Drawer Testing Click to edit experience details + Add more info 1. What au…" at bounding box center [575, 170] width 206 height 327
click at [674, 17] on icon at bounding box center [678, 17] width 10 height 10
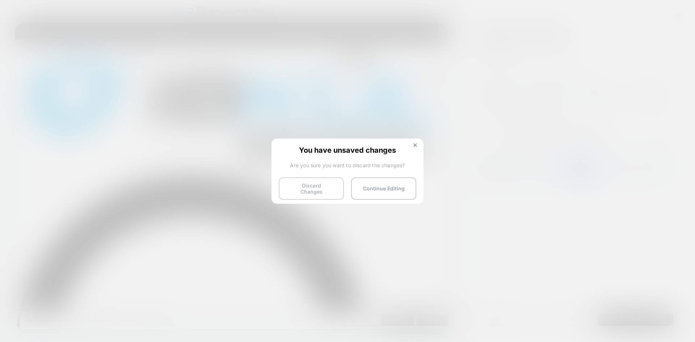
click at [305, 186] on button "Discard Changes" at bounding box center [311, 188] width 65 height 22
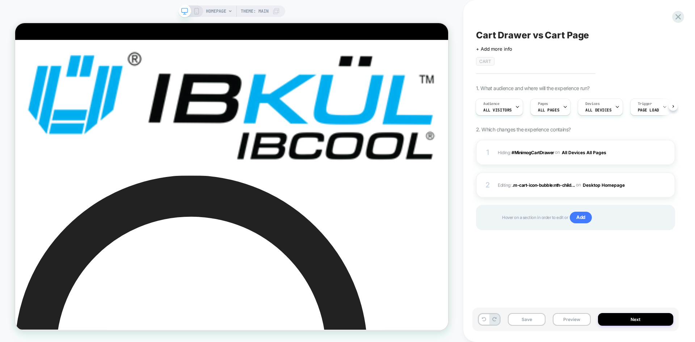
scroll to position [0, 1]
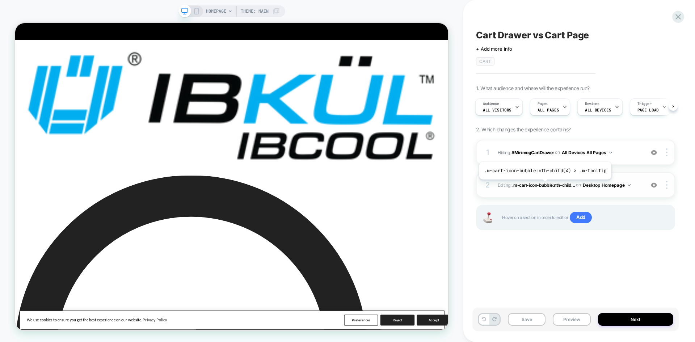
click at [543, 185] on span ".m-cart-icon-bubble:nth-child..." at bounding box center [543, 184] width 63 height 5
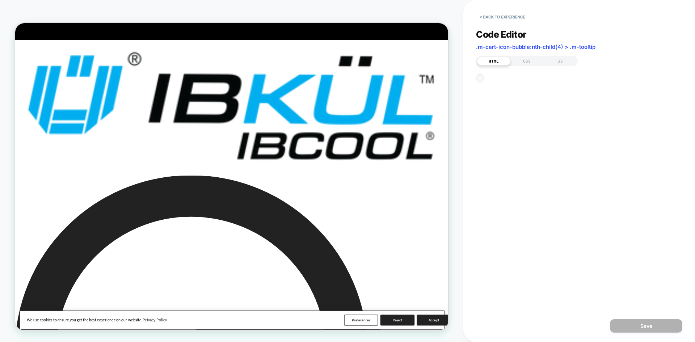
scroll to position [0, 0]
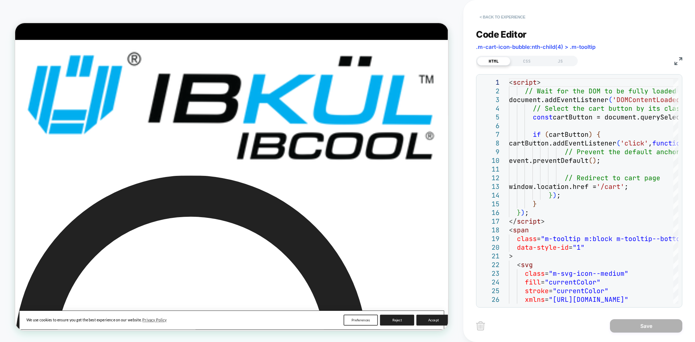
click at [499, 21] on button "< Back to experience" at bounding box center [502, 17] width 53 height 12
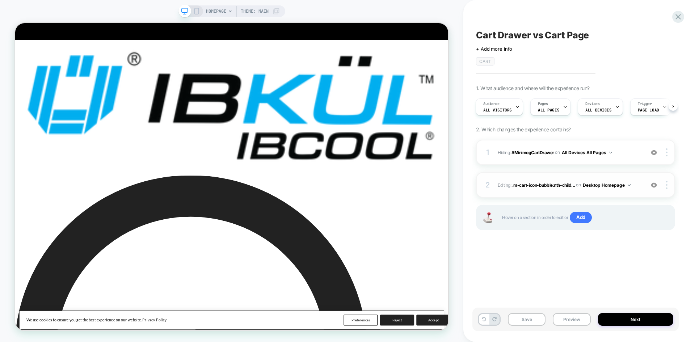
click at [653, 184] on img at bounding box center [653, 185] width 6 height 6
click at [653, 150] on img at bounding box center [653, 152] width 6 height 6
click at [559, 317] on button "Preview" at bounding box center [571, 319] width 38 height 13
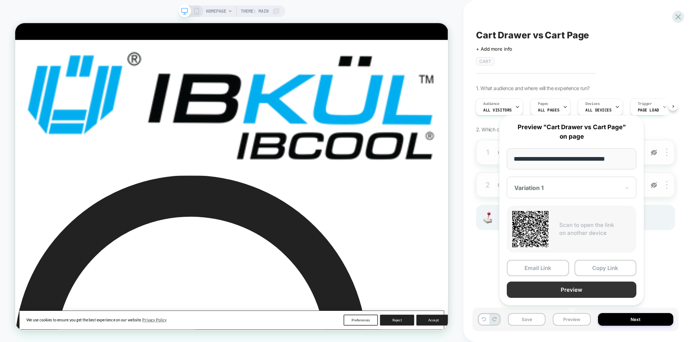
click at [558, 288] on button "Preview" at bounding box center [571, 289] width 130 height 16
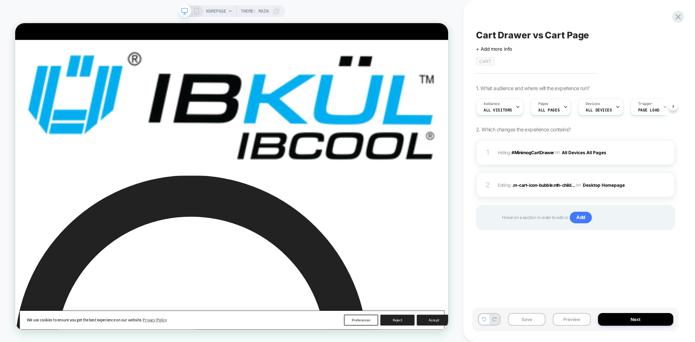
scroll to position [0, 0]
click at [571, 57] on div at bounding box center [564, 53] width 17 height 17
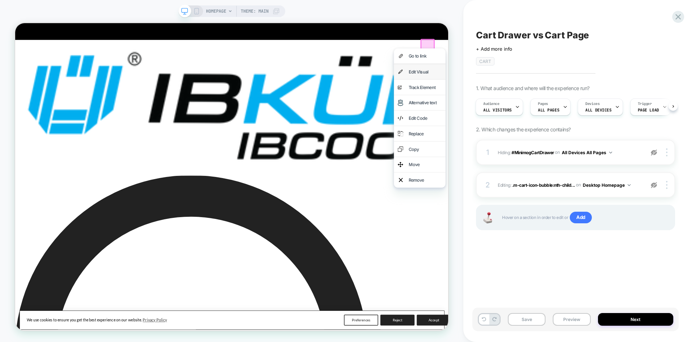
click at [562, 88] on div "Edit Visual" at bounding box center [561, 88] width 44 height 10
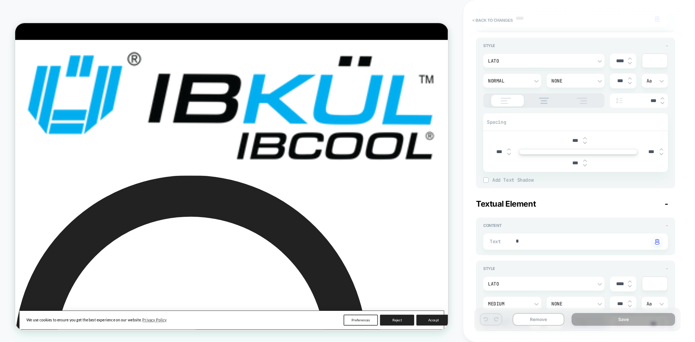
scroll to position [0, 0]
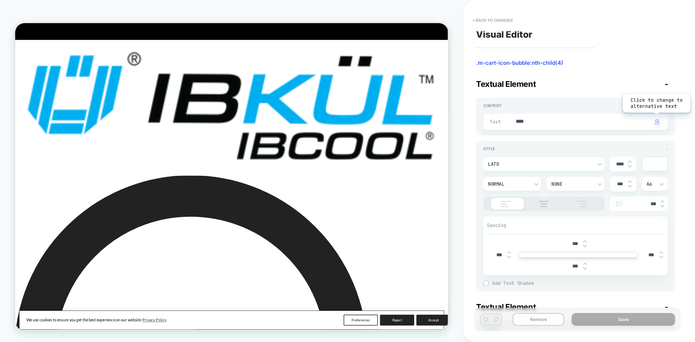
click at [658, 124] on img "button" at bounding box center [656, 122] width 5 height 6
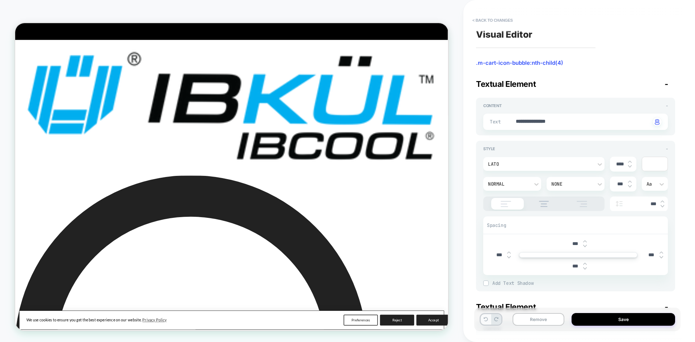
click at [483, 317] on icon at bounding box center [485, 319] width 4 height 4
click at [665, 85] on span "-" at bounding box center [666, 83] width 4 height 9
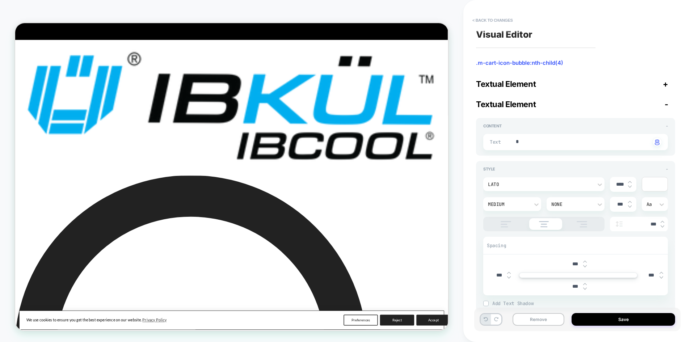
click at [666, 105] on span "-" at bounding box center [666, 103] width 4 height 9
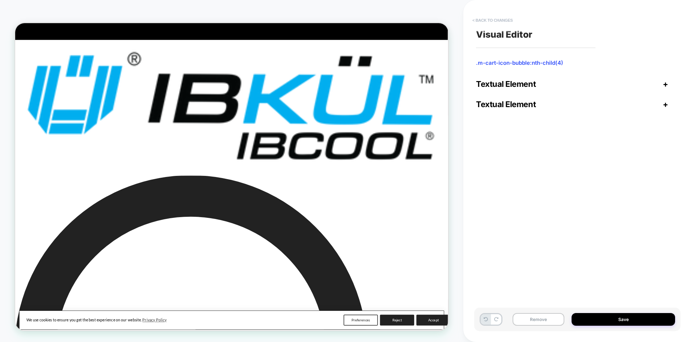
click at [484, 19] on button "< Back to changes" at bounding box center [493, 20] width 48 height 12
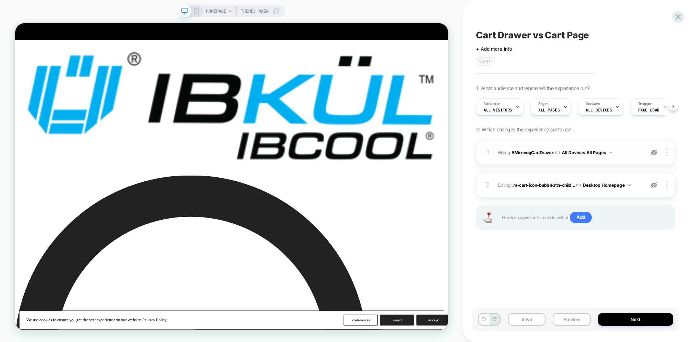
scroll to position [0, 0]
click at [564, 54] on div at bounding box center [564, 53] width 11 height 11
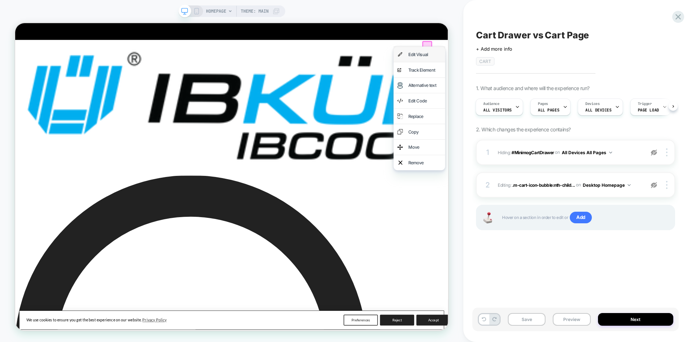
click at [559, 62] on div "Edit Visual" at bounding box center [561, 65] width 44 height 10
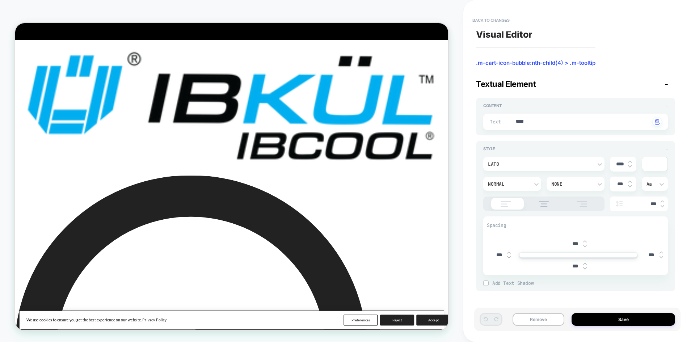
click at [674, 85] on div "Textual Element -" at bounding box center [575, 83] width 199 height 9
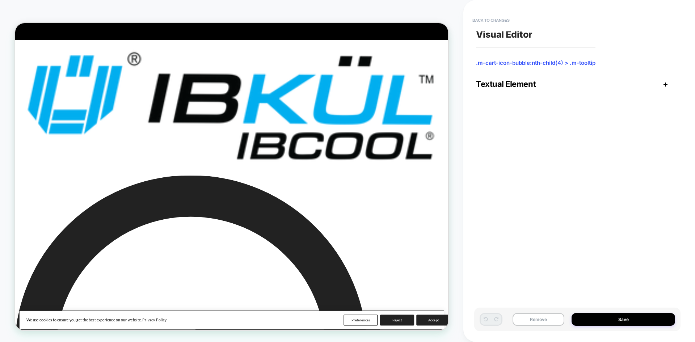
click at [659, 85] on div "Textual Element +" at bounding box center [575, 83] width 199 height 9
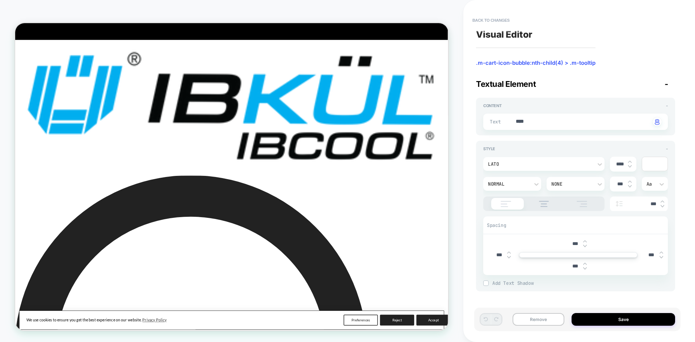
click at [664, 86] on span "-" at bounding box center [666, 83] width 4 height 9
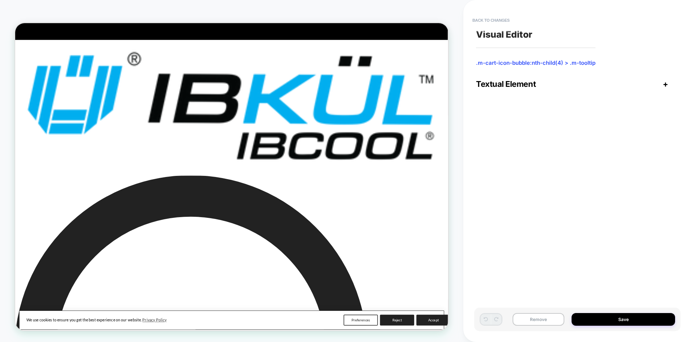
click at [483, 23] on button "Back to changes" at bounding box center [491, 20] width 44 height 12
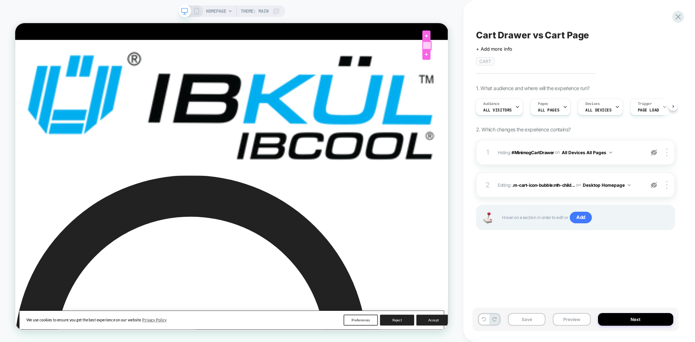
click at [566, 54] on div at bounding box center [564, 53] width 11 height 11
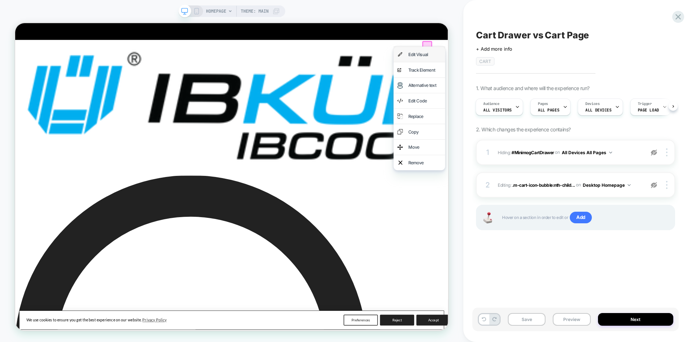
click at [564, 67] on div "Edit Visual" at bounding box center [561, 65] width 44 height 10
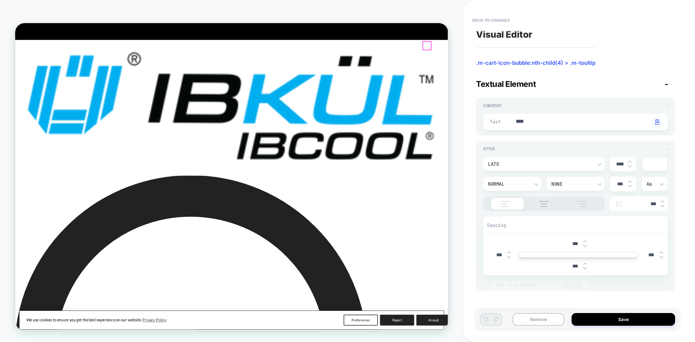
type textarea "*"
click at [489, 21] on button "Back to changes" at bounding box center [491, 20] width 44 height 12
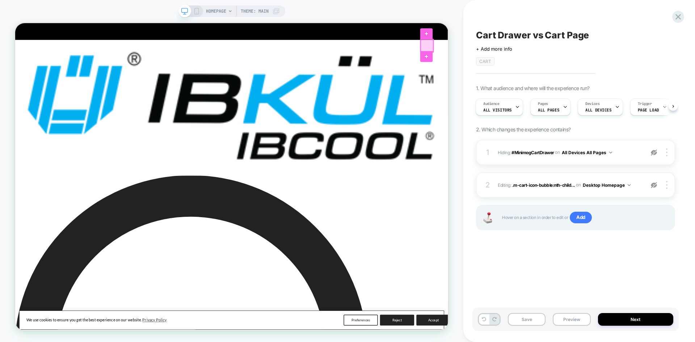
click at [570, 56] on div at bounding box center [564, 53] width 17 height 17
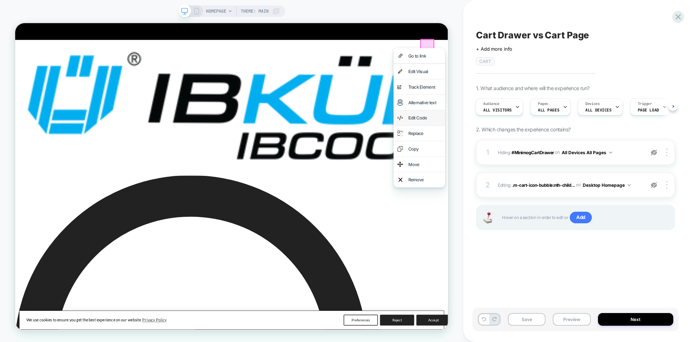
click at [555, 146] on div "Edit Code" at bounding box center [561, 149] width 44 height 10
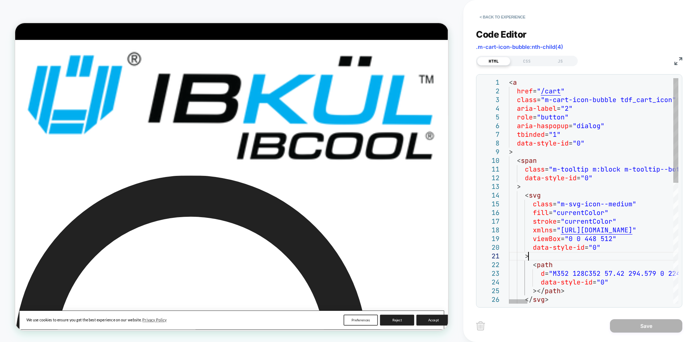
scroll to position [0, 0]
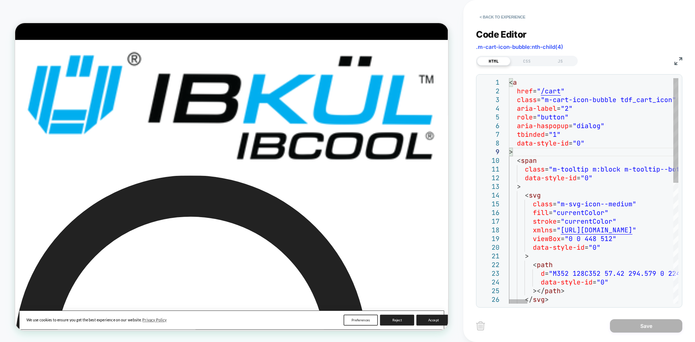
type textarea "**********"
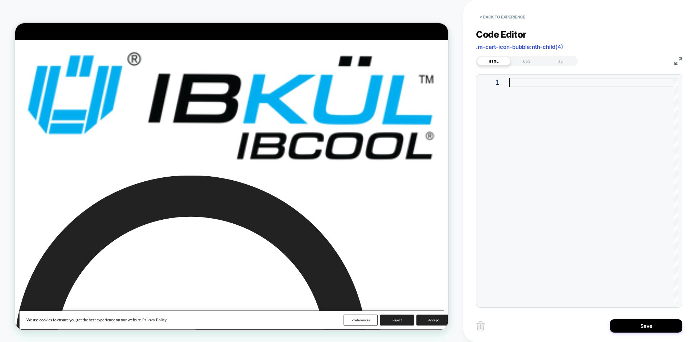
type textarea "****"
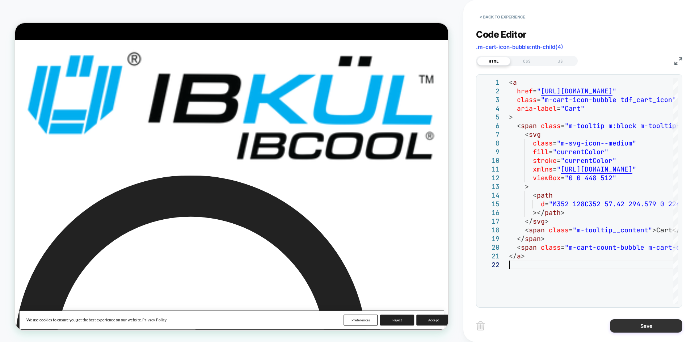
click at [630, 323] on button "Save" at bounding box center [646, 325] width 72 height 13
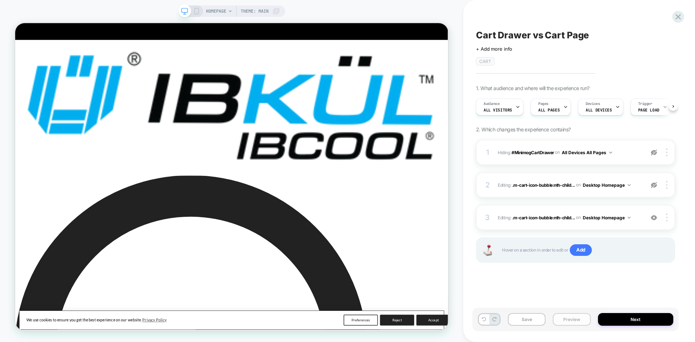
scroll to position [0, 0]
click at [572, 323] on button "Preview" at bounding box center [571, 319] width 38 height 13
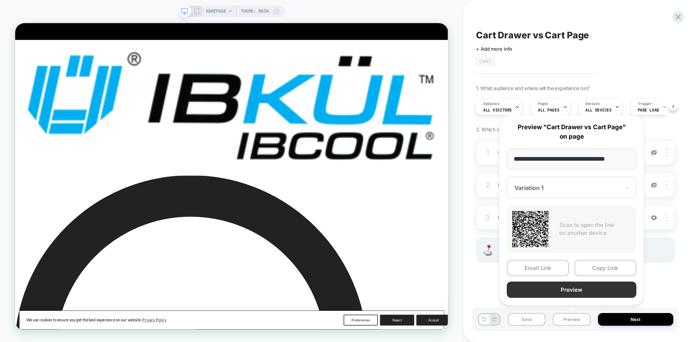
click at [573, 292] on button "Preview" at bounding box center [571, 289] width 130 height 16
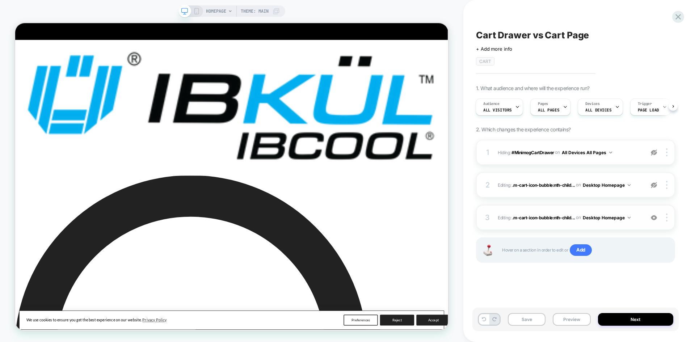
click at [615, 219] on button "Desktop Homepage" at bounding box center [606, 217] width 48 height 9
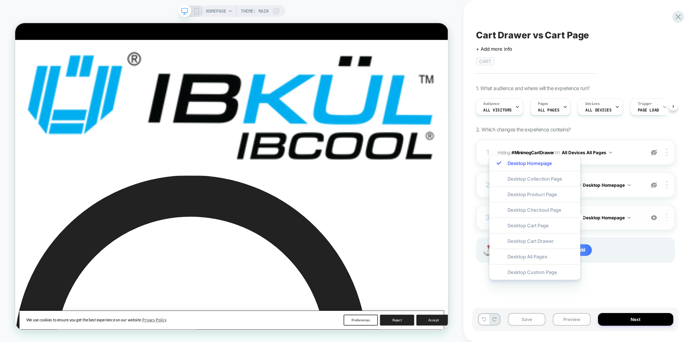
click at [667, 221] on img at bounding box center [666, 217] width 1 height 8
click at [683, 281] on div "Cart Drawer vs Cart Page Click to edit experience details + Add more info CART …" at bounding box center [579, 171] width 232 height 342
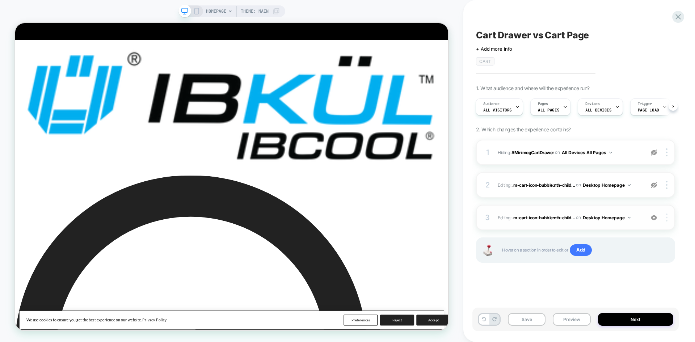
click at [666, 218] on img at bounding box center [666, 217] width 1 height 8
click at [503, 293] on div "Cart Drawer vs Cart Page Click to edit experience details + Add more info CART …" at bounding box center [575, 170] width 206 height 327
click at [518, 324] on button "Save" at bounding box center [527, 319] width 38 height 13
click at [669, 221] on div at bounding box center [668, 217] width 14 height 8
click at [518, 275] on div "1 Hiding : #MinimogCartDrawer #MinimogCartDrawer on All Devices All Pages Copy …" at bounding box center [575, 210] width 199 height 141
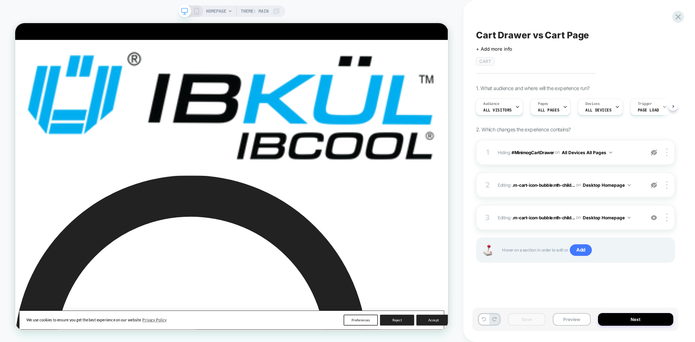
click at [196, 14] on div "HOMEPAGE Theme: MAIN" at bounding box center [231, 11] width 107 height 12
click at [196, 12] on icon at bounding box center [196, 11] width 7 height 7
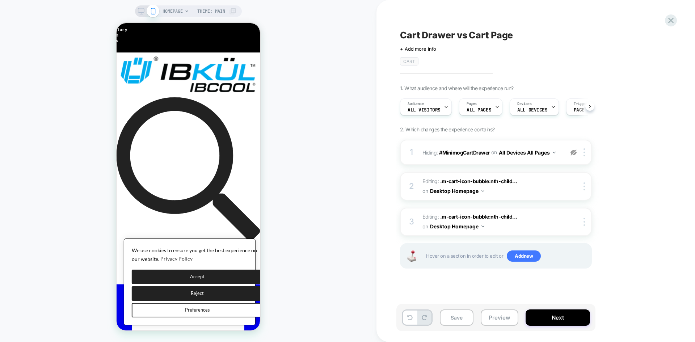
scroll to position [0, 0]
click at [584, 219] on img at bounding box center [583, 222] width 1 height 8
click at [622, 197] on div "1. What audience and where will the experience run? Audience All Visitors Pages…" at bounding box center [532, 186] width 264 height 202
click at [247, 50] on div at bounding box center [246, 48] width 11 height 11
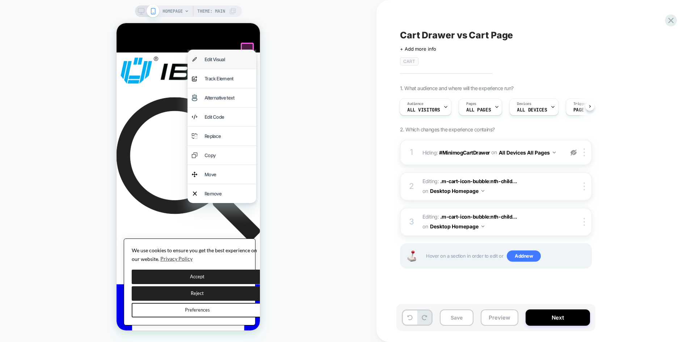
click at [233, 58] on div "Edit Visual" at bounding box center [227, 59] width 47 height 10
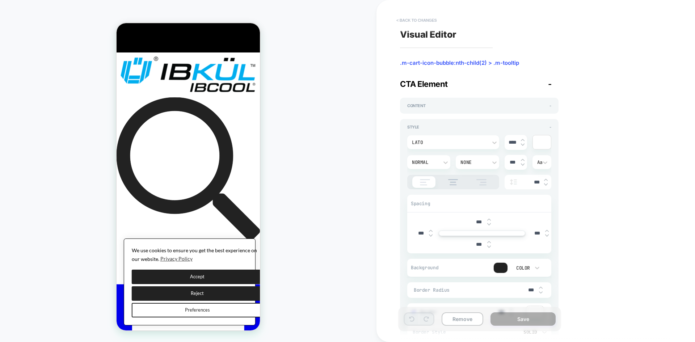
click at [408, 22] on button "< Back to changes" at bounding box center [417, 20] width 48 height 12
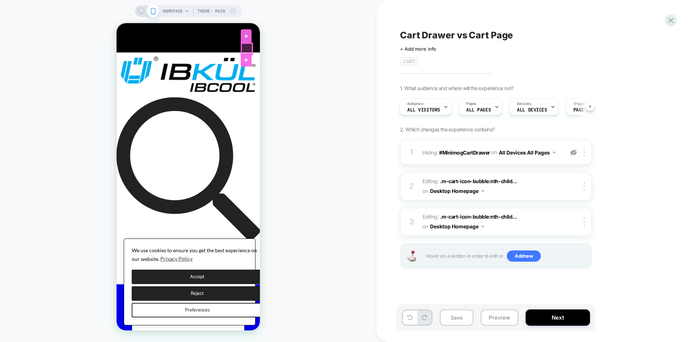
click at [246, 50] on div at bounding box center [246, 48] width 11 height 11
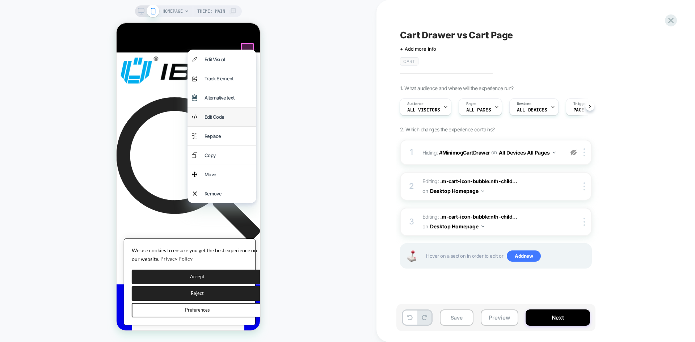
click at [220, 112] on div "Edit Code" at bounding box center [227, 117] width 47 height 10
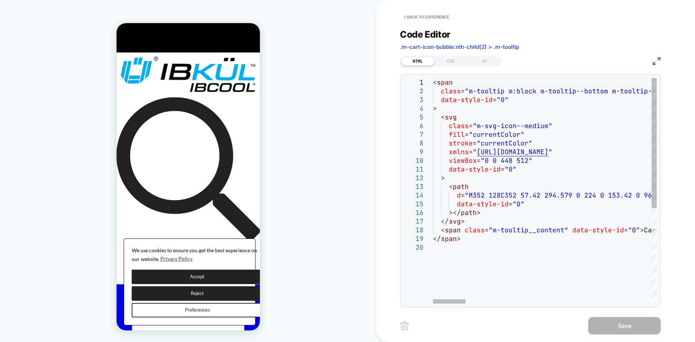
scroll to position [0, 0]
type textarea "**********"
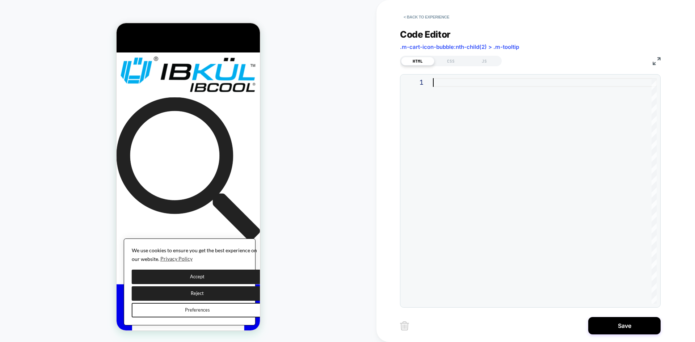
type textarea "****"
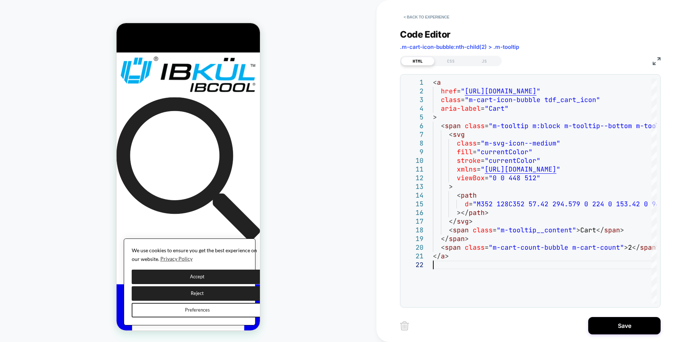
click at [601, 338] on div "< Back to experience Code Editor .m-cart-icon-bubble:nth-child(2) > .m-tooltip …" at bounding box center [535, 171] width 271 height 342
click at [601, 329] on button "Save" at bounding box center [624, 325] width 72 height 17
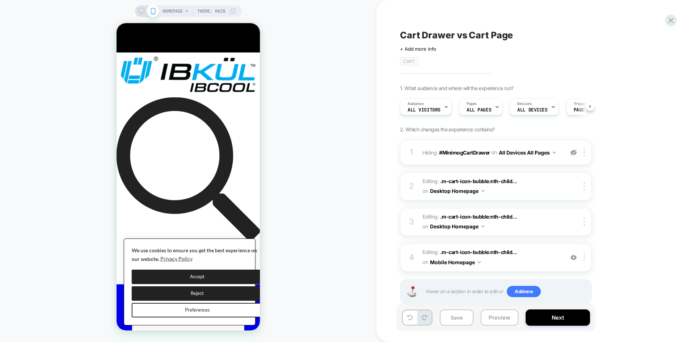
scroll to position [0, 0]
click at [489, 326] on div "Save Preview Next" at bounding box center [495, 317] width 199 height 27
click at [491, 322] on button "Preview" at bounding box center [499, 317] width 38 height 16
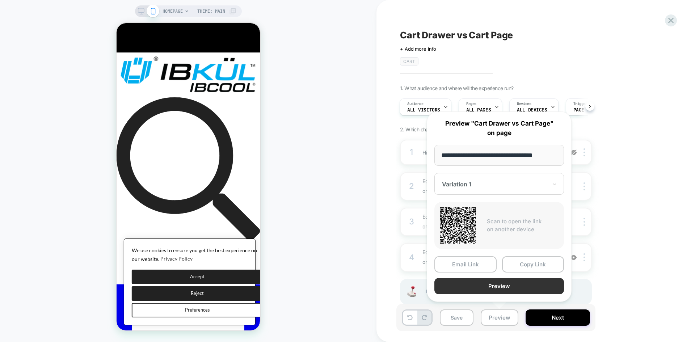
click at [510, 288] on button "Preview" at bounding box center [499, 286] width 130 height 16
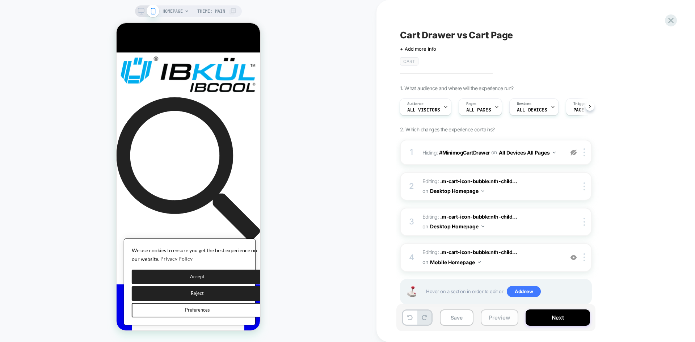
click at [502, 317] on button "Preview" at bounding box center [499, 317] width 38 height 16
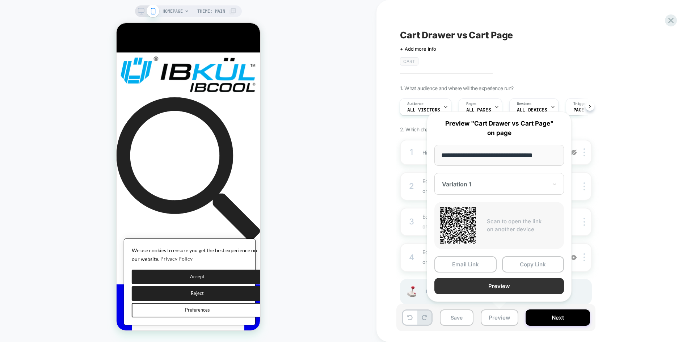
click at [502, 287] on button "Preview" at bounding box center [499, 286] width 130 height 16
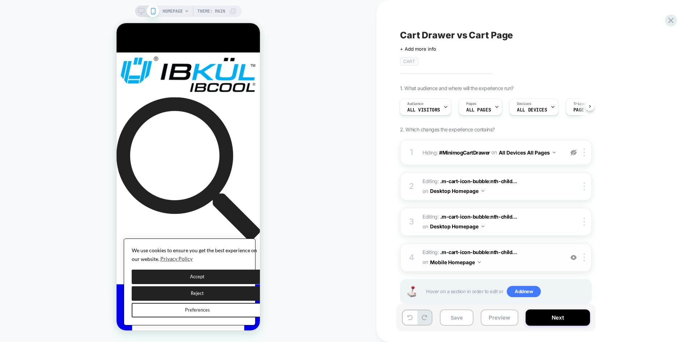
click at [467, 262] on button "Mobile Homepage" at bounding box center [455, 262] width 51 height 10
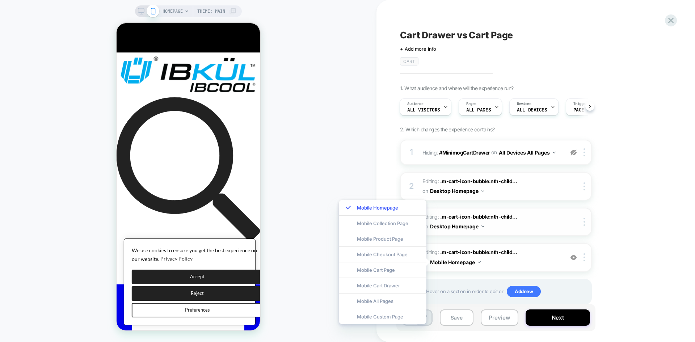
click at [478, 226] on button "Desktop Homepage" at bounding box center [457, 226] width 54 height 10
click at [473, 264] on button "Mobile Homepage" at bounding box center [455, 262] width 51 height 10
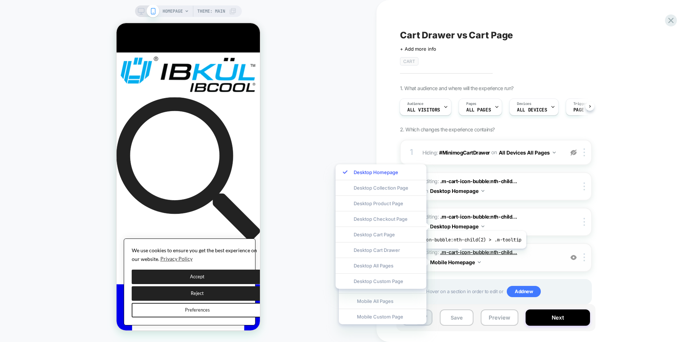
click at [458, 254] on span ".m-cart-icon-bubble:nth-child..." at bounding box center [478, 252] width 77 height 6
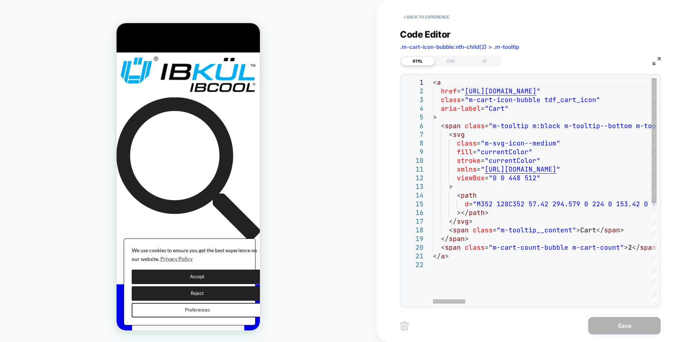
type textarea "****"
click at [432, 20] on button "< Back to experience" at bounding box center [426, 17] width 53 height 12
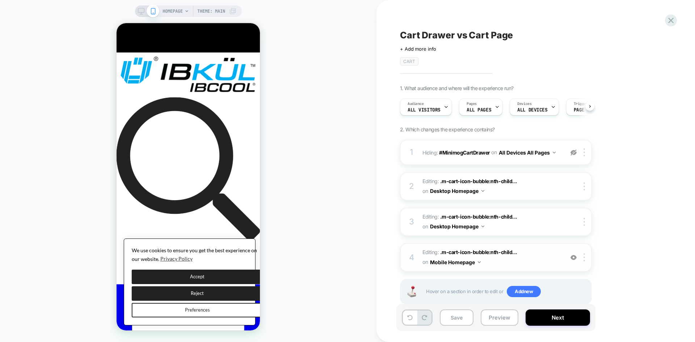
scroll to position [0, 0]
click at [585, 253] on img at bounding box center [583, 257] width 1 height 8
click at [582, 241] on div "Delete" at bounding box center [584, 239] width 64 height 20
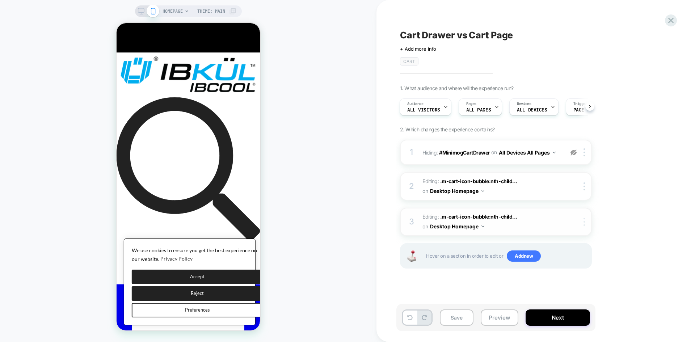
click at [584, 222] on img at bounding box center [583, 222] width 1 height 8
click at [618, 195] on div "1. What audience and where will the experience run? Audience All Visitors Pages…" at bounding box center [532, 186] width 264 height 202
click at [585, 228] on div "3 Editing : .m-cart-icon-bubble:nth-child... .m-cart-icon-bubble:nth-child(4) o…" at bounding box center [496, 222] width 192 height 28
click at [585, 225] on img at bounding box center [583, 222] width 1 height 8
click at [614, 196] on div "1. What audience and where will the experience run? Audience All Visitors Pages…" at bounding box center [532, 186] width 264 height 202
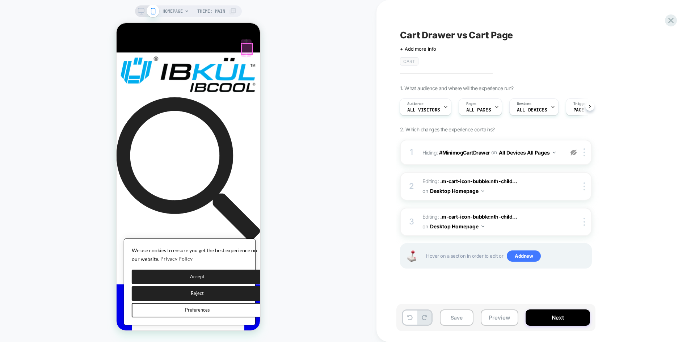
click at [249, 51] on div at bounding box center [246, 48] width 11 height 11
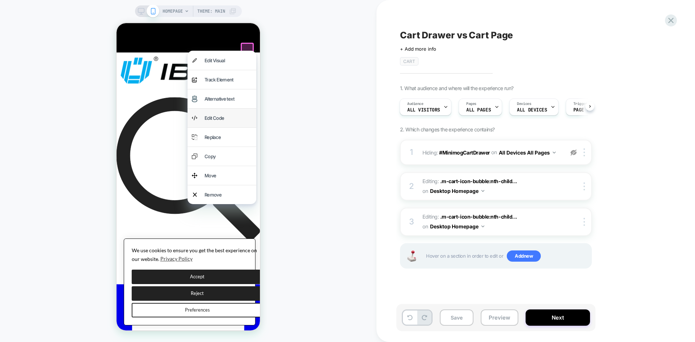
click at [219, 113] on div "Edit Code" at bounding box center [227, 118] width 47 height 10
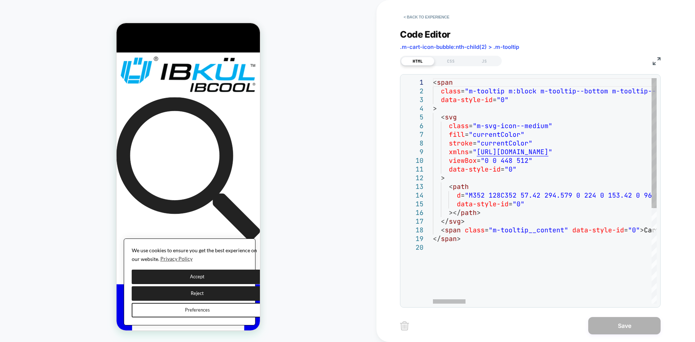
scroll to position [0, 0]
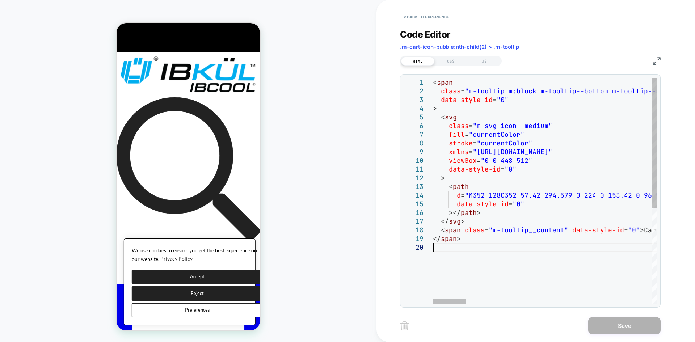
type textarea "**********"
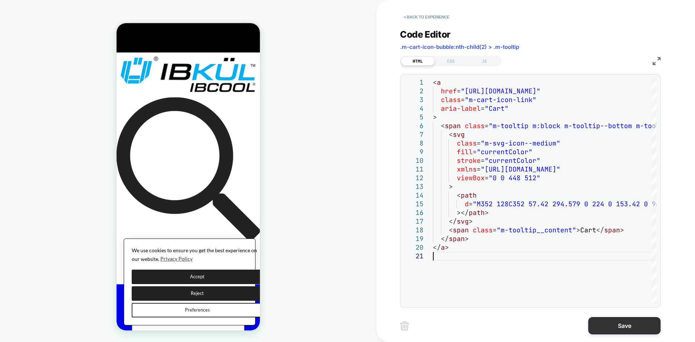
click at [638, 327] on button "Save" at bounding box center [624, 325] width 72 height 17
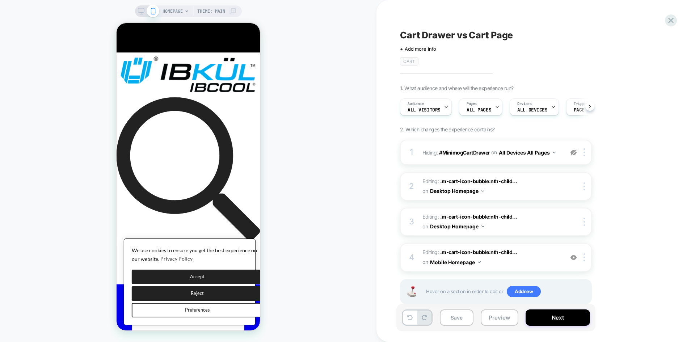
scroll to position [0, 0]
click at [491, 315] on button "Preview" at bounding box center [499, 317] width 38 height 16
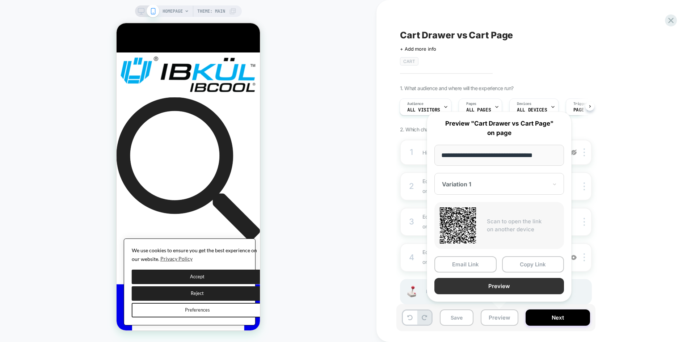
click at [512, 287] on button "Preview" at bounding box center [499, 286] width 130 height 16
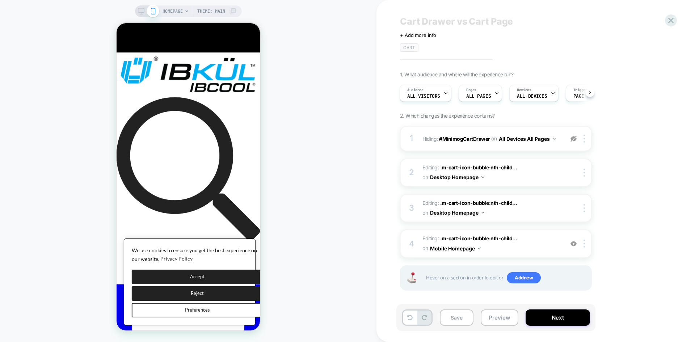
scroll to position [17, 0]
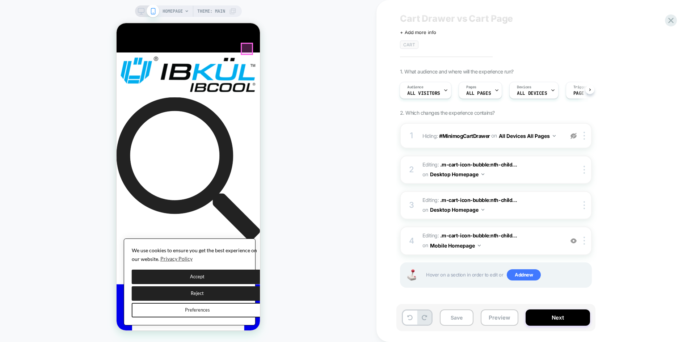
click at [250, 51] on div at bounding box center [246, 48] width 11 height 11
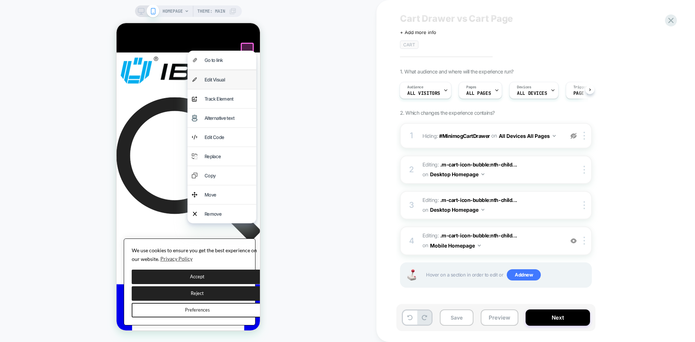
click at [224, 75] on div "Edit Visual" at bounding box center [227, 80] width 47 height 10
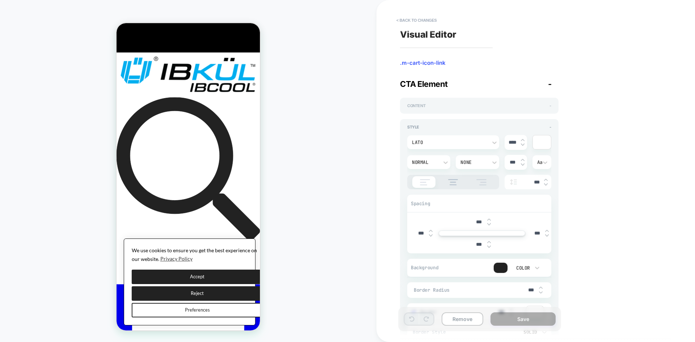
click at [484, 105] on div "Content -" at bounding box center [479, 105] width 144 height 5
click at [549, 84] on span "-" at bounding box center [550, 83] width 4 height 9
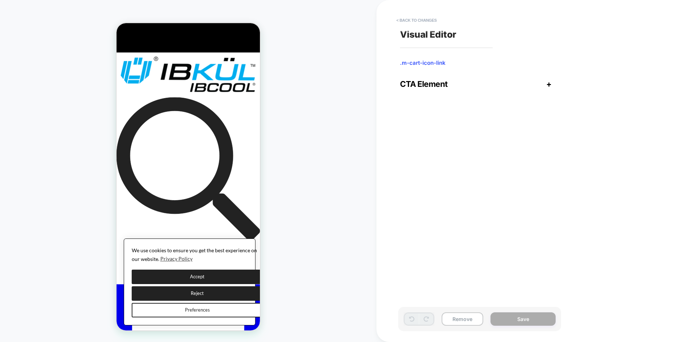
click at [399, 12] on div "Visual Editor .m-cart-icon-link CTA Element + Content + Style - Lato **** Norma…" at bounding box center [531, 170] width 271 height 327
click at [405, 20] on button "< Back to changes" at bounding box center [417, 20] width 48 height 12
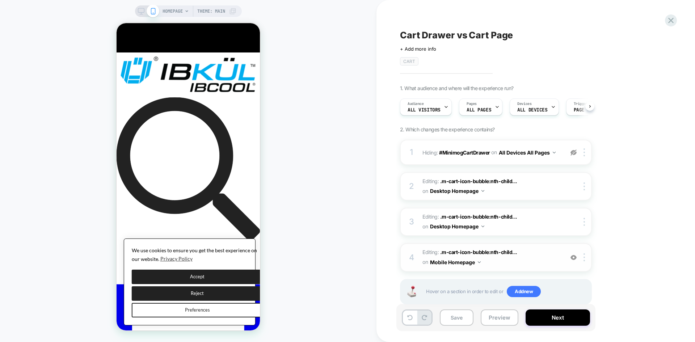
scroll to position [0, 0]
click at [247, 50] on div at bounding box center [246, 48] width 11 height 11
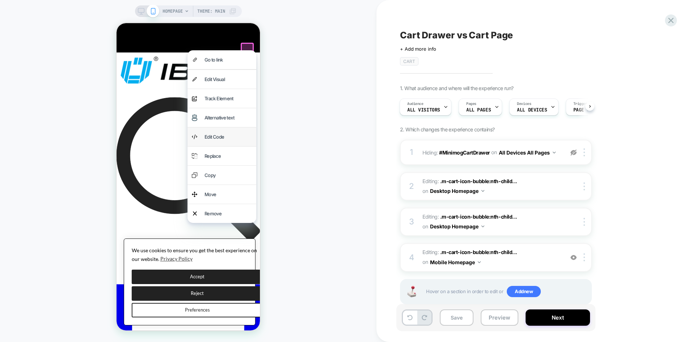
click at [217, 132] on div "Edit Code" at bounding box center [227, 137] width 47 height 10
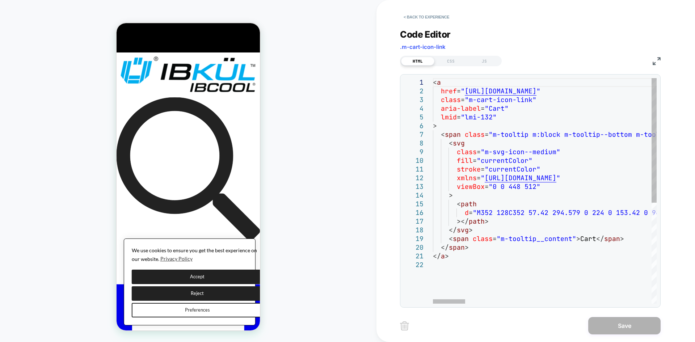
type textarea "**********"
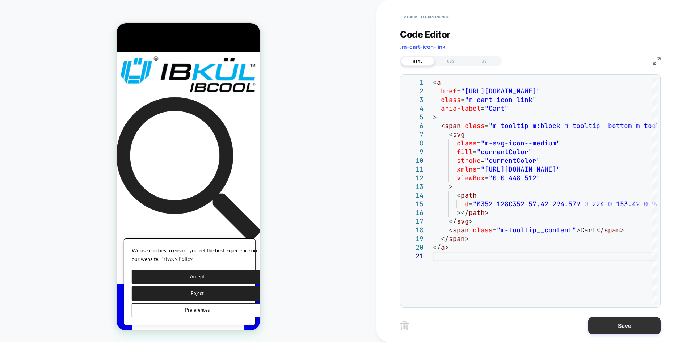
click at [618, 324] on button "Save" at bounding box center [624, 325] width 72 height 17
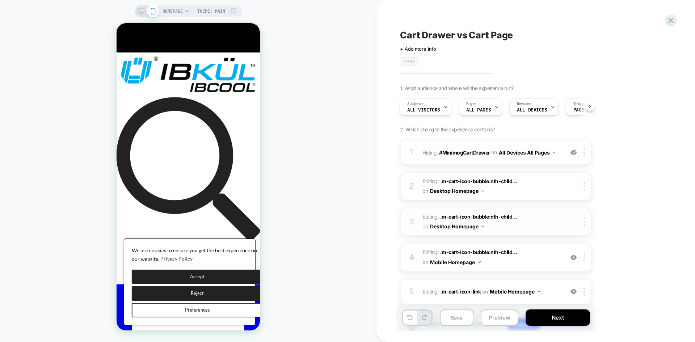
scroll to position [49, 0]
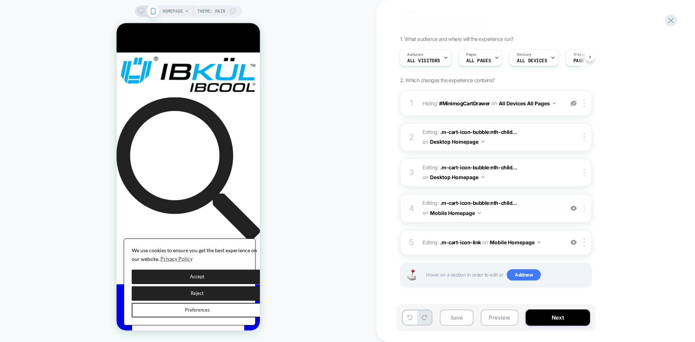
click at [583, 207] on div at bounding box center [585, 208] width 12 height 8
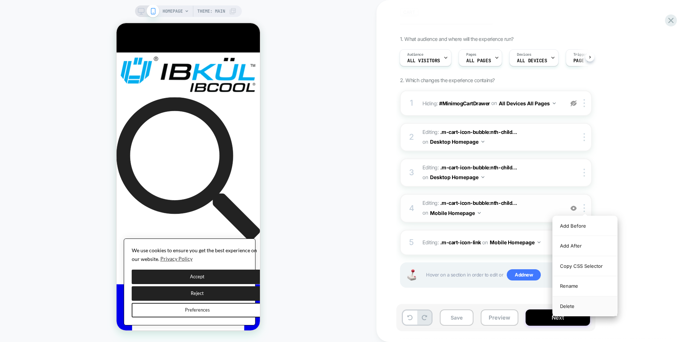
click at [572, 305] on div "Delete" at bounding box center [584, 306] width 64 height 20
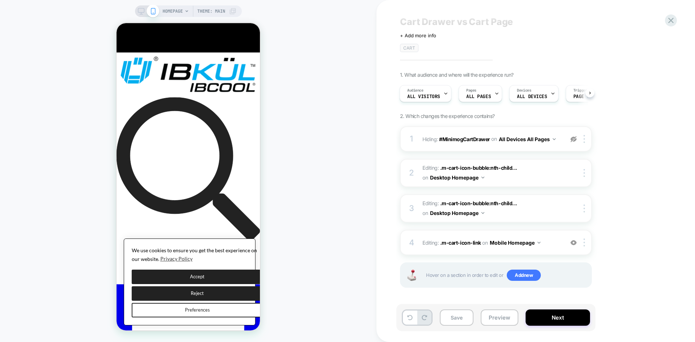
scroll to position [13, 0]
click at [500, 320] on button "Preview" at bounding box center [499, 317] width 38 height 16
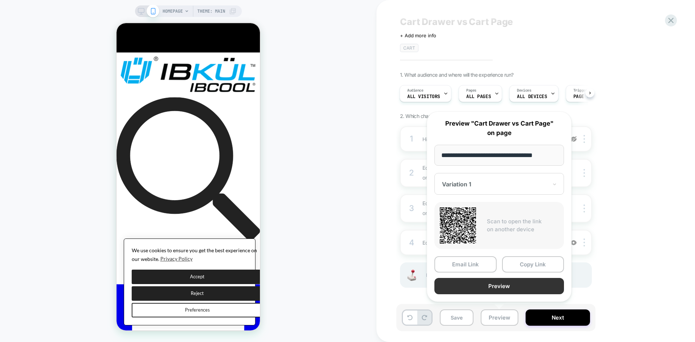
click at [511, 284] on button "Preview" at bounding box center [499, 286] width 130 height 16
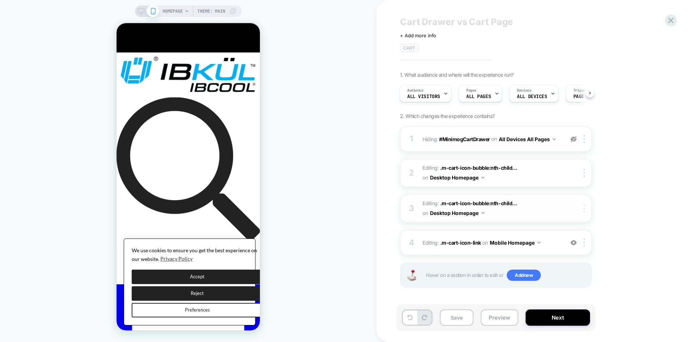
click at [585, 212] on div at bounding box center [585, 208] width 12 height 8
click at [587, 226] on div "Copy CSS Selector" at bounding box center [584, 226] width 64 height 20
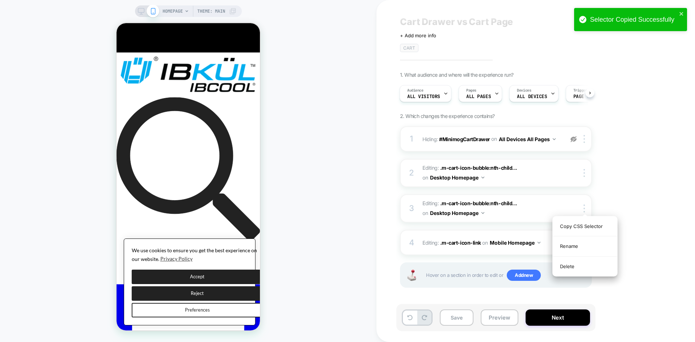
click at [637, 185] on div "1. What audience and where will the experience run? Audience All Visitors Pages…" at bounding box center [532, 189] width 264 height 234
click at [585, 244] on div at bounding box center [585, 242] width 12 height 8
click at [460, 244] on span ".m-cart-icon-link" at bounding box center [460, 242] width 41 height 6
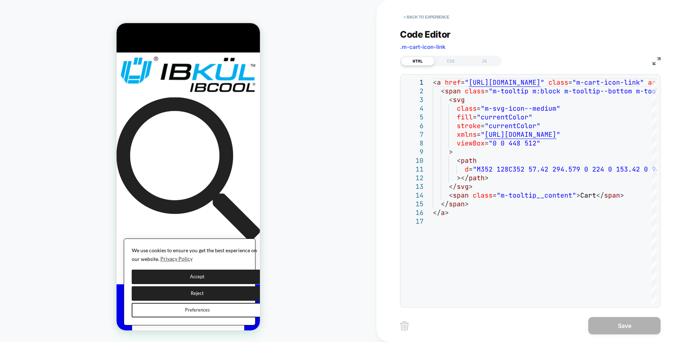
click at [429, 48] on span ".m-cart-icon-link" at bounding box center [423, 46] width 46 height 7
click at [430, 48] on span ".m-cart-icon-link" at bounding box center [423, 46] width 46 height 7
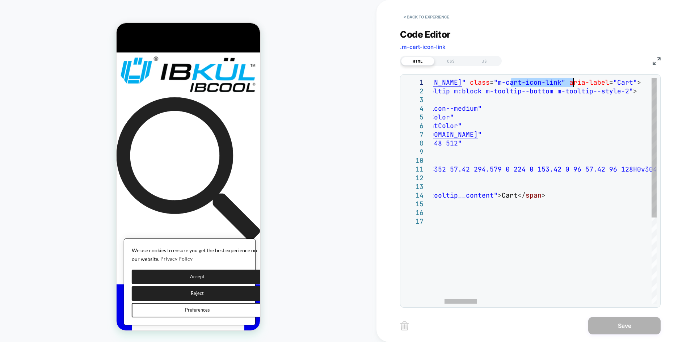
drag, startPoint x: 589, startPoint y: 82, endPoint x: 575, endPoint y: 84, distance: 14.5
type textarea "**********"
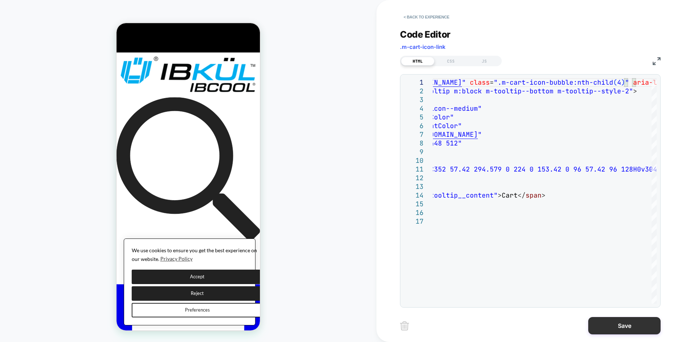
click at [617, 324] on button "Save" at bounding box center [624, 325] width 72 height 17
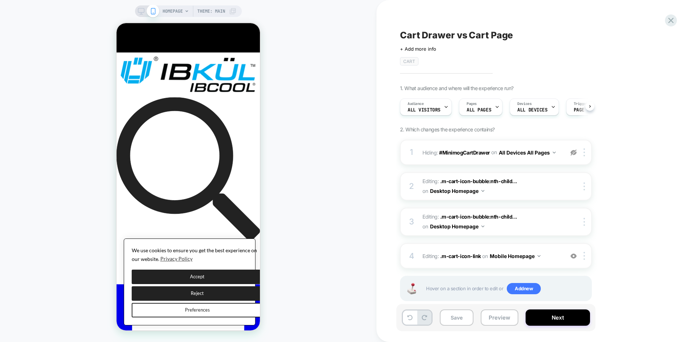
scroll to position [0, 0]
click at [498, 322] on button "Preview" at bounding box center [499, 317] width 38 height 16
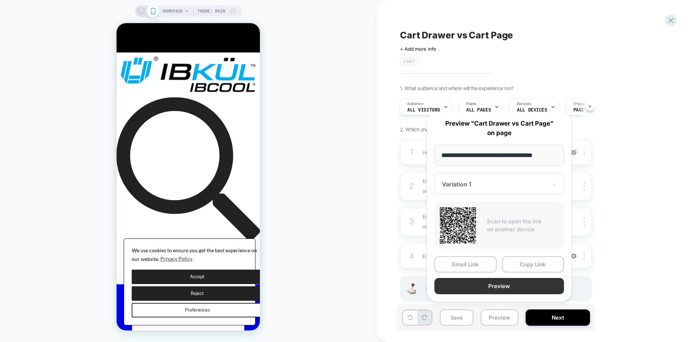
click at [517, 285] on button "Preview" at bounding box center [499, 286] width 130 height 16
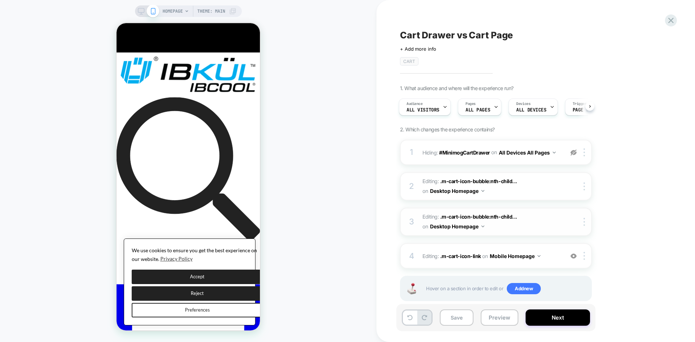
scroll to position [13, 0]
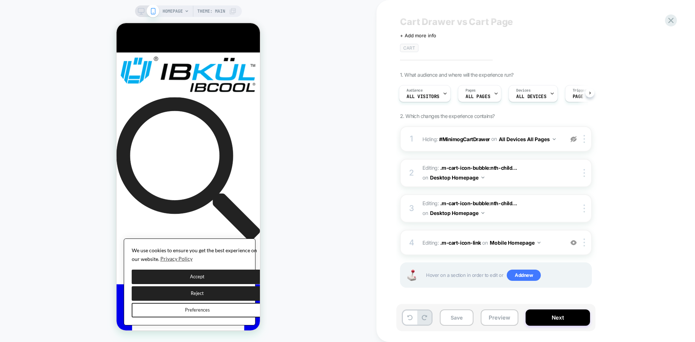
click at [141, 7] on div "HOMEPAGE Theme: MAIN" at bounding box center [188, 11] width 107 height 12
click at [584, 241] on img at bounding box center [583, 242] width 1 height 8
click at [569, 225] on div "Delete" at bounding box center [584, 225] width 64 height 20
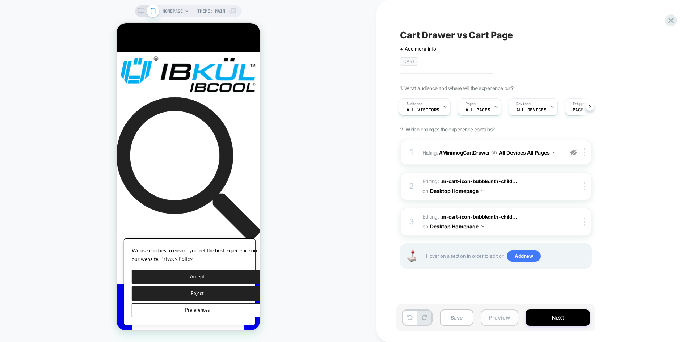
click at [500, 321] on button "Preview" at bounding box center [499, 317] width 38 height 16
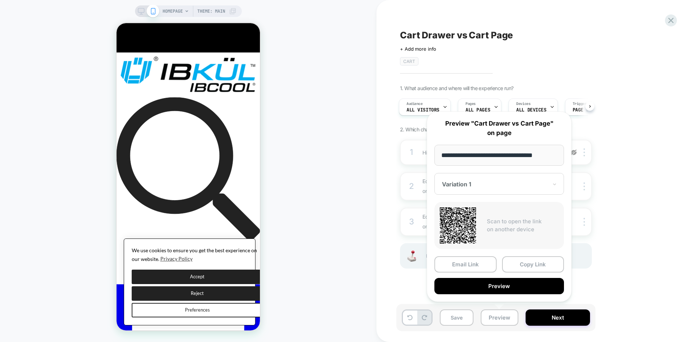
click at [147, 12] on span at bounding box center [153, 11] width 13 height 13
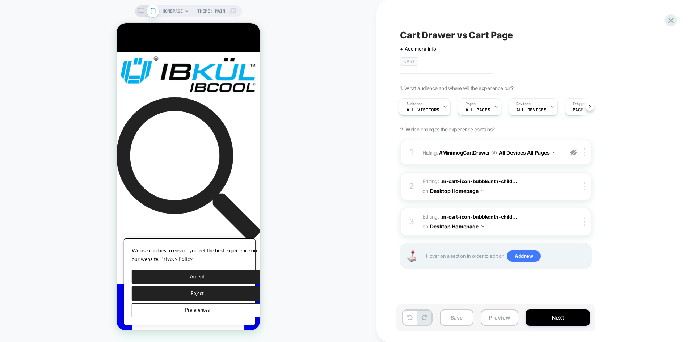
click at [143, 13] on icon at bounding box center [141, 11] width 7 height 7
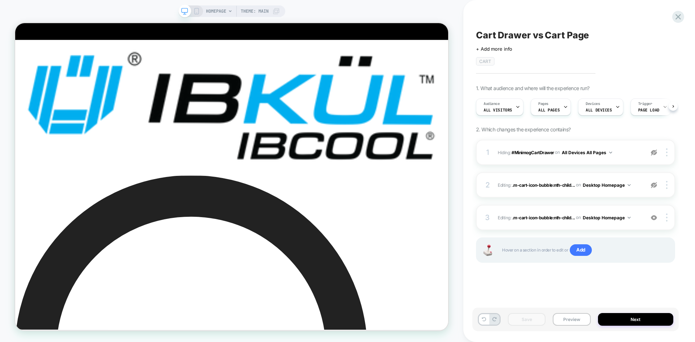
scroll to position [0, 0]
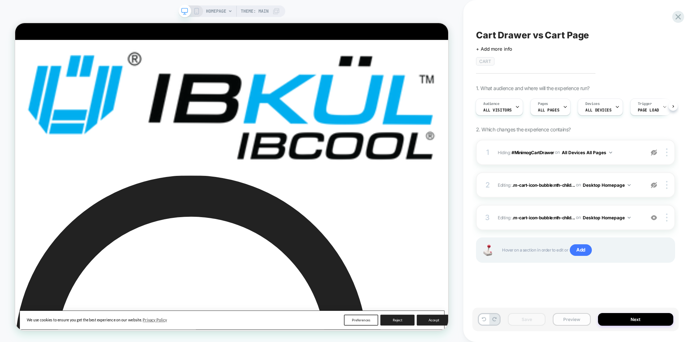
click at [568, 318] on button "Preview" at bounding box center [571, 319] width 38 height 13
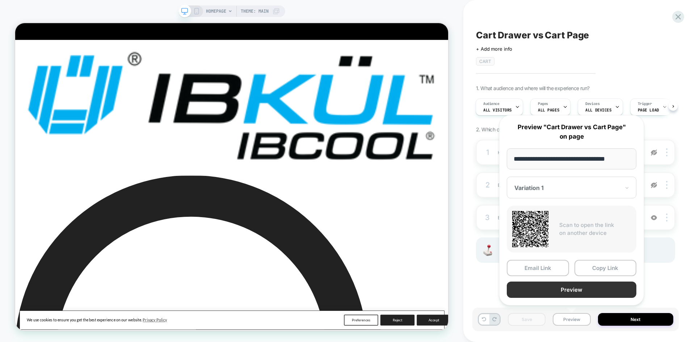
click at [585, 291] on button "Preview" at bounding box center [571, 289] width 130 height 16
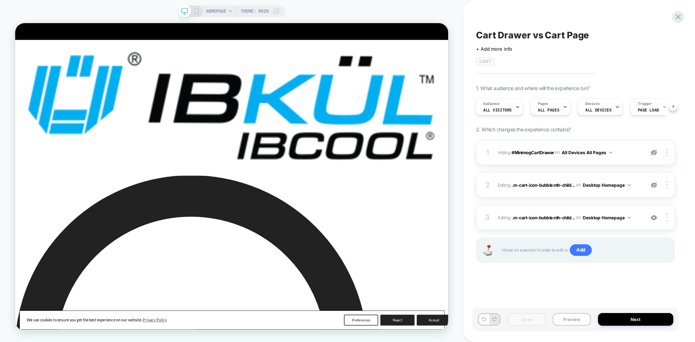
click at [199, 15] on div "HOMEPAGE Theme: MAIN" at bounding box center [231, 11] width 107 height 12
click at [196, 12] on icon at bounding box center [196, 11] width 7 height 7
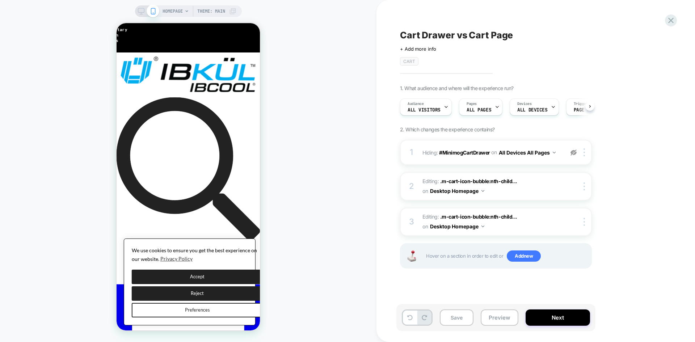
scroll to position [0, 0]
click at [245, 51] on div at bounding box center [246, 48] width 11 height 11
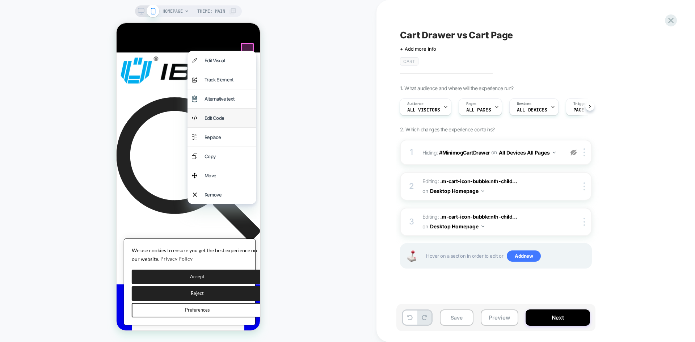
click at [225, 113] on div "Edit Code" at bounding box center [227, 118] width 47 height 10
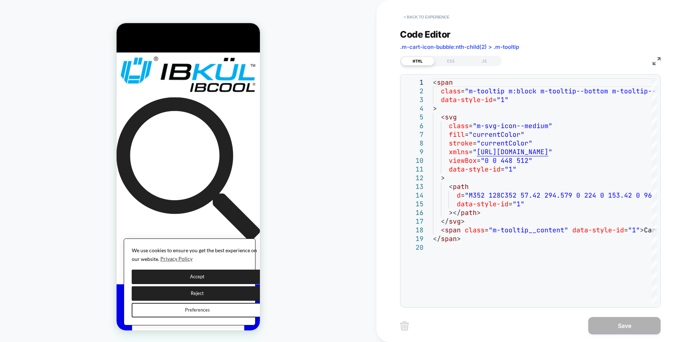
click at [419, 16] on button "< Back to experience" at bounding box center [426, 17] width 53 height 12
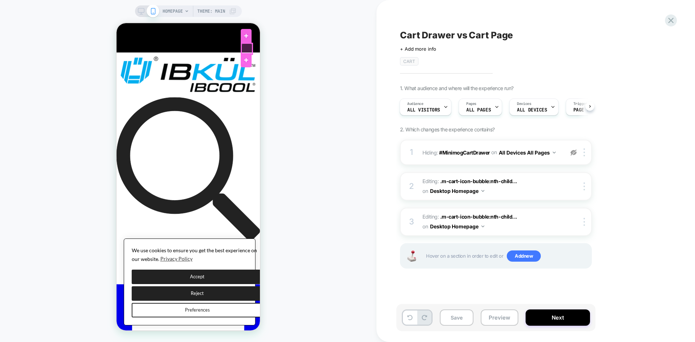
click at [245, 52] on div at bounding box center [246, 48] width 11 height 11
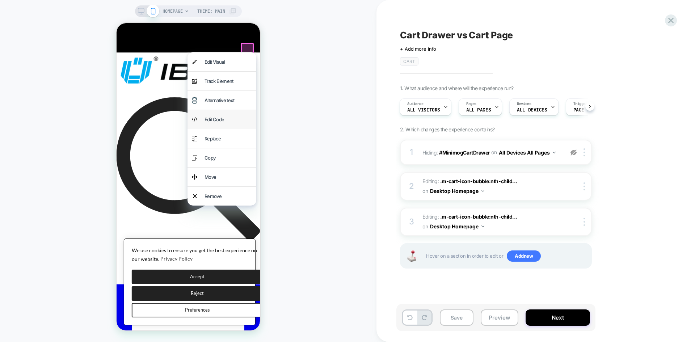
click at [216, 114] on div "Edit Code" at bounding box center [227, 119] width 47 height 10
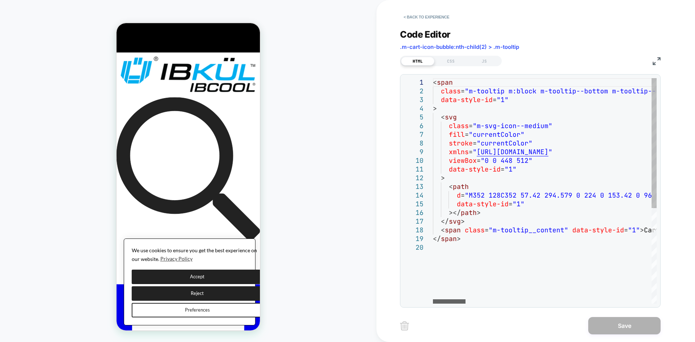
click at [433, 299] on div at bounding box center [449, 301] width 33 height 4
type textarea "**********"
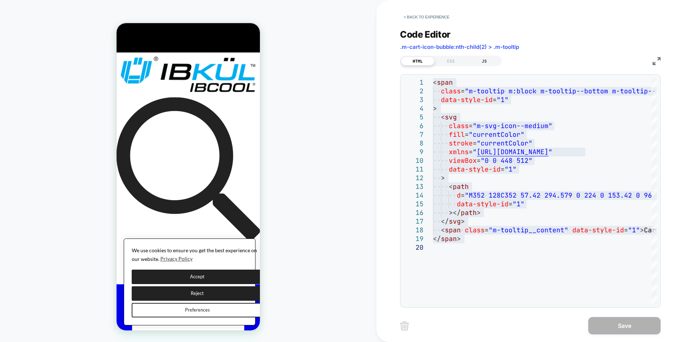
click at [490, 62] on div "JS" at bounding box center [483, 61] width 33 height 9
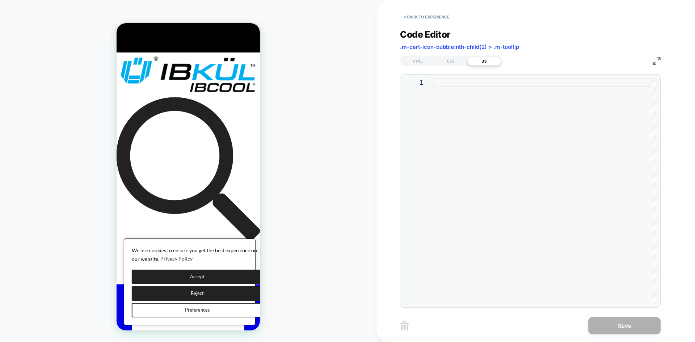
click at [498, 173] on div at bounding box center [545, 190] width 224 height 225
type textarea "**********"
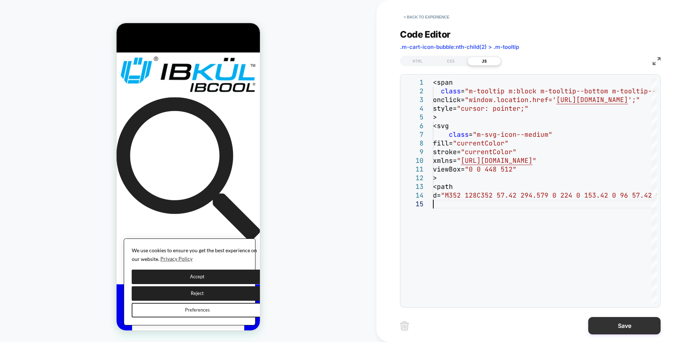
click at [613, 328] on button "Save" at bounding box center [624, 325] width 72 height 17
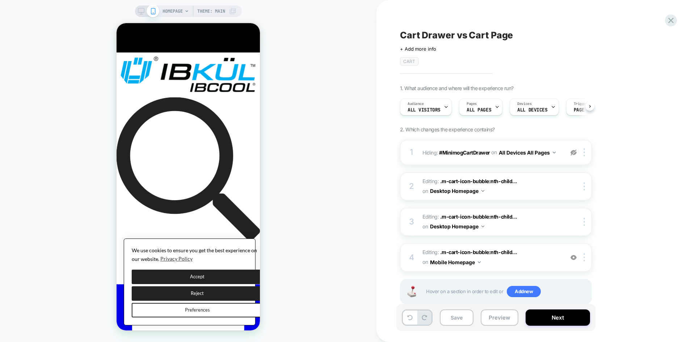
scroll to position [0, 0]
click at [494, 319] on button "Preview" at bounding box center [499, 317] width 38 height 16
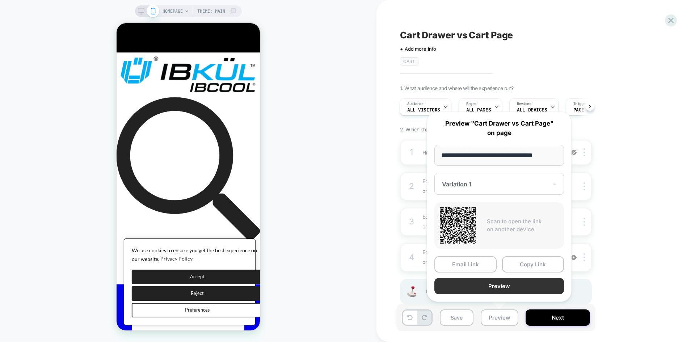
click at [521, 284] on button "Preview" at bounding box center [499, 286] width 130 height 16
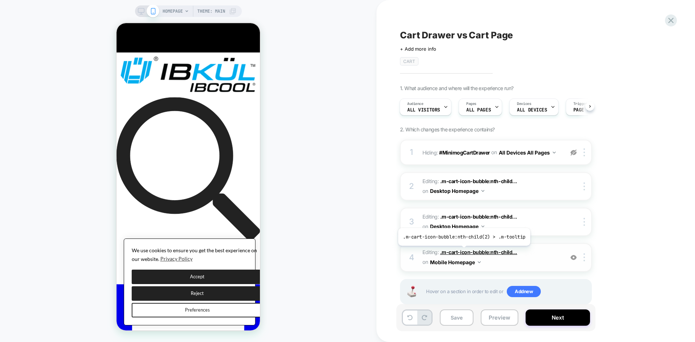
click at [463, 250] on span ".m-cart-icon-bubble:nth-child..." at bounding box center [478, 252] width 77 height 6
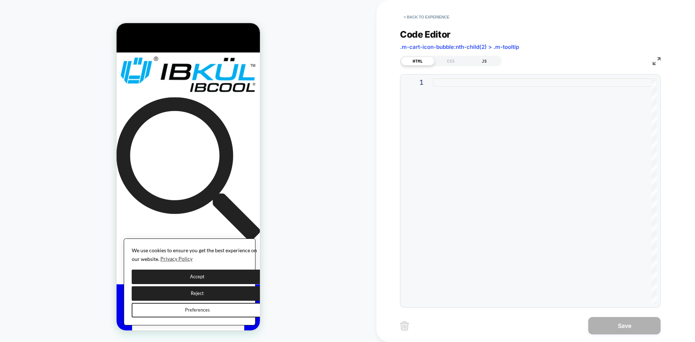
click at [484, 63] on div "JS" at bounding box center [483, 61] width 33 height 9
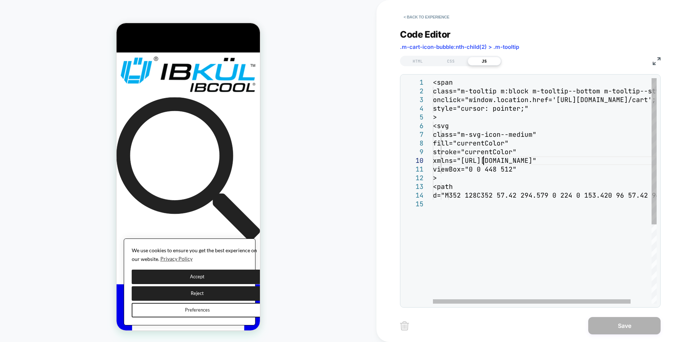
scroll to position [0, 0]
click at [484, 159] on div "<span class="m-tooltip m:block m-tooltip--bottom m-too ltip--style-2" onclick="…" at bounding box center [556, 251] width 247 height 347
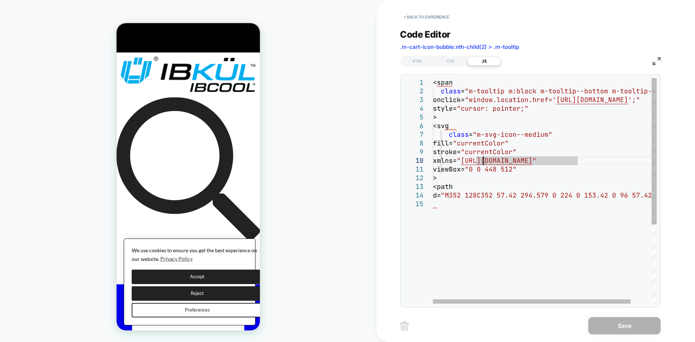
type textarea "**********"
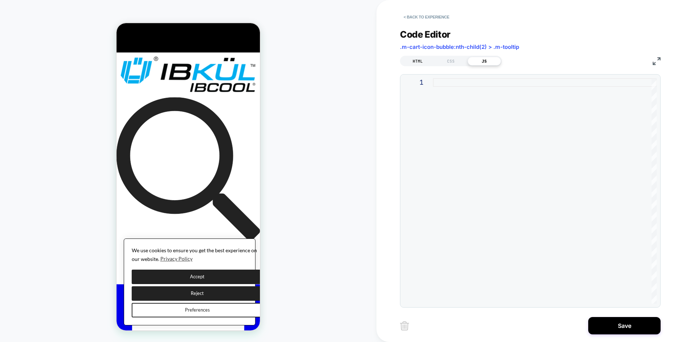
click at [411, 60] on div "HTML" at bounding box center [417, 61] width 33 height 9
click at [436, 139] on div at bounding box center [545, 190] width 224 height 225
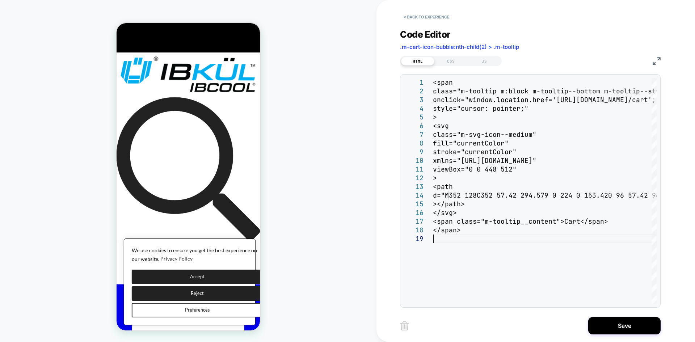
type textarea "**********"
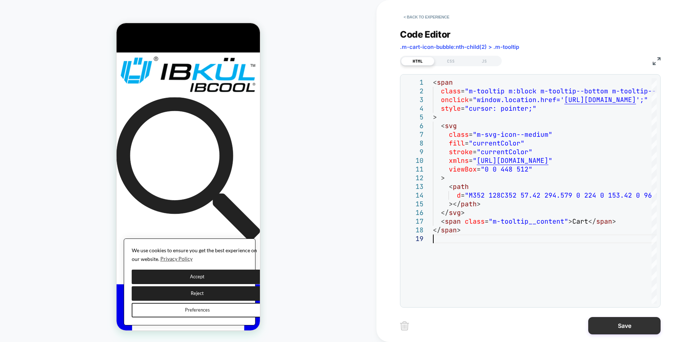
click at [613, 322] on button "Save" at bounding box center [624, 325] width 72 height 17
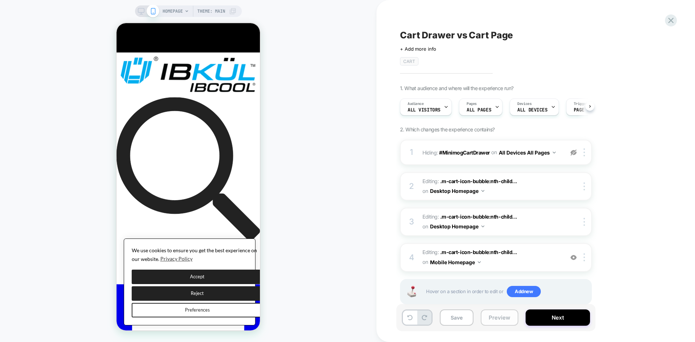
scroll to position [0, 0]
click at [493, 319] on button "Preview" at bounding box center [499, 317] width 38 height 16
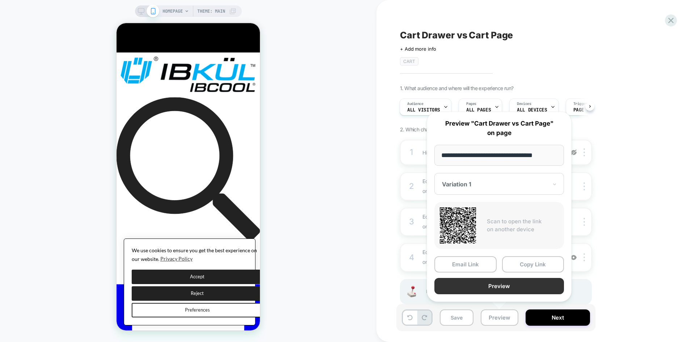
click at [509, 288] on button "Preview" at bounding box center [499, 286] width 130 height 16
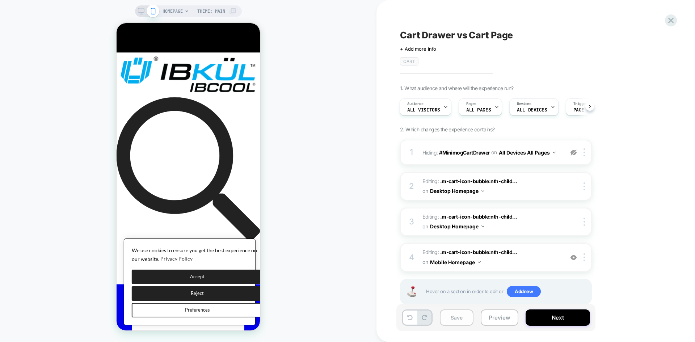
click at [459, 317] on button "Save" at bounding box center [457, 317] width 34 height 16
click at [138, 10] on icon at bounding box center [141, 11] width 7 height 7
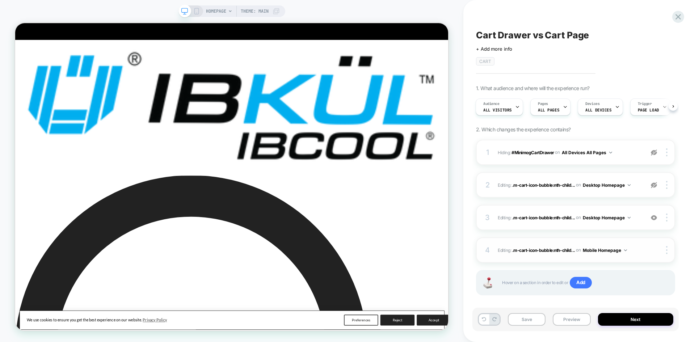
scroll to position [8, 0]
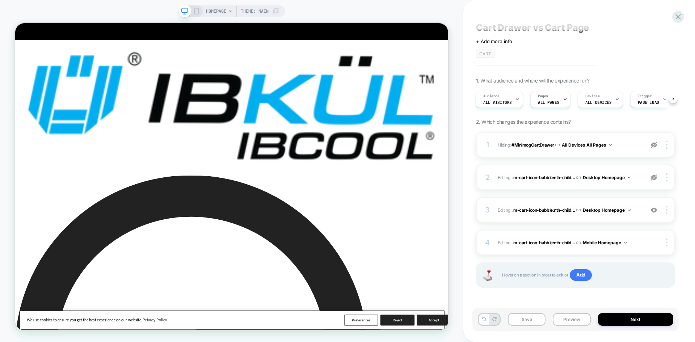
click at [509, 24] on span "Cart Drawer vs Cart Page" at bounding box center [532, 27] width 113 height 11
click at [576, 324] on button "Preview" at bounding box center [571, 319] width 38 height 13
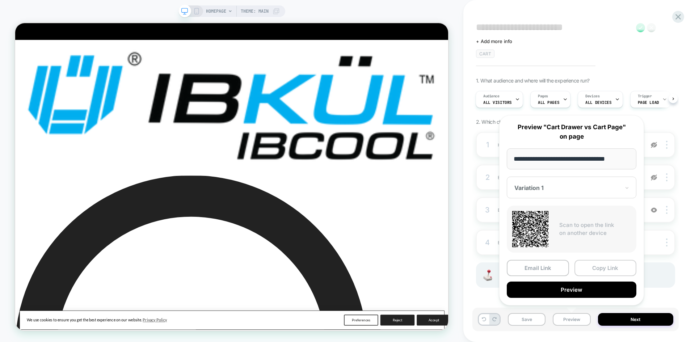
click at [600, 270] on button "Copy Link" at bounding box center [605, 268] width 62 height 16
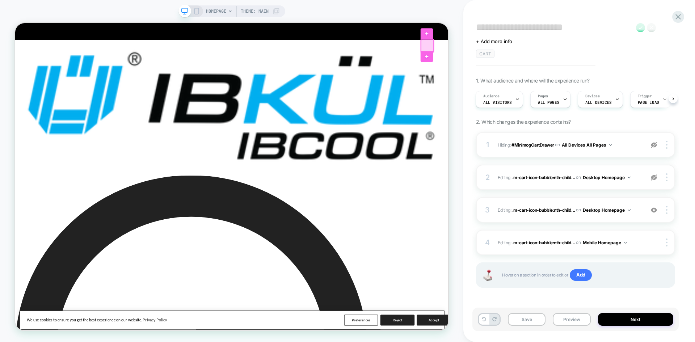
click at [569, 56] on div at bounding box center [564, 53] width 17 height 17
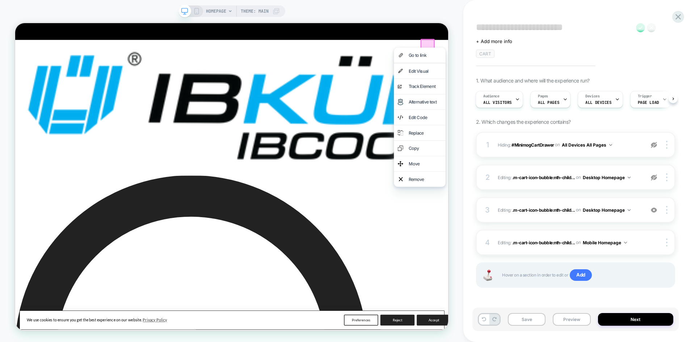
click at [458, 228] on div "HOMEPAGE Theme: MAIN" at bounding box center [231, 170] width 463 height 327
click at [339, 19] on div "HOMEPAGE Theme: MAIN" at bounding box center [231, 170] width 463 height 327
click at [550, 147] on div "Edit Code" at bounding box center [554, 149] width 69 height 20
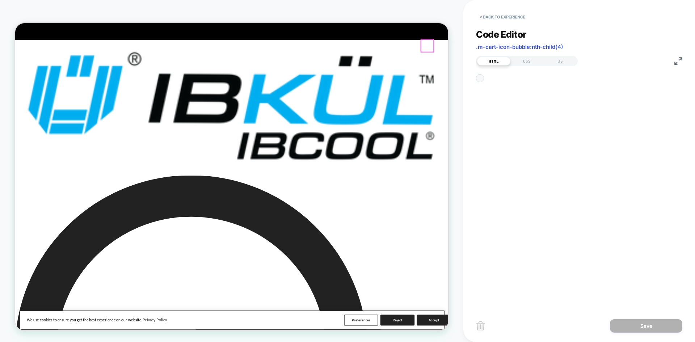
scroll to position [0, 0]
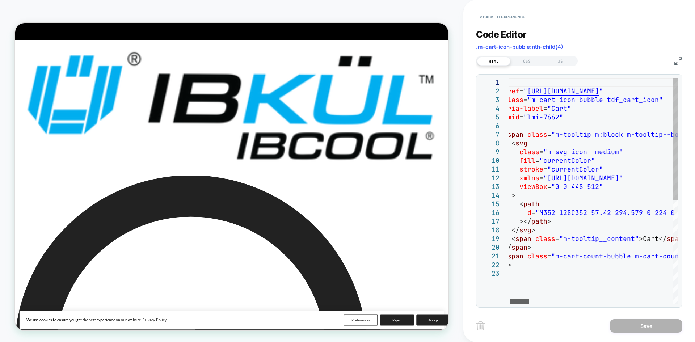
click at [524, 303] on div at bounding box center [519, 301] width 18 height 4
click at [493, 21] on button "< Back to experience" at bounding box center [502, 17] width 53 height 12
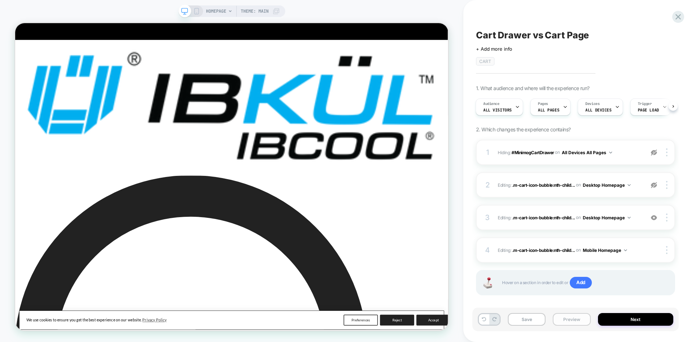
click at [575, 324] on button "Preview" at bounding box center [571, 319] width 38 height 13
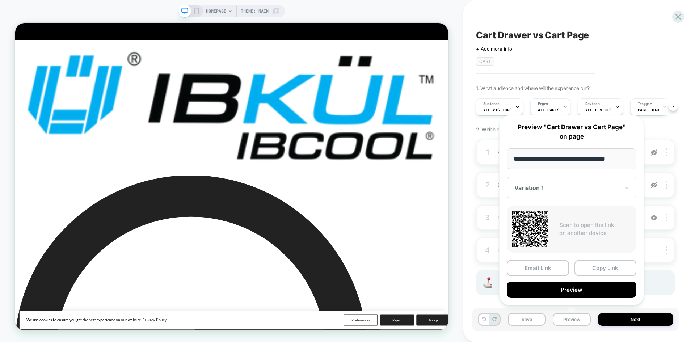
click at [562, 183] on div "Variation 1" at bounding box center [571, 188] width 130 height 22
click at [539, 224] on div "CONTROL" at bounding box center [571, 225] width 122 height 13
click at [577, 289] on button "Preview" at bounding box center [571, 289] width 130 height 16
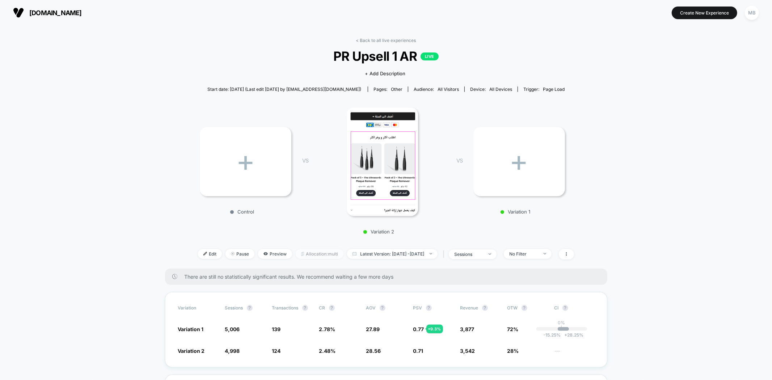
click at [298, 253] on span "Allocation: multi" at bounding box center [320, 254] width 48 height 10
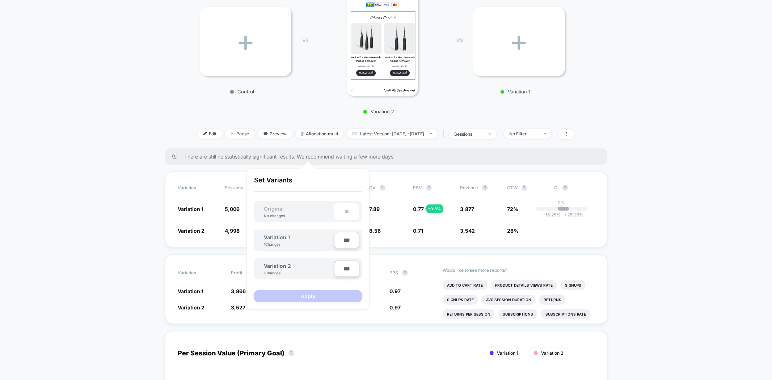
scroll to position [120, 0]
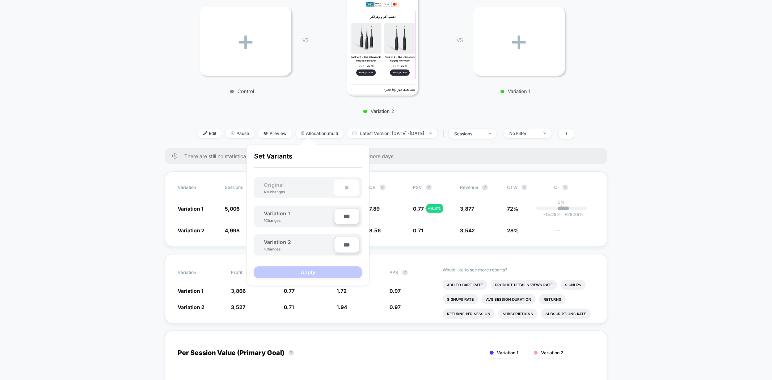
type input "***"
type input "**"
type input "***"
type input "**"
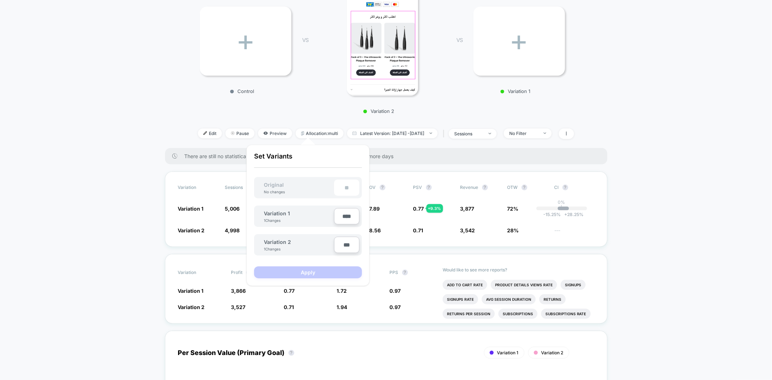
type input "****"
click at [344, 165] on p "Set Variants" at bounding box center [308, 160] width 108 height 16
click at [344, 215] on input "****" at bounding box center [346, 216] width 25 height 16
click at [350, 216] on input "****" at bounding box center [346, 216] width 25 height 16
drag, startPoint x: 349, startPoint y: 216, endPoint x: 308, endPoint y: 217, distance: 41.6
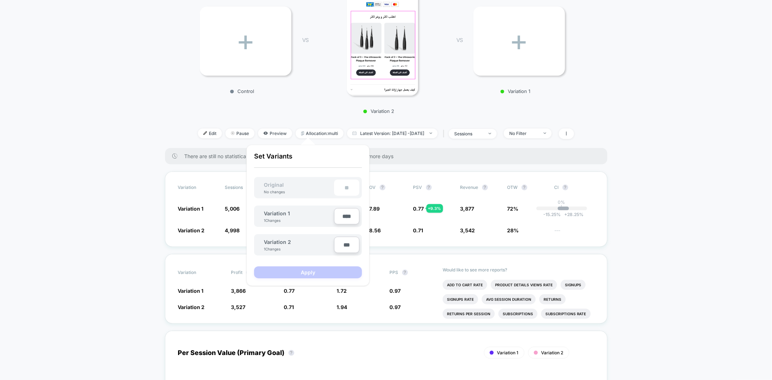
click at [308, 217] on div "Variation 1 1 Changes ****" at bounding box center [308, 215] width 108 height 21
click at [323, 109] on p "Variation 2" at bounding box center [378, 111] width 127 height 6
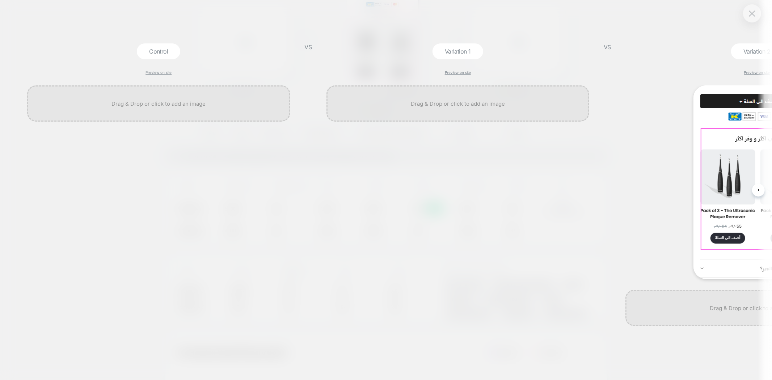
scroll to position [0, 1]
click at [749, 25] on button at bounding box center [751, 19] width 11 height 11
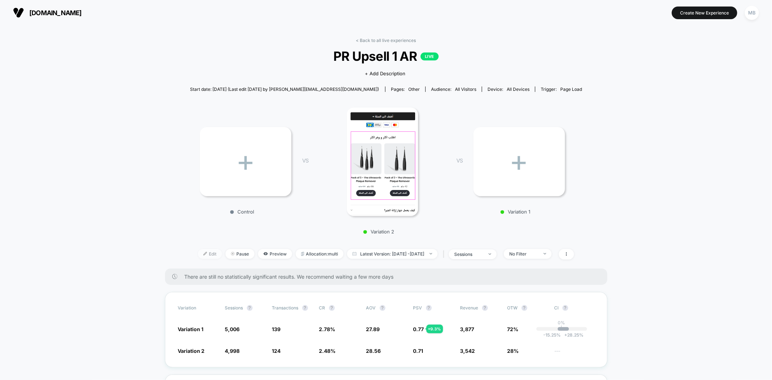
click at [198, 252] on span "Edit" at bounding box center [210, 254] width 24 height 10
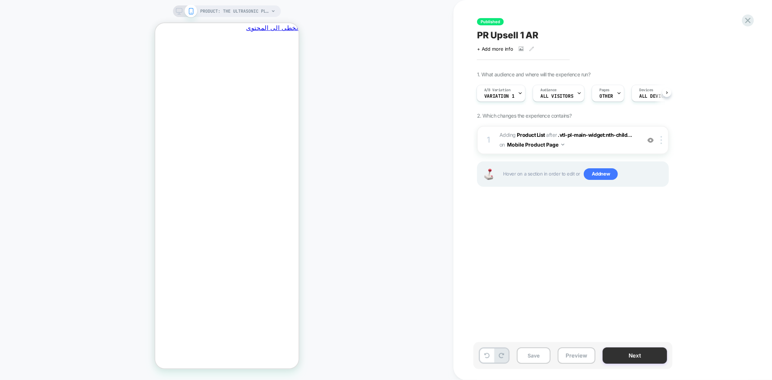
scroll to position [0, -113]
click at [627, 358] on button "Next" at bounding box center [634, 355] width 64 height 16
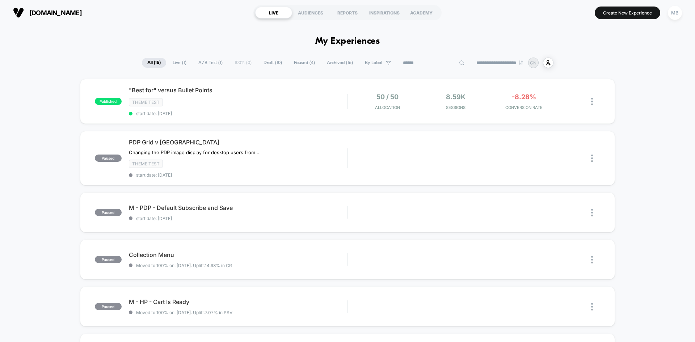
click at [424, 62] on input at bounding box center [433, 63] width 72 height 9
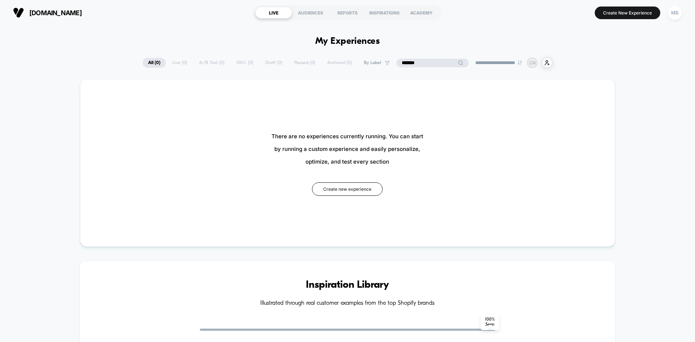
type input "*******"
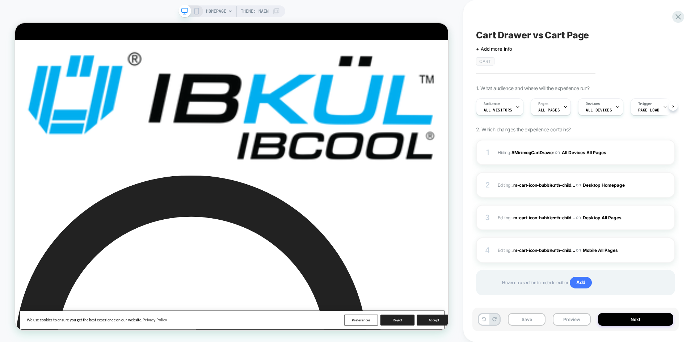
scroll to position [0, 0]
click at [654, 189] on div "2 Editing : .m-cart-icon-bubble:nth-child... .m-cart-icon-bubble:nth-child(4) >…" at bounding box center [575, 184] width 199 height 25
click at [652, 185] on img at bounding box center [653, 185] width 6 height 6
click at [534, 186] on span ".m-cart-icon-bubble:nth-child..." at bounding box center [543, 184] width 63 height 5
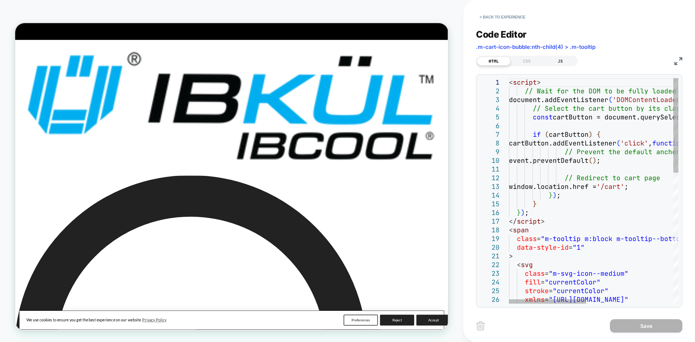
click at [560, 62] on div "JS" at bounding box center [559, 61] width 33 height 9
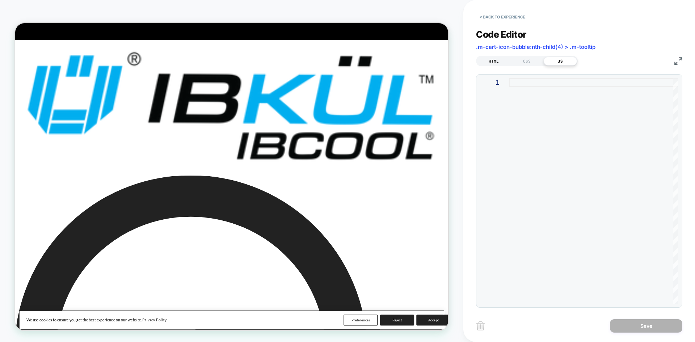
click at [496, 64] on div "HTML" at bounding box center [493, 61] width 33 height 9
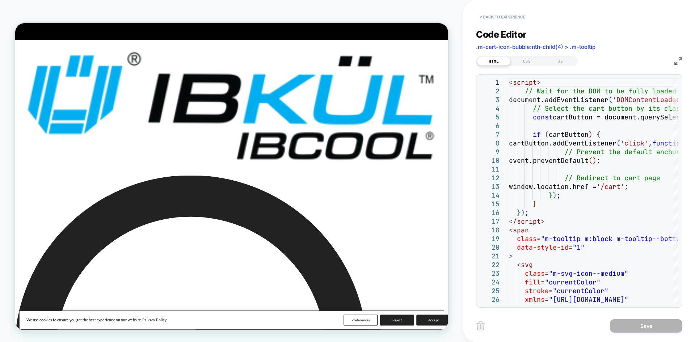
click at [489, 14] on button "< Back to experience" at bounding box center [502, 17] width 53 height 12
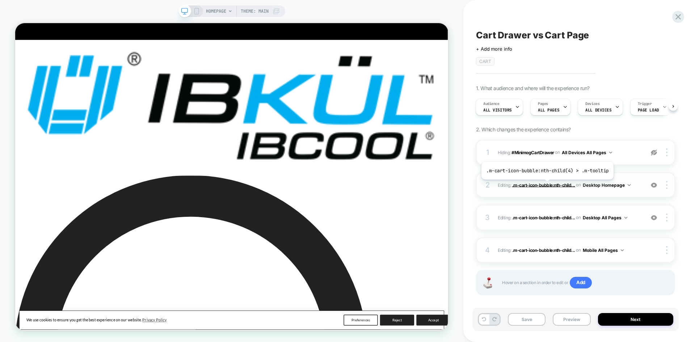
click at [546, 185] on span ".m-cart-icon-bubble:nth-child..." at bounding box center [543, 184] width 63 height 5
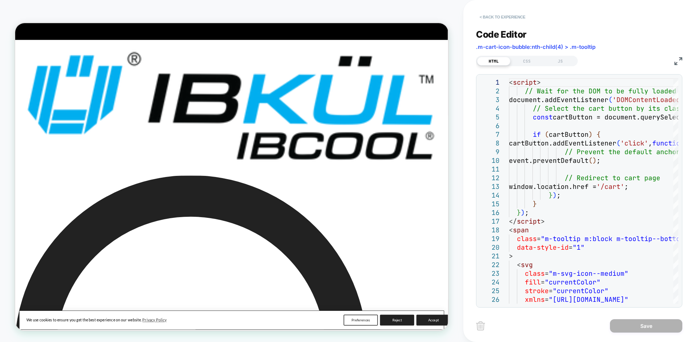
click at [495, 20] on button "< Back to experience" at bounding box center [502, 17] width 53 height 12
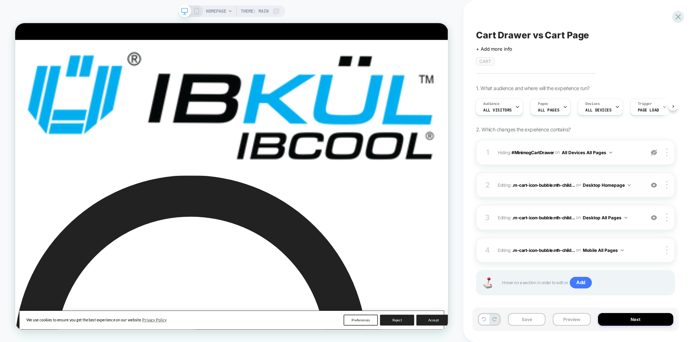
click at [654, 186] on img at bounding box center [653, 185] width 6 height 6
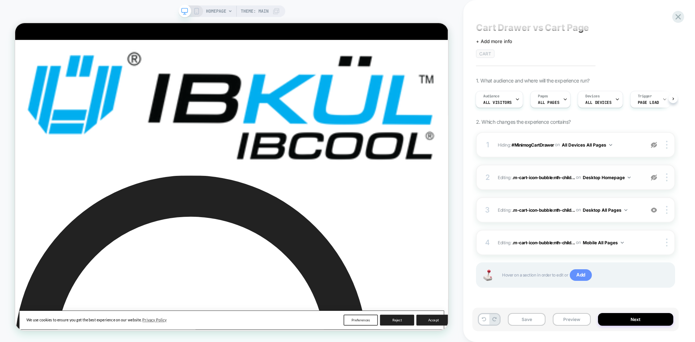
click at [576, 279] on span "Add" at bounding box center [580, 275] width 22 height 12
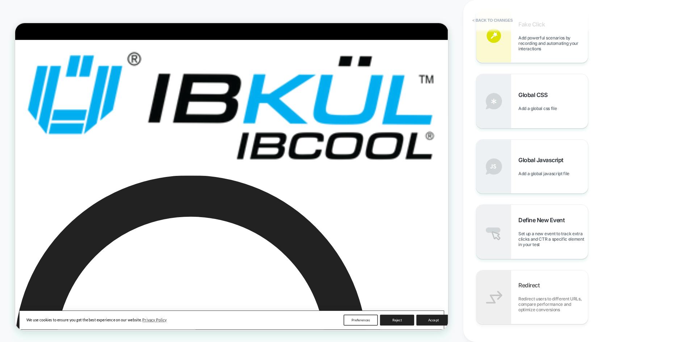
scroll to position [326, 0]
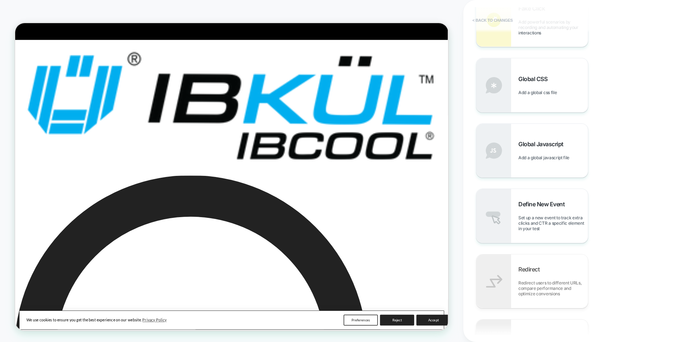
click at [482, 20] on button "< Back to changes" at bounding box center [493, 20] width 48 height 12
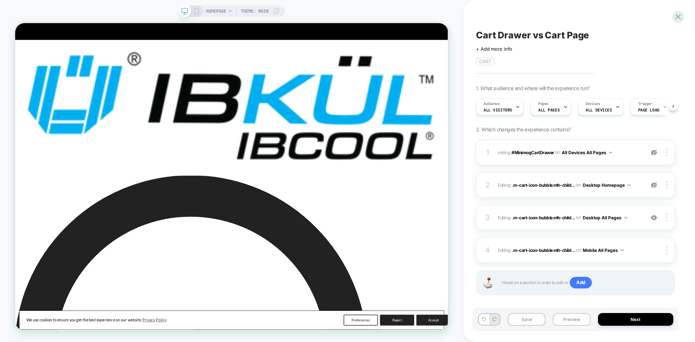
scroll to position [0, 0]
click at [674, 16] on icon at bounding box center [678, 17] width 10 height 10
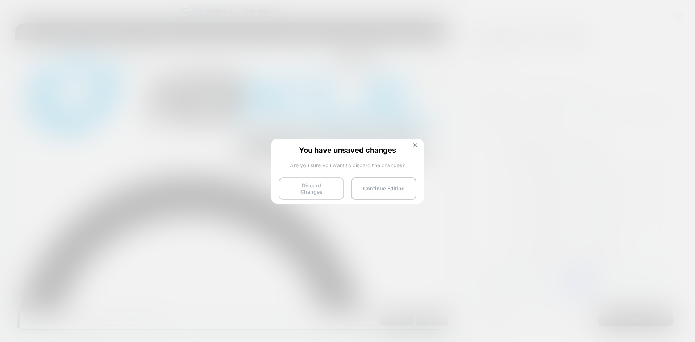
click at [315, 195] on button "Discard Changes" at bounding box center [311, 188] width 65 height 22
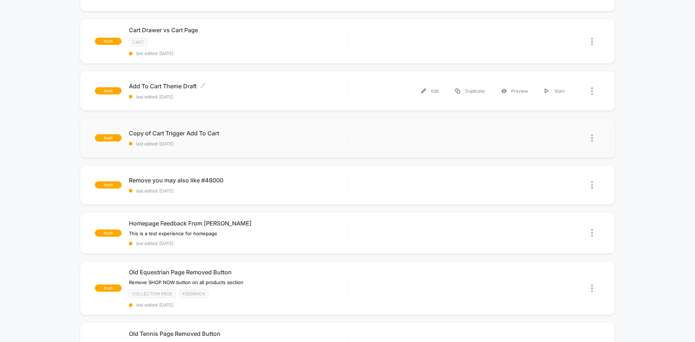
scroll to position [109, 0]
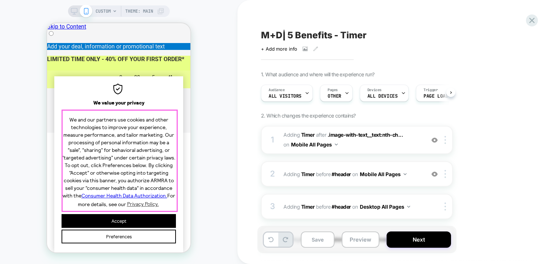
scroll to position [36, 0]
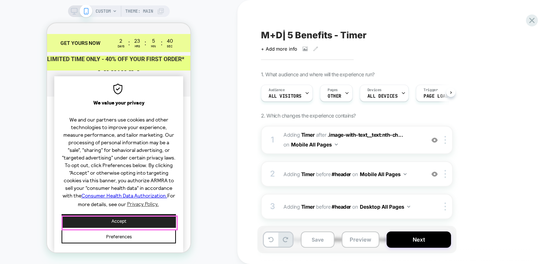
click at [119, 223] on button "Accept" at bounding box center [119, 221] width 114 height 14
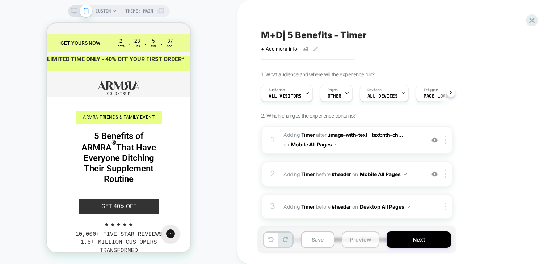
click at [342, 237] on button "Preview" at bounding box center [361, 240] width 38 height 16
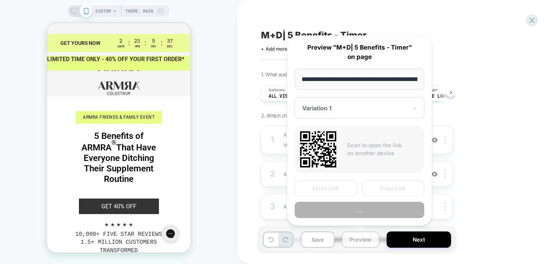
scroll to position [0, 107]
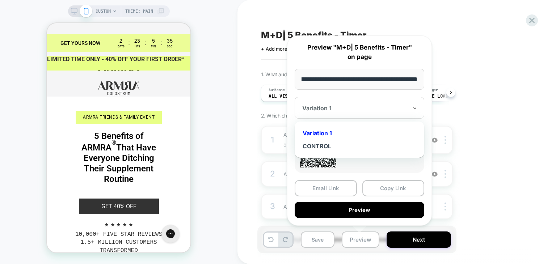
click at [362, 108] on div at bounding box center [355, 108] width 106 height 7
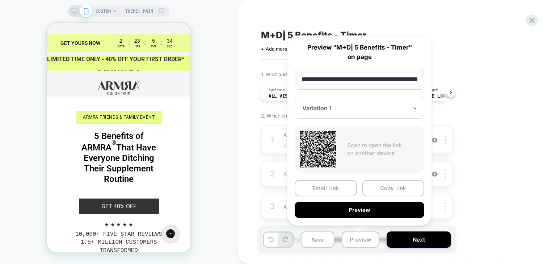
click at [368, 107] on div at bounding box center [355, 108] width 106 height 7
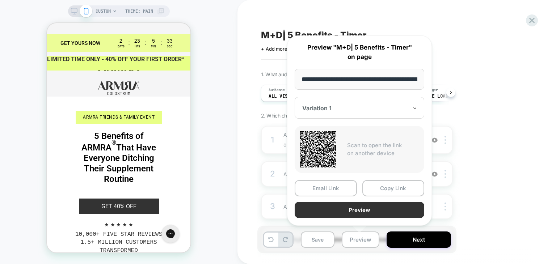
click at [372, 215] on button "Preview" at bounding box center [359, 210] width 130 height 16
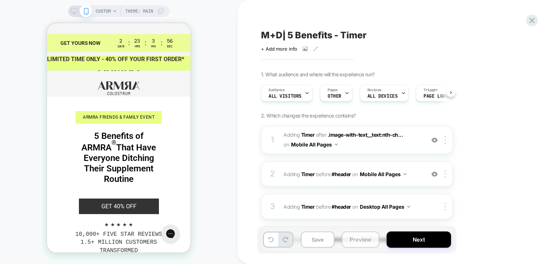
click at [355, 247] on button "Preview" at bounding box center [361, 240] width 38 height 16
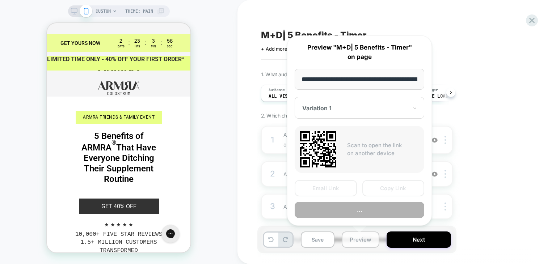
scroll to position [0, 107]
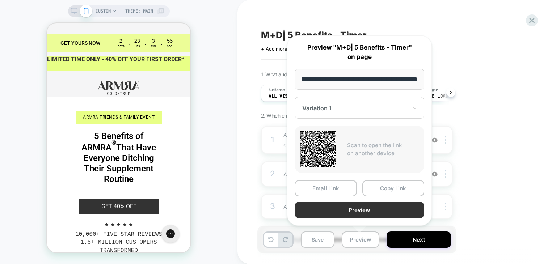
click at [364, 212] on button "Preview" at bounding box center [359, 210] width 130 height 16
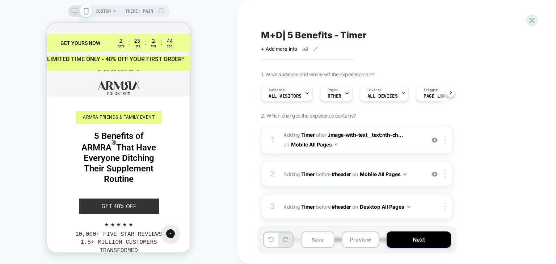
click at [307, 50] on div "+ Add more info" at bounding box center [333, 49] width 145 height 6
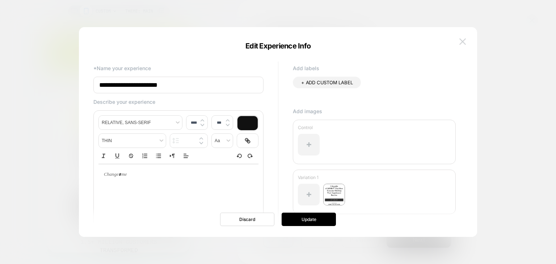
click at [460, 40] on img at bounding box center [462, 41] width 7 height 6
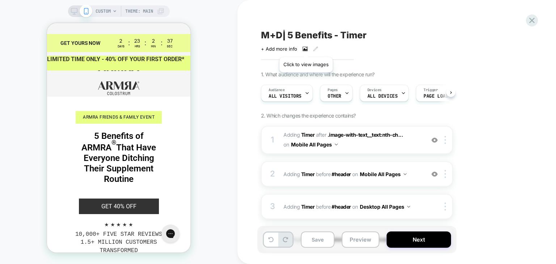
click at [306, 48] on icon at bounding box center [304, 48] width 5 height 5
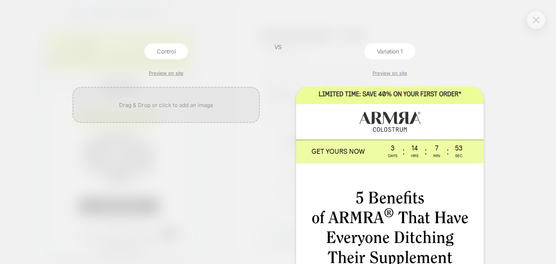
click at [533, 21] on img at bounding box center [536, 20] width 7 height 6
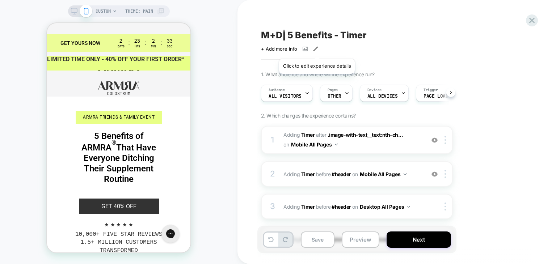
click at [316, 50] on icon at bounding box center [315, 48] width 5 height 5
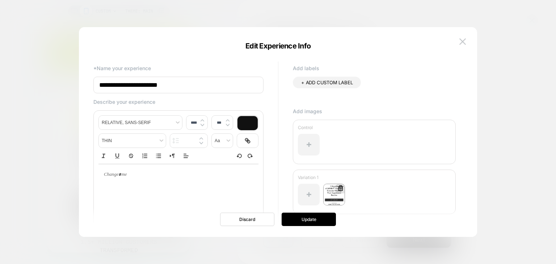
click at [334, 197] on img at bounding box center [334, 195] width 22 height 22
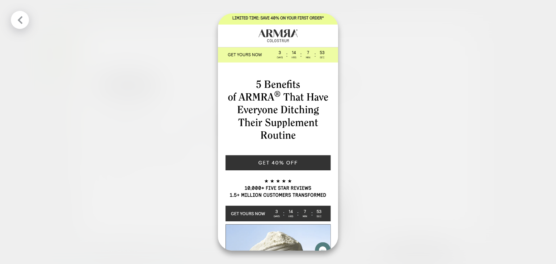
click at [14, 20] on div at bounding box center [20, 20] width 18 height 18
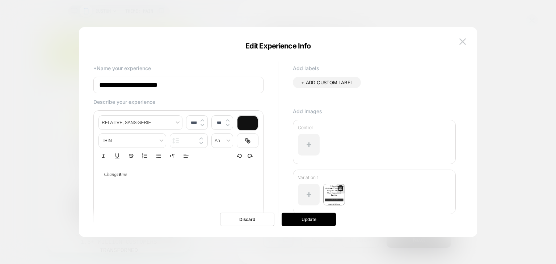
click at [334, 190] on img at bounding box center [334, 195] width 22 height 22
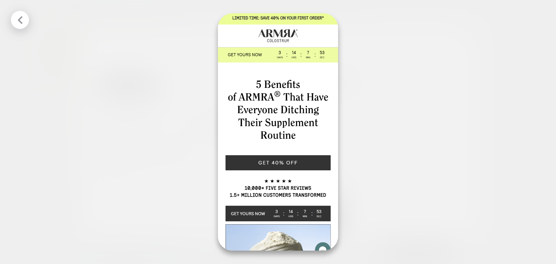
click at [26, 16] on div at bounding box center [20, 20] width 18 height 18
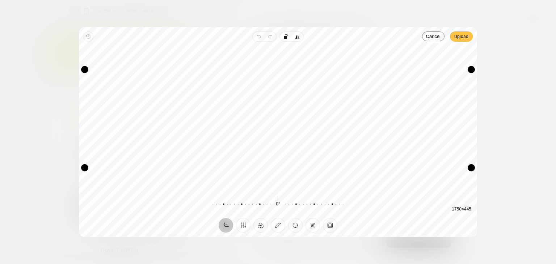
click at [461, 36] on span "Upload" at bounding box center [461, 36] width 14 height 9
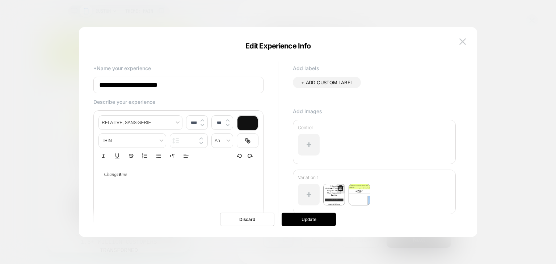
click at [341, 187] on icon at bounding box center [340, 188] width 5 height 5
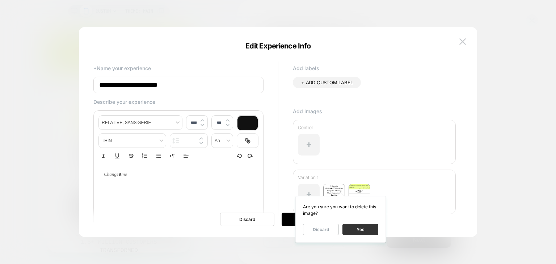
click at [357, 233] on button "Yes" at bounding box center [360, 229] width 36 height 11
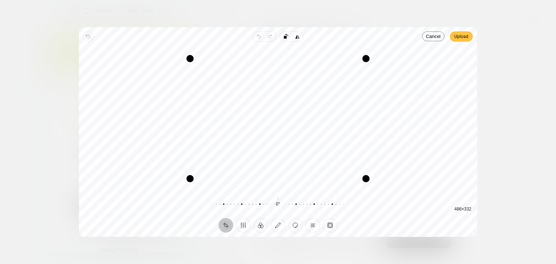
click at [461, 36] on span "Upload" at bounding box center [461, 36] width 14 height 9
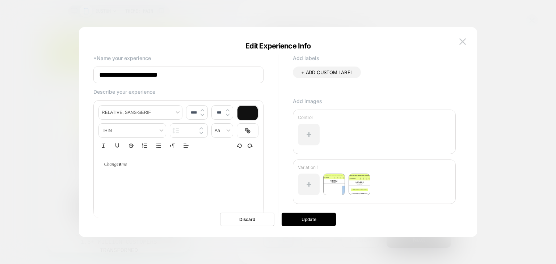
scroll to position [0, 0]
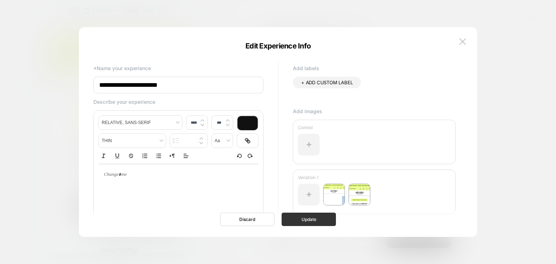
click at [311, 220] on button "Update" at bounding box center [308, 219] width 54 height 13
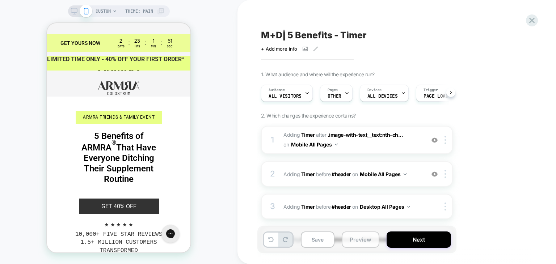
click at [354, 243] on button "Preview" at bounding box center [361, 240] width 38 height 16
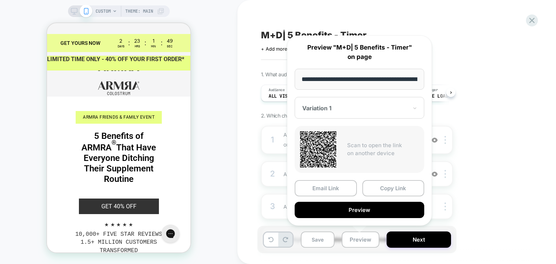
click at [323, 107] on div at bounding box center [355, 108] width 106 height 7
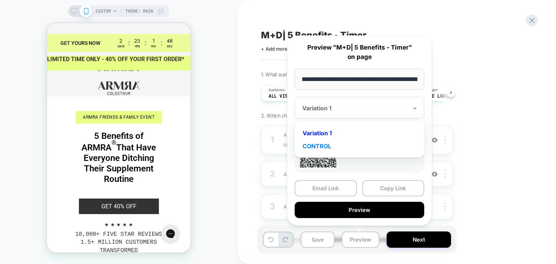
click at [317, 149] on div "CONTROL" at bounding box center [359, 146] width 122 height 13
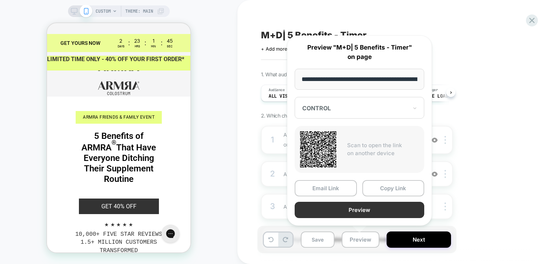
click at [374, 209] on button "Preview" at bounding box center [359, 210] width 130 height 16
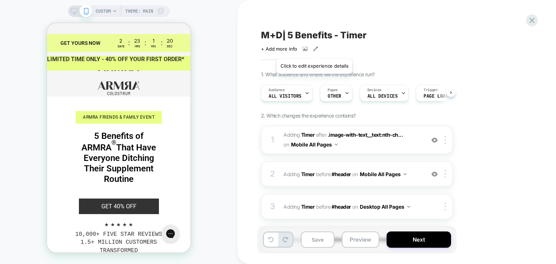
click at [314, 50] on icon at bounding box center [315, 48] width 5 height 5
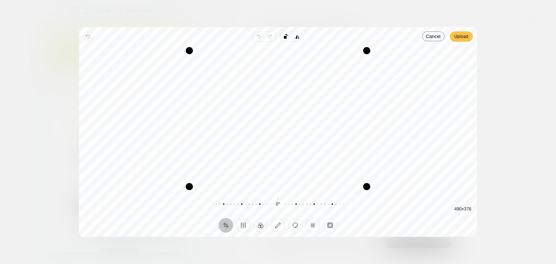
click at [461, 40] on span "Upload" at bounding box center [461, 36] width 14 height 9
click at [459, 38] on span "Upload" at bounding box center [461, 36] width 14 height 9
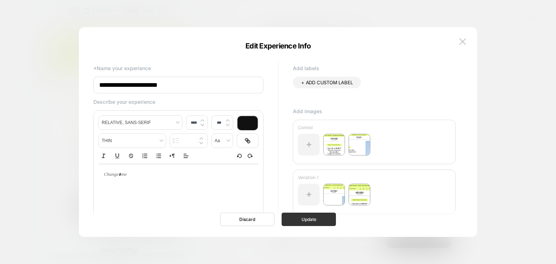
click at [313, 224] on button "Update" at bounding box center [308, 219] width 54 height 13
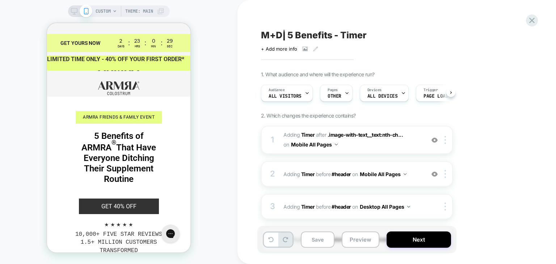
click at [315, 38] on span "M+D| 5 Benefits - Timer" at bounding box center [313, 35] width 105 height 11
click at [356, 243] on button "Preview" at bounding box center [361, 240] width 38 height 16
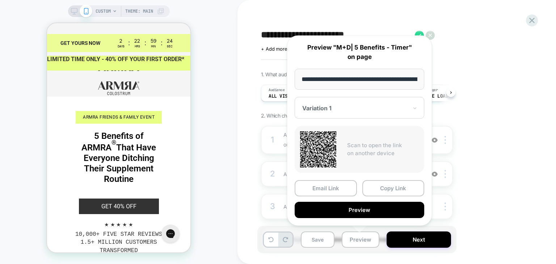
click at [373, 111] on div at bounding box center [355, 108] width 106 height 7
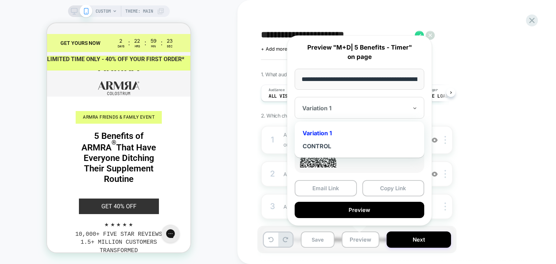
click at [377, 111] on div at bounding box center [355, 108] width 106 height 7
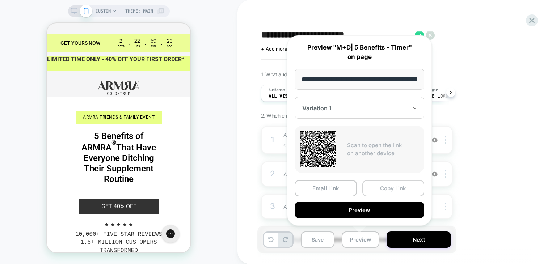
click at [391, 191] on button "Copy Link" at bounding box center [393, 188] width 62 height 16
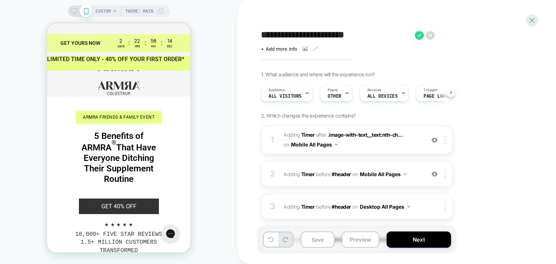
click at [498, 73] on div "1. What audience and where will the experience run? Audience All Visitors Pages…" at bounding box center [393, 186] width 264 height 231
click at [313, 135] on b "Timer" at bounding box center [308, 135] width 14 height 6
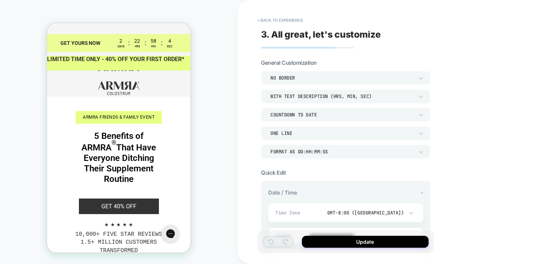
scroll to position [72, 0]
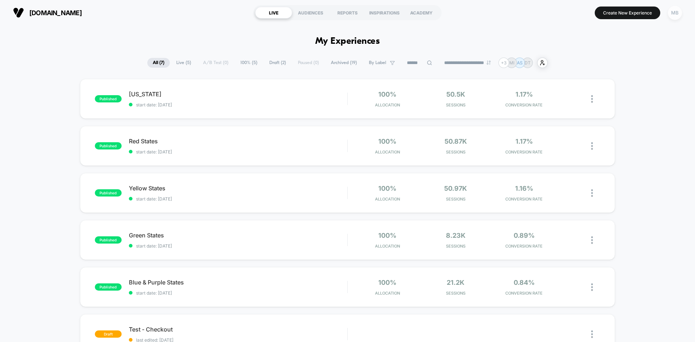
click at [675, 10] on div "MB" at bounding box center [674, 13] width 14 height 14
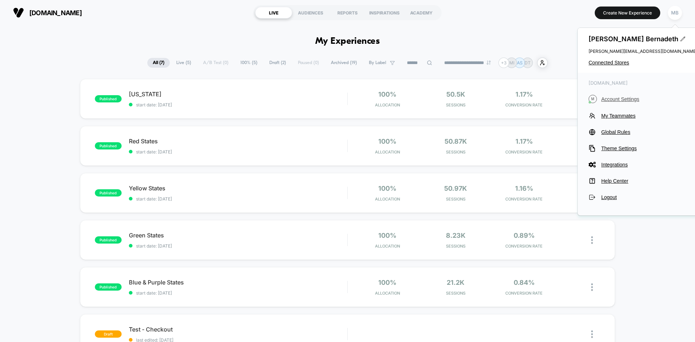
click at [626, 98] on span "Account Settings" at bounding box center [649, 99] width 96 height 6
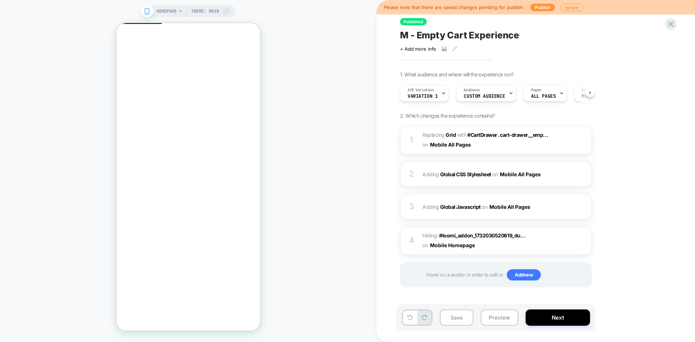
scroll to position [0, 0]
click at [495, 321] on button "Preview" at bounding box center [499, 317] width 38 height 16
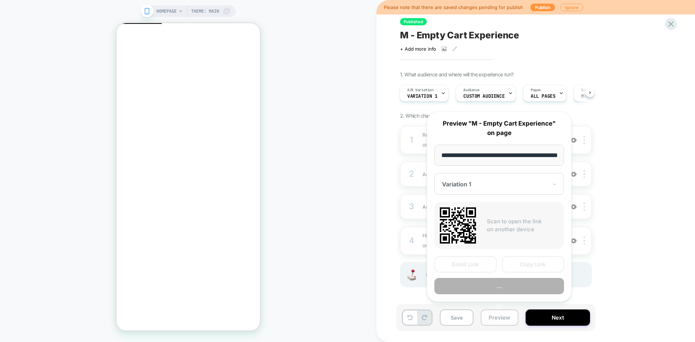
scroll to position [0, 24]
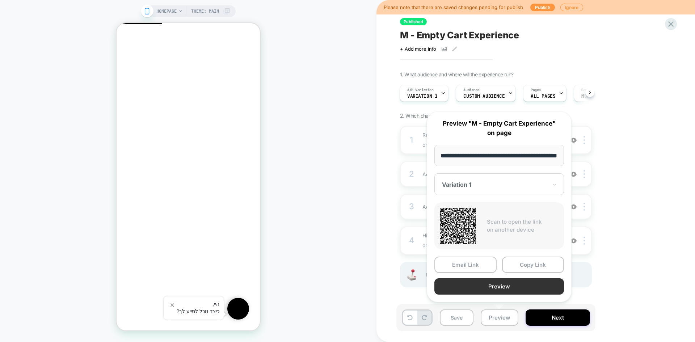
click at [493, 288] on button "Preview" at bounding box center [499, 286] width 130 height 16
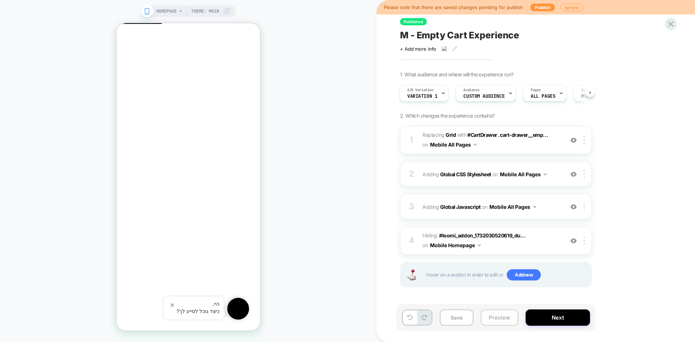
click at [495, 315] on button "Preview" at bounding box center [499, 317] width 38 height 16
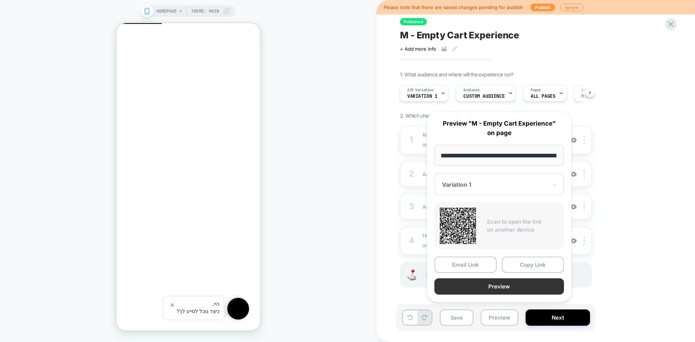
scroll to position [0, 0]
click at [522, 285] on button "Preview" at bounding box center [499, 286] width 130 height 16
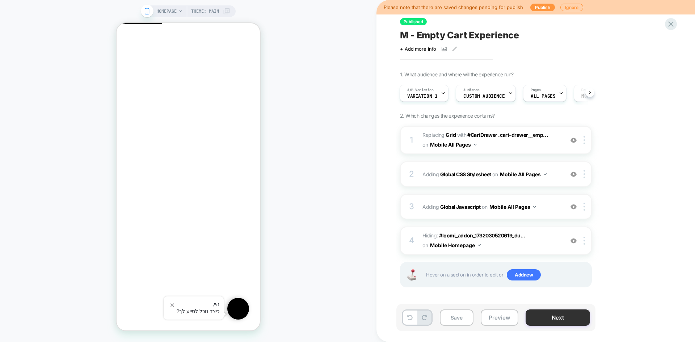
click at [552, 325] on button "Next" at bounding box center [557, 317] width 64 height 16
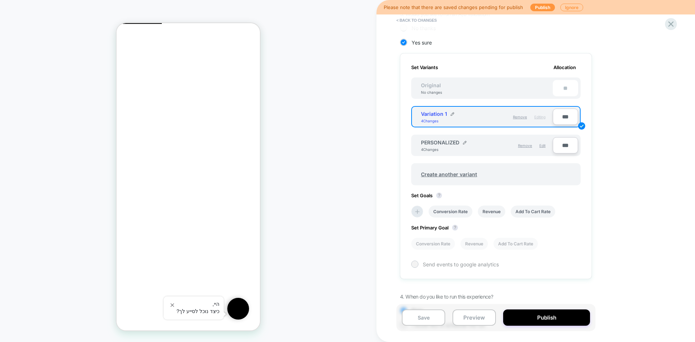
scroll to position [181, 0]
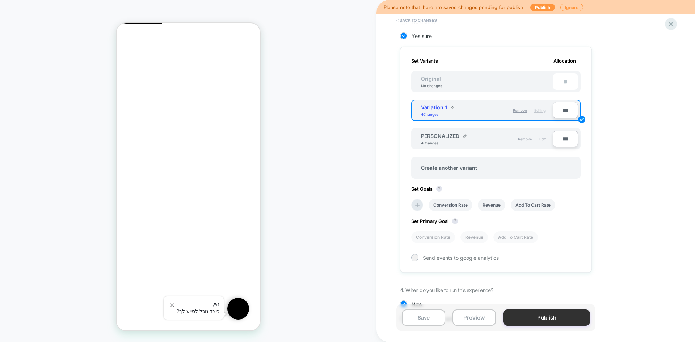
click at [538, 320] on button "Publish" at bounding box center [546, 317] width 87 height 16
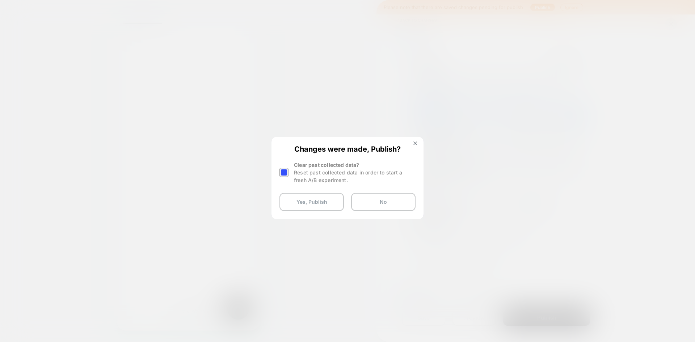
click at [285, 170] on div at bounding box center [283, 172] width 9 height 9
click at [415, 142] on img at bounding box center [415, 143] width 4 height 4
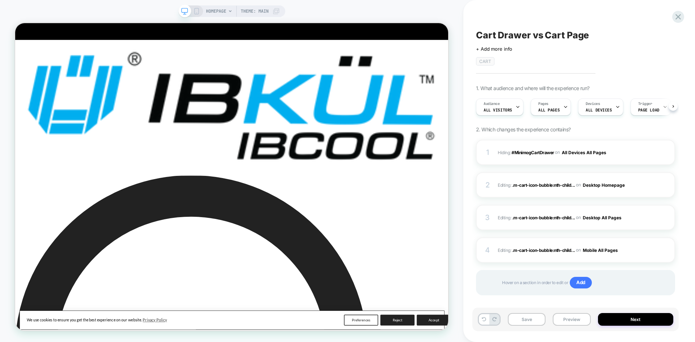
scroll to position [0, 0]
click at [653, 187] on img at bounding box center [653, 185] width 6 height 6
click at [531, 186] on span ".m-cart-icon-bubble:nth-child..." at bounding box center [543, 184] width 63 height 5
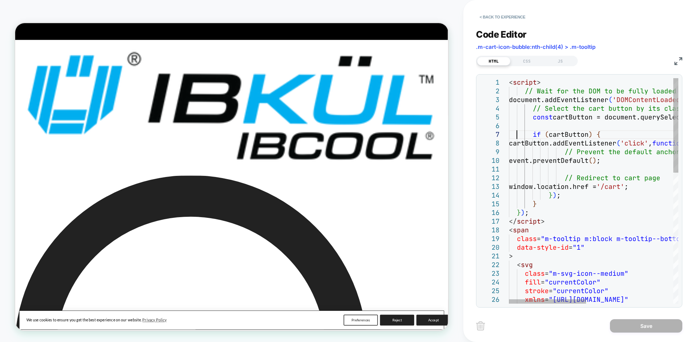
click at [517, 132] on div "< script > // Wait for the DOM to be fully loaded document.addEventListener ( '…" at bounding box center [689, 347] width 361 height 538
click at [508, 85] on div at bounding box center [504, 82] width 9 height 9
type textarea "**********"
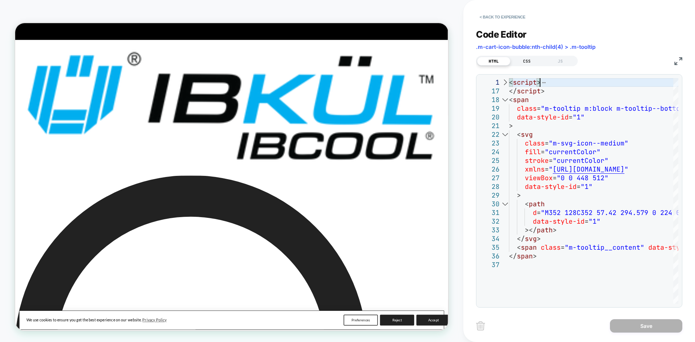
click at [522, 63] on div "CSS" at bounding box center [526, 61] width 33 height 9
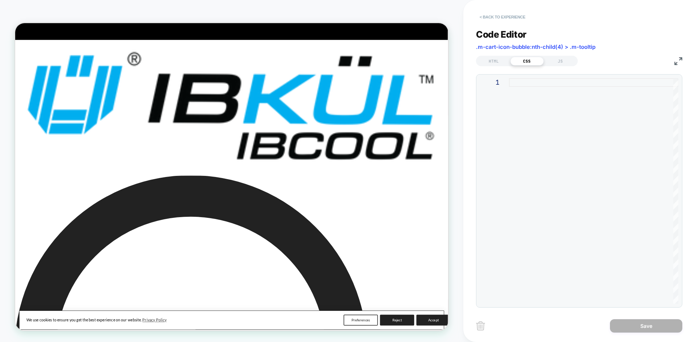
click at [508, 20] on button "< Back to experience" at bounding box center [502, 17] width 53 height 12
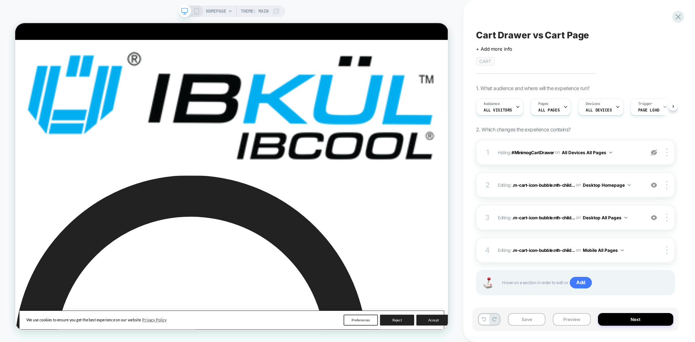
scroll to position [0, 0]
click at [540, 182] on span ".m-cart-icon-bubble:nth-child..." at bounding box center [543, 184] width 63 height 5
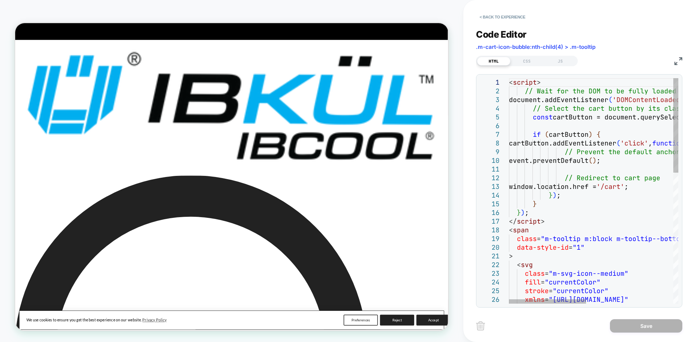
click at [548, 168] on div "< script > // Wait for the DOM to be fully loaded document.addEventListener ( '…" at bounding box center [689, 347] width 361 height 538
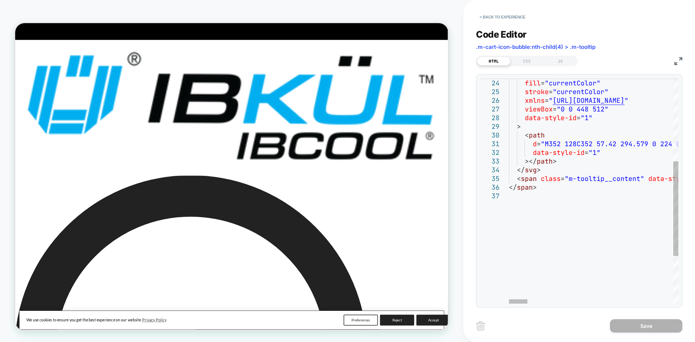
type textarea "**********"
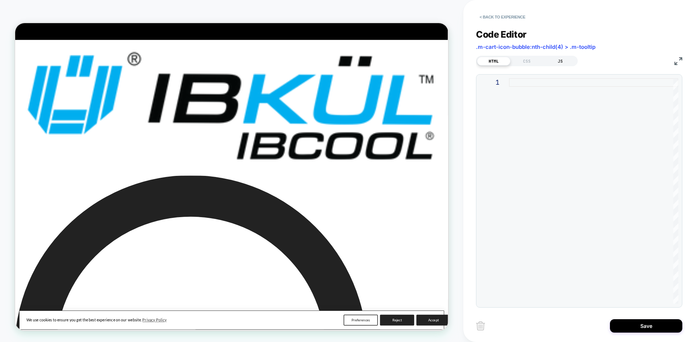
click at [555, 58] on div "JS" at bounding box center [559, 61] width 33 height 9
click at [535, 174] on div at bounding box center [593, 190] width 169 height 225
type textarea "**********"
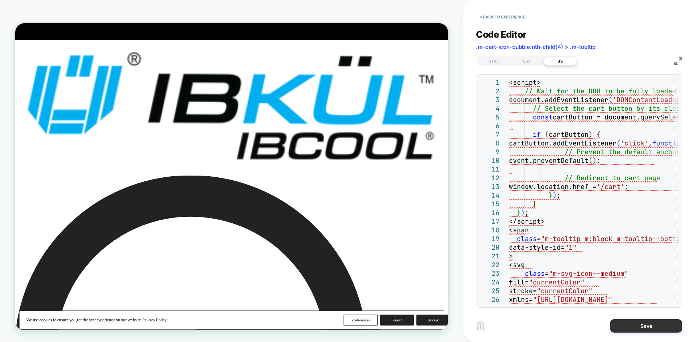
click at [640, 327] on button "Save" at bounding box center [646, 325] width 72 height 13
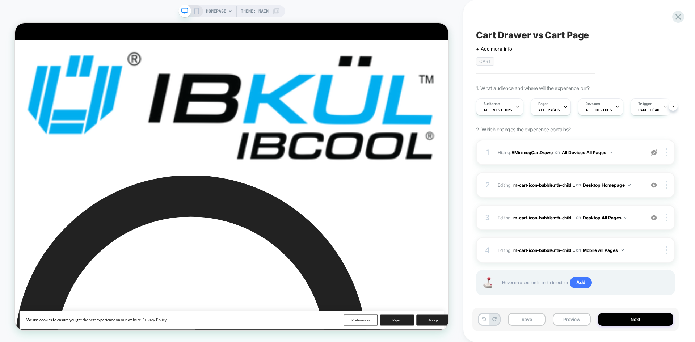
scroll to position [0, 0]
click at [654, 217] on img at bounding box center [653, 218] width 6 height 6
click at [564, 317] on button "Preview" at bounding box center [571, 319] width 38 height 13
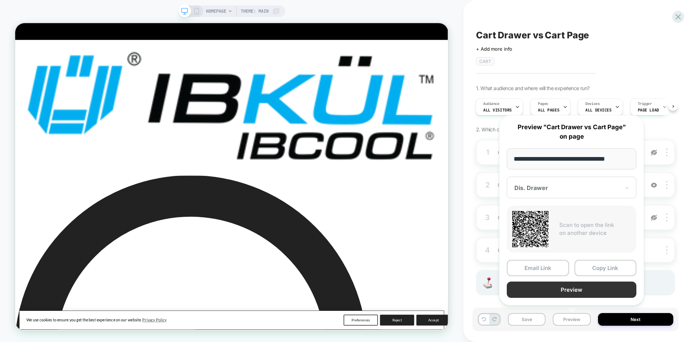
click at [571, 290] on button "Preview" at bounding box center [571, 289] width 130 height 16
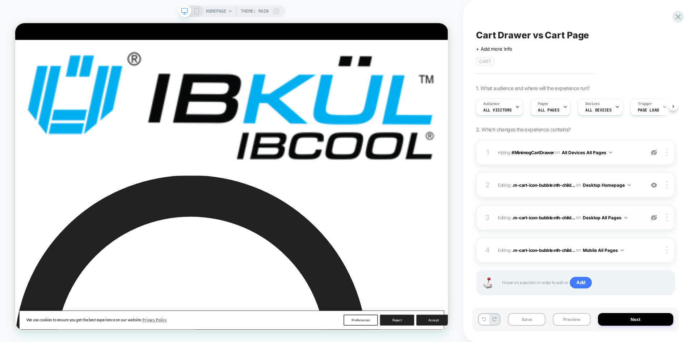
click at [656, 216] on img at bounding box center [653, 218] width 6 height 6
click at [656, 183] on img at bounding box center [653, 185] width 6 height 6
click at [654, 182] on img at bounding box center [653, 185] width 6 height 6
click at [550, 183] on span ".m-cart-icon-bubble:nth-child..." at bounding box center [543, 184] width 63 height 5
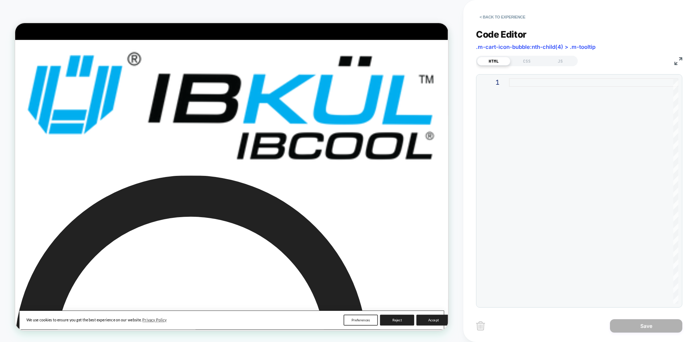
click at [560, 66] on div "HTML CSS JS" at bounding box center [527, 61] width 102 height 10
click at [560, 59] on div "JS" at bounding box center [559, 61] width 33 height 9
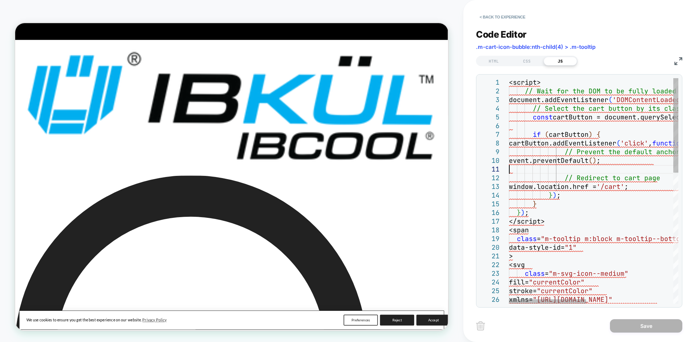
click at [541, 165] on div "<script> // Wait for the DOM to be fully loaded document.addEventListener ( 'DO…" at bounding box center [689, 347] width 361 height 538
type textarea "**********"
click at [584, 126] on div "<script> // Wait for the DOM to be fully loaded document.addEventListener ( 'DO…" at bounding box center [689, 347] width 361 height 538
click at [488, 60] on div "HTML" at bounding box center [493, 61] width 33 height 9
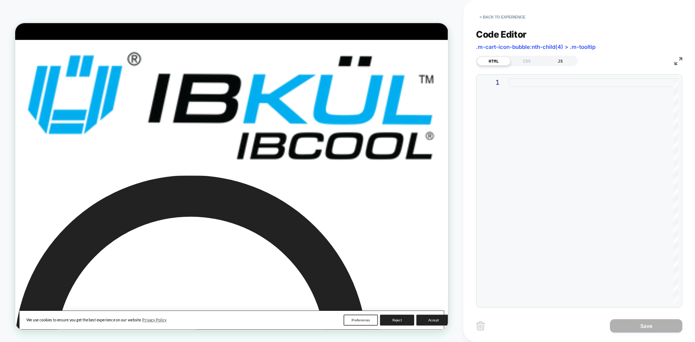
click at [560, 61] on div "JS" at bounding box center [559, 61] width 33 height 9
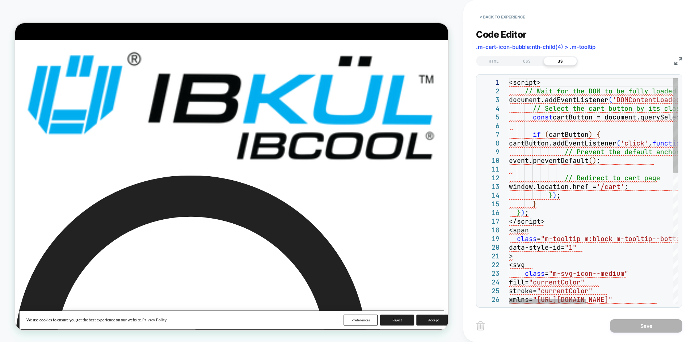
type textarea "**********"
click at [582, 216] on div "<script> // Wait for the DOM to be fully loaded document.addEventListener ( 'DO…" at bounding box center [689, 347] width 361 height 538
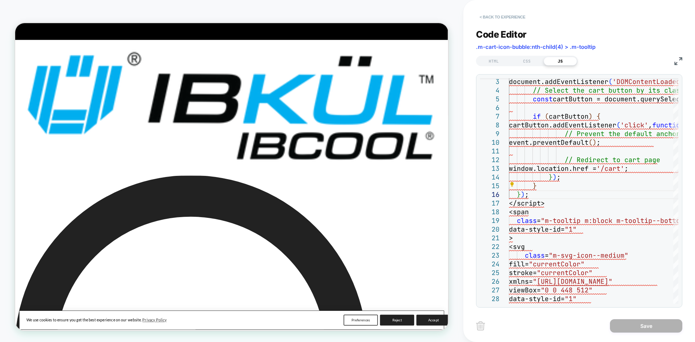
click at [508, 17] on button "< Back to experience" at bounding box center [502, 17] width 53 height 12
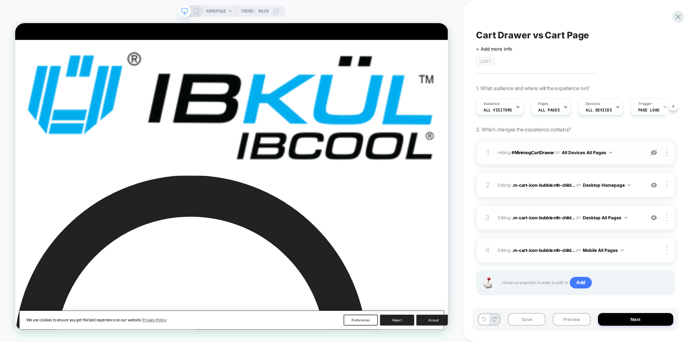
scroll to position [0, 0]
click at [669, 220] on div at bounding box center [668, 217] width 14 height 8
click at [678, 218] on div "Cart Drawer vs Cart Page Click to edit experience details + Add more info CART …" at bounding box center [579, 171] width 206 height 342
click at [668, 219] on div at bounding box center [668, 217] width 14 height 8
click at [607, 218] on div "Copy CSS Selector" at bounding box center [623, 218] width 64 height 20
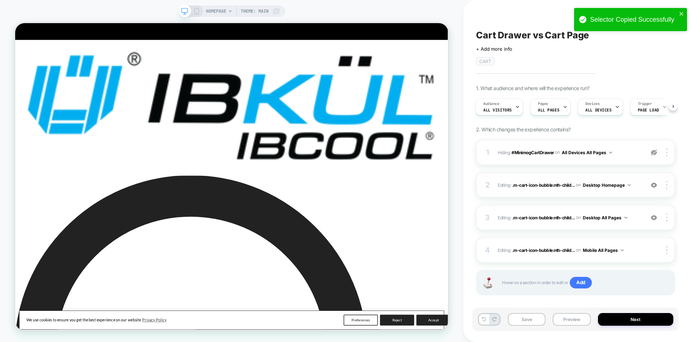
click at [667, 190] on div "2 Editing : .m-cart-icon-bubble:nth-child... .m-cart-icon-bubble:nth-child(4) >…" at bounding box center [575, 184] width 199 height 25
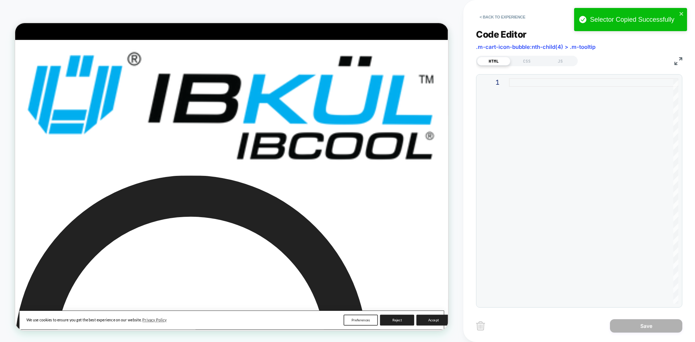
click at [518, 47] on span ".m-cart-icon-bubble:nth-child(4) > .m-tooltip" at bounding box center [535, 46] width 119 height 7
click at [493, 16] on button "< Back to experience" at bounding box center [502, 17] width 53 height 12
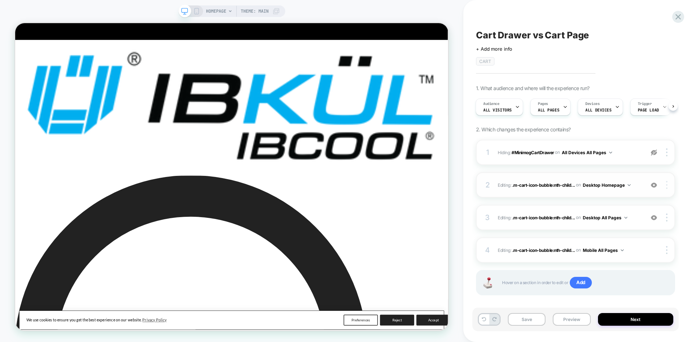
click at [667, 184] on div at bounding box center [668, 185] width 14 height 8
click at [518, 184] on span ".m-cart-icon-bubble:nth-child..." at bounding box center [543, 184] width 63 height 5
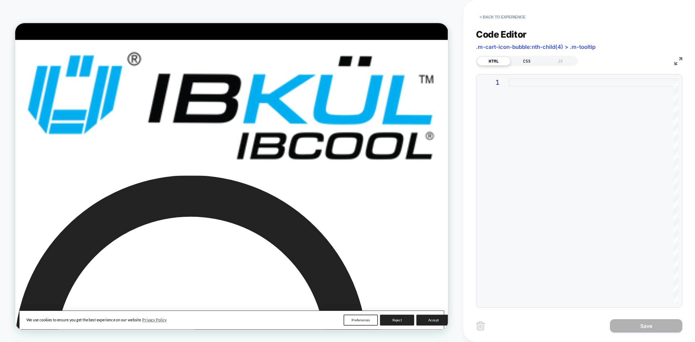
click at [526, 59] on div "CSS" at bounding box center [526, 61] width 33 height 9
click at [565, 62] on div "JS" at bounding box center [559, 61] width 33 height 9
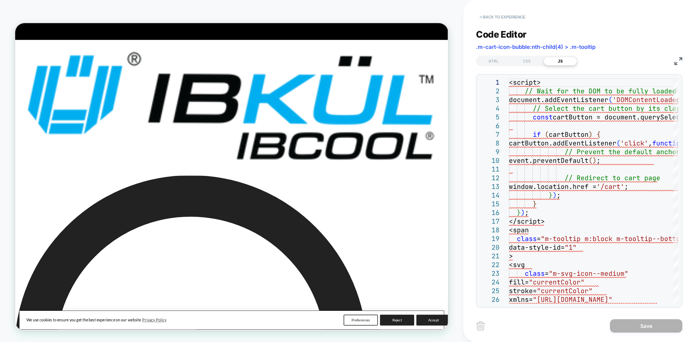
click at [485, 15] on button "< Back to experience" at bounding box center [502, 17] width 53 height 12
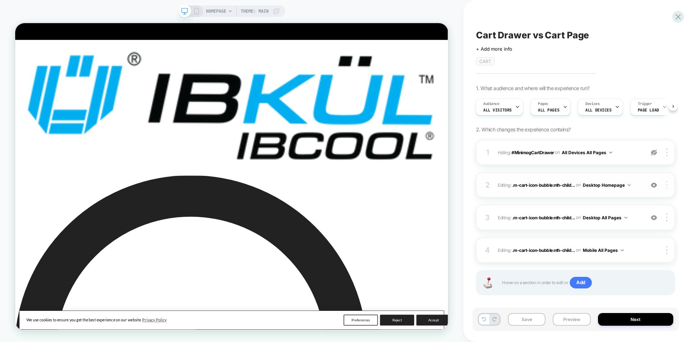
click at [666, 186] on img at bounding box center [666, 185] width 1 height 8
click at [557, 216] on span ".m-cart-icon-bubble:nth-child..." at bounding box center [543, 217] width 63 height 5
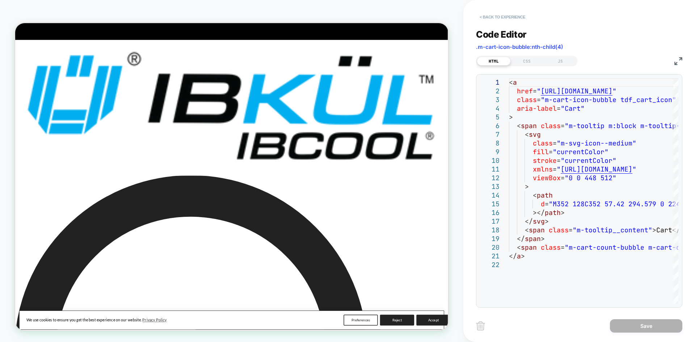
click at [494, 16] on button "< Back to experience" at bounding box center [502, 17] width 53 height 12
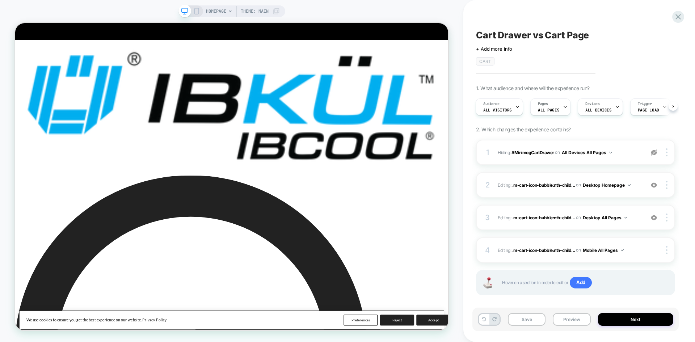
drag, startPoint x: 652, startPoint y: 185, endPoint x: 635, endPoint y: 198, distance: 21.1
click at [652, 185] on img at bounding box center [653, 185] width 6 height 6
click at [581, 282] on span "Add" at bounding box center [580, 283] width 22 height 12
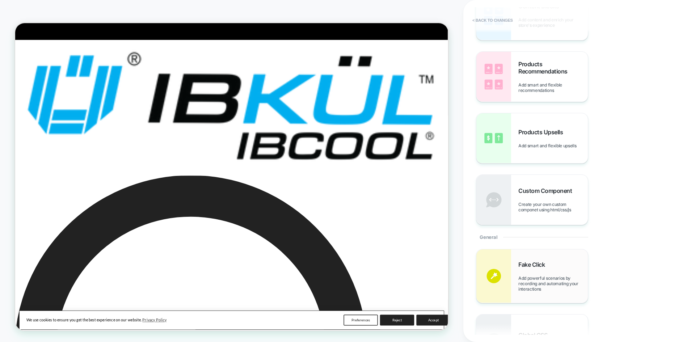
scroll to position [0, 0]
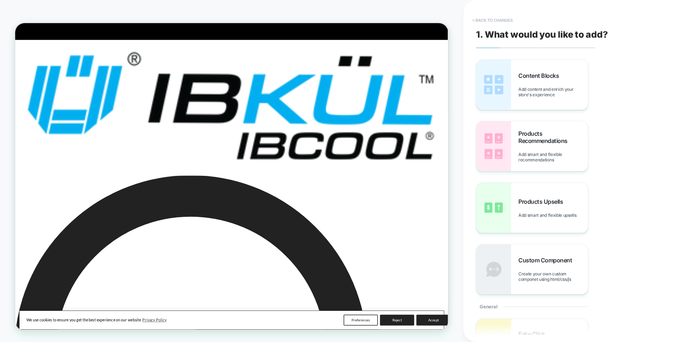
click at [481, 17] on button "< Back to changes" at bounding box center [493, 20] width 48 height 12
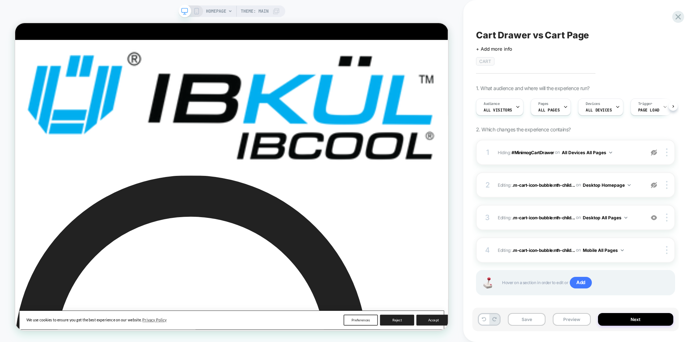
scroll to position [0, 0]
click at [568, 57] on div at bounding box center [564, 53] width 17 height 17
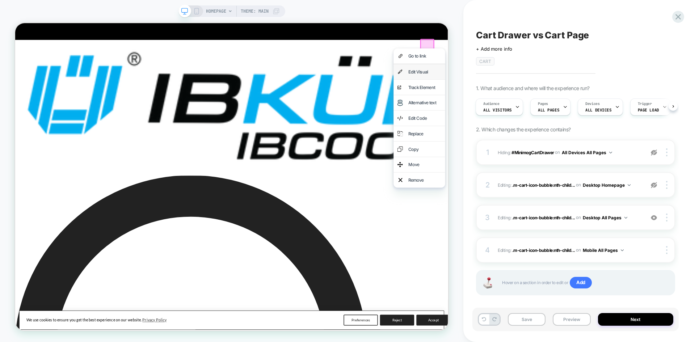
click at [550, 89] on div "Edit Visual" at bounding box center [561, 88] width 44 height 10
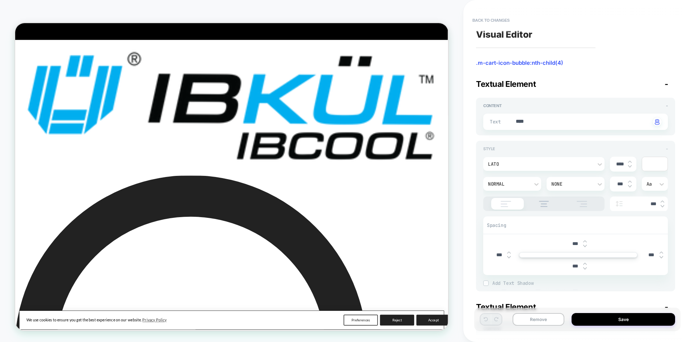
type textarea "*"
click at [488, 21] on button "Back to changes" at bounding box center [491, 20] width 44 height 12
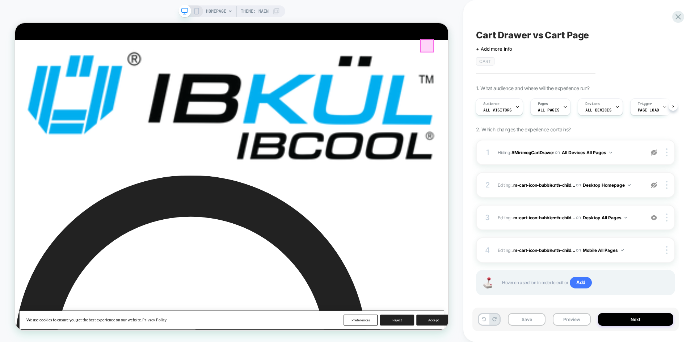
click at [565, 55] on div at bounding box center [564, 53] width 17 height 17
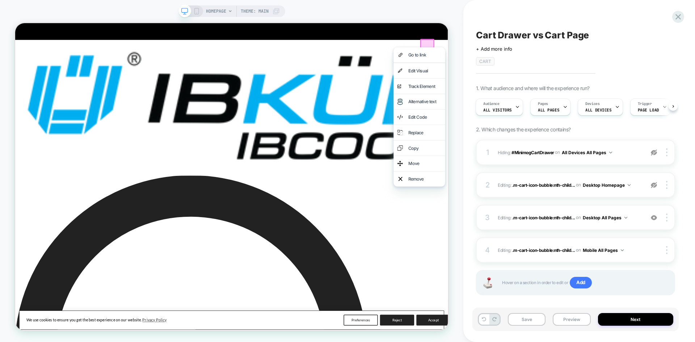
click at [559, 144] on div "Edit Code" at bounding box center [561, 148] width 44 height 10
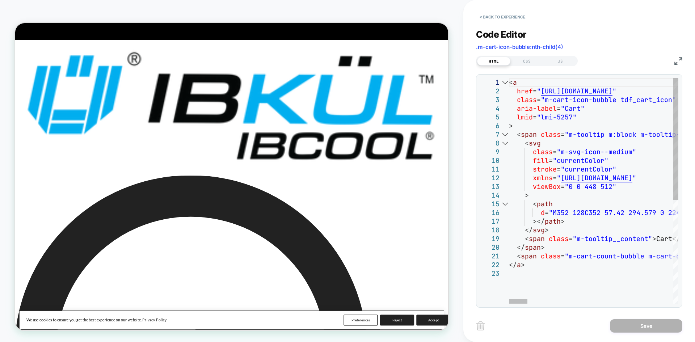
click at [507, 82] on div at bounding box center [504, 82] width 9 height 9
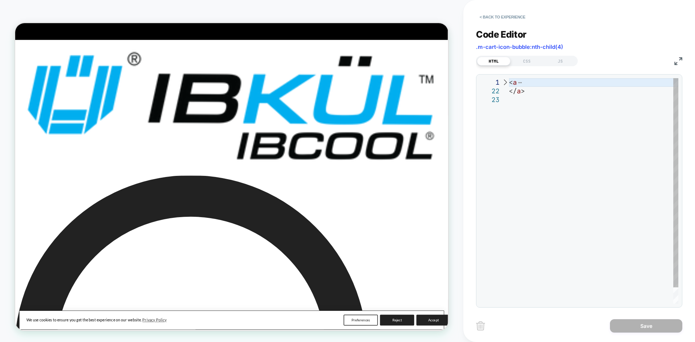
click at [505, 81] on div at bounding box center [504, 82] width 9 height 9
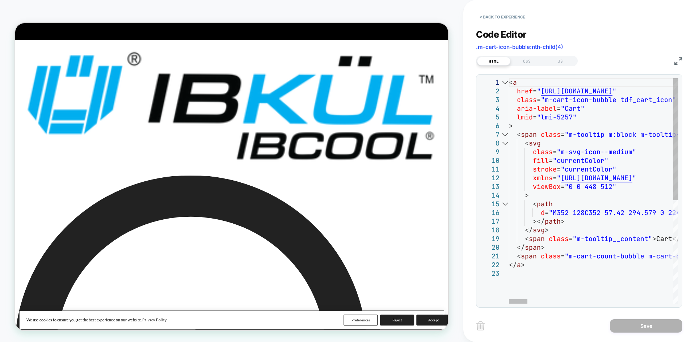
click at [508, 81] on div at bounding box center [504, 82] width 9 height 9
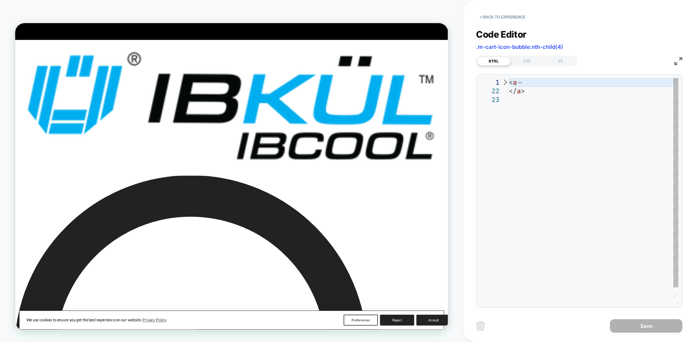
click at [505, 81] on div at bounding box center [504, 82] width 9 height 9
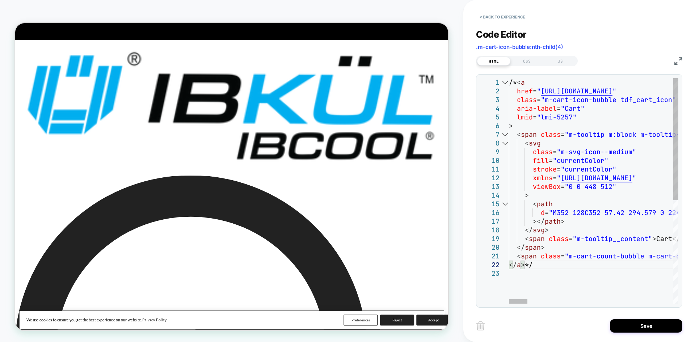
scroll to position [9, 20]
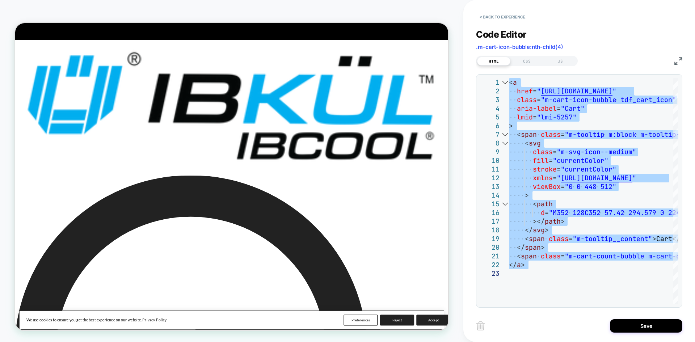
type textarea "**********"
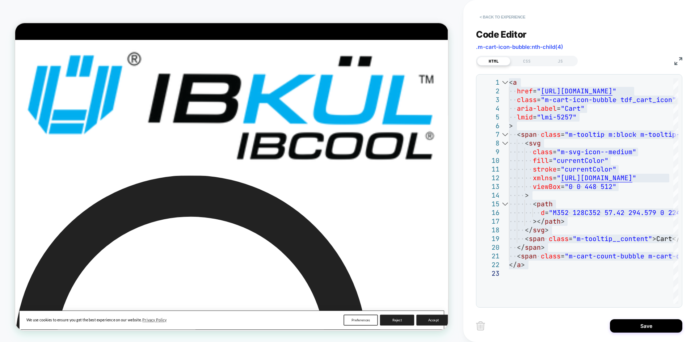
click at [508, 14] on button "< Back to experience" at bounding box center [502, 17] width 53 height 12
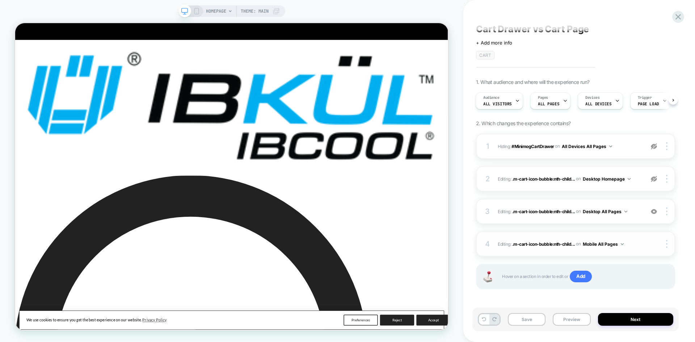
scroll to position [8, 0]
click at [657, 179] on img at bounding box center [653, 177] width 6 height 6
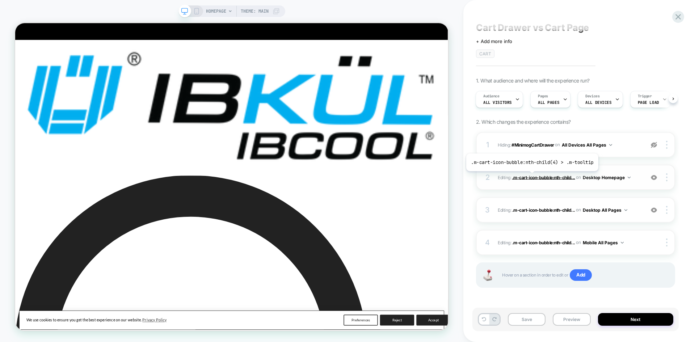
click at [530, 177] on span ".m-cart-icon-bubble:nth-child..." at bounding box center [543, 176] width 63 height 5
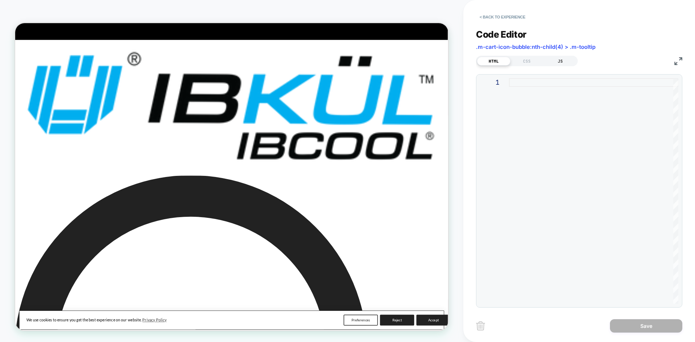
click at [551, 62] on div "JS" at bounding box center [559, 61] width 33 height 9
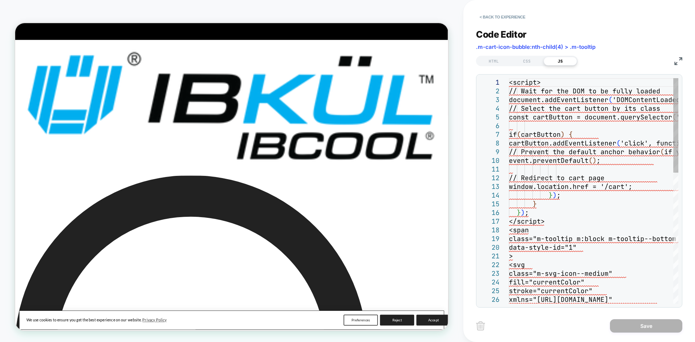
click at [555, 147] on div "<script> // Wait for the DOM to be fully loaded document.addEventListener ( 'DO…" at bounding box center [636, 347] width 255 height 538
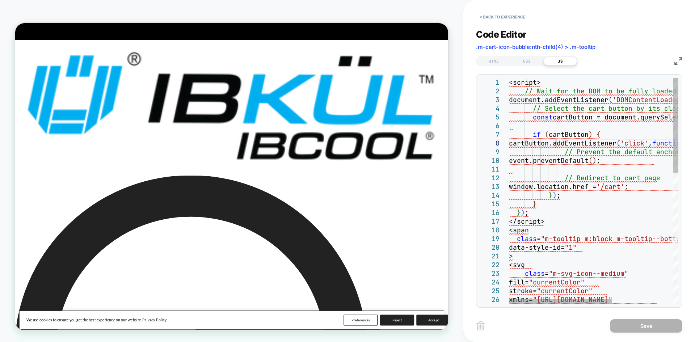
scroll to position [0, 0]
type textarea "**********"
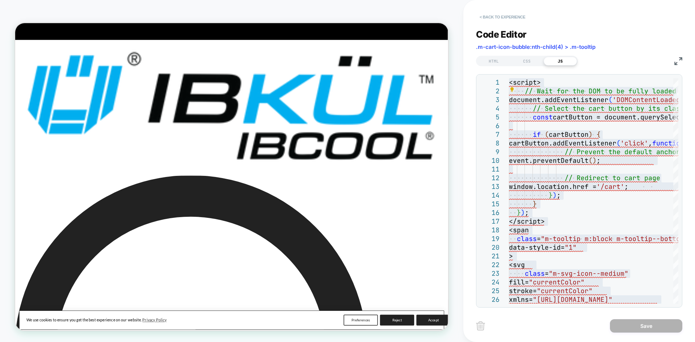
click at [498, 17] on button "< Back to experience" at bounding box center [502, 17] width 53 height 12
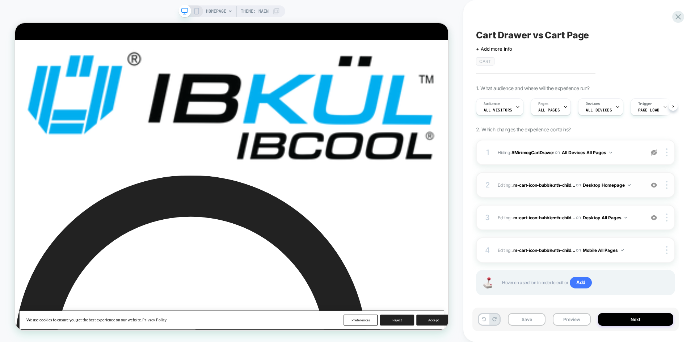
scroll to position [0, 0]
click at [653, 185] on img at bounding box center [653, 185] width 6 height 6
click at [538, 219] on span ".m-cart-icon-bubble:nth-child..." at bounding box center [543, 217] width 63 height 5
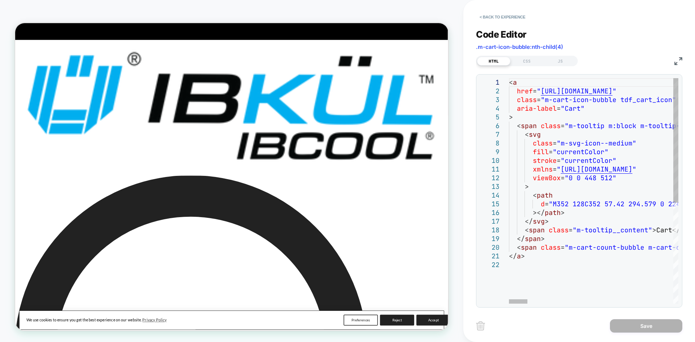
type textarea "****"
click at [562, 62] on div "JS" at bounding box center [559, 61] width 33 height 9
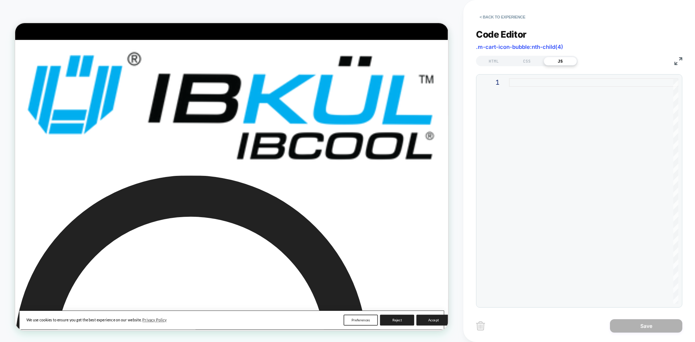
click at [556, 160] on div at bounding box center [593, 190] width 169 height 225
type textarea "**********"
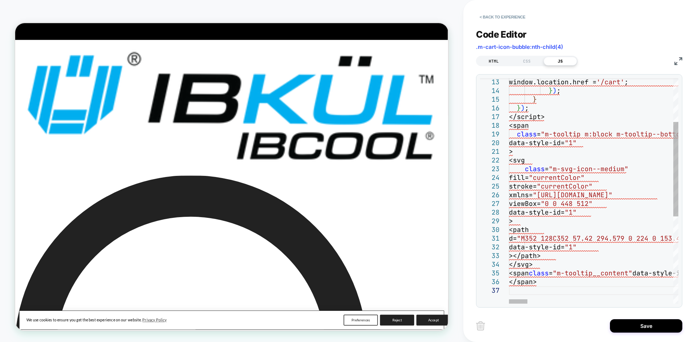
click at [496, 61] on div "HTML" at bounding box center [493, 61] width 33 height 9
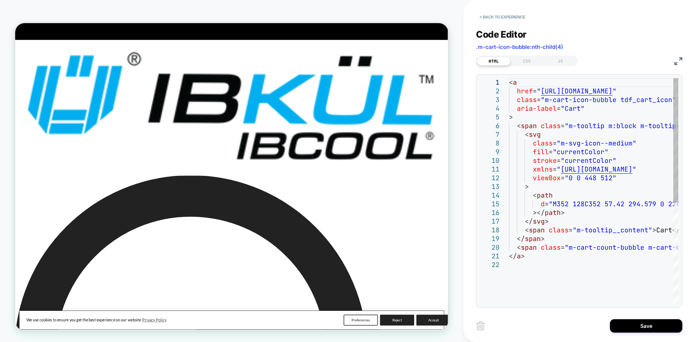
click at [569, 182] on div "< a href = " https://ibkul.com/cart " class = "m-cart-icon-bubble tdf_cart_icon…" at bounding box center [593, 282] width 169 height 408
type textarea "**********"
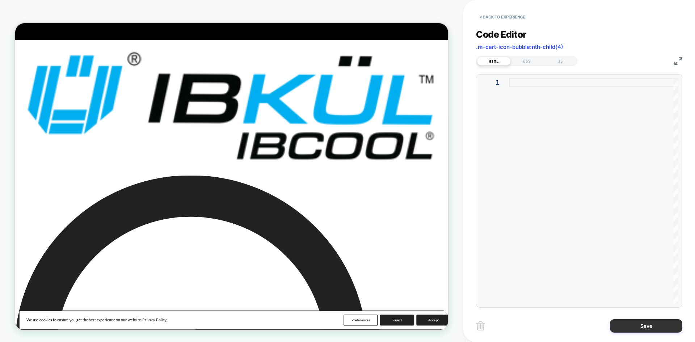
click at [634, 321] on button "Save" at bounding box center [646, 325] width 72 height 13
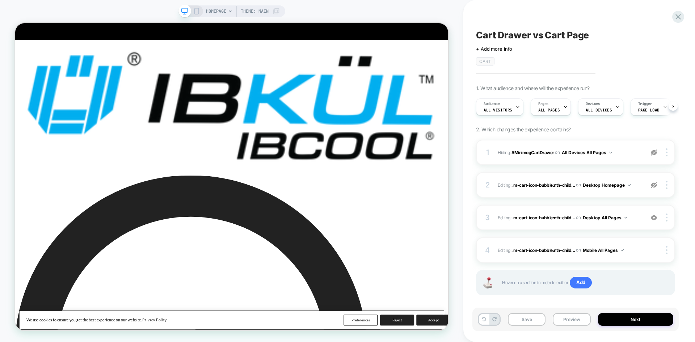
scroll to position [0, 0]
click at [573, 322] on button "Preview" at bounding box center [571, 319] width 38 height 13
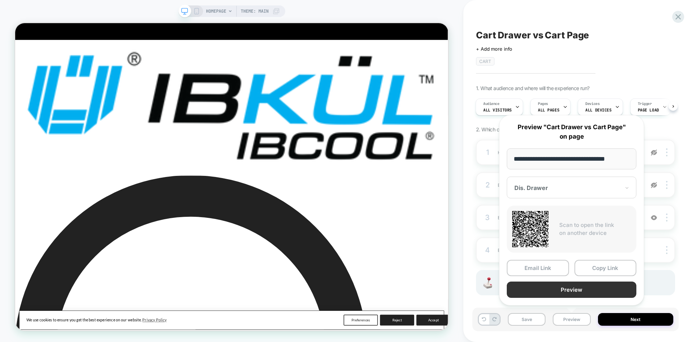
click at [591, 292] on button "Preview" at bounding box center [571, 289] width 130 height 16
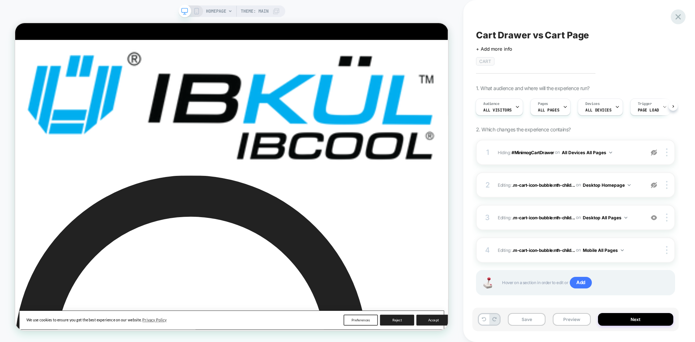
click at [674, 17] on icon at bounding box center [678, 17] width 10 height 10
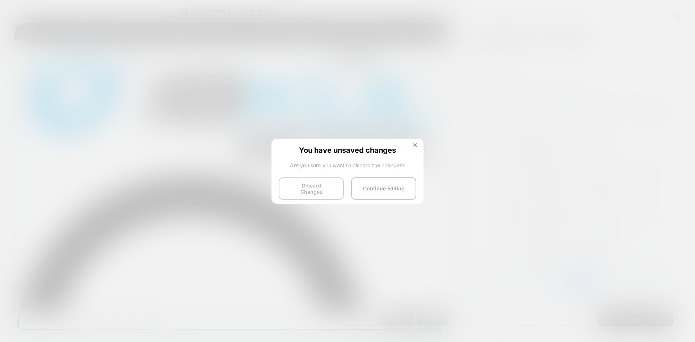
click at [309, 190] on button "Discard Changes" at bounding box center [311, 188] width 65 height 22
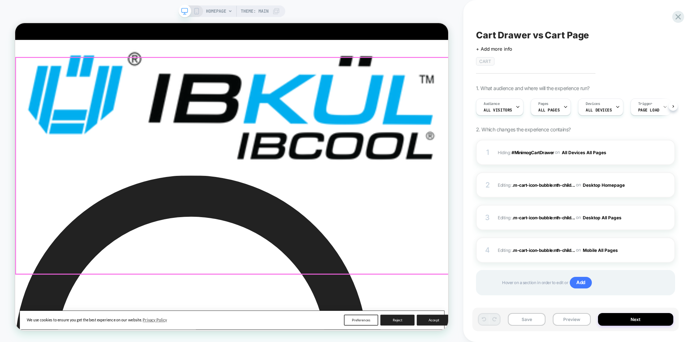
scroll to position [0, 0]
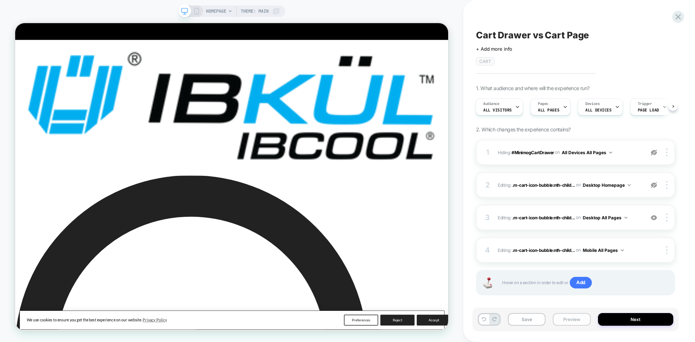
click at [558, 322] on button "Preview" at bounding box center [571, 319] width 38 height 13
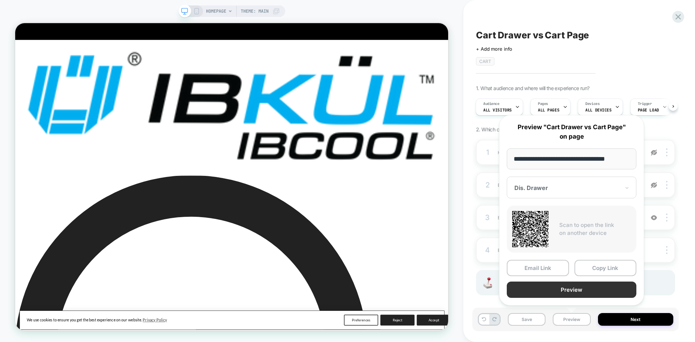
click at [570, 292] on button "Preview" at bounding box center [571, 289] width 130 height 16
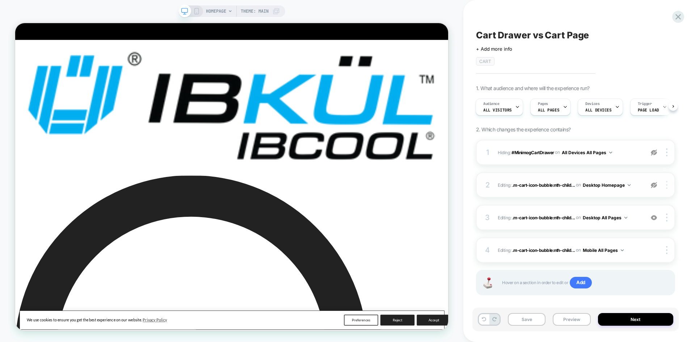
click at [666, 185] on img at bounding box center [666, 185] width 1 height 8
click at [620, 164] on div "Copy CSS Selector" at bounding box center [623, 165] width 64 height 20
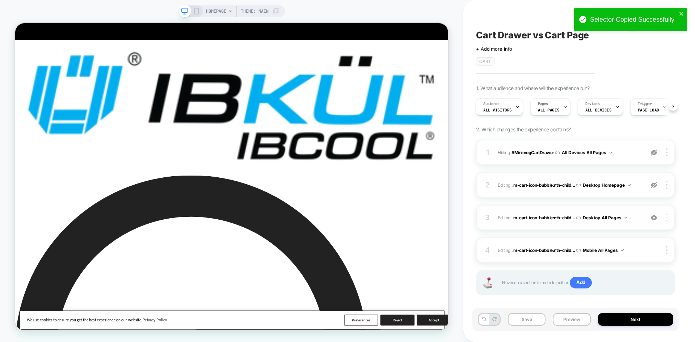
click img
click div "Copy CSS Selector"
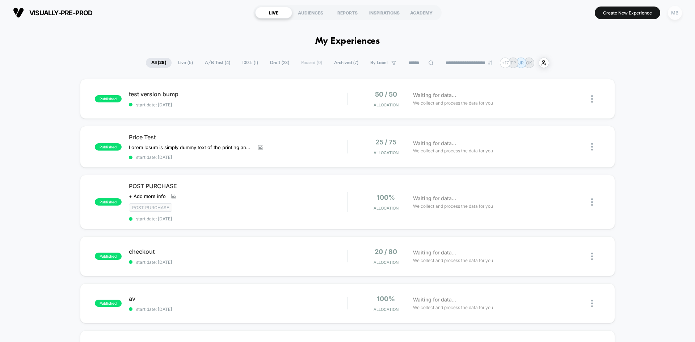
click at [678, 13] on div "MB" at bounding box center [674, 13] width 14 height 14
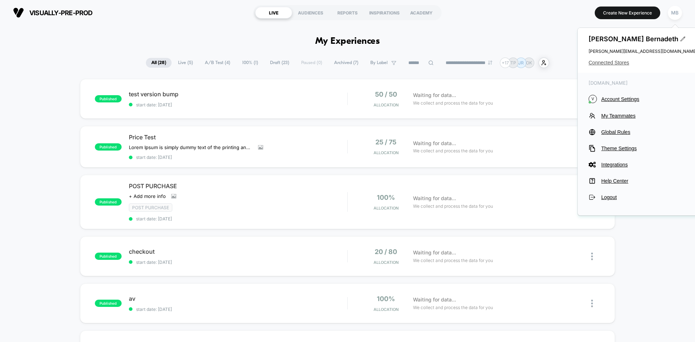
click at [609, 64] on span "Connected Stores" at bounding box center [642, 63] width 109 height 6
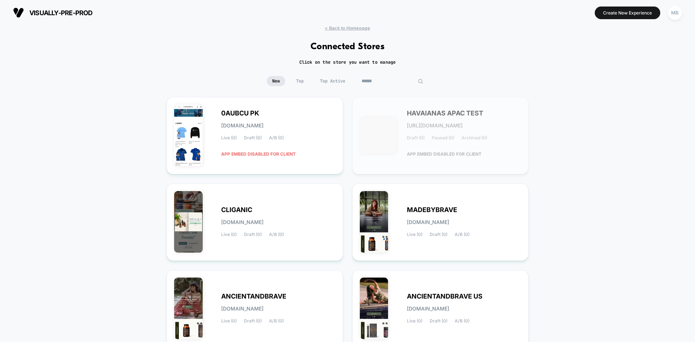
click at [386, 82] on input at bounding box center [392, 81] width 72 height 10
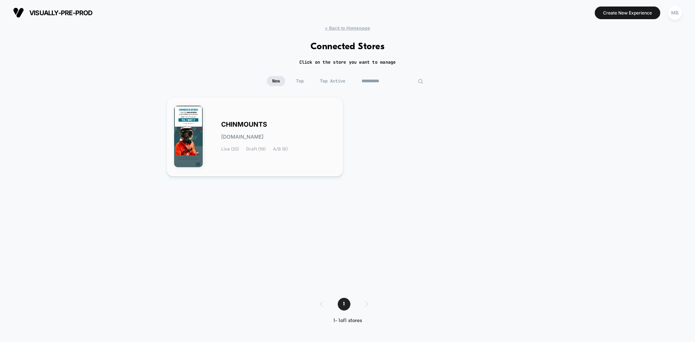
type input "**********"
click at [304, 144] on div "CHINMOUNTS [DOMAIN_NAME] Live (25) Draft (19) A/B (6)" at bounding box center [278, 137] width 114 height 30
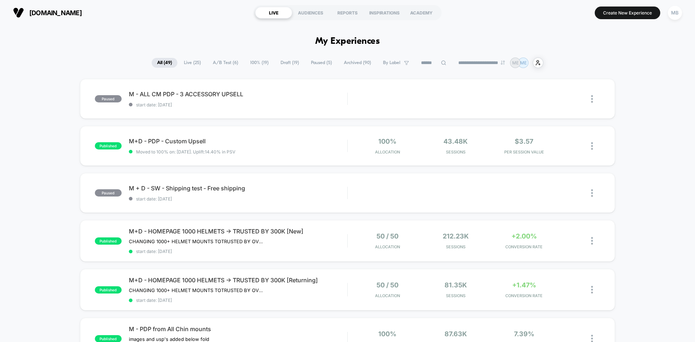
click at [429, 60] on input at bounding box center [433, 63] width 36 height 9
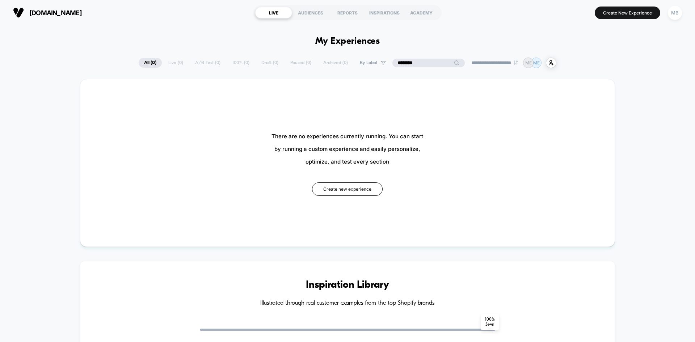
type input "********"
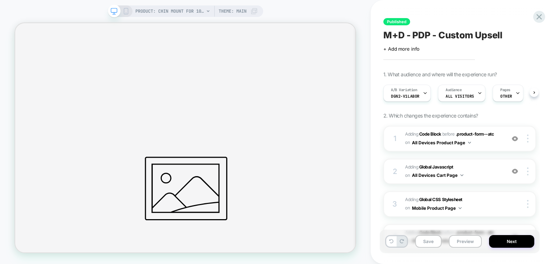
scroll to position [145, 0]
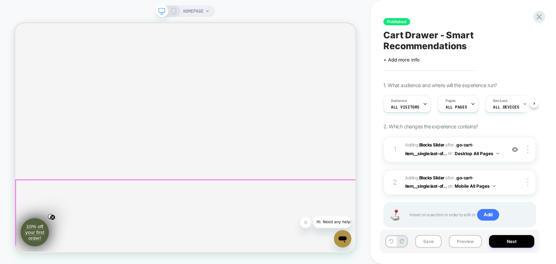
scroll to position [72, 0]
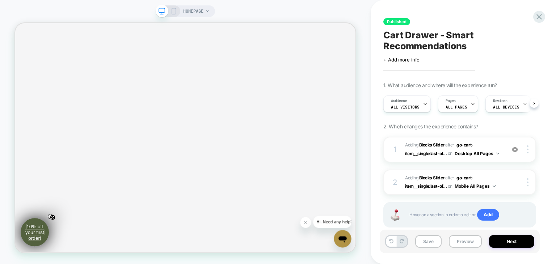
drag, startPoint x: 458, startPoint y: 242, endPoint x: 460, endPoint y: 234, distance: 8.5
click at [458, 242] on button "Preview" at bounding box center [465, 241] width 33 height 13
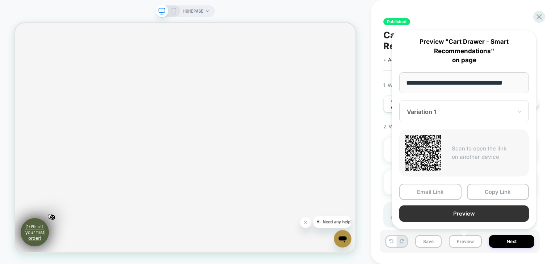
click at [463, 213] on button "Preview" at bounding box center [464, 213] width 130 height 16
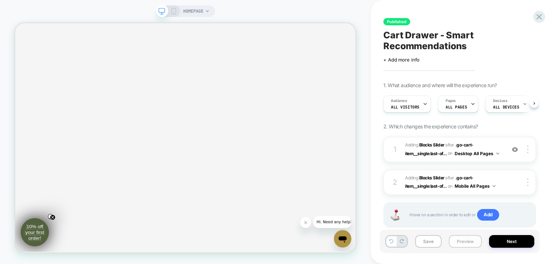
click at [454, 242] on button "Preview" at bounding box center [465, 241] width 33 height 13
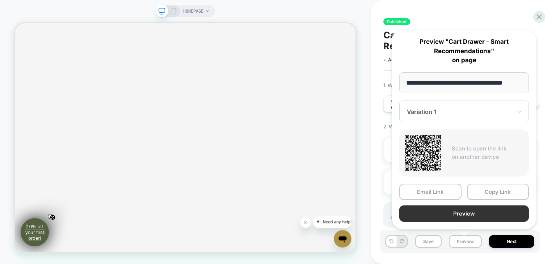
click at [447, 211] on button "Preview" at bounding box center [464, 213] width 130 height 16
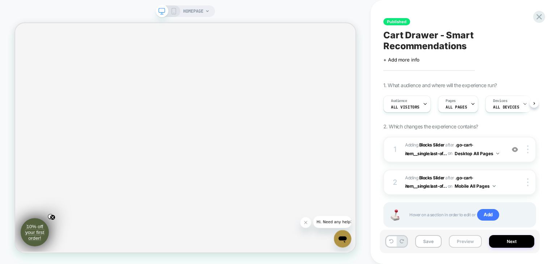
click at [462, 242] on button "Preview" at bounding box center [465, 241] width 33 height 13
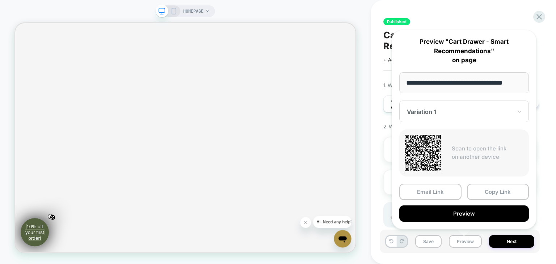
click at [472, 21] on div "Published Cart Drawer - Smart Recommendations Click to edit experience details …" at bounding box center [460, 132] width 160 height 250
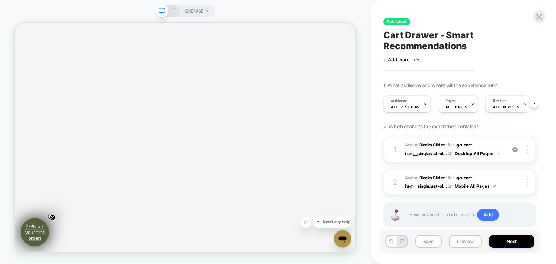
click at [449, 37] on span "Cart Drawer - Smart Recommendations" at bounding box center [459, 41] width 153 height 22
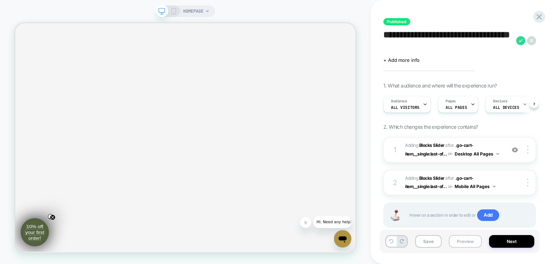
click at [463, 246] on button "Preview" at bounding box center [465, 241] width 33 height 13
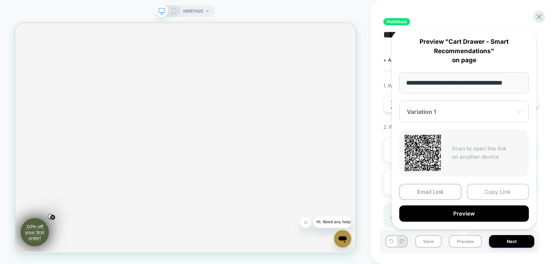
click at [495, 191] on button "Copy Link" at bounding box center [498, 192] width 62 height 16
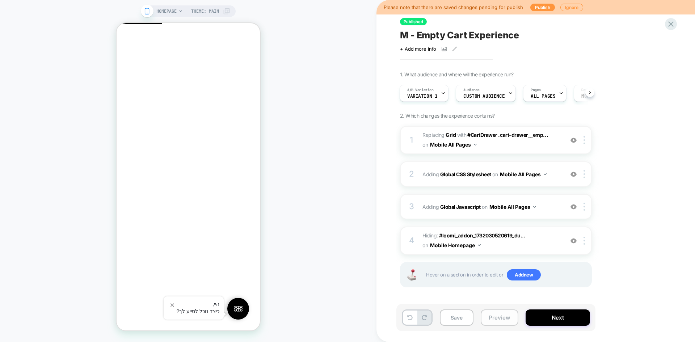
click at [495, 320] on button "Preview" at bounding box center [499, 317] width 38 height 16
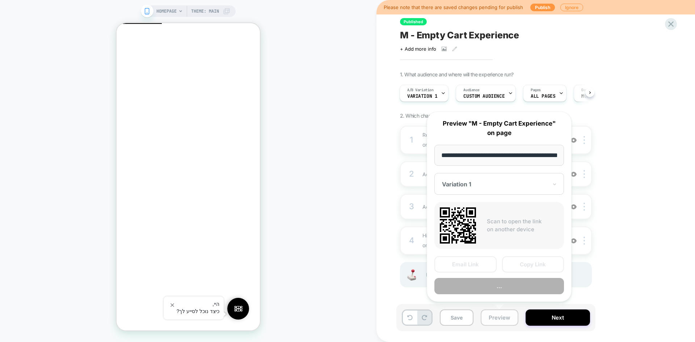
scroll to position [0, 24]
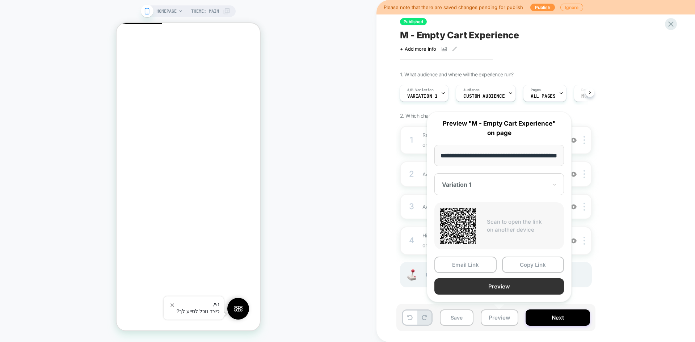
click at [499, 287] on button "Preview" at bounding box center [499, 286] width 130 height 16
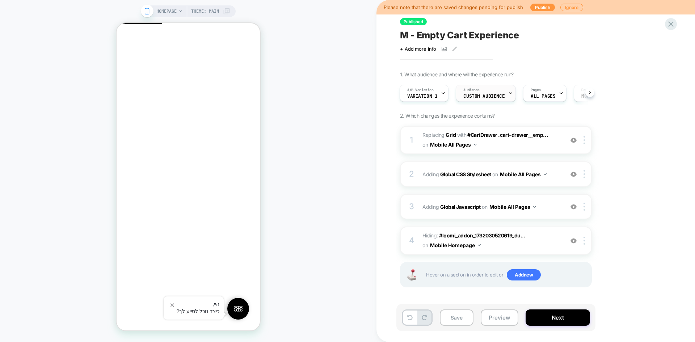
click at [477, 92] on span "Audience" at bounding box center [471, 90] width 16 height 5
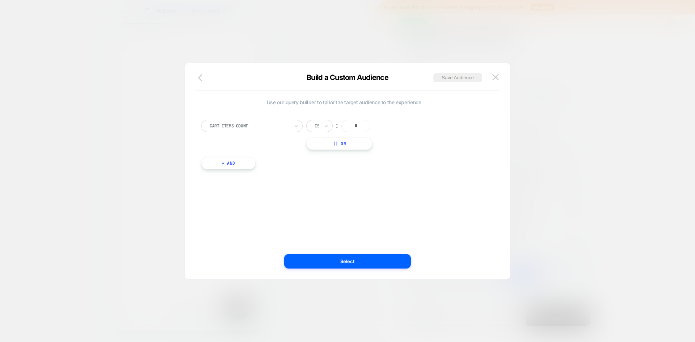
click at [200, 80] on icon "button" at bounding box center [202, 77] width 9 height 9
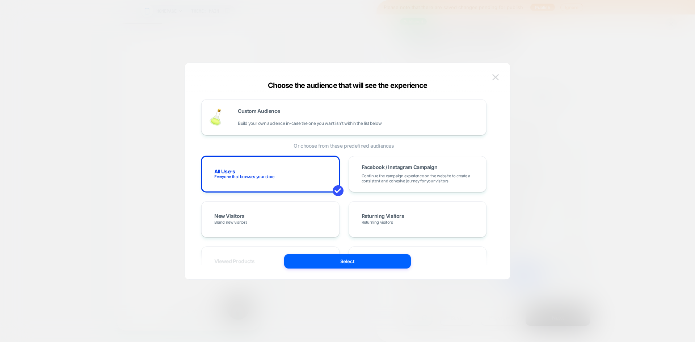
click at [496, 79] on img at bounding box center [495, 77] width 7 height 6
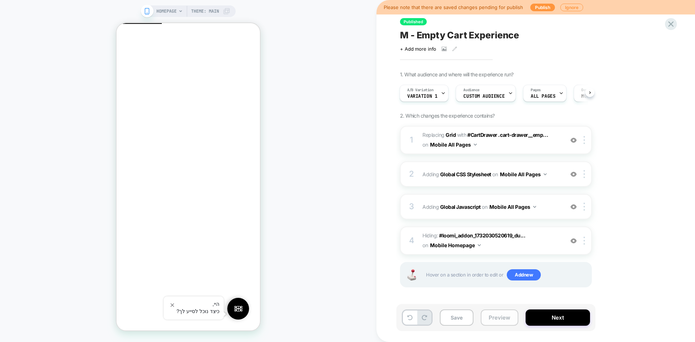
click at [492, 317] on button "Preview" at bounding box center [499, 317] width 38 height 16
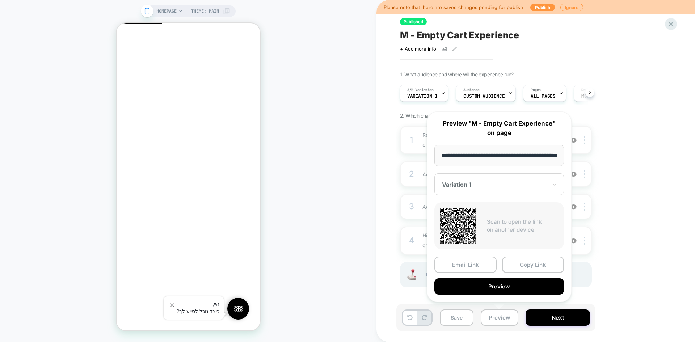
click at [624, 135] on div "1. What audience and where will the experience run? A/B Variation Variation 1 A…" at bounding box center [532, 188] width 264 height 234
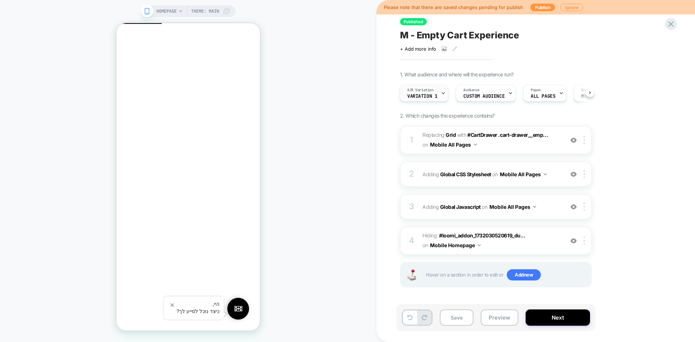
click at [443, 96] on div at bounding box center [443, 93] width 5 height 16
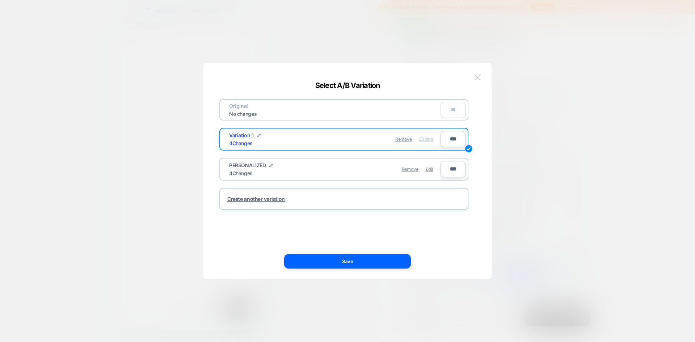
click at [474, 79] on img at bounding box center [477, 77] width 7 height 6
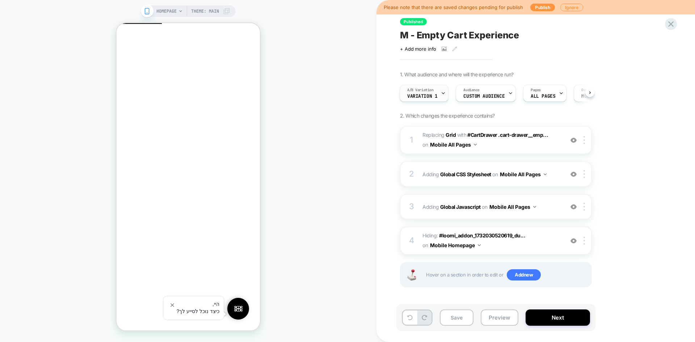
click at [434, 94] on span "Variation 1" at bounding box center [422, 96] width 30 height 5
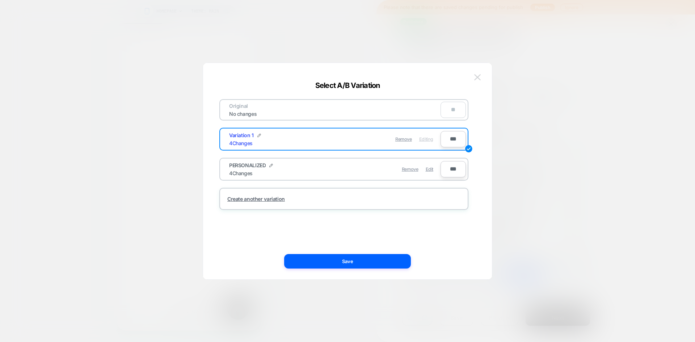
click at [475, 74] on img at bounding box center [477, 77] width 7 height 6
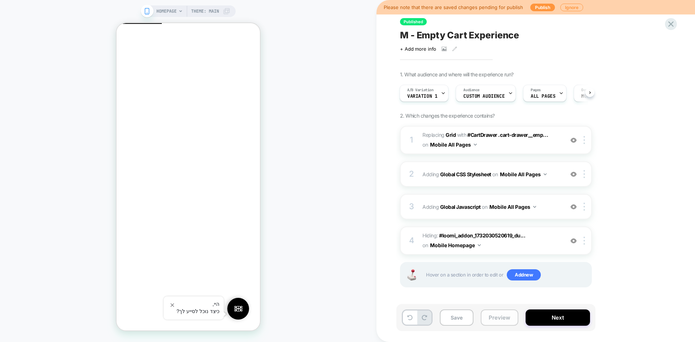
click at [496, 319] on button "Preview" at bounding box center [499, 317] width 38 height 16
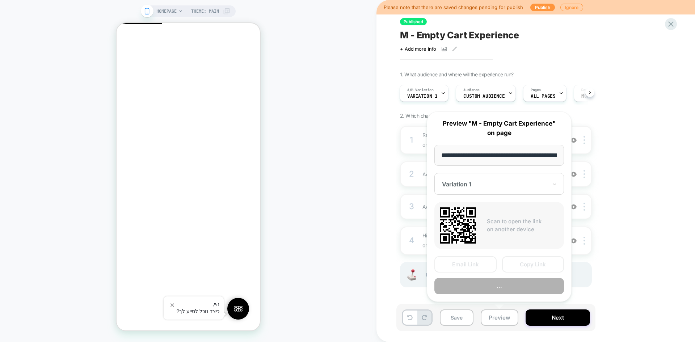
scroll to position [0, 24]
click at [479, 188] on div "Variation 1" at bounding box center [494, 184] width 107 height 9
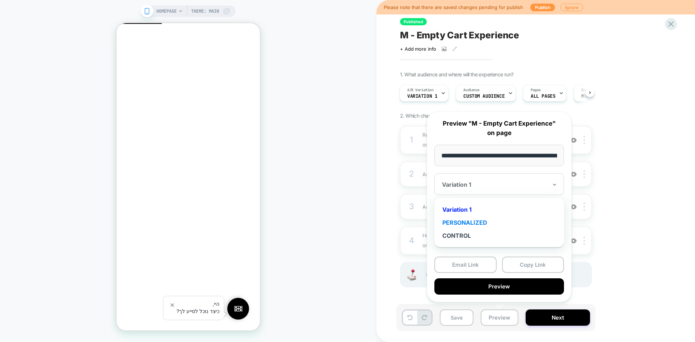
click at [464, 221] on div "PERSONALIZED" at bounding box center [499, 222] width 122 height 13
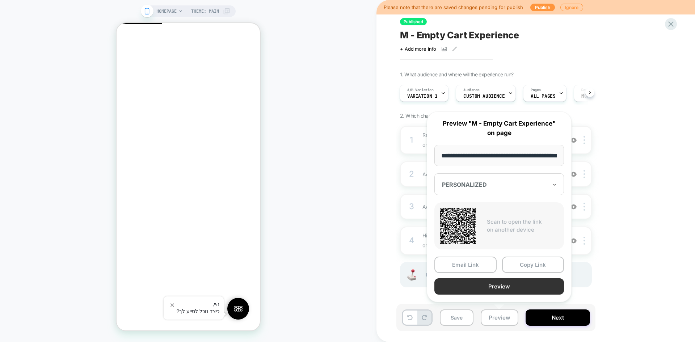
click at [499, 287] on button "Preview" at bounding box center [499, 286] width 130 height 16
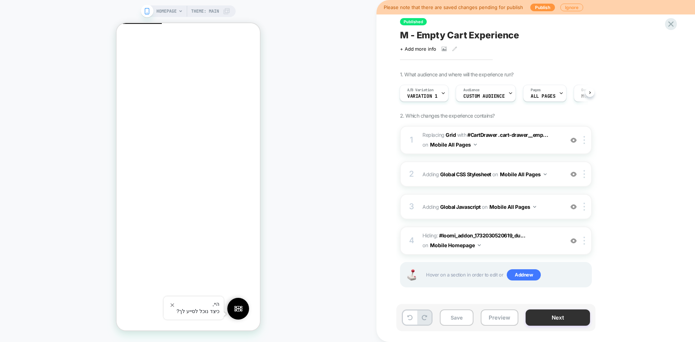
click at [559, 315] on button "Next" at bounding box center [557, 317] width 64 height 16
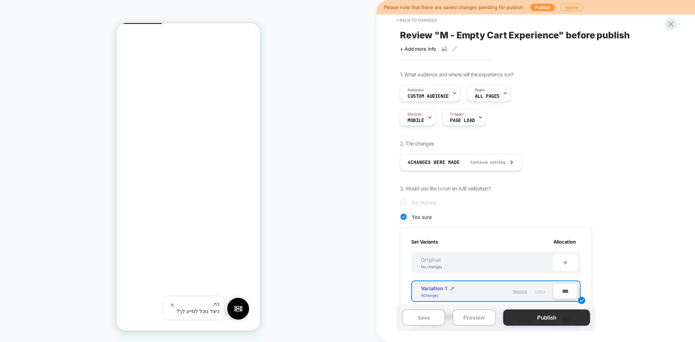
click at [535, 319] on button "Publish" at bounding box center [546, 317] width 87 height 16
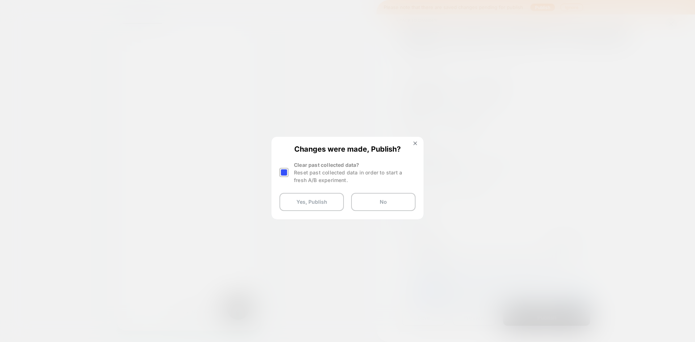
click at [285, 173] on div at bounding box center [283, 172] width 9 height 9
click at [309, 203] on button "Yes, Publish" at bounding box center [311, 202] width 64 height 18
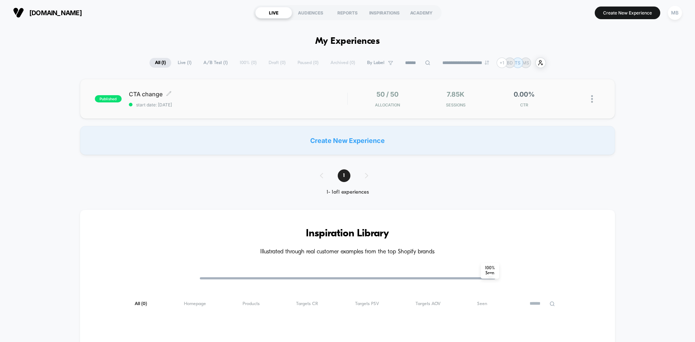
click at [206, 97] on span "CTA change Click to edit experience details" at bounding box center [238, 93] width 218 height 7
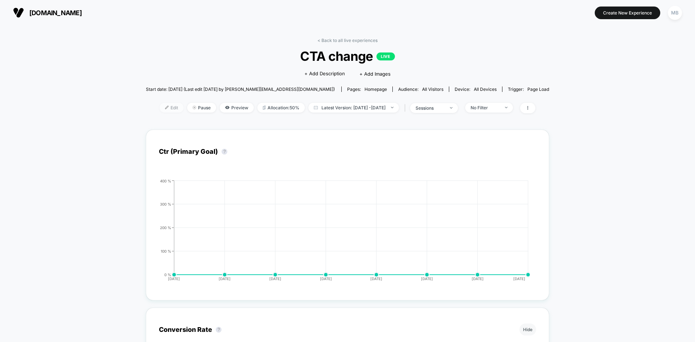
click at [166, 109] on span "Edit" at bounding box center [172, 108] width 24 height 10
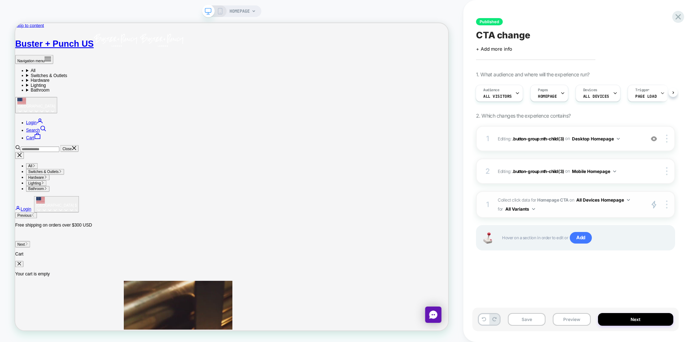
click at [602, 199] on button "All Devices Homepage" at bounding box center [603, 199] width 54 height 9
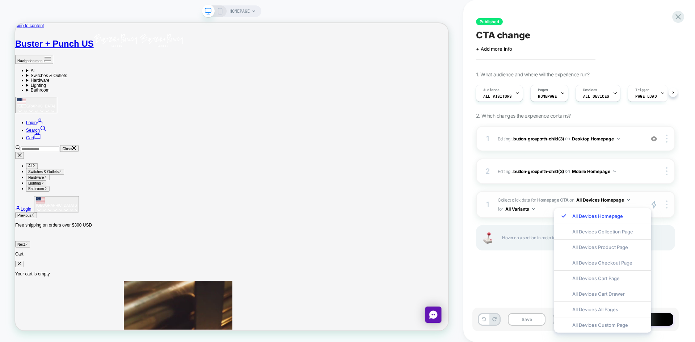
click at [550, 200] on strong "Homepage CTA" at bounding box center [552, 199] width 31 height 5
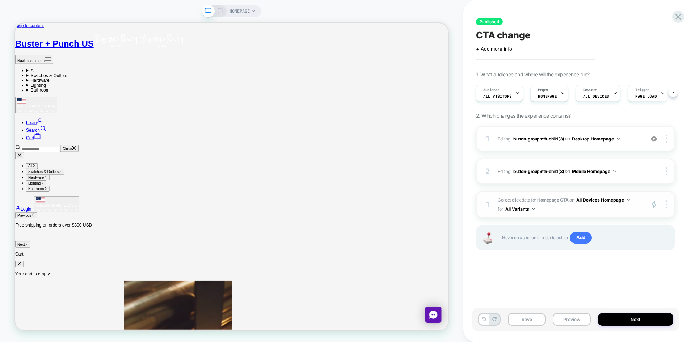
click at [550, 200] on strong "Homepage CTA" at bounding box center [552, 199] width 31 height 5
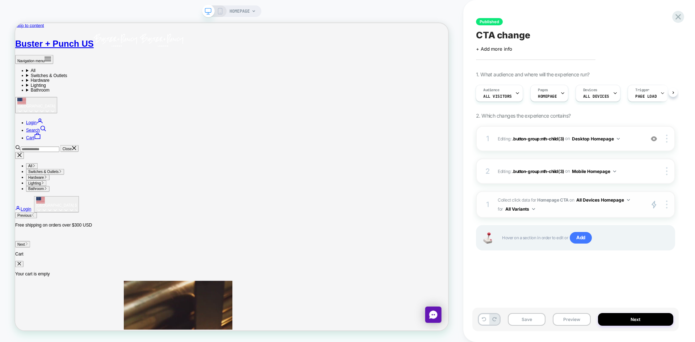
click at [550, 200] on strong "Homepage CTA" at bounding box center [552, 199] width 31 height 5
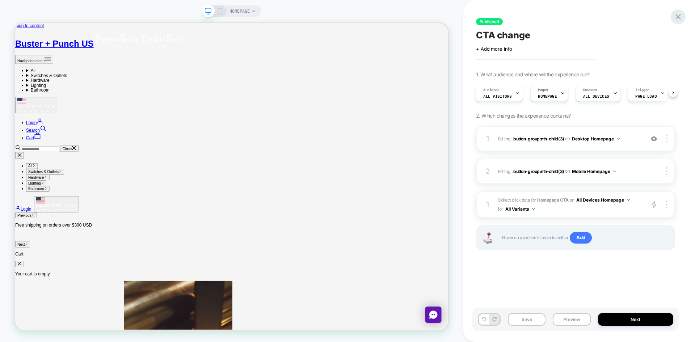
click at [681, 15] on icon at bounding box center [678, 17] width 10 height 10
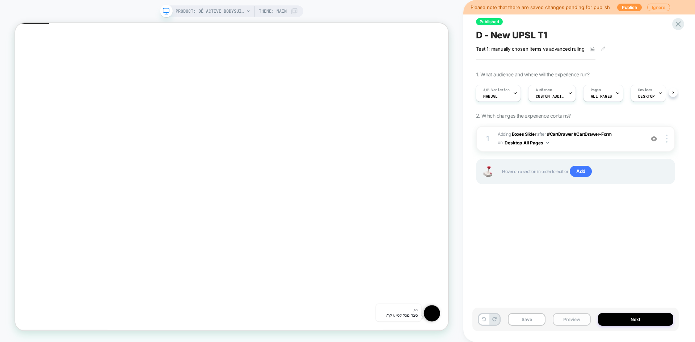
click at [564, 319] on button "Preview" at bounding box center [571, 319] width 38 height 13
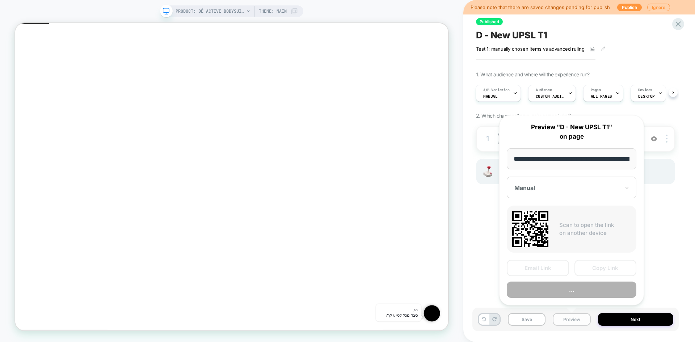
scroll to position [0, 115]
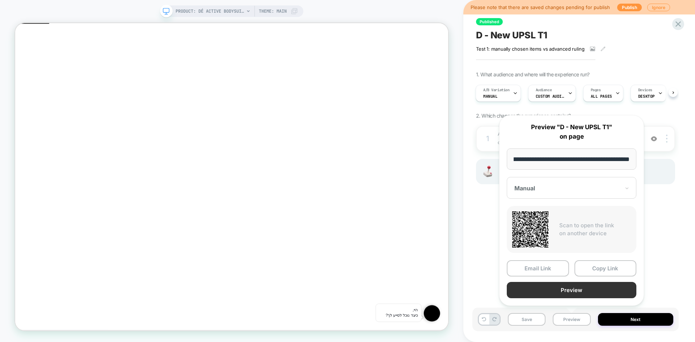
click at [574, 290] on button "Preview" at bounding box center [571, 290] width 130 height 16
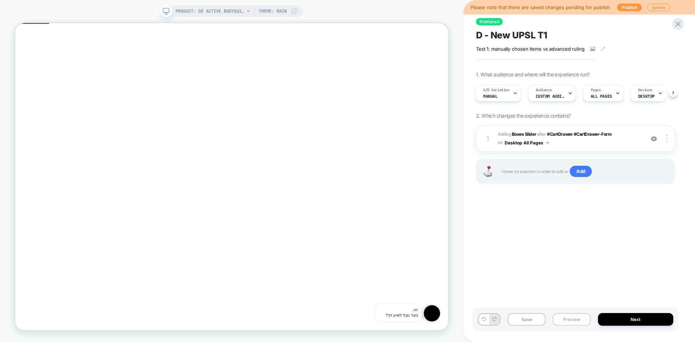
click at [563, 319] on button "Preview" at bounding box center [571, 319] width 38 height 13
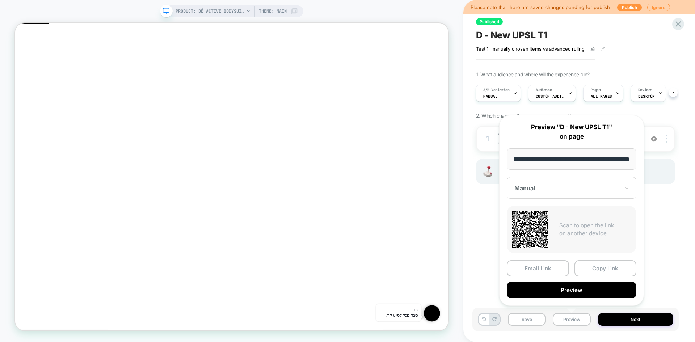
click at [555, 192] on div "Manual" at bounding box center [571, 188] width 130 height 22
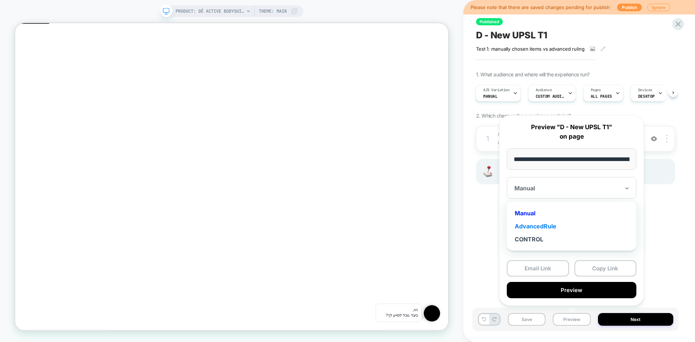
click at [539, 224] on div "AdvancedRule" at bounding box center [571, 226] width 122 height 13
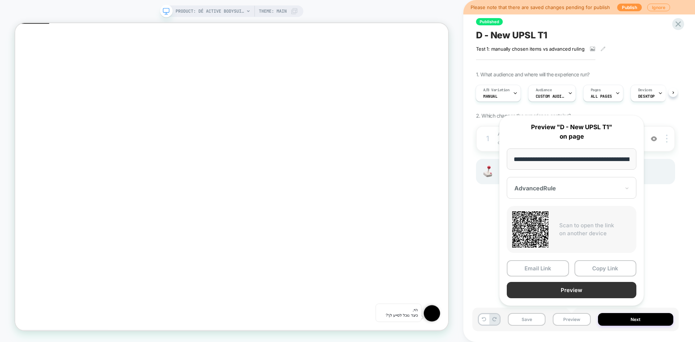
click at [566, 288] on button "Preview" at bounding box center [571, 290] width 130 height 16
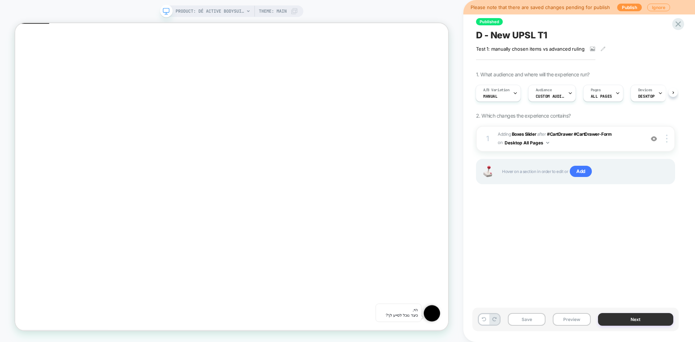
click at [610, 319] on button "Next" at bounding box center [636, 319] width 76 height 13
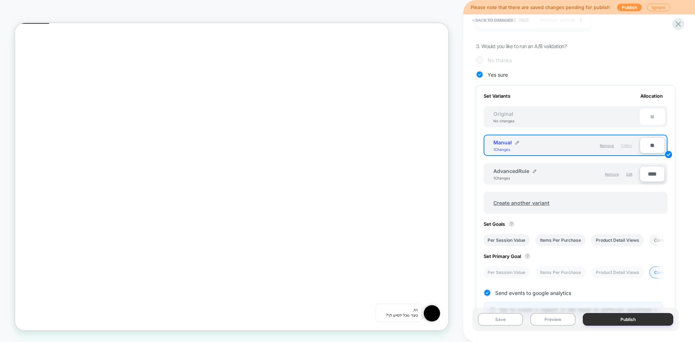
scroll to position [145, 0]
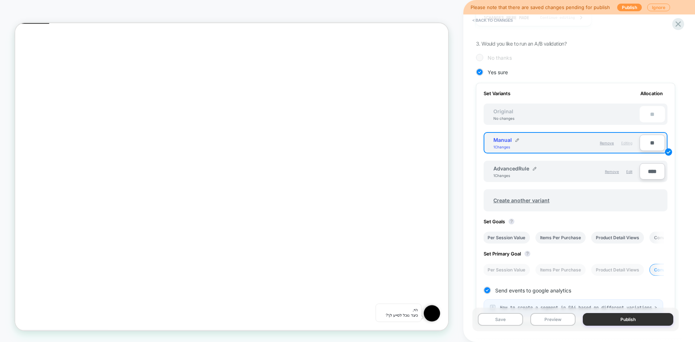
click at [609, 321] on button "Publish" at bounding box center [627, 319] width 90 height 13
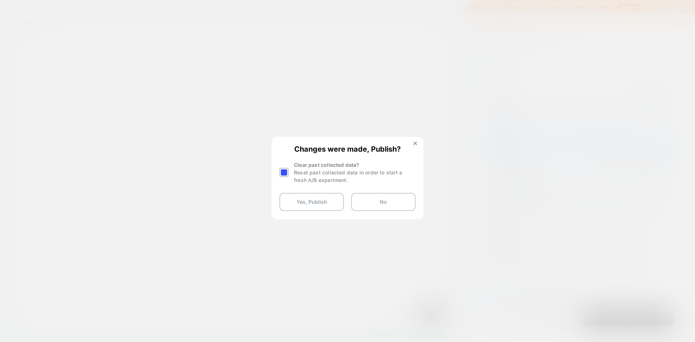
click at [286, 173] on div at bounding box center [283, 172] width 9 height 9
click at [310, 203] on button "Yes, Publish" at bounding box center [311, 202] width 64 height 18
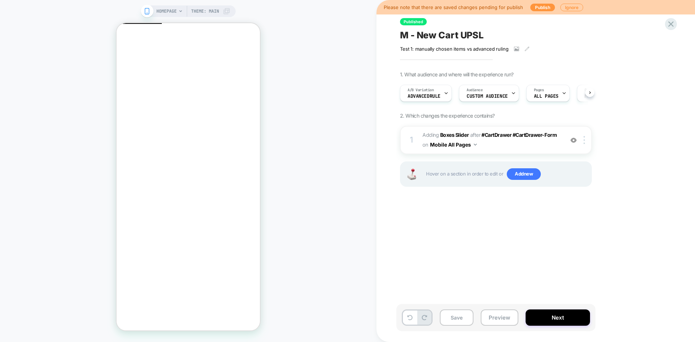
scroll to position [0, 0]
click button "Preview"
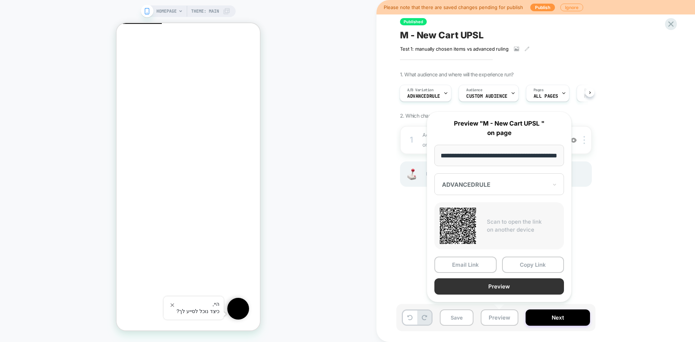
scroll to position [0, 0]
click button "Preview"
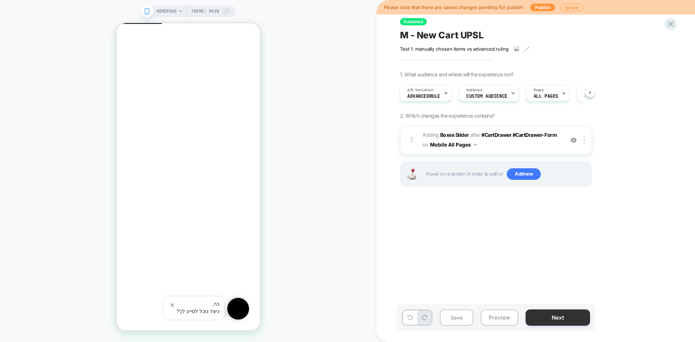
click button "Next"
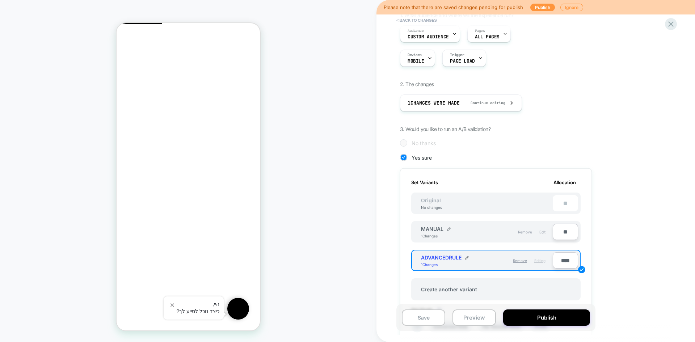
scroll to position [72, 0]
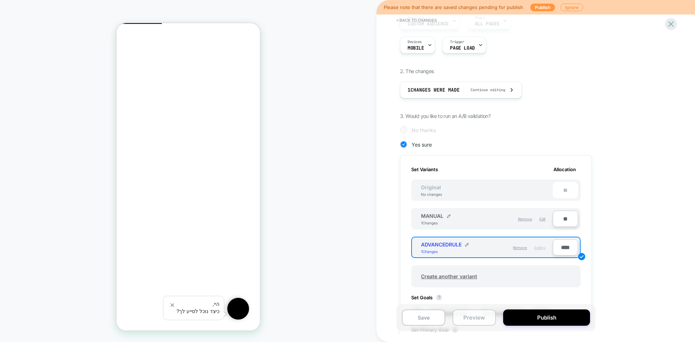
click button "Preview"
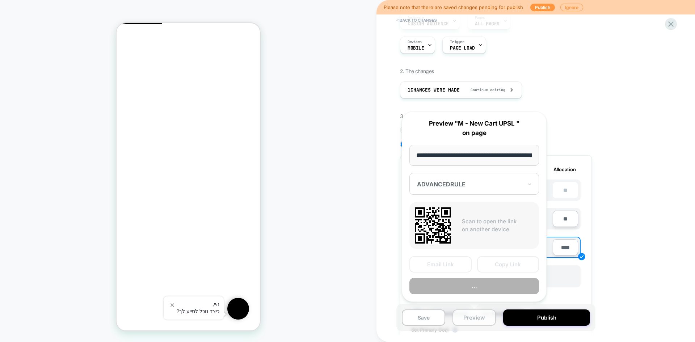
scroll to position [0, 24]
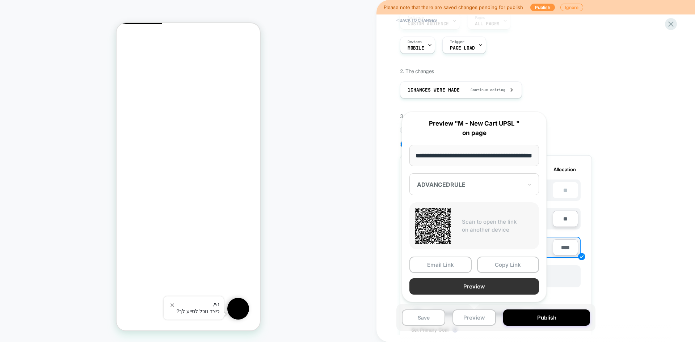
click button "Preview"
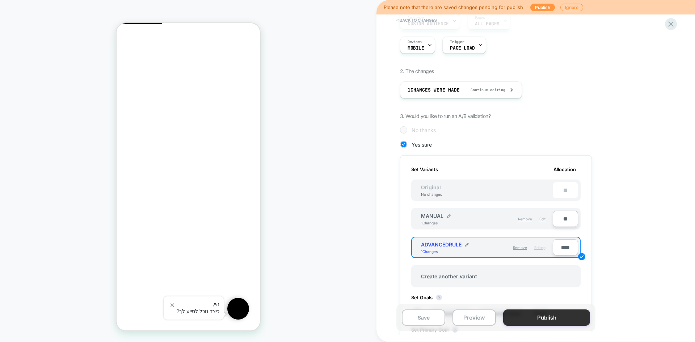
click button "Publish"
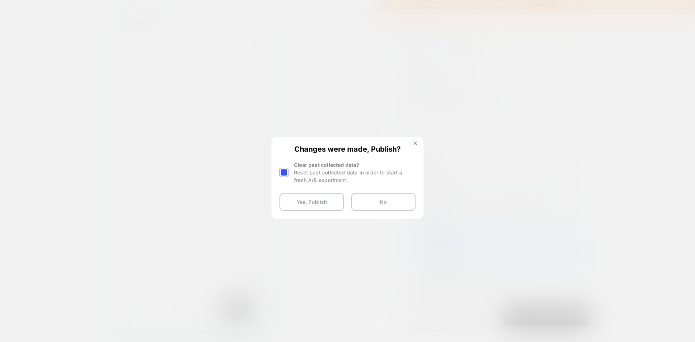
click div
click button "Yes, Publish"
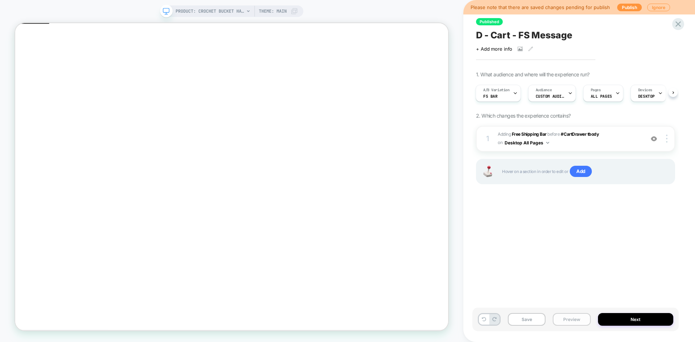
click at [567, 317] on button "Preview" at bounding box center [571, 319] width 38 height 13
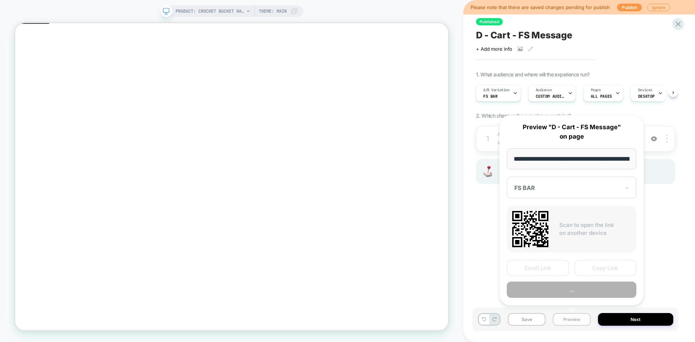
scroll to position [0, 116]
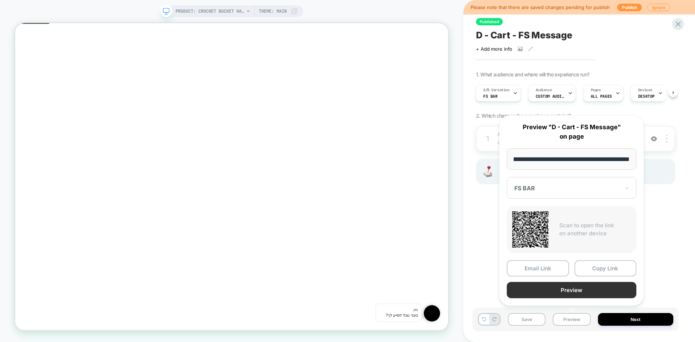
click at [580, 289] on button "Preview" at bounding box center [571, 290] width 130 height 16
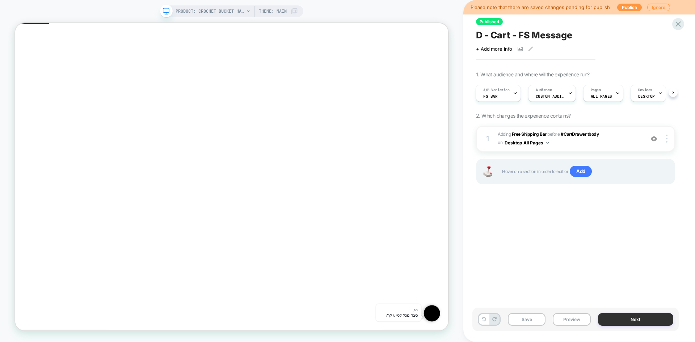
click at [603, 314] on button "Next" at bounding box center [636, 319] width 76 height 13
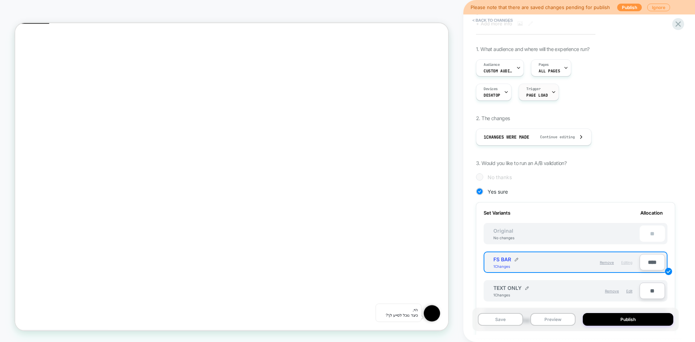
scroll to position [0, 0]
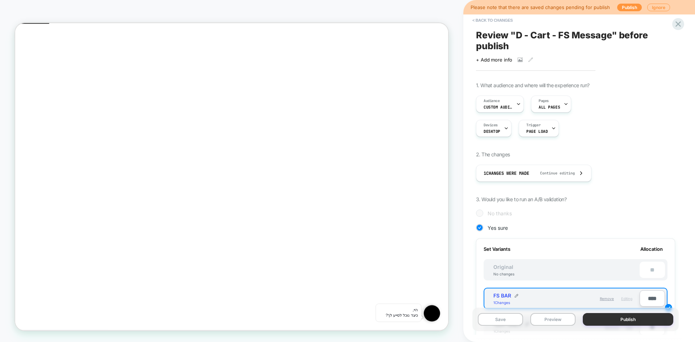
click at [589, 319] on button "Publish" at bounding box center [627, 319] width 90 height 13
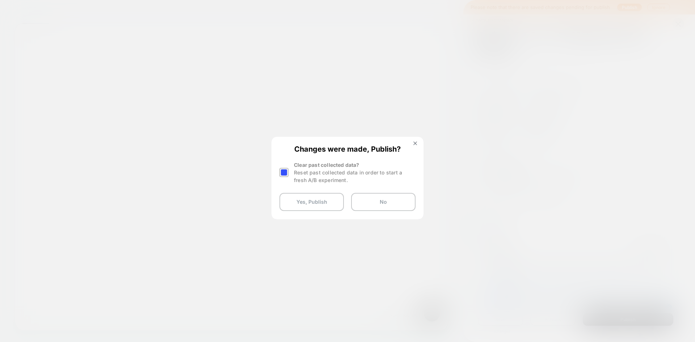
click at [283, 174] on div at bounding box center [283, 172] width 9 height 9
click at [321, 204] on button "Yes, Publish" at bounding box center [311, 202] width 64 height 18
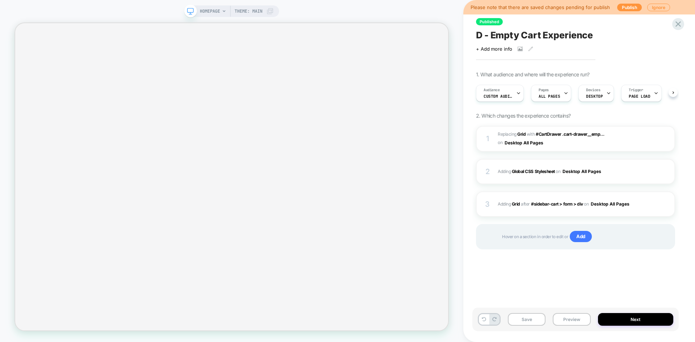
scroll to position [0, 0]
click at [575, 325] on button "Preview" at bounding box center [571, 319] width 38 height 13
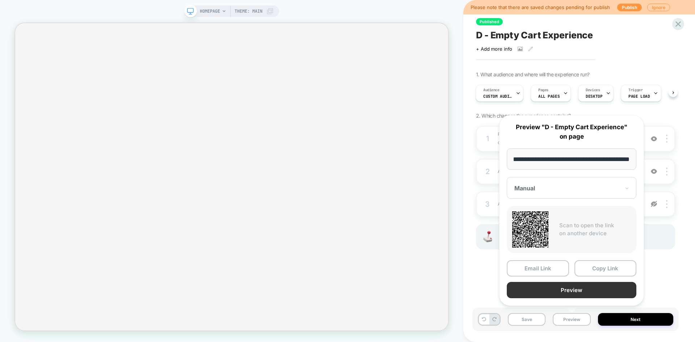
scroll to position [0, 0]
click at [579, 292] on button "Preview" at bounding box center [571, 290] width 130 height 16
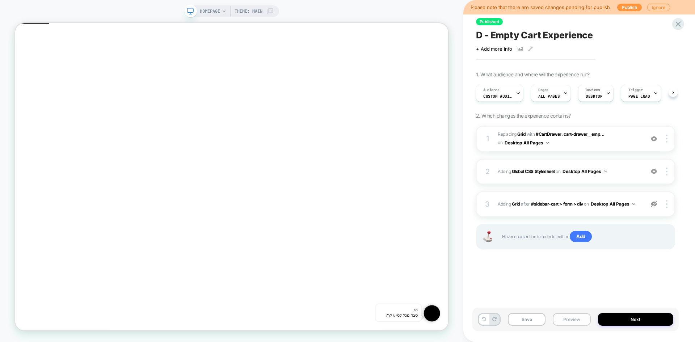
click at [569, 322] on button "Preview" at bounding box center [571, 319] width 38 height 13
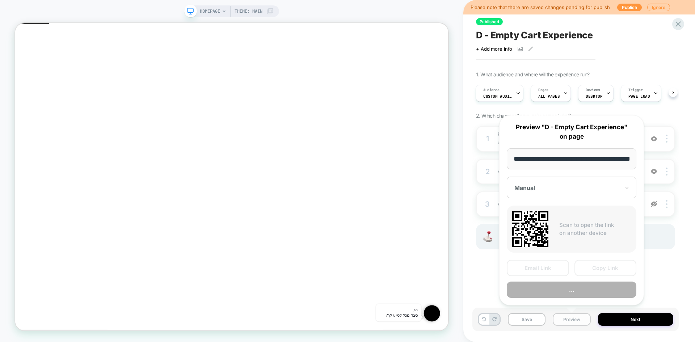
scroll to position [0, 24]
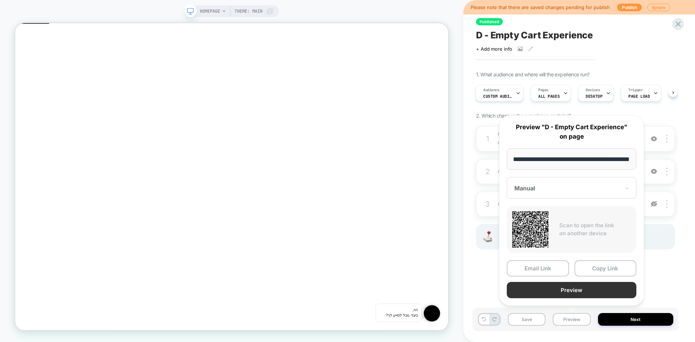
click at [589, 291] on button "Preview" at bounding box center [571, 290] width 130 height 16
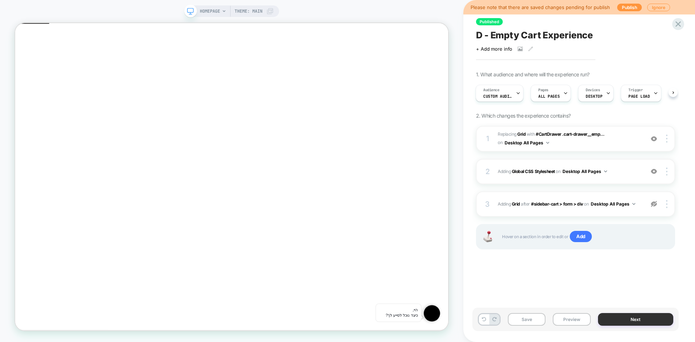
click at [629, 322] on button "Next" at bounding box center [636, 319] width 76 height 13
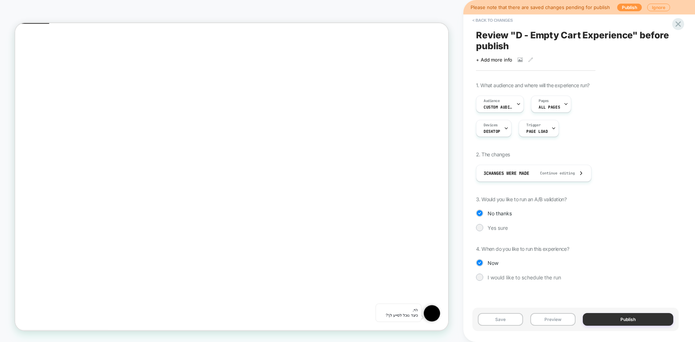
click at [614, 321] on button "Publish" at bounding box center [627, 319] width 90 height 13
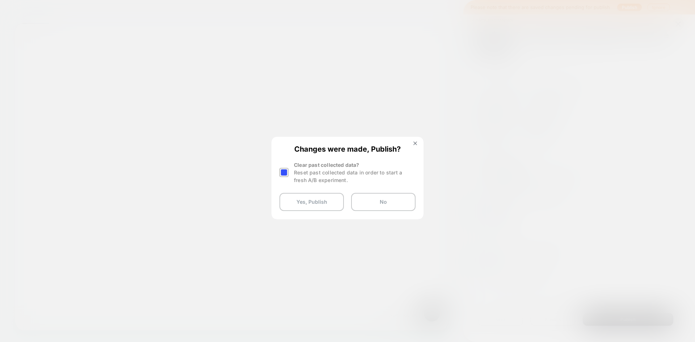
click at [285, 171] on div at bounding box center [283, 172] width 9 height 9
click at [303, 202] on button "Yes, Publish" at bounding box center [311, 202] width 64 height 18
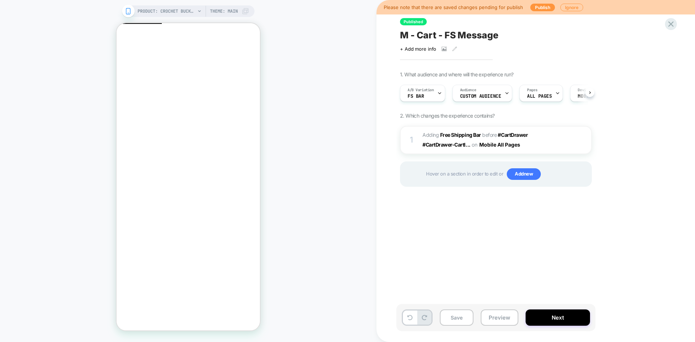
scroll to position [0, 0]
click at [507, 321] on button "Preview" at bounding box center [499, 317] width 38 height 16
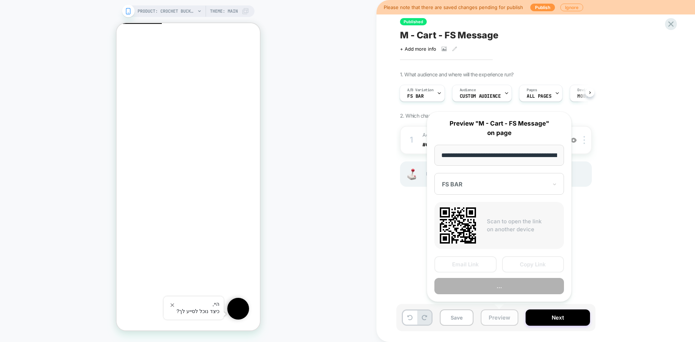
scroll to position [0, 116]
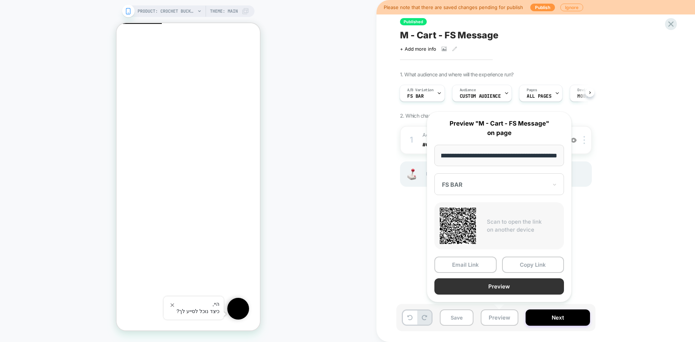
click at [508, 288] on button "Preview" at bounding box center [499, 286] width 130 height 16
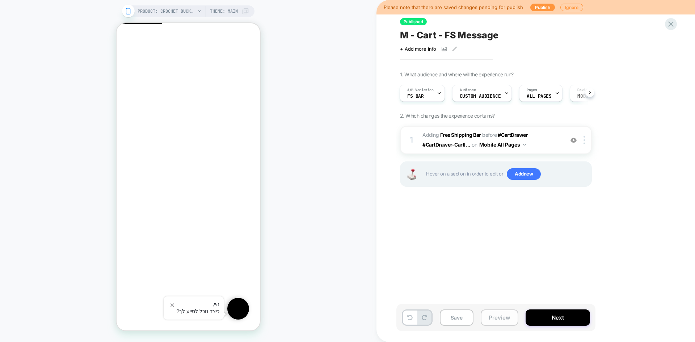
click at [498, 322] on button "Preview" at bounding box center [499, 317] width 38 height 16
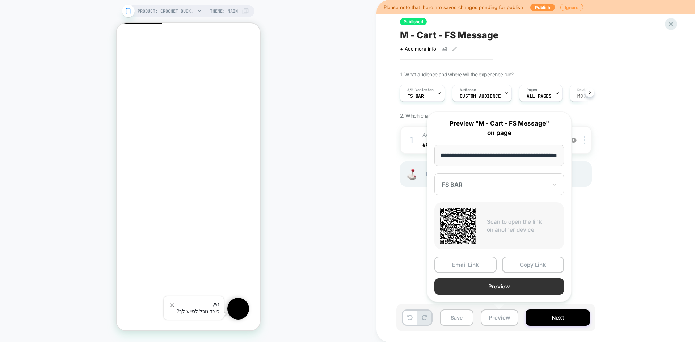
scroll to position [0, 0]
click at [517, 288] on button "Preview" at bounding box center [499, 286] width 130 height 16
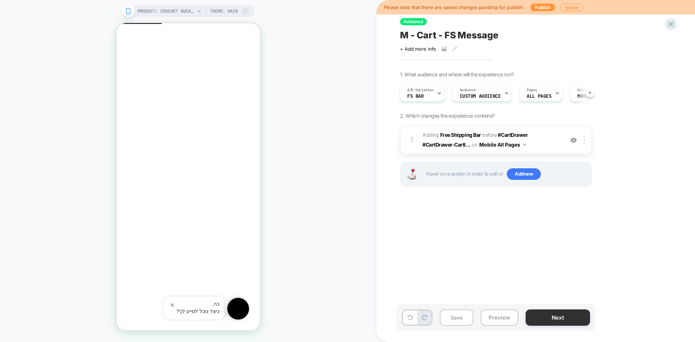
click at [551, 318] on button "Next" at bounding box center [557, 317] width 64 height 16
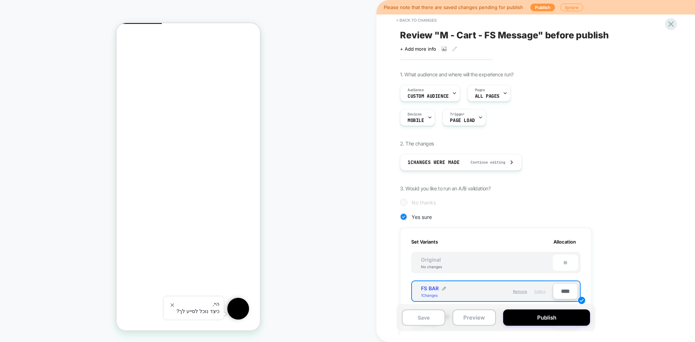
scroll to position [36, 0]
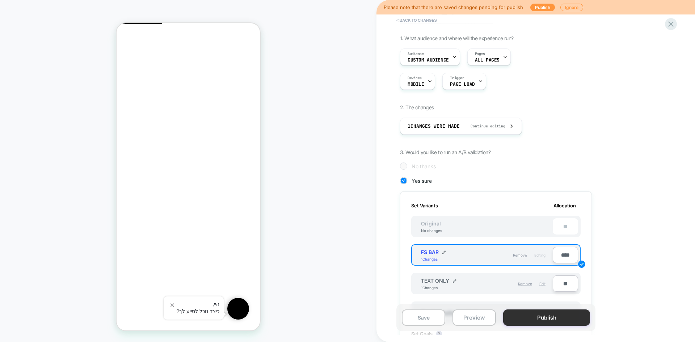
click at [534, 318] on button "Publish" at bounding box center [546, 317] width 87 height 16
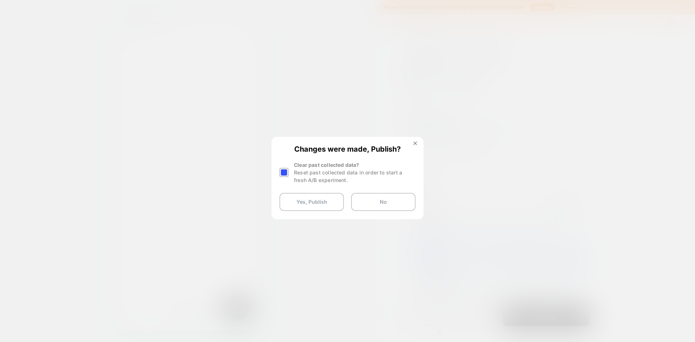
click at [285, 169] on div at bounding box center [283, 172] width 9 height 9
click at [315, 204] on button "Yes, Publish" at bounding box center [311, 202] width 64 height 18
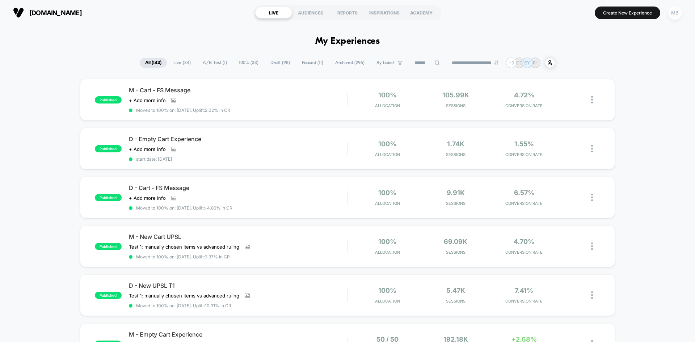
click at [671, 15] on div "MB" at bounding box center [674, 13] width 14 height 14
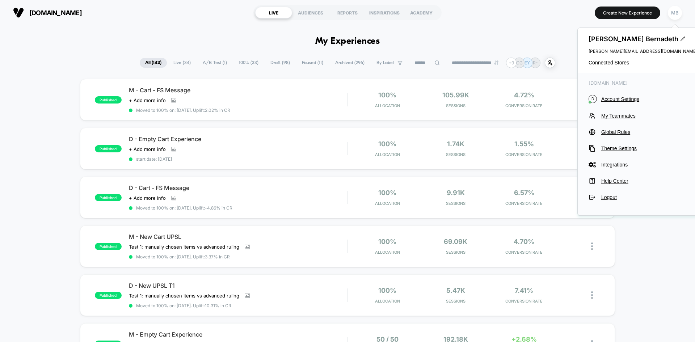
click at [612, 58] on div "[PERSON_NAME] [PERSON_NAME] [PERSON_NAME][EMAIL_ADDRESS][DOMAIN_NAME] Connected…" at bounding box center [642, 50] width 130 height 45
click at [612, 62] on span "Connected Stores" at bounding box center [642, 63] width 109 height 6
